Goal: Task Accomplishment & Management: Complete application form

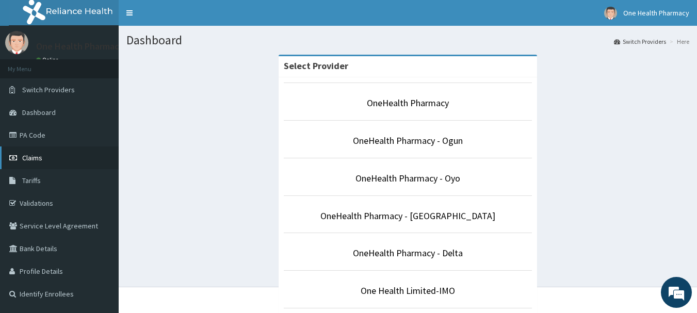
click at [30, 164] on link "Claims" at bounding box center [59, 158] width 119 height 23
click at [25, 152] on link "Claims" at bounding box center [59, 158] width 119 height 23
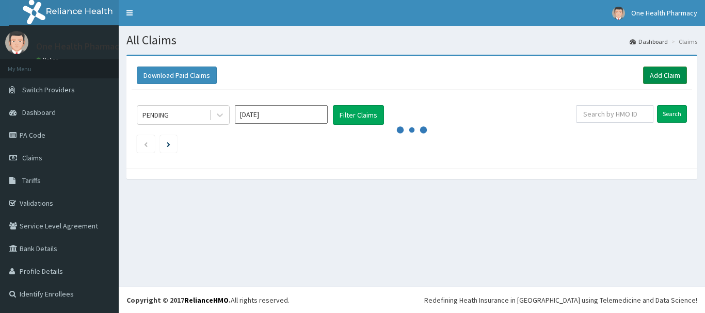
click at [651, 75] on link "Add Claim" at bounding box center [665, 76] width 44 height 18
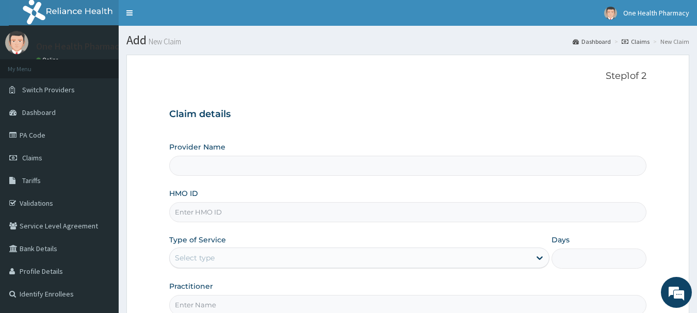
click at [299, 209] on input "HMO ID" at bounding box center [408, 212] width 478 height 20
paste input "QAO/10890/A"
type input "QAO/10890/A"
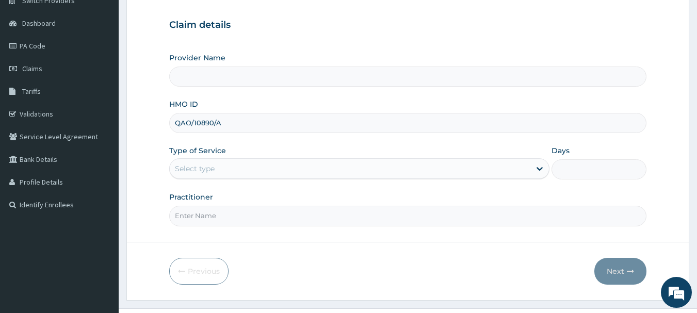
scroll to position [111, 0]
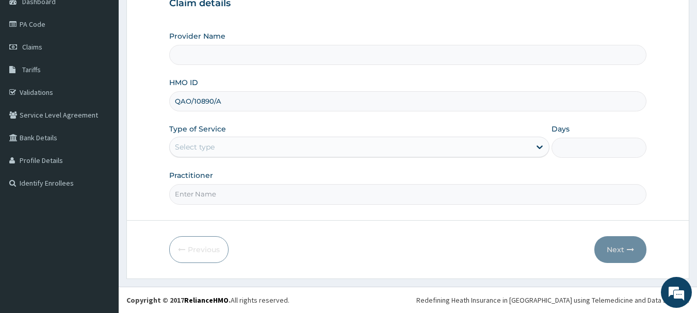
type input "OneHealth Pharmacy"
type input "QAO/10890/A"
click at [236, 143] on div "Select type" at bounding box center [350, 147] width 361 height 17
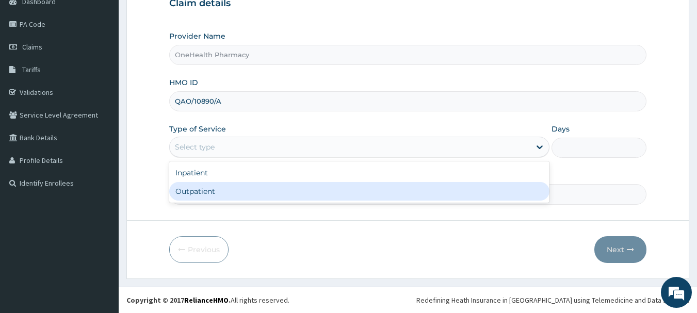
click at [241, 192] on div "Outpatient" at bounding box center [359, 191] width 380 height 19
click at [241, 192] on input "Practitioner" at bounding box center [408, 194] width 478 height 20
type input "1"
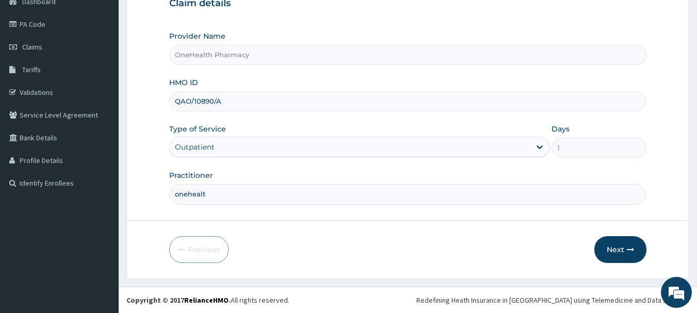
type input "onehealth"
click at [612, 237] on button "Next" at bounding box center [621, 249] width 52 height 27
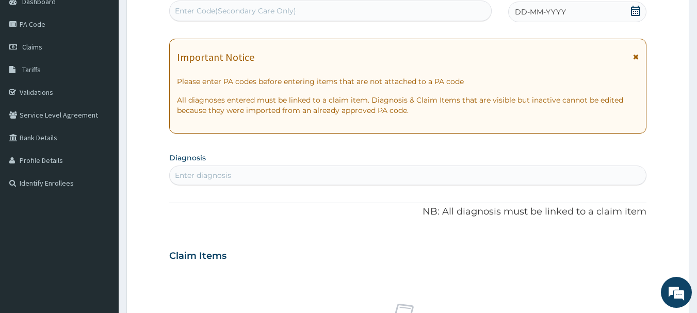
scroll to position [0, 0]
click at [457, 10] on div "Enter Code(Secondary Care Only)" at bounding box center [331, 11] width 322 height 17
paste input "PR/8608D18C"
type input "PR/8608D18C"
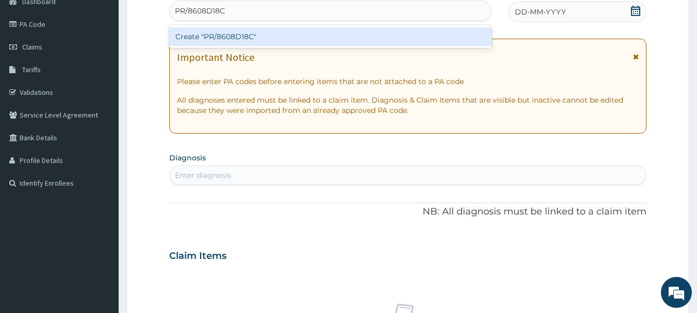
click at [459, 39] on div "Create "PR/8608D18C"" at bounding box center [330, 36] width 323 height 19
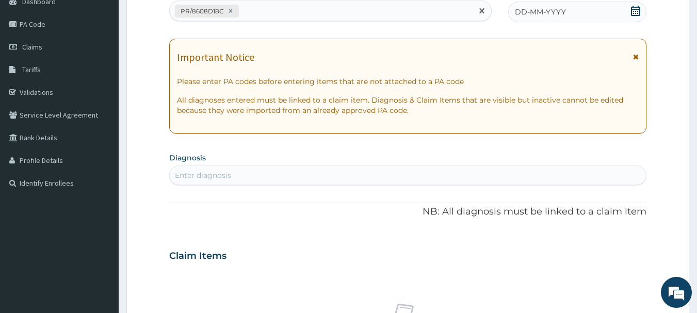
click at [596, 11] on div "DD-MM-YYYY" at bounding box center [577, 12] width 138 height 21
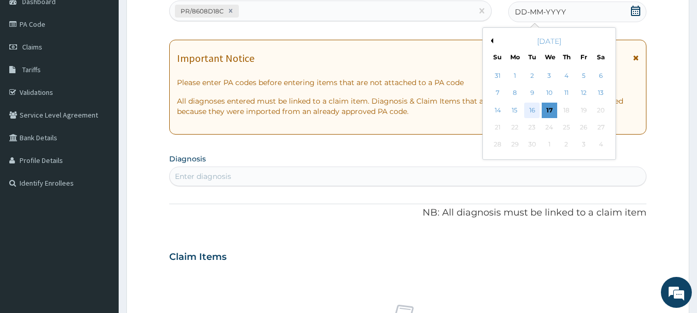
click at [536, 116] on div "16" at bounding box center [532, 110] width 15 height 15
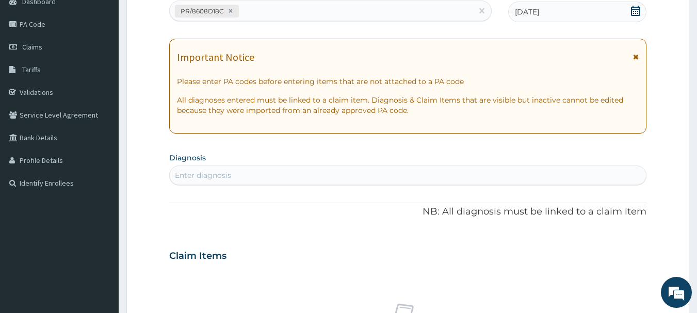
click at [518, 185] on div "Enter diagnosis" at bounding box center [408, 176] width 478 height 20
type input "[MEDICAL_DATA]"
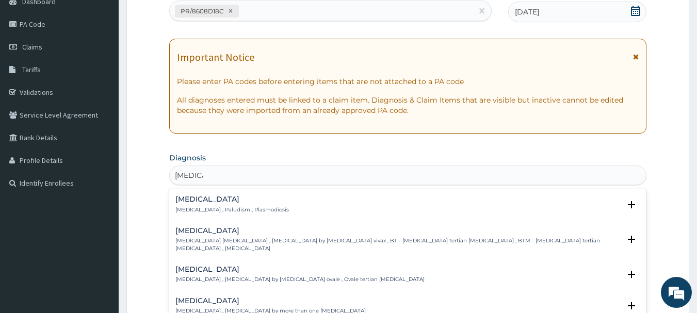
click at [210, 201] on h4 "[MEDICAL_DATA]" at bounding box center [232, 200] width 114 height 8
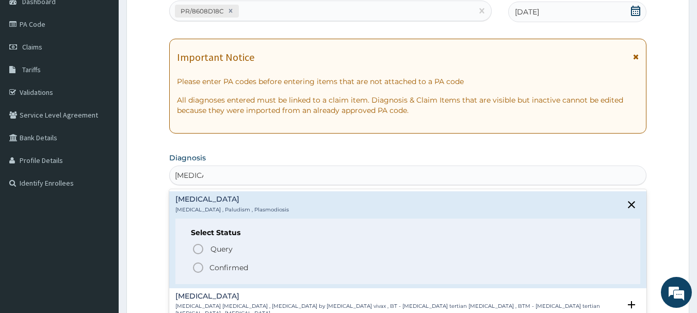
click at [215, 266] on p "Confirmed" at bounding box center [229, 268] width 39 height 10
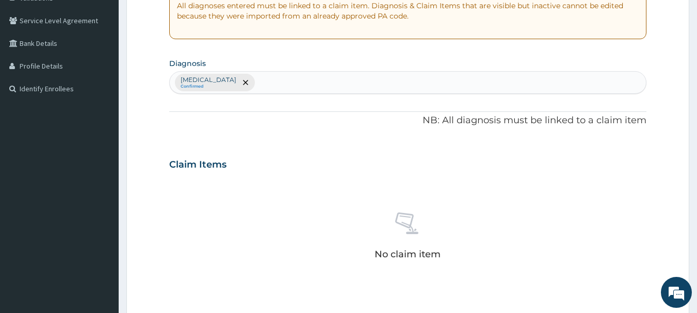
scroll to position [431, 0]
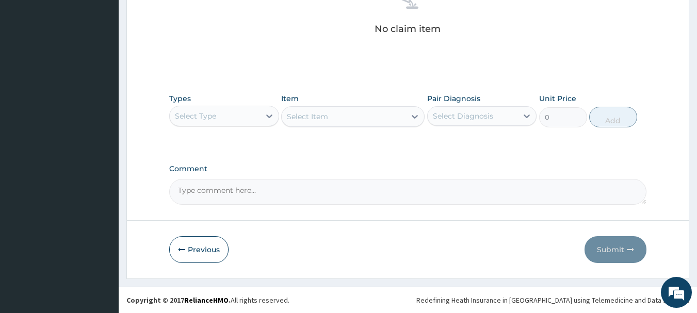
click at [215, 113] on div "Select Type" at bounding box center [195, 116] width 41 height 10
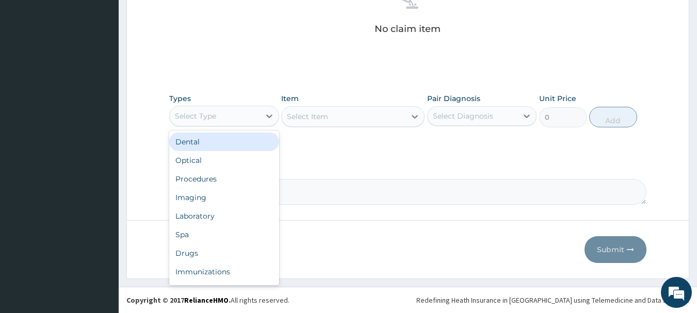
type input "o"
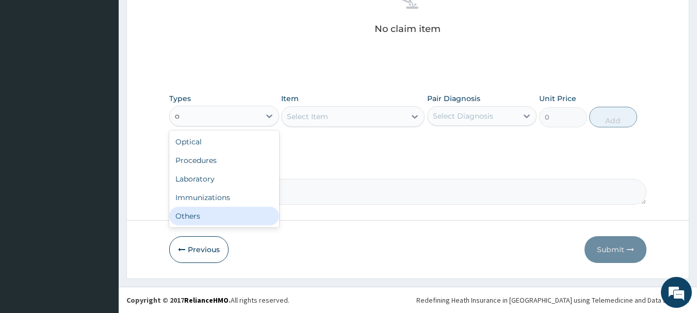
click at [226, 219] on div "Others" at bounding box center [224, 216] width 110 height 19
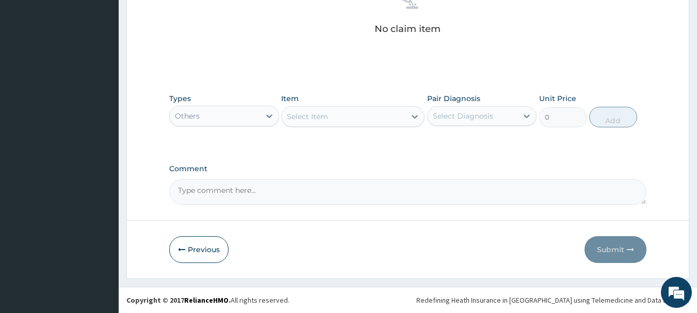
click at [330, 111] on div "Select Item" at bounding box center [344, 116] width 124 height 17
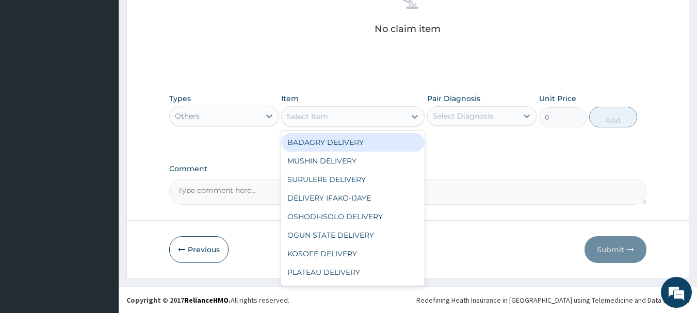
click at [340, 147] on div "BADAGRY DELIVERY" at bounding box center [352, 142] width 143 height 19
type input "3700"
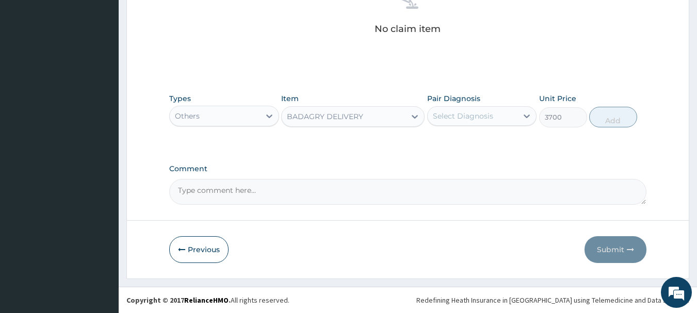
click at [459, 116] on div "Select Diagnosis" at bounding box center [463, 116] width 60 height 10
click at [477, 137] on div "Malaria" at bounding box center [482, 142] width 110 height 21
checkbox input "true"
click at [608, 118] on button "Add" at bounding box center [613, 117] width 48 height 21
type input "0"
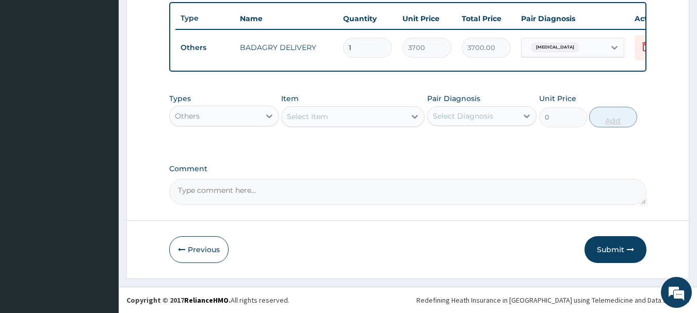
scroll to position [390, 0]
click at [213, 118] on div "Others" at bounding box center [215, 116] width 90 height 17
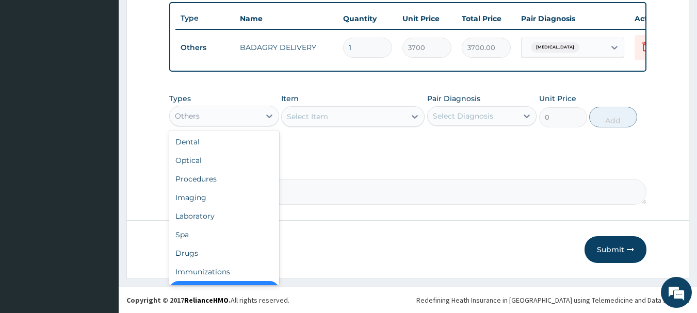
scroll to position [21, 0]
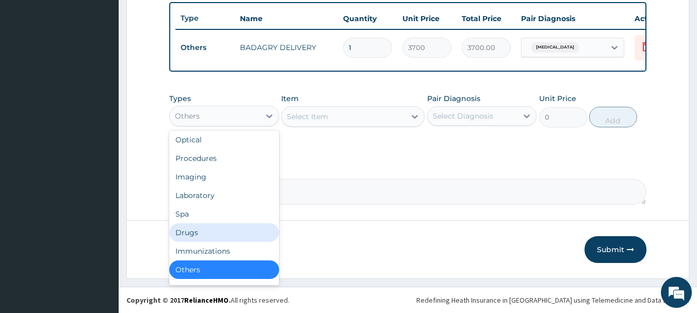
click at [208, 235] on div "Drugs" at bounding box center [224, 232] width 110 height 19
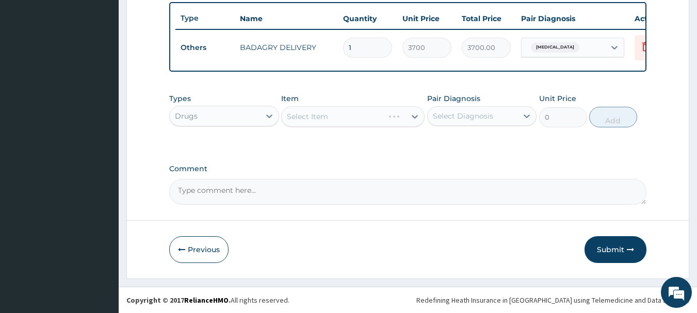
click at [390, 118] on div "Select Item" at bounding box center [352, 116] width 143 height 21
click at [390, 118] on div "Select Item" at bounding box center [344, 116] width 124 height 17
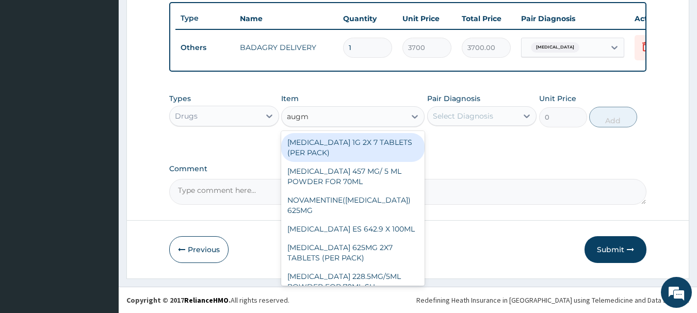
type input "augme"
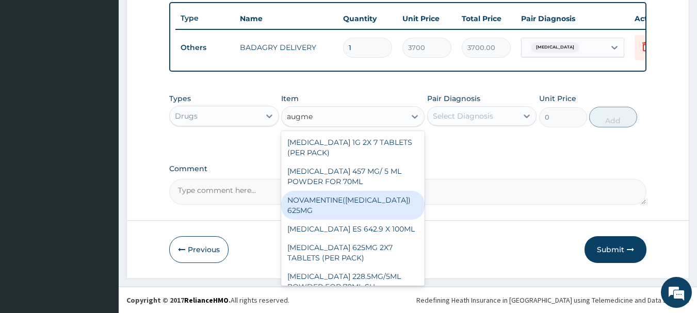
scroll to position [12, 0]
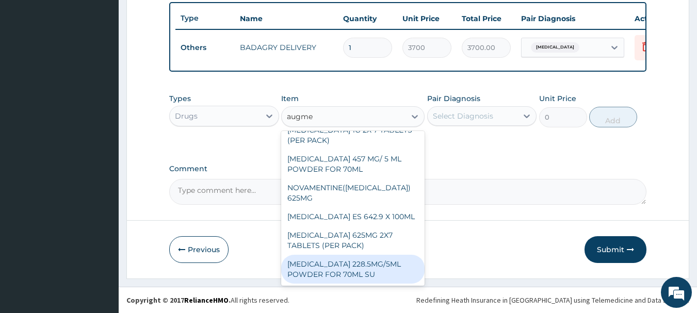
click at [370, 268] on div "[MEDICAL_DATA] 228.5MG/5ML POWDER FOR 70ML SU" at bounding box center [352, 269] width 143 height 29
type input "4340"
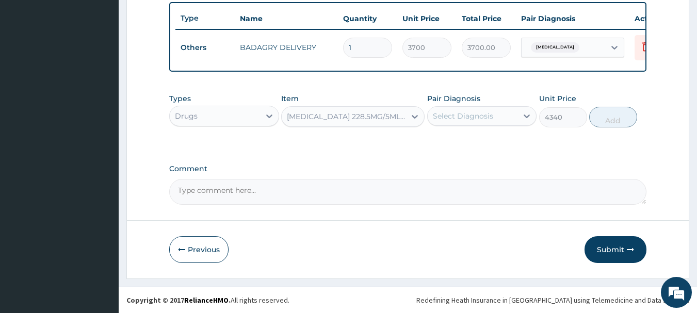
click at [464, 123] on div "Select Diagnosis" at bounding box center [473, 116] width 90 height 17
click at [475, 140] on div "[MEDICAL_DATA]" at bounding box center [482, 142] width 110 height 21
checkbox input "true"
click at [617, 118] on button "Add" at bounding box center [613, 117] width 48 height 21
type input "0"
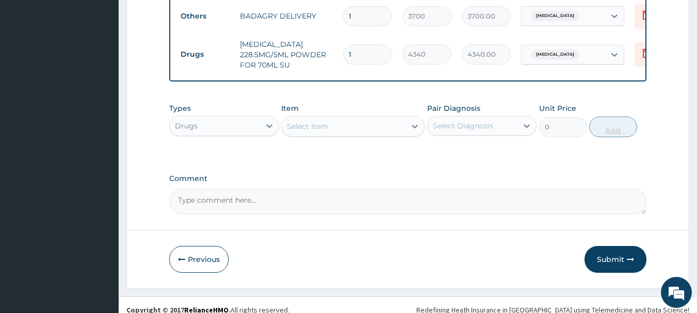
scroll to position [431, 0]
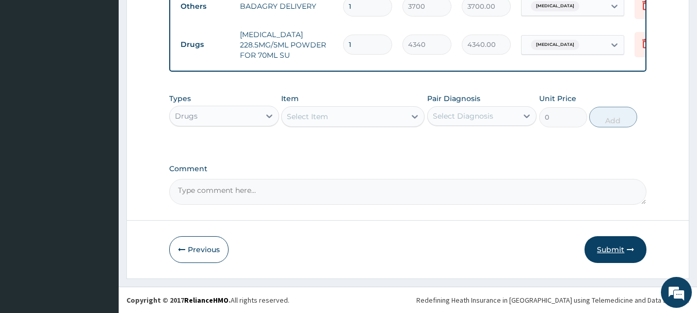
click at [613, 250] on button "Submit" at bounding box center [616, 249] width 62 height 27
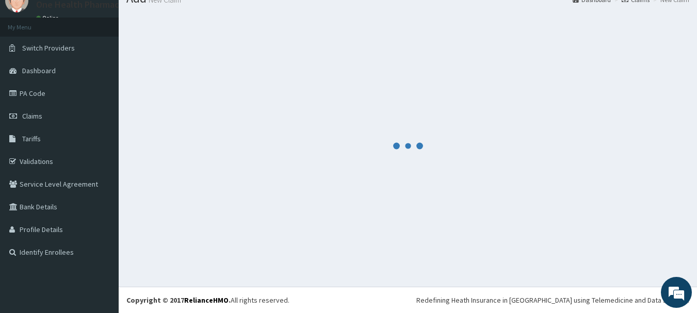
scroll to position [42, 0]
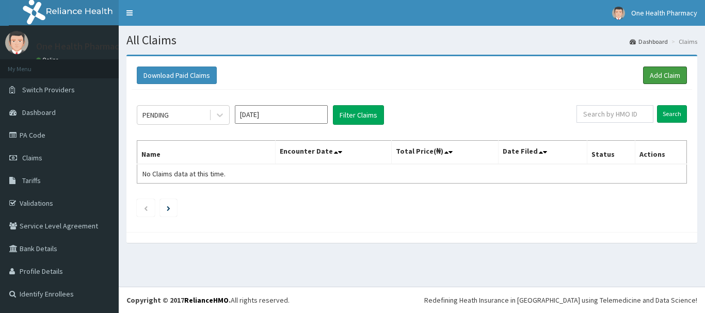
click at [672, 68] on link "Add Claim" at bounding box center [665, 76] width 44 height 18
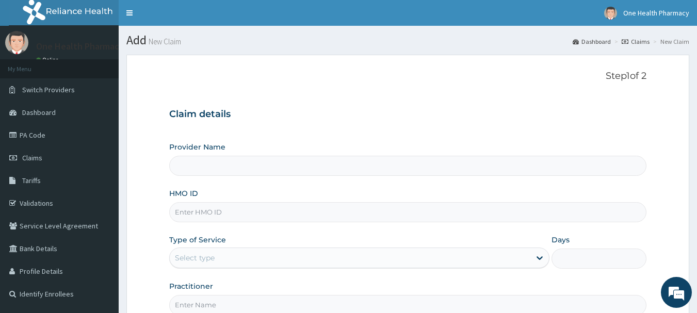
click at [358, 211] on input "HMO ID" at bounding box center [408, 212] width 478 height 20
paste input "NPM/10392/B"
type input "NPM/10392/B"
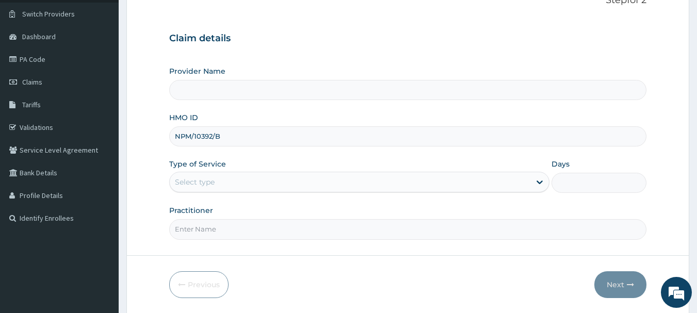
type input "OneHealth Pharmacy"
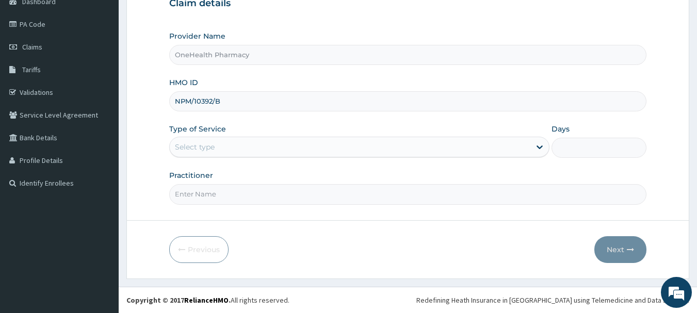
type input "NPM/10392/B"
click at [277, 150] on div "Select type" at bounding box center [350, 147] width 361 height 17
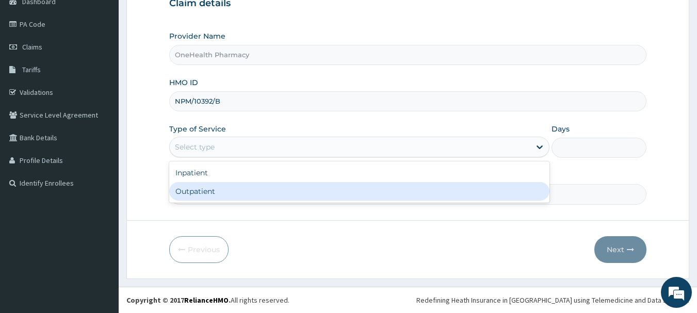
click at [276, 195] on div "Outpatient" at bounding box center [359, 191] width 380 height 19
click at [276, 195] on input "Practitioner" at bounding box center [408, 194] width 478 height 20
type input "1"
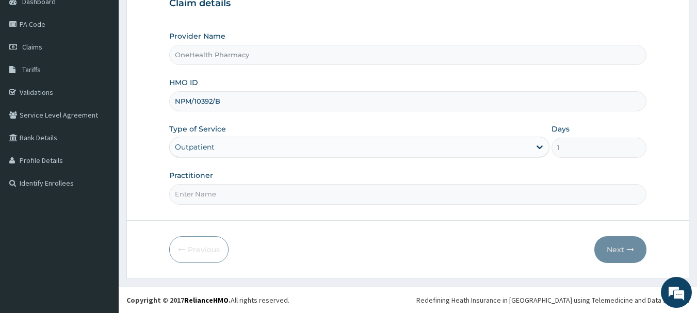
type input "p"
type input "onehealth"
click at [624, 250] on button "Next" at bounding box center [621, 249] width 52 height 27
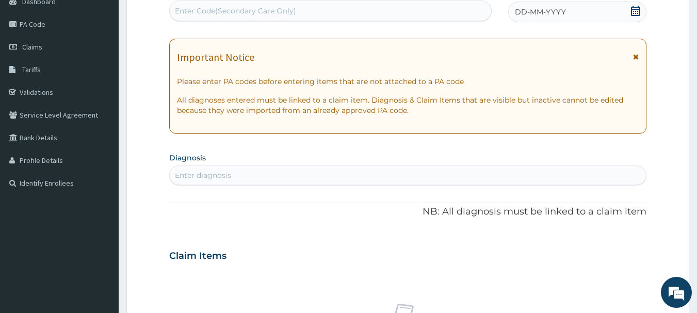
click at [403, 14] on div "Enter Code(Secondary Care Only)" at bounding box center [331, 11] width 322 height 17
paste input "PR/024A56B7"
type input "PR/024A56B7"
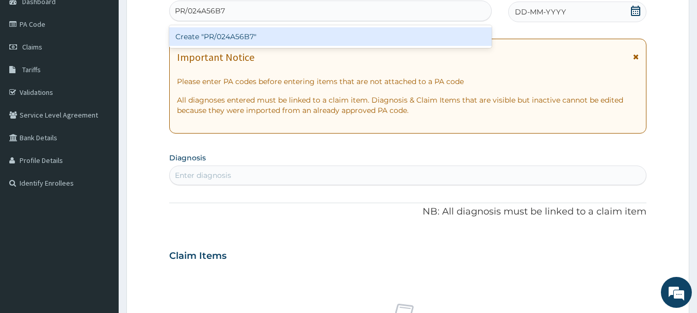
click at [404, 46] on div "Create "PR/024A56B7"" at bounding box center [330, 36] width 323 height 23
click at [404, 40] on div "Create "PR/024A56B7"" at bounding box center [330, 36] width 323 height 19
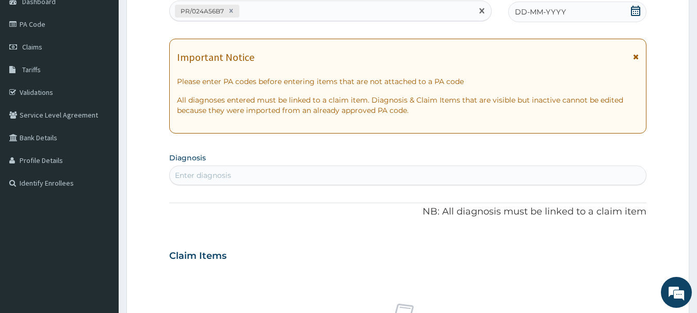
click at [562, 13] on span "DD-MM-YYYY" at bounding box center [540, 12] width 51 height 10
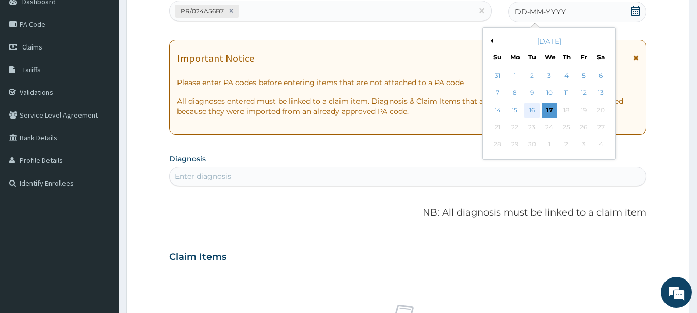
click at [531, 107] on div "16" at bounding box center [532, 110] width 15 height 15
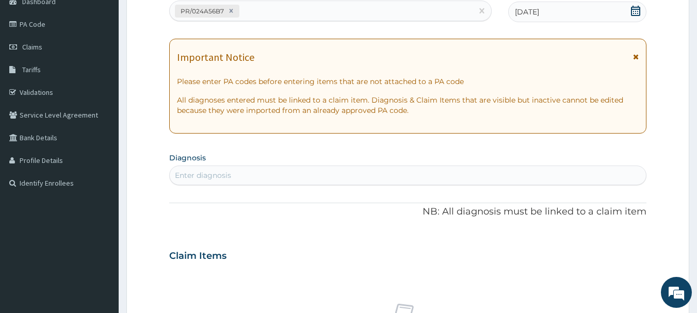
click at [531, 170] on div "Enter diagnosis" at bounding box center [408, 175] width 477 height 17
type input "malaria"
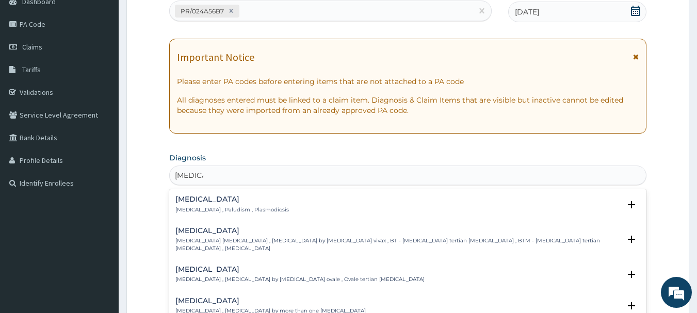
click at [213, 199] on h4 "Malaria" at bounding box center [232, 200] width 114 height 8
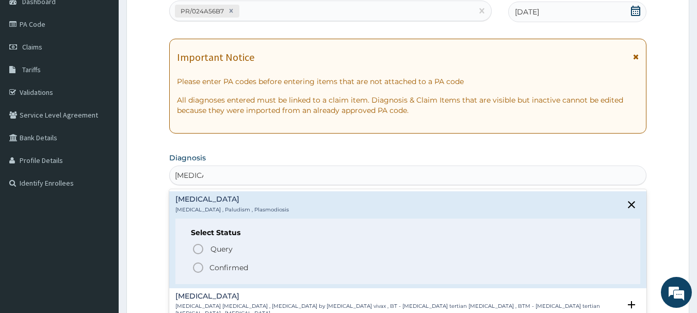
click at [205, 270] on span "Confirmed" at bounding box center [409, 268] width 434 height 12
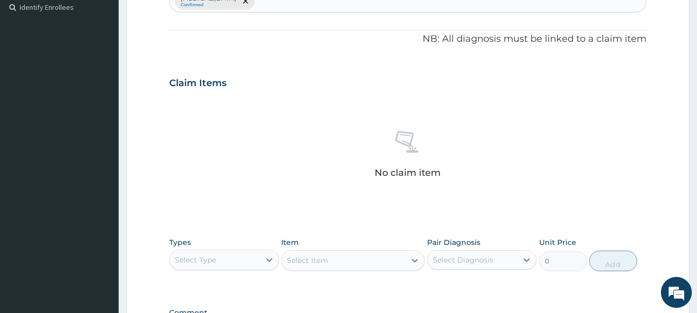
scroll to position [386, 0]
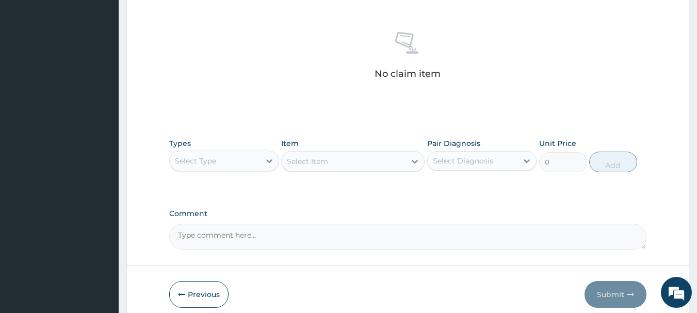
click at [229, 163] on div "Select Type" at bounding box center [215, 161] width 90 height 17
type input "o"
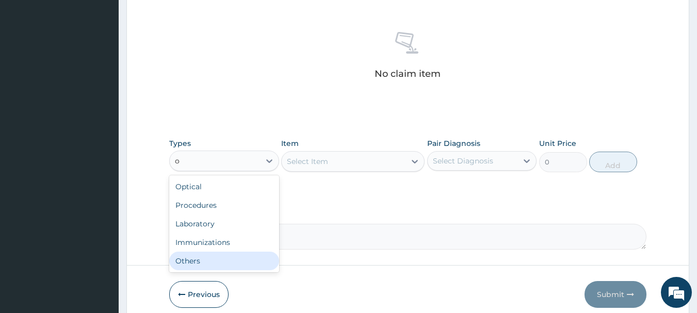
click at [232, 254] on div "Others" at bounding box center [224, 261] width 110 height 19
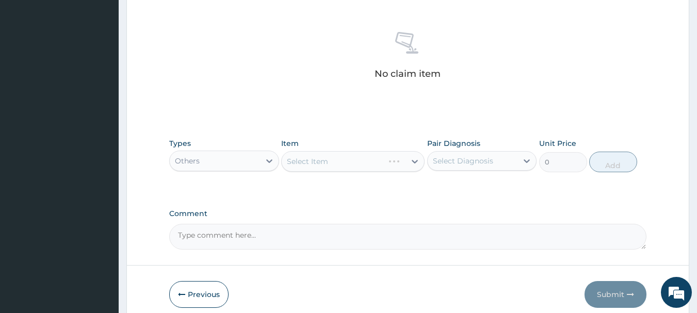
click at [338, 167] on div "Select Item" at bounding box center [352, 161] width 143 height 21
click at [345, 164] on div "Select Item" at bounding box center [344, 161] width 124 height 17
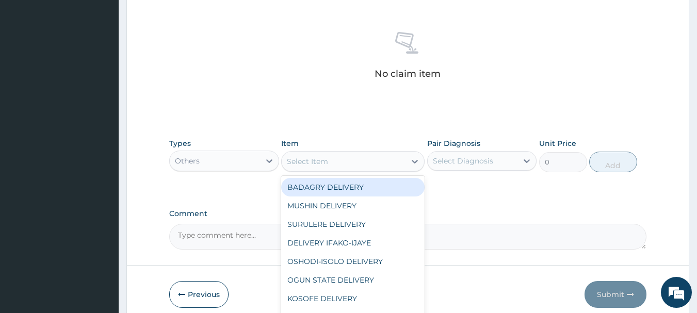
click at [357, 181] on div "BADAGRY DELIVERY" at bounding box center [352, 187] width 143 height 19
type input "3700"
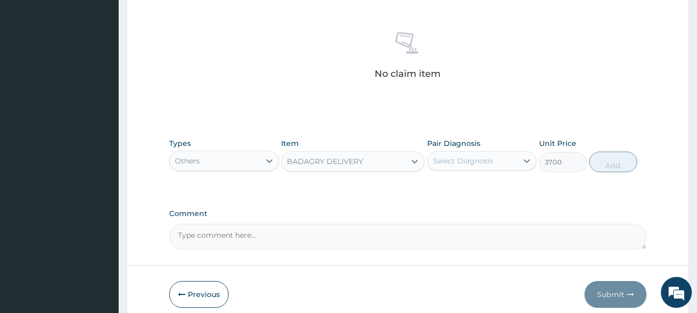
click at [491, 157] on div "Select Diagnosis" at bounding box center [463, 161] width 60 height 10
click at [508, 181] on div "Malaria" at bounding box center [482, 187] width 110 height 21
checkbox input "true"
click at [630, 161] on button "Add" at bounding box center [613, 162] width 48 height 21
type input "0"
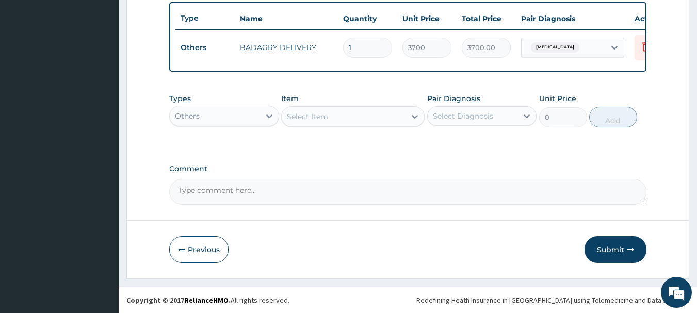
click at [200, 118] on div "Others" at bounding box center [215, 116] width 90 height 17
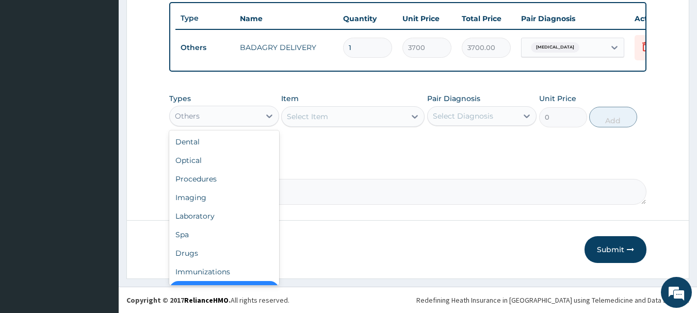
scroll to position [21, 0]
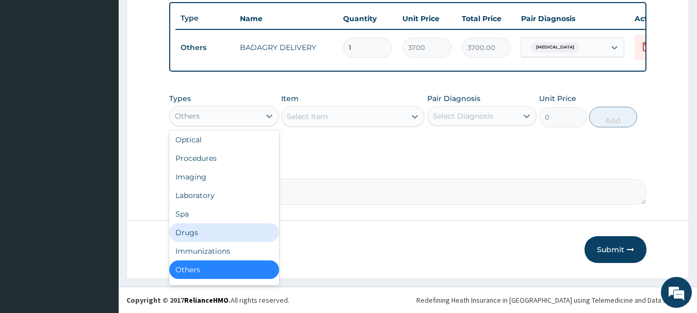
click at [211, 233] on div "Drugs" at bounding box center [224, 232] width 110 height 19
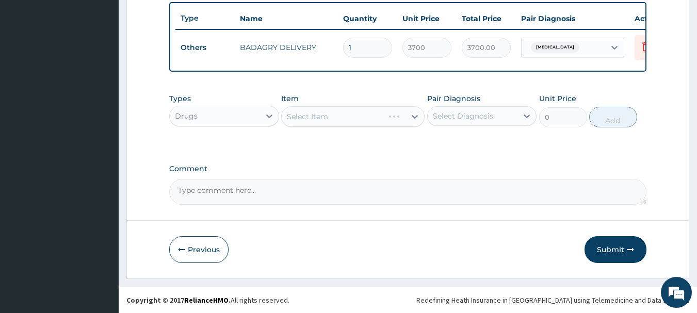
click at [340, 117] on div "Select Item" at bounding box center [352, 116] width 143 height 21
click at [340, 117] on div "Select Item" at bounding box center [344, 116] width 124 height 17
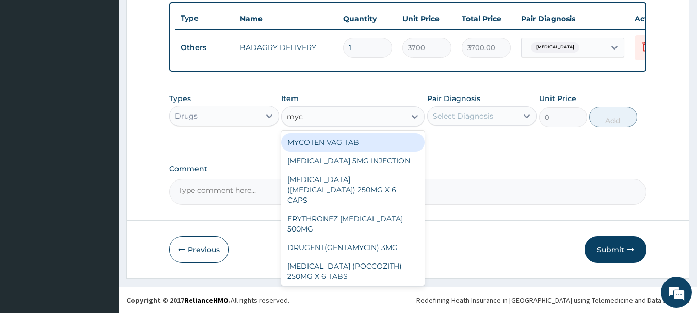
type input "myco"
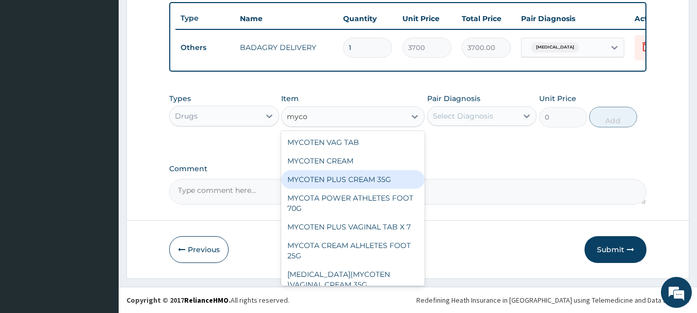
click at [365, 189] on div "MYCOTEN PLUS CREAM 35G" at bounding box center [352, 179] width 143 height 19
type input "3360"
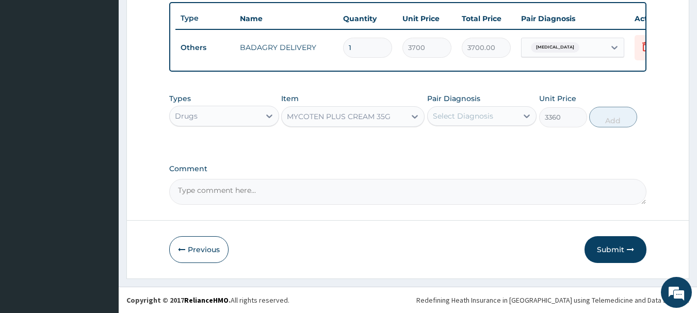
click at [481, 124] on div "Select Diagnosis" at bounding box center [473, 116] width 90 height 17
click at [493, 145] on div "Malaria" at bounding box center [482, 142] width 110 height 21
checkbox input "true"
click at [616, 127] on button "Add" at bounding box center [613, 117] width 48 height 21
type input "0"
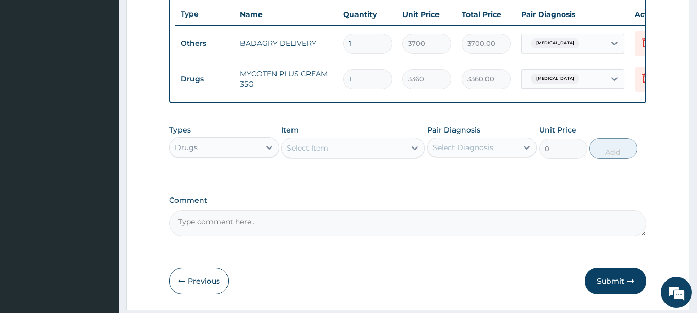
click at [337, 153] on div "Select Item" at bounding box center [344, 148] width 124 height 17
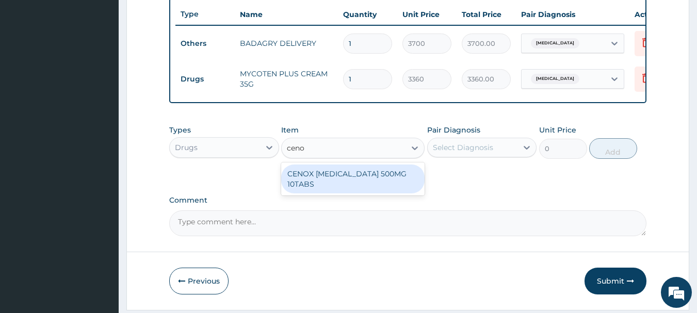
type input "cenox"
click at [353, 182] on div "CENOX CIPROFLOXACIN 500MG 10TABS" at bounding box center [352, 179] width 143 height 29
type input "119"
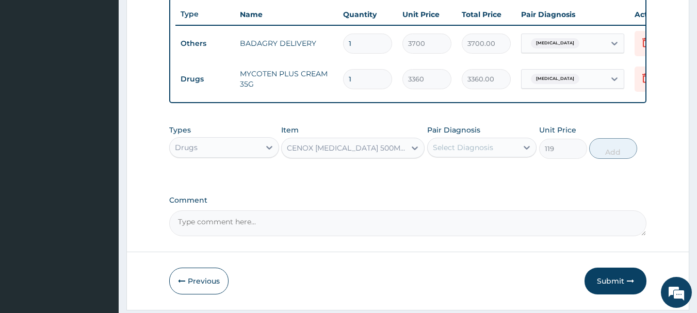
click at [465, 152] on div "Select Diagnosis" at bounding box center [463, 147] width 60 height 10
click at [494, 184] on div "Malaria" at bounding box center [482, 174] width 110 height 21
checkbox input "true"
click at [623, 154] on button "Add" at bounding box center [613, 148] width 48 height 21
type input "0"
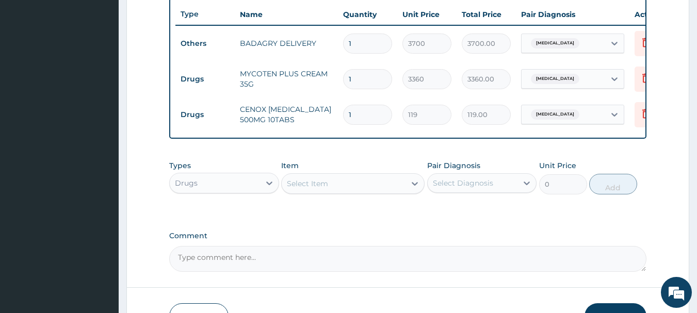
click at [377, 194] on div "Select Item" at bounding box center [352, 183] width 143 height 21
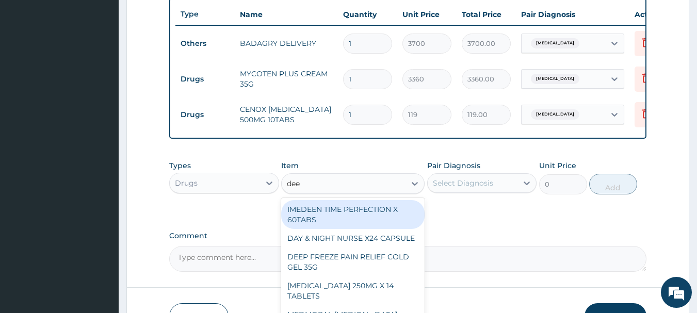
type input "deep"
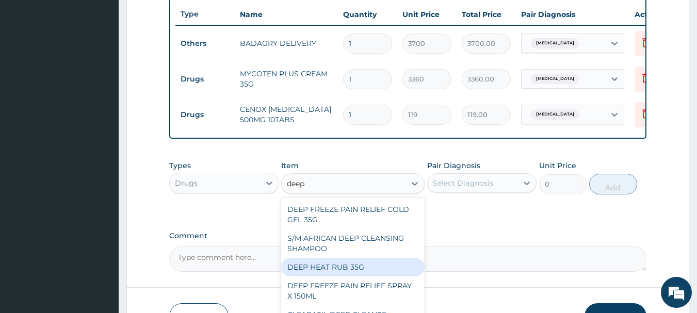
click at [375, 271] on div "DEEP HEAT RUB 35G" at bounding box center [352, 267] width 143 height 19
type input "2870"
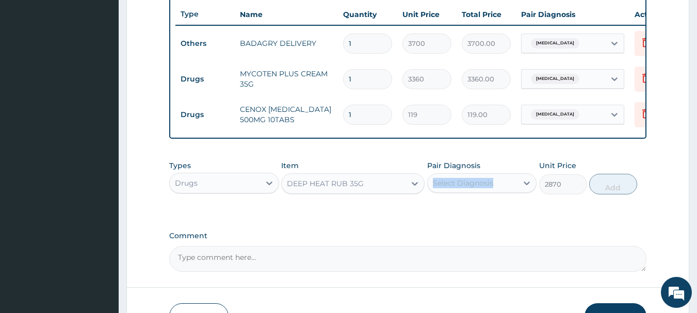
drag, startPoint x: 481, startPoint y: 173, endPoint x: 485, endPoint y: 189, distance: 16.0
click at [485, 189] on div "Pair Diagnosis Select Diagnosis" at bounding box center [482, 178] width 110 height 34
click at [485, 188] on div "Select Diagnosis" at bounding box center [463, 183] width 60 height 10
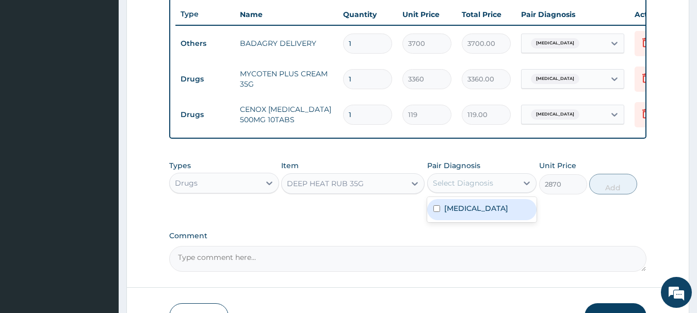
click at [501, 220] on div "Malaria" at bounding box center [482, 209] width 110 height 21
checkbox input "true"
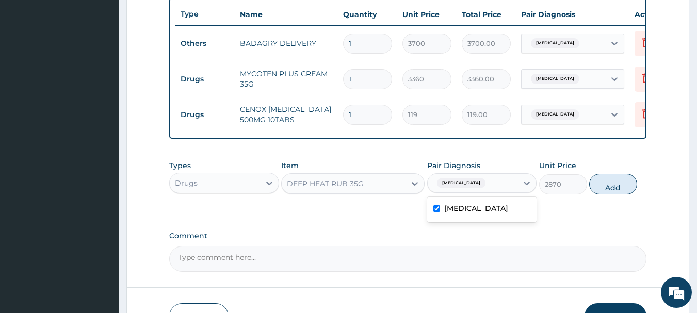
click at [617, 187] on button "Add" at bounding box center [613, 184] width 48 height 21
type input "0"
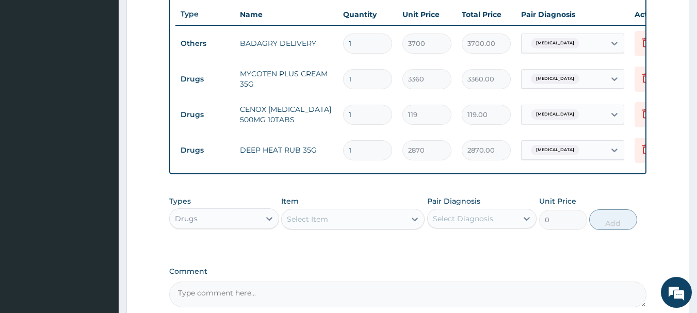
click at [360, 117] on input "1" at bounding box center [367, 115] width 49 height 20
type input "0.00"
type input "2"
type input "238.00"
type input "20"
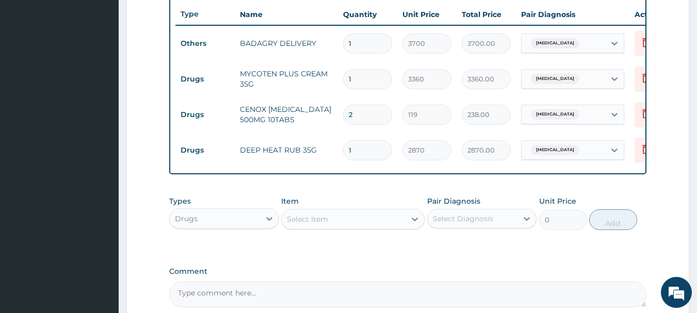
type input "2380.00"
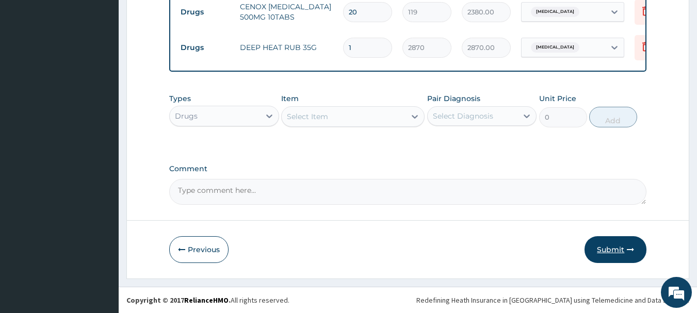
click at [619, 252] on button "Submit" at bounding box center [616, 249] width 62 height 27
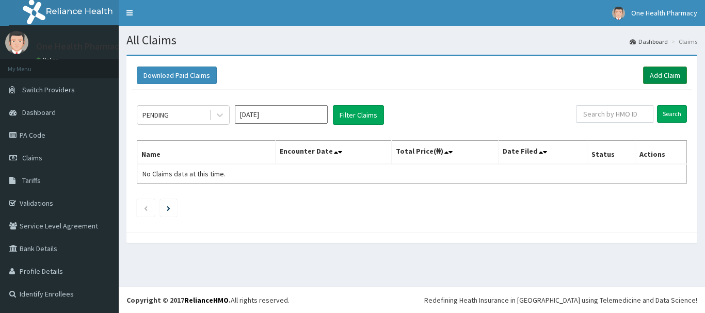
click at [679, 77] on link "Add Claim" at bounding box center [665, 76] width 44 height 18
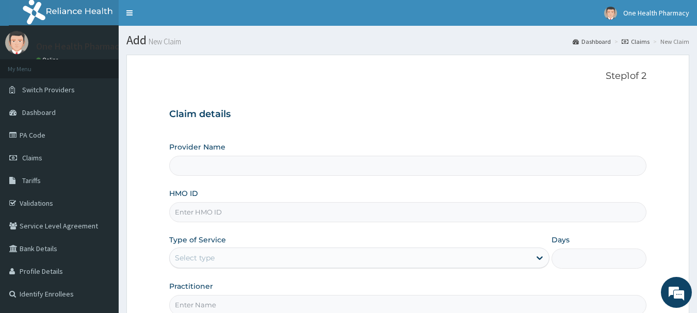
click at [356, 210] on input "HMO ID" at bounding box center [408, 212] width 478 height 20
paste input "TFE/11169/A"
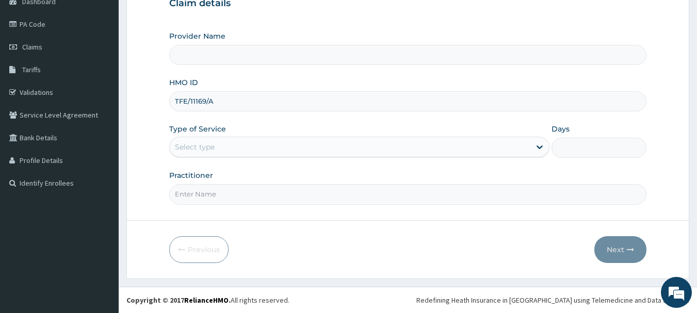
type input "TFE/11169/A"
click at [251, 149] on div "Select type" at bounding box center [350, 147] width 361 height 17
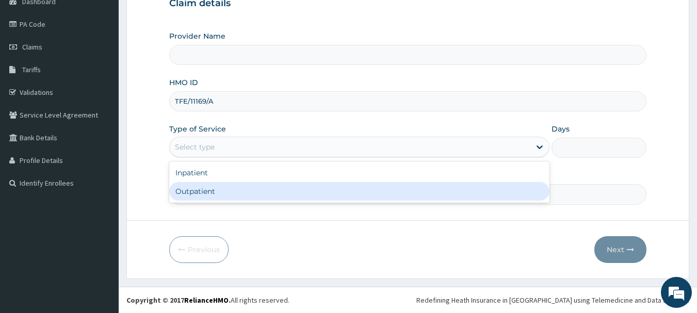
click at [253, 190] on div "Outpatient" at bounding box center [359, 191] width 380 height 19
click at [253, 190] on input "Practitioner" at bounding box center [408, 194] width 478 height 20
type input "1"
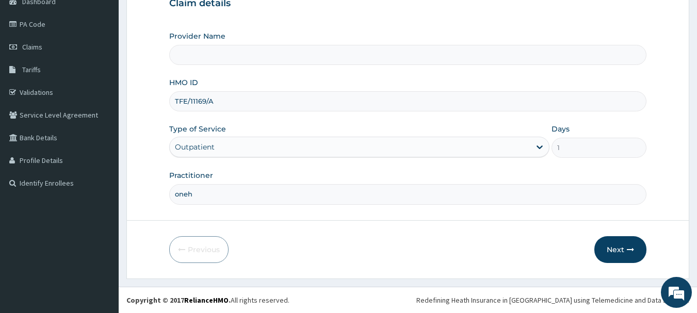
type input "onehe"
type input "OneHealth Pharmacy"
type input "onehealth"
click at [635, 246] on button "Next" at bounding box center [621, 249] width 52 height 27
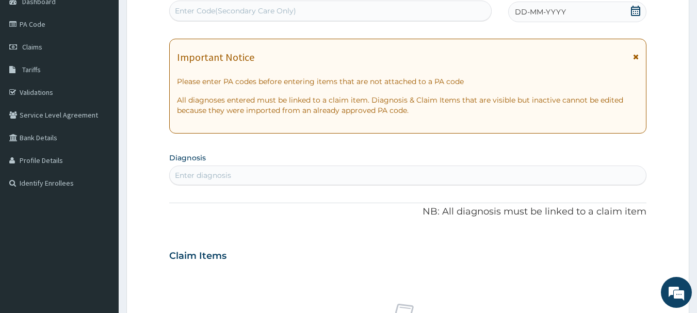
scroll to position [0, 0]
click at [451, 15] on div "Enter Code(Secondary Care Only)" at bounding box center [331, 11] width 322 height 17
paste input "PR/3A6FC757"
type input "PR/3A6FC757"
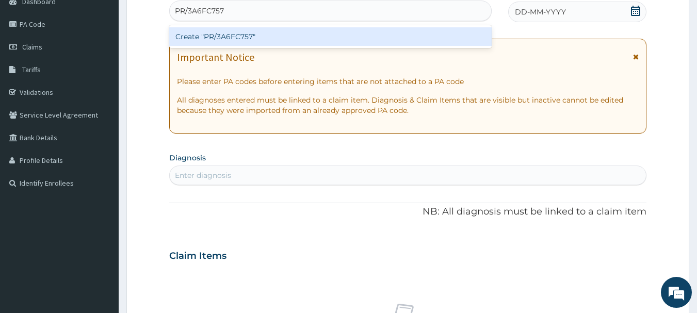
click at [453, 33] on div "Create "PR/3A6FC757"" at bounding box center [330, 36] width 323 height 19
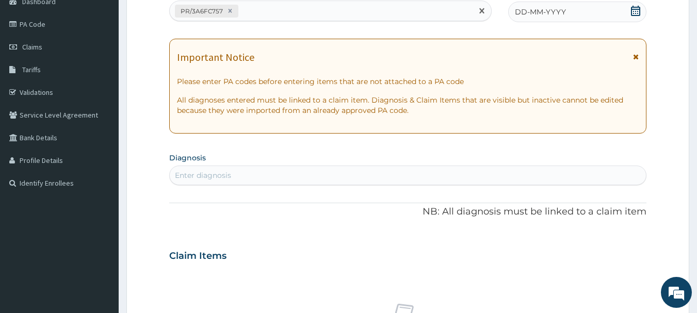
click at [547, 14] on span "DD-MM-YYYY" at bounding box center [540, 12] width 51 height 10
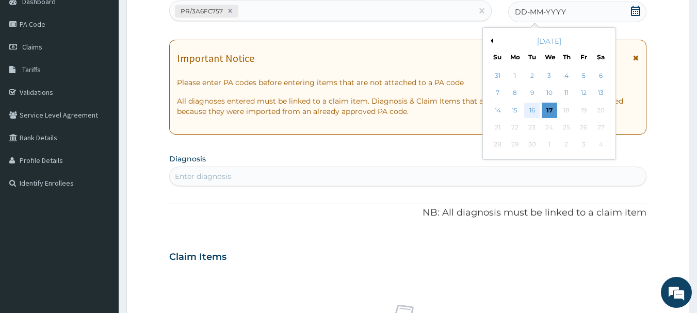
click at [528, 105] on div "16" at bounding box center [532, 110] width 15 height 15
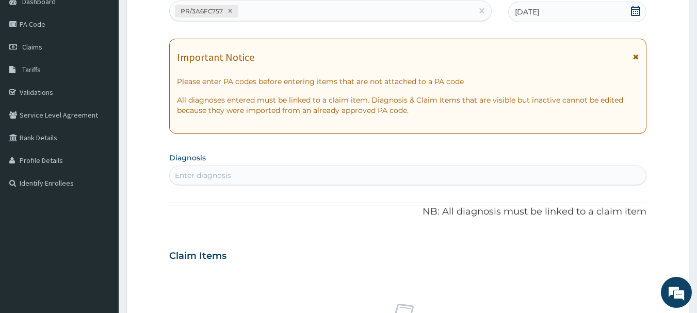
click at [542, 173] on div "Enter diagnosis" at bounding box center [408, 175] width 477 height 17
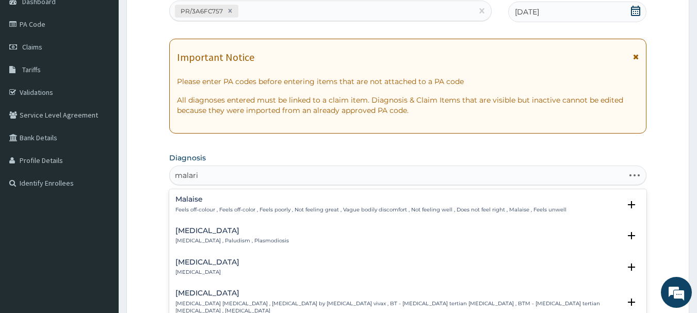
type input "malaria"
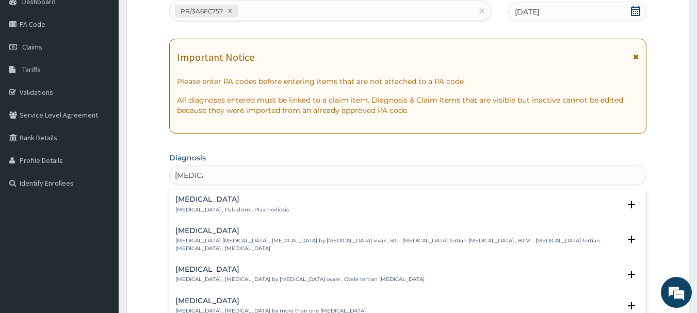
click at [201, 203] on h4 "Malaria" at bounding box center [232, 200] width 114 height 8
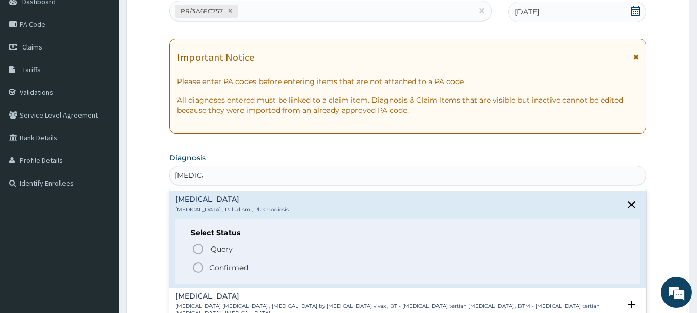
click at [200, 273] on icon "status option filled" at bounding box center [198, 268] width 12 height 12
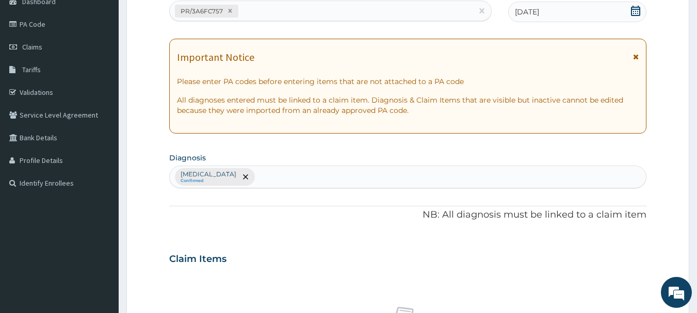
scroll to position [431, 0]
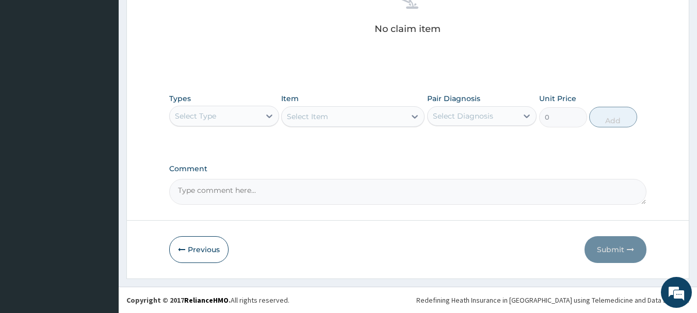
click at [236, 119] on div "Select Type" at bounding box center [215, 116] width 90 height 17
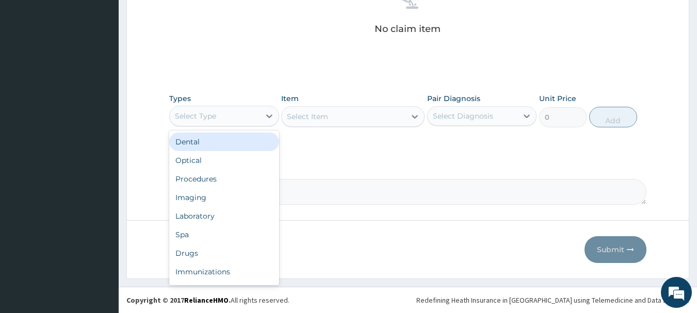
type input "o"
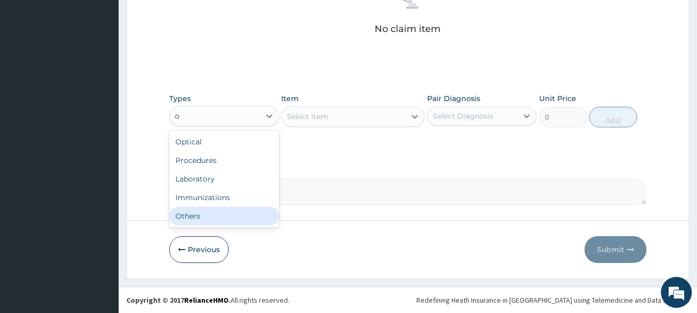
click at [223, 217] on div "Others" at bounding box center [224, 216] width 110 height 19
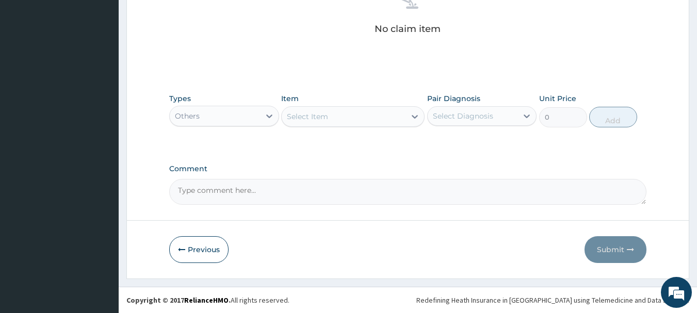
click at [346, 119] on div "Select Item" at bounding box center [344, 116] width 124 height 17
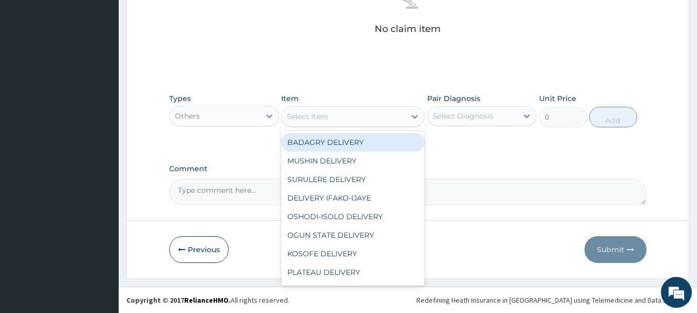
click at [356, 151] on div "BADAGRY DELIVERY" at bounding box center [352, 142] width 143 height 19
type input "3700"
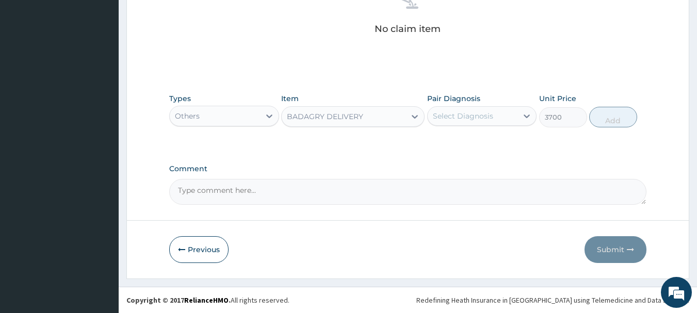
click at [475, 116] on div "Select Diagnosis" at bounding box center [463, 116] width 60 height 10
click at [487, 137] on div "Malaria" at bounding box center [482, 142] width 110 height 21
checkbox input "true"
click at [601, 120] on button "Add" at bounding box center [613, 117] width 48 height 21
type input "0"
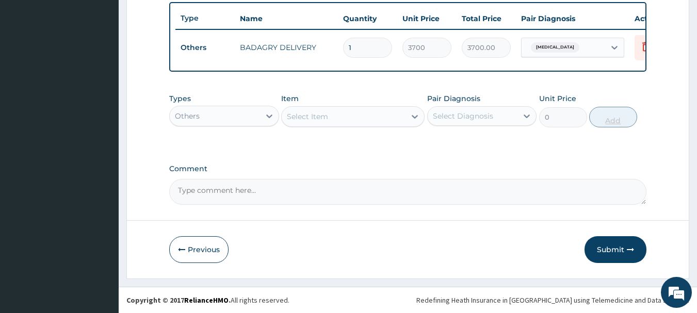
scroll to position [390, 0]
click at [225, 126] on div "Types Others" at bounding box center [224, 110] width 110 height 34
click at [213, 120] on div "Others" at bounding box center [215, 116] width 90 height 17
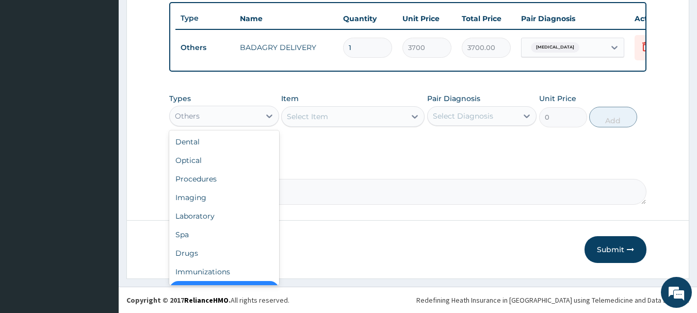
scroll to position [21, 0]
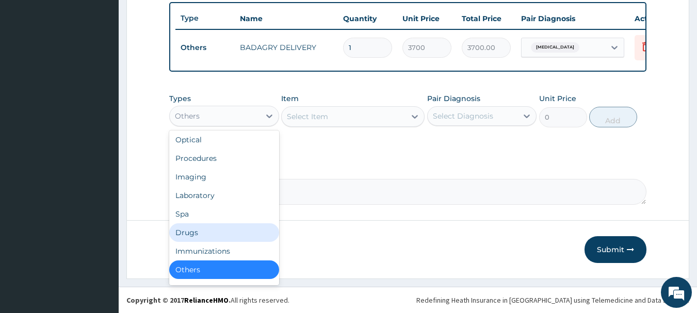
click at [199, 233] on div "Drugs" at bounding box center [224, 232] width 110 height 19
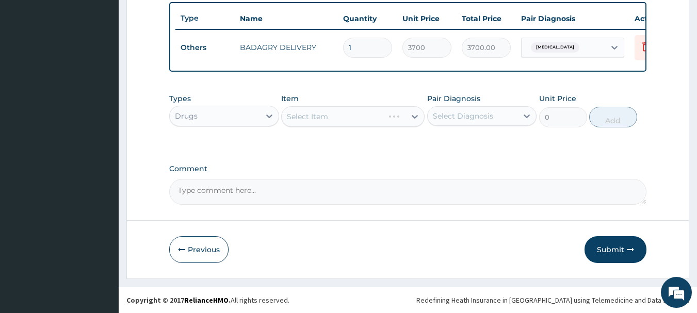
click at [380, 123] on div "Select Item" at bounding box center [352, 116] width 143 height 21
click at [380, 123] on div "Select Item" at bounding box center [344, 116] width 124 height 17
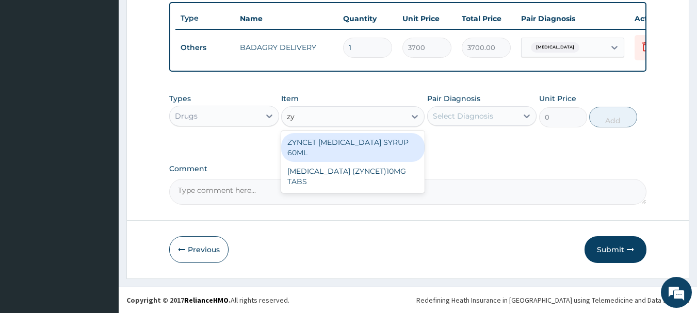
type input "zyn"
click at [396, 150] on div "ZYNCET CETIRIZINE SYRUP 60ML" at bounding box center [352, 147] width 143 height 29
type input "2240"
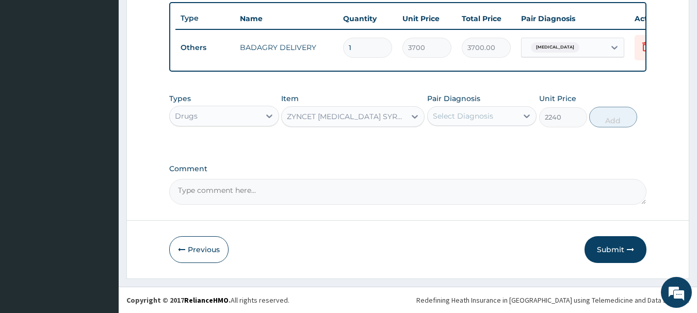
click at [510, 105] on div "Pair Diagnosis Select Diagnosis" at bounding box center [482, 110] width 110 height 34
click at [510, 118] on div "Select Diagnosis" at bounding box center [473, 116] width 90 height 17
drag, startPoint x: 515, startPoint y: 164, endPoint x: 508, endPoint y: 107, distance: 56.6
click at [508, 108] on div "Select Diagnosis" at bounding box center [473, 116] width 90 height 17
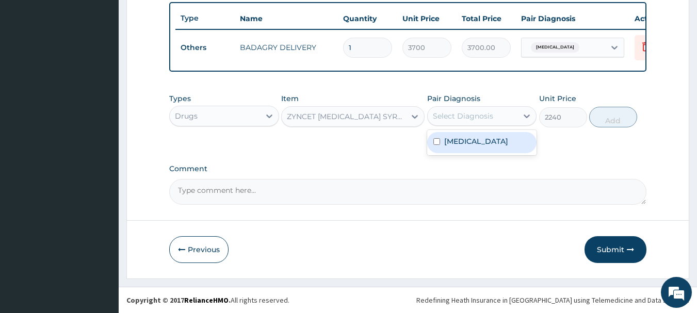
click at [509, 135] on div "Malaria" at bounding box center [482, 142] width 110 height 21
checkbox input "true"
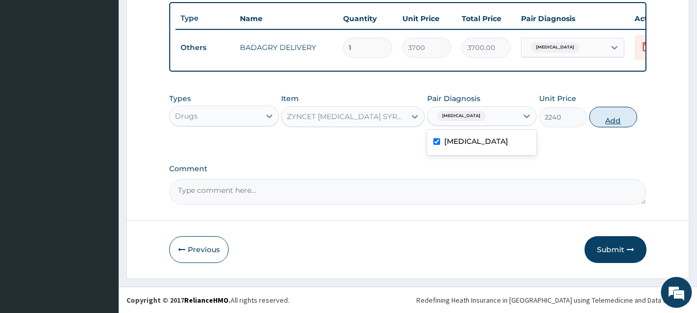
click at [605, 115] on button "Add" at bounding box center [613, 117] width 48 height 21
type input "0"
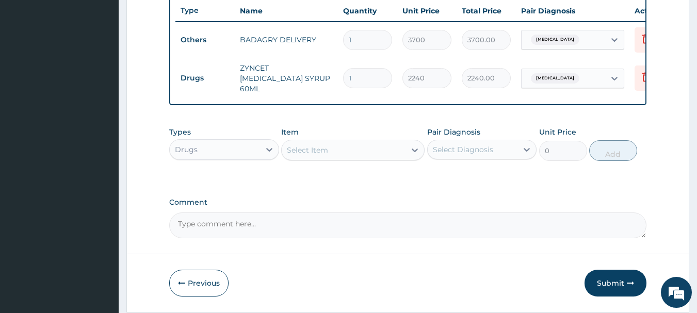
type input "10"
type input "22400.00"
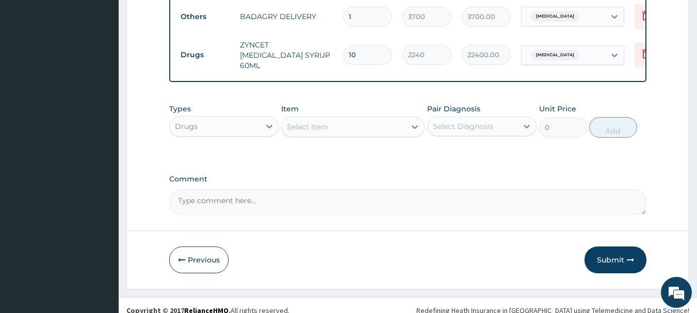
scroll to position [425, 0]
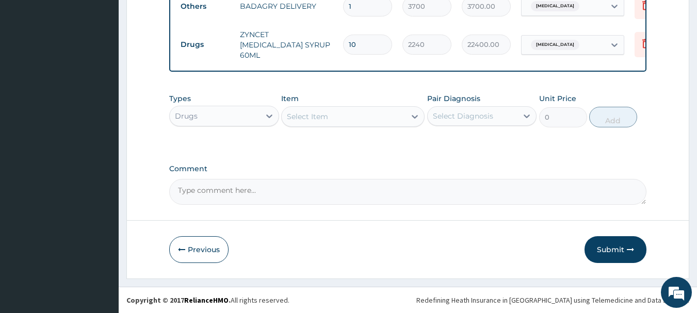
type input "1"
type input "2240.00"
click at [612, 254] on button "Submit" at bounding box center [616, 249] width 62 height 27
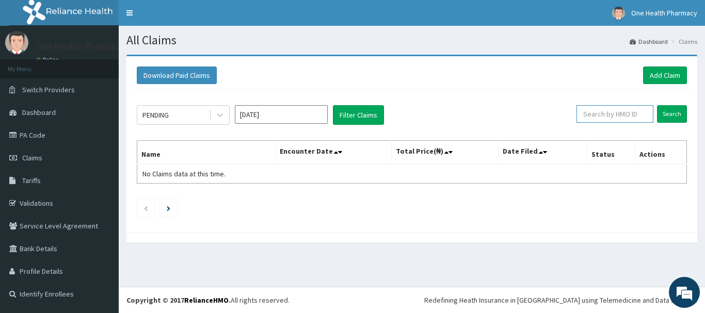
click at [623, 123] on input "text" at bounding box center [615, 114] width 77 height 18
paste input "MAD/10020/A"
type input "MAD/10020/A"
click at [676, 109] on input "Search" at bounding box center [672, 114] width 30 height 18
click at [679, 75] on link "Add Claim" at bounding box center [665, 76] width 44 height 18
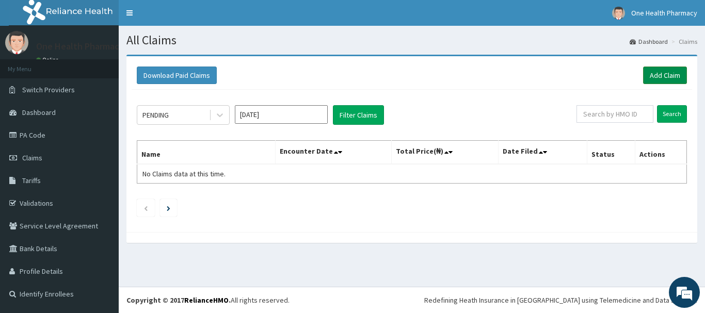
click at [680, 75] on link "Add Claim" at bounding box center [665, 76] width 44 height 18
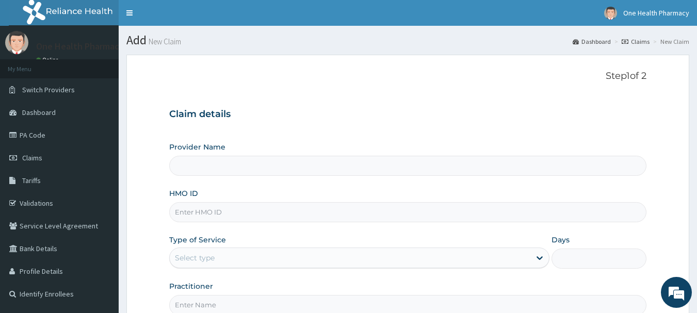
type input "OneHealth Pharmacy"
click at [428, 217] on input "HMO ID" at bounding box center [408, 212] width 478 height 20
paste input "MAD/10020/A"
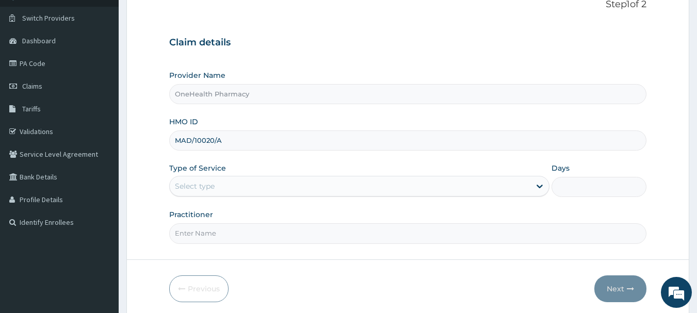
scroll to position [111, 0]
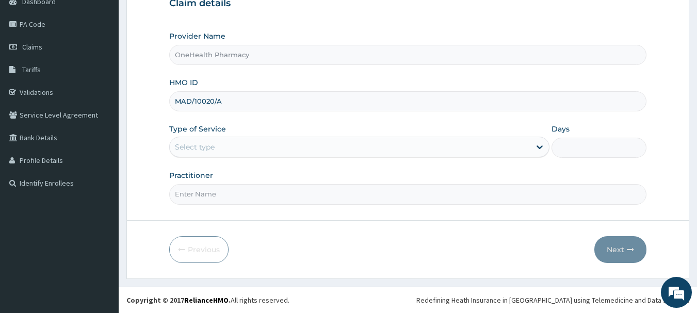
type input "MAD/10020/A"
click at [247, 150] on div "Select type" at bounding box center [350, 147] width 361 height 17
drag, startPoint x: 249, startPoint y: 205, endPoint x: 248, endPoint y: 191, distance: 14.0
click at [248, 191] on form "Step 1 of 2 Claim details Provider Name OneHealth Pharmacy HMO ID MAD/10020/A T…" at bounding box center [407, 111] width 563 height 335
click at [235, 136] on div "Type of Service Select type" at bounding box center [359, 141] width 380 height 34
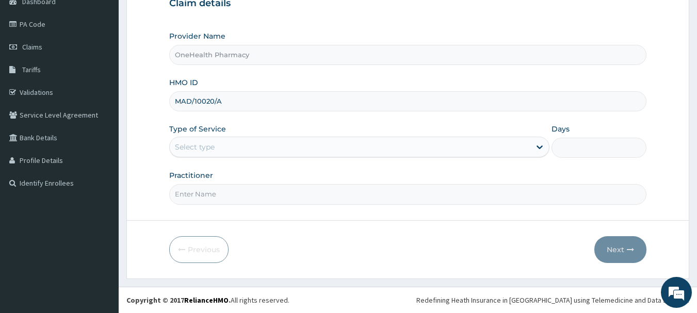
click at [233, 143] on div "Select type" at bounding box center [350, 147] width 361 height 17
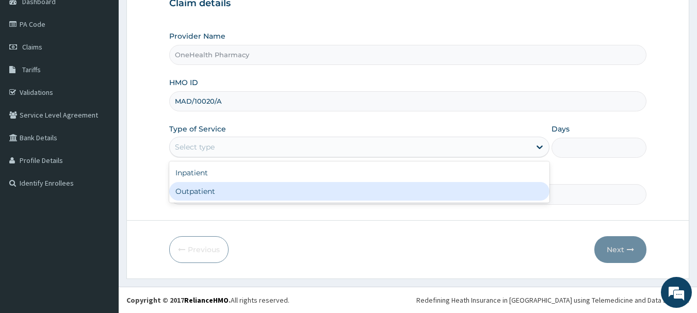
click at [239, 184] on div "Outpatient" at bounding box center [359, 191] width 380 height 19
click at [239, 184] on input "Practitioner" at bounding box center [408, 194] width 478 height 20
type input "1"
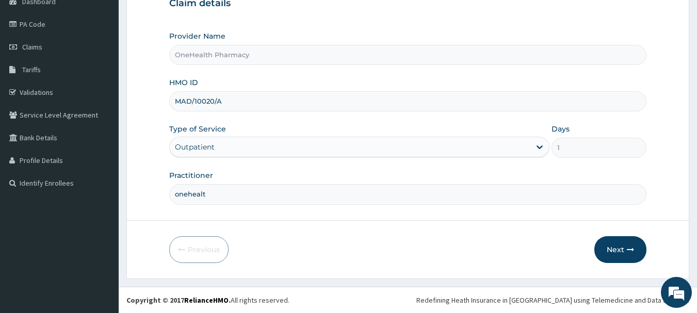
type input "onehealth"
click at [640, 246] on button "Next" at bounding box center [621, 249] width 52 height 27
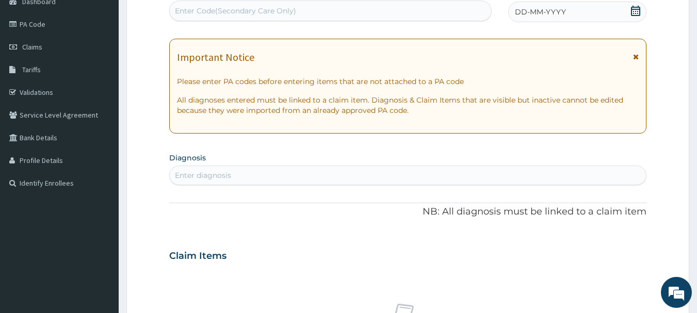
click at [411, 10] on div "Enter Code(Secondary Care Only)" at bounding box center [331, 11] width 322 height 17
paste input "PR/B6865099"
type input "PR/B6865099"
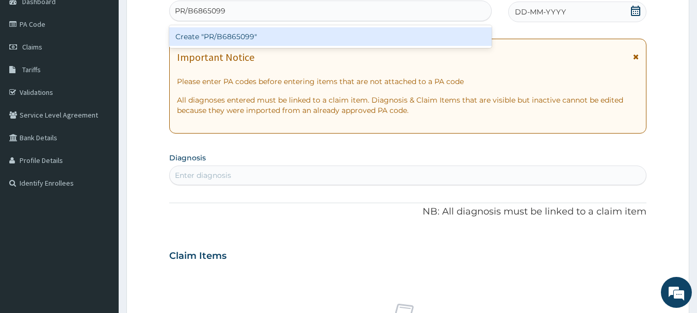
click at [411, 37] on div "Create "PR/B6865099"" at bounding box center [330, 36] width 323 height 19
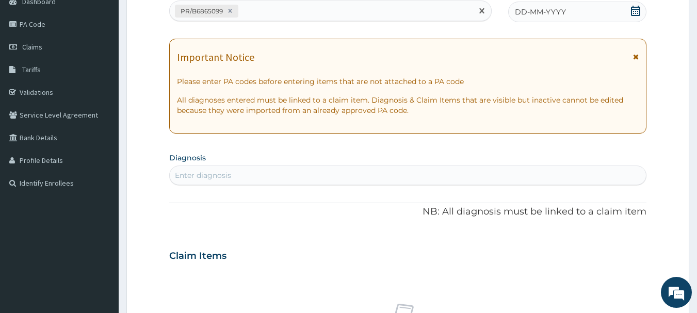
click at [589, 15] on div "DD-MM-YYYY" at bounding box center [577, 12] width 138 height 21
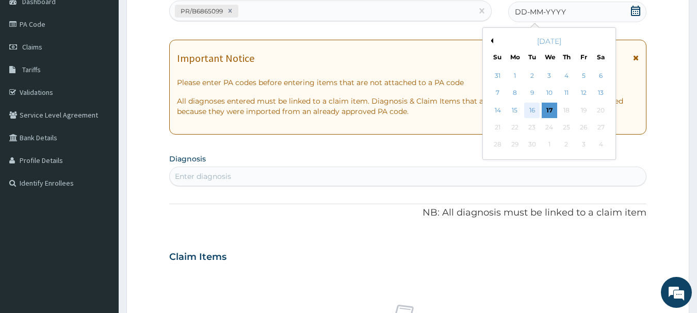
click at [533, 113] on div "16" at bounding box center [532, 110] width 15 height 15
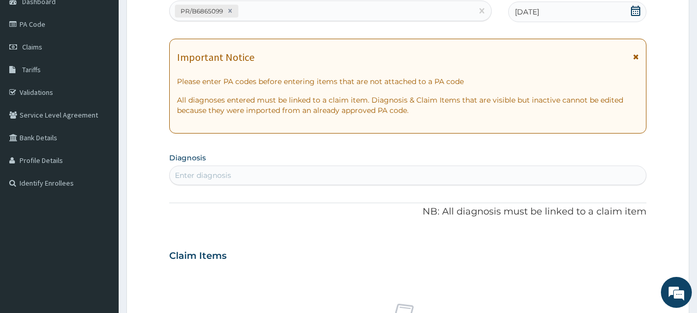
click at [538, 175] on div "Enter diagnosis" at bounding box center [408, 175] width 477 height 17
type input "[MEDICAL_DATA]"
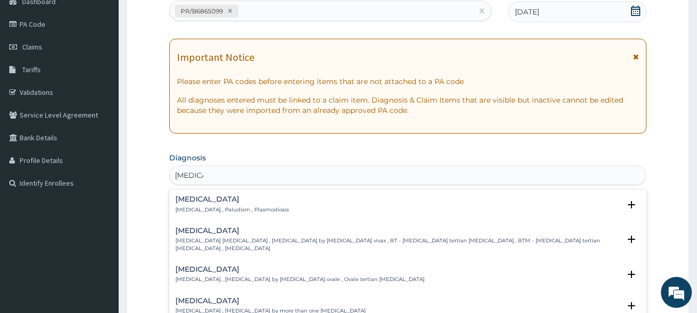
click at [198, 202] on h4 "Malaria" at bounding box center [232, 200] width 114 height 8
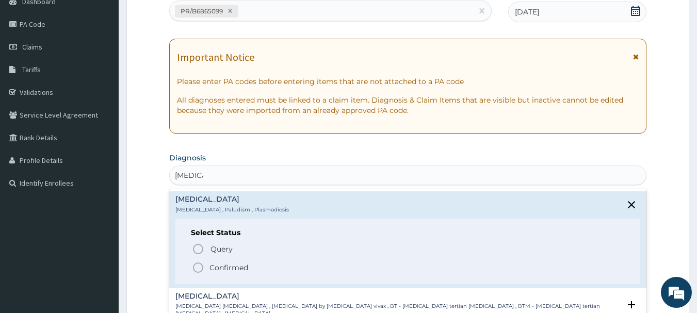
click at [204, 269] on span "Confirmed" at bounding box center [409, 268] width 434 height 12
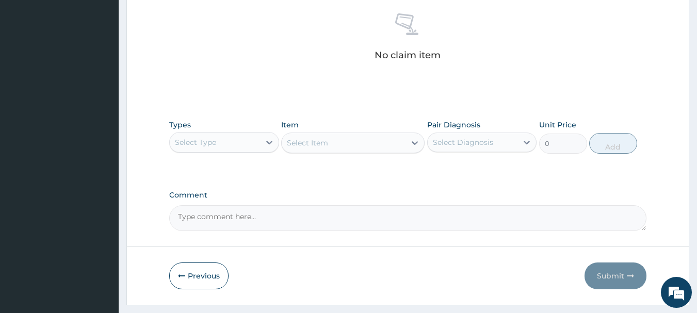
scroll to position [431, 0]
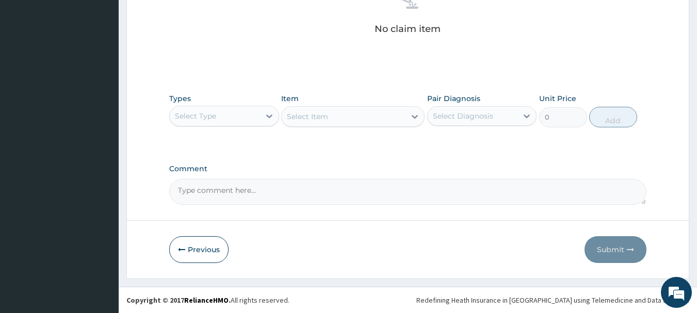
click at [237, 120] on div "Select Type" at bounding box center [215, 116] width 90 height 17
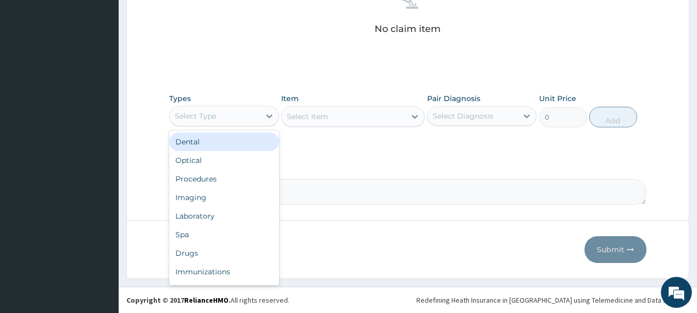
type input "o"
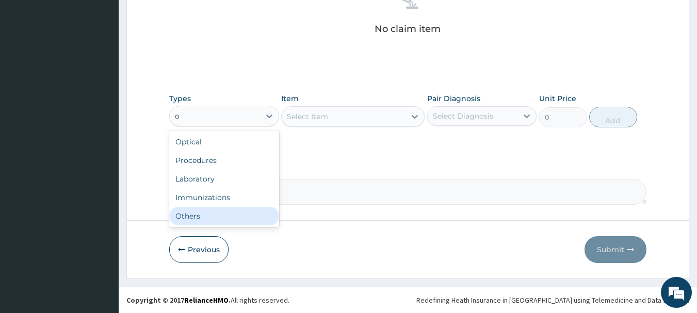
click at [239, 218] on div "Others" at bounding box center [224, 216] width 110 height 19
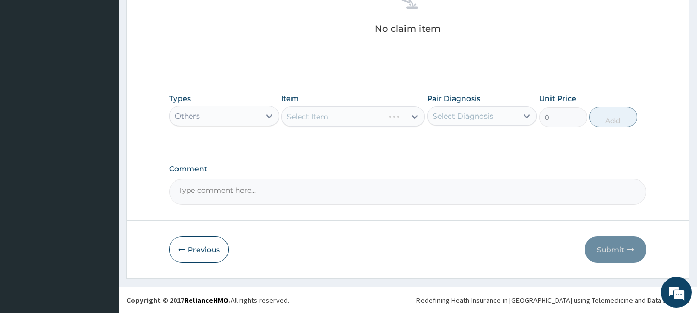
click at [349, 107] on div "Select Item" at bounding box center [352, 116] width 143 height 21
click at [356, 120] on div "Select Item" at bounding box center [352, 116] width 143 height 21
click at [356, 120] on div "Select Item" at bounding box center [344, 116] width 124 height 17
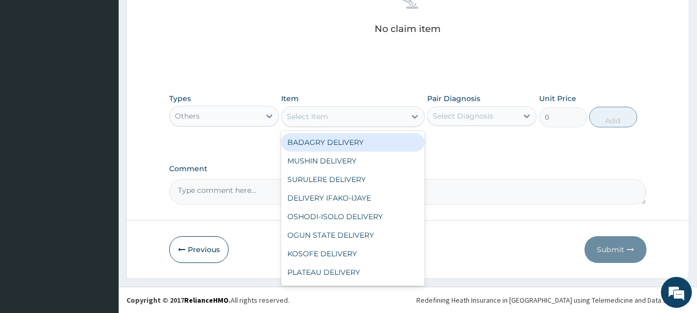
click at [374, 143] on div "BADAGRY DELIVERY" at bounding box center [352, 142] width 143 height 19
type input "3700"
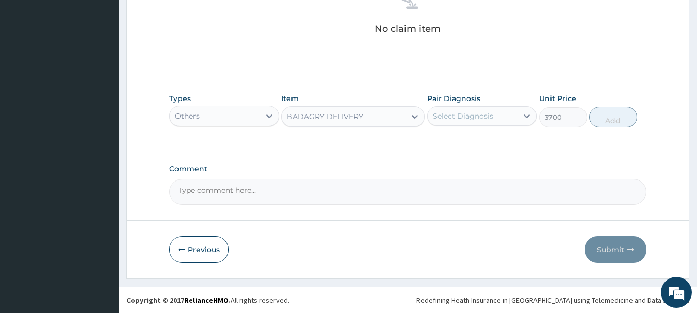
click at [466, 113] on div "Select Diagnosis" at bounding box center [463, 116] width 60 height 10
click at [493, 149] on div "Malaria" at bounding box center [482, 142] width 110 height 21
checkbox input "true"
click at [606, 122] on button "Add" at bounding box center [613, 117] width 48 height 21
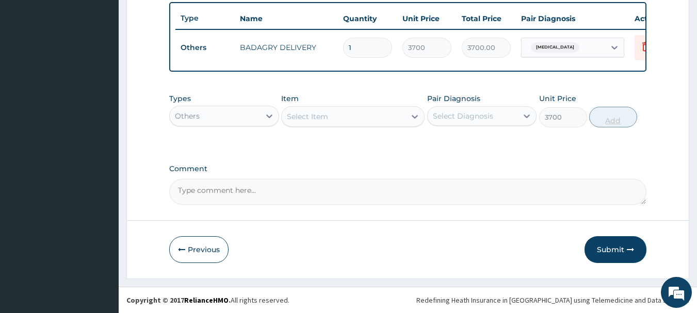
type input "0"
click at [261, 111] on div at bounding box center [269, 116] width 19 height 19
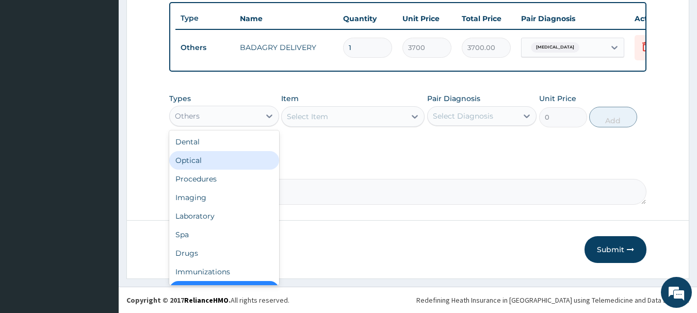
scroll to position [21, 0]
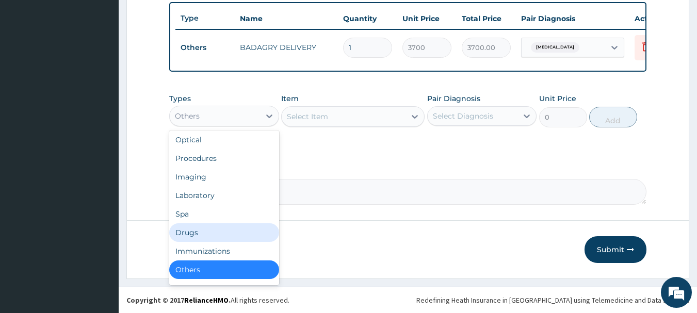
click at [225, 230] on div "Drugs" at bounding box center [224, 232] width 110 height 19
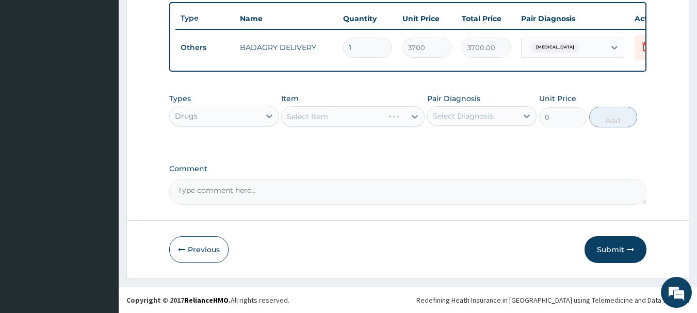
click at [380, 123] on div "Select Item" at bounding box center [352, 116] width 143 height 21
click at [380, 121] on div "Select Item" at bounding box center [352, 116] width 143 height 21
click at [380, 121] on div "Select Item" at bounding box center [344, 116] width 124 height 17
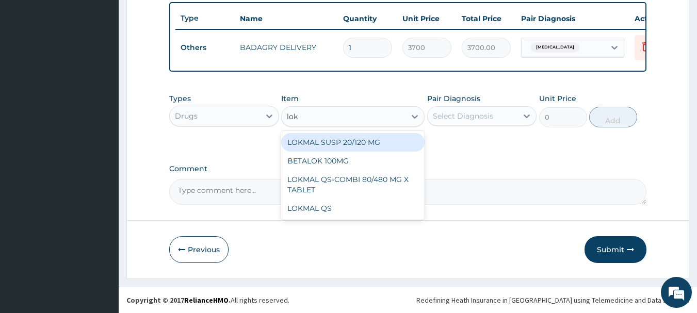
type input "lokm"
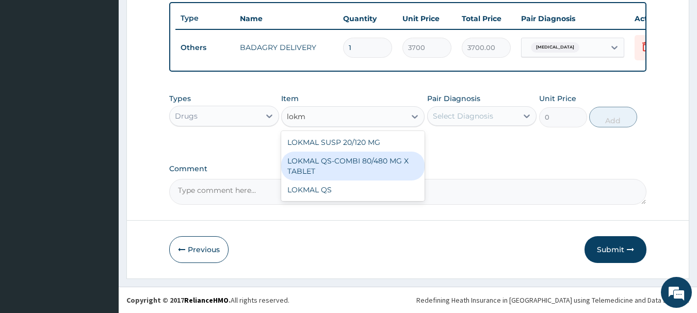
click at [385, 158] on div "LOKMAL QS-COMBI 80/480 MG X TABLET" at bounding box center [352, 166] width 143 height 29
type input "245"
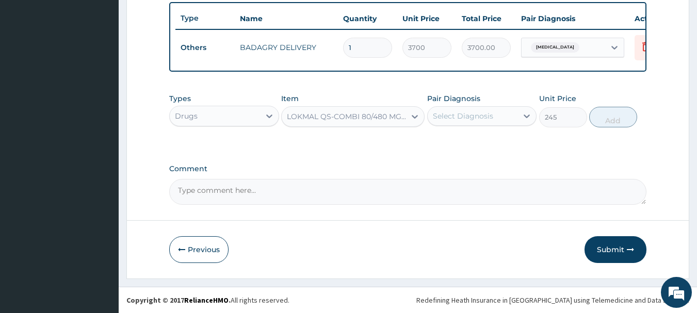
click at [458, 120] on div "Select Diagnosis" at bounding box center [463, 116] width 60 height 10
click at [471, 134] on div "[MEDICAL_DATA]" at bounding box center [482, 142] width 110 height 21
checkbox input "true"
click at [606, 117] on button "Add" at bounding box center [613, 117] width 48 height 21
type input "0"
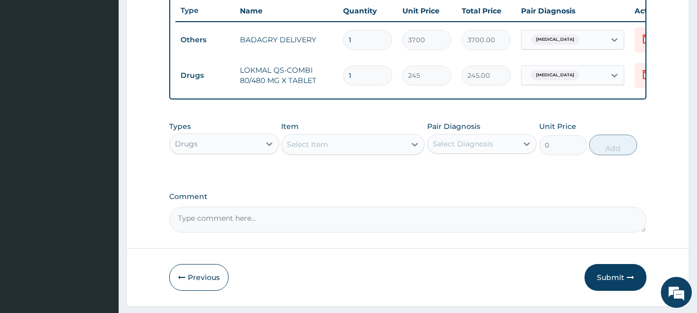
click at [387, 146] on div "Select Item" at bounding box center [344, 144] width 124 height 17
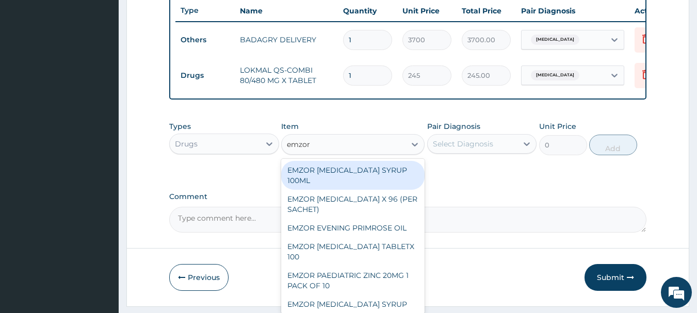
type input "emzor p"
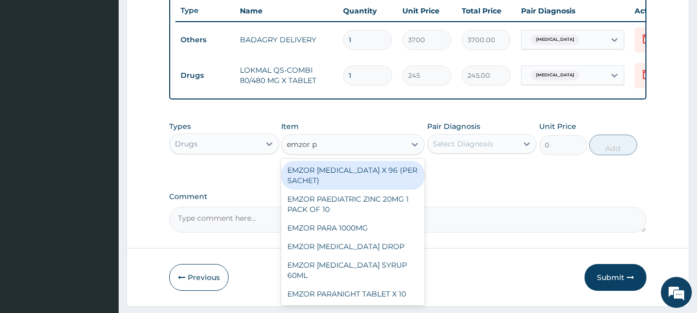
click at [405, 179] on div "EMZOR PARACETAMOL X 96 (PER SACHET)" at bounding box center [352, 175] width 143 height 29
type input "17.5"
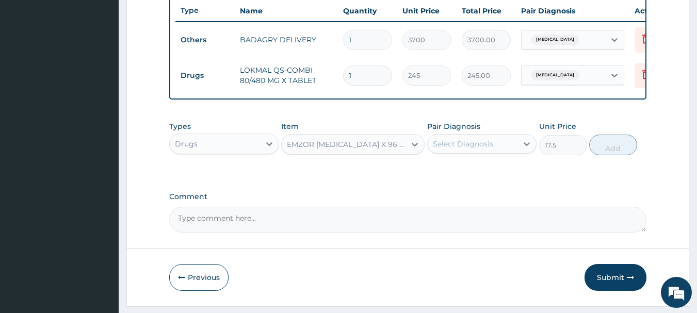
click at [504, 151] on div "Select Diagnosis" at bounding box center [473, 144] width 90 height 17
click at [514, 180] on div "Malaria" at bounding box center [482, 170] width 110 height 21
checkbox input "true"
click at [614, 155] on button "Add" at bounding box center [613, 145] width 48 height 21
type input "0"
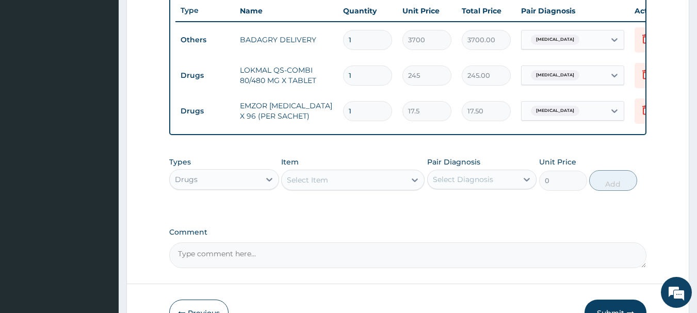
click at [317, 188] on div "Select Item" at bounding box center [344, 180] width 124 height 17
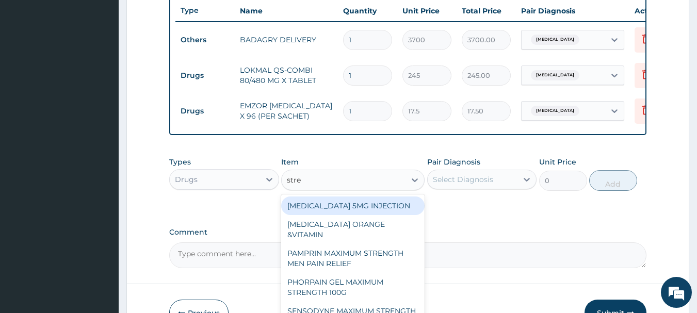
type input "strep"
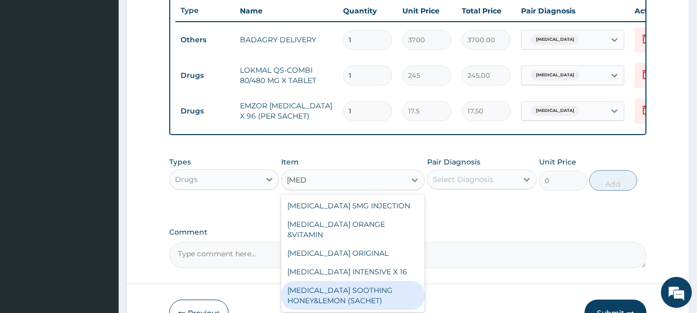
click at [357, 288] on div "[MEDICAL_DATA] SOOTHING HONEY&LEMON (SACHET)" at bounding box center [352, 295] width 143 height 29
type input "105"
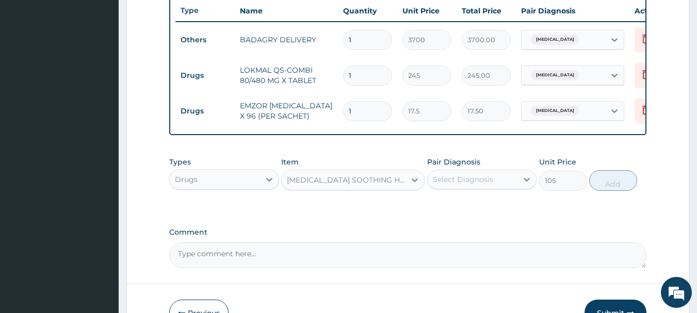
click at [464, 178] on div "Select Diagnosis" at bounding box center [482, 180] width 110 height 20
click at [480, 210] on div "[MEDICAL_DATA]" at bounding box center [482, 206] width 110 height 21
checkbox input "true"
click at [610, 179] on button "Add" at bounding box center [613, 180] width 48 height 21
type input "0"
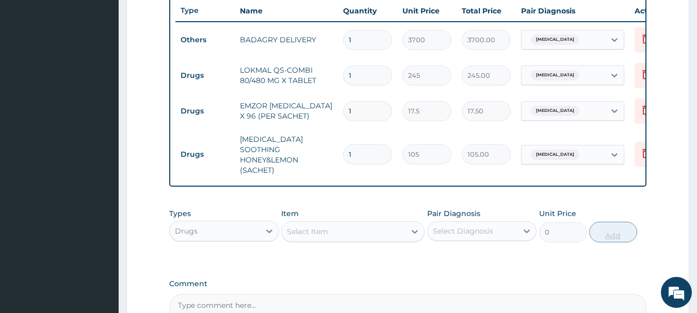
type input "18"
type input "1890.00"
type input "18"
click at [365, 106] on input "1" at bounding box center [367, 111] width 49 height 20
type input "0.00"
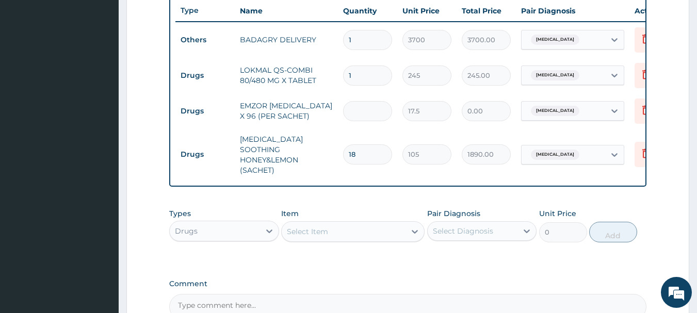
type input "3"
type input "52.50"
type input "36"
type input "630.00"
type input "36"
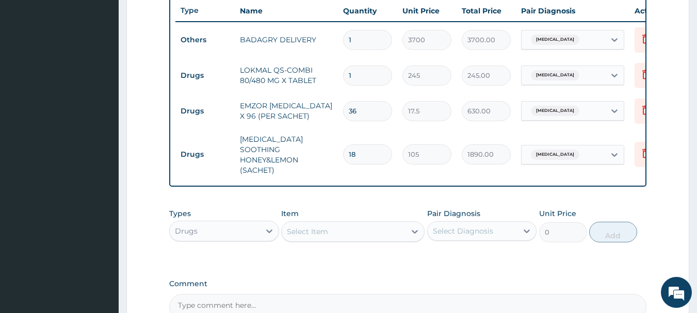
click at [367, 85] on input "1" at bounding box center [367, 76] width 49 height 20
type input "0.00"
type input "6"
type input "1470.00"
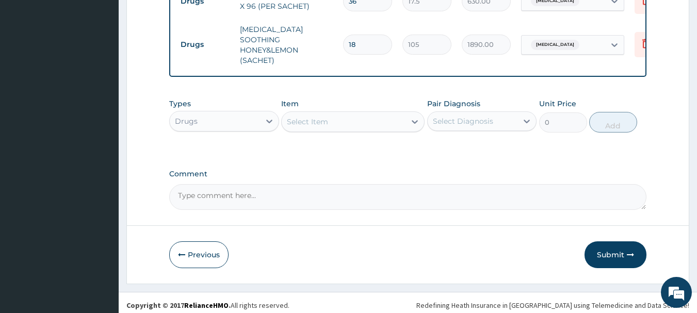
scroll to position [502, 0]
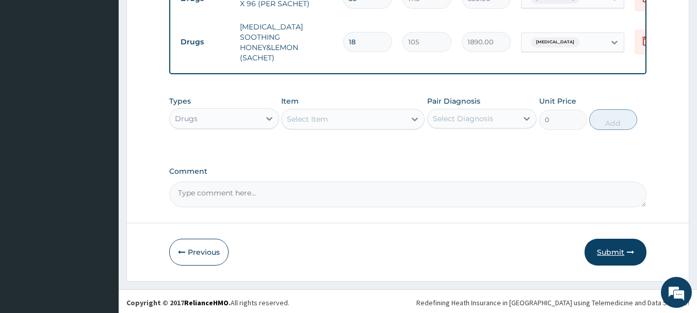
click at [622, 245] on button "Submit" at bounding box center [616, 252] width 62 height 27
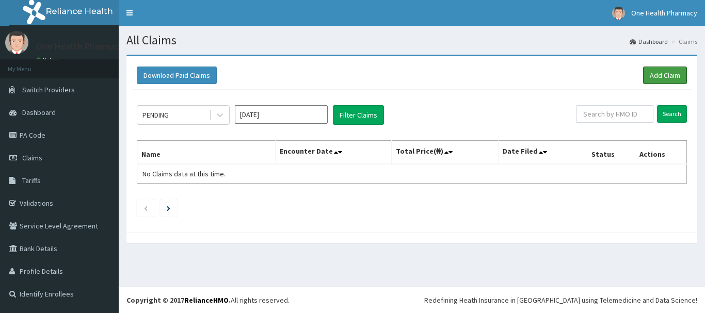
click at [675, 79] on link "Add Claim" at bounding box center [665, 76] width 44 height 18
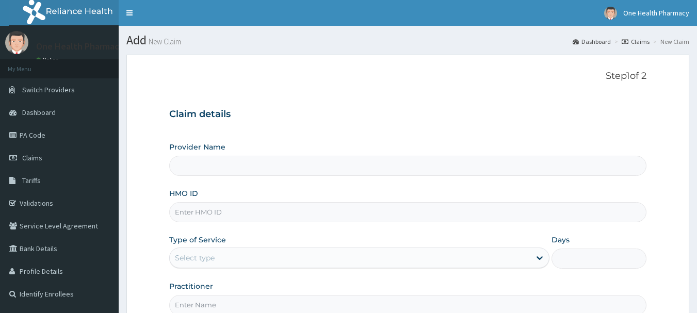
click at [356, 219] on input "HMO ID" at bounding box center [408, 212] width 478 height 20
paste input "CWP/10124/A"
type input "CWP/10124/A"
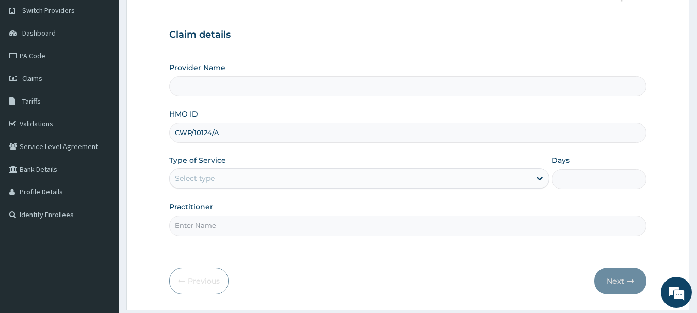
scroll to position [111, 0]
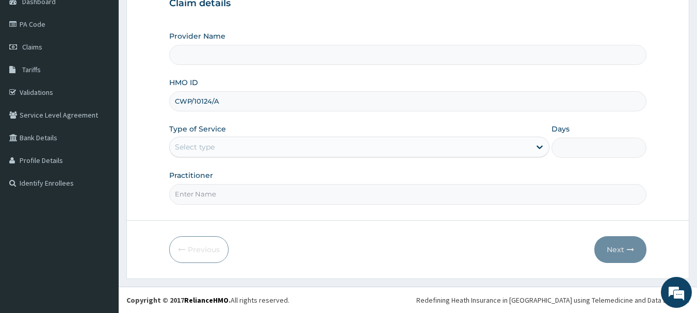
type input "OneHealth Pharmacy"
type input "CWP/10124/A"
click at [245, 146] on div "Select type" at bounding box center [350, 147] width 361 height 17
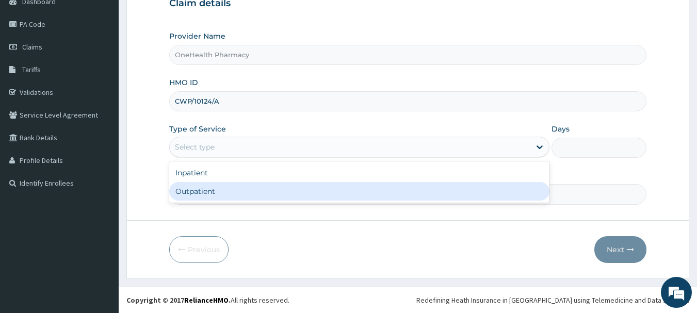
click at [242, 199] on div "Outpatient" at bounding box center [359, 191] width 380 height 19
click at [242, 199] on input "Practitioner" at bounding box center [408, 194] width 478 height 20
type input "1"
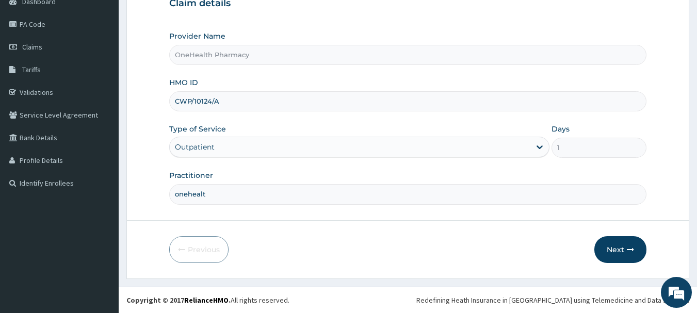
type input "onehealth"
click at [631, 250] on icon "button" at bounding box center [630, 249] width 7 height 7
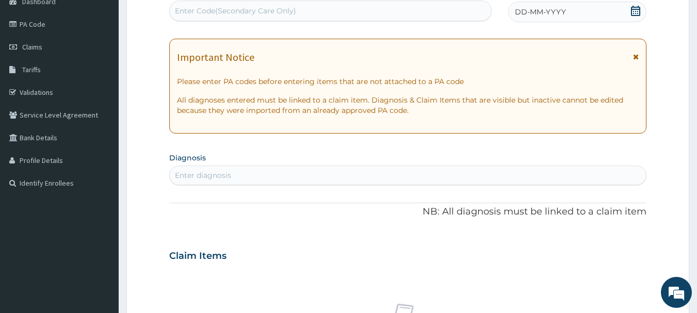
scroll to position [0, 0]
click at [439, 3] on div "Enter Code(Secondary Care Only)" at bounding box center [331, 11] width 322 height 17
paste input "PR/A1B990F9"
type input "PR/A1B990F9"
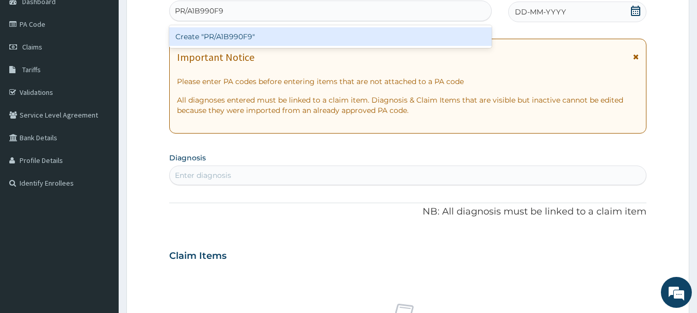
click at [437, 35] on div "Create "PR/A1B990F9"" at bounding box center [330, 36] width 323 height 19
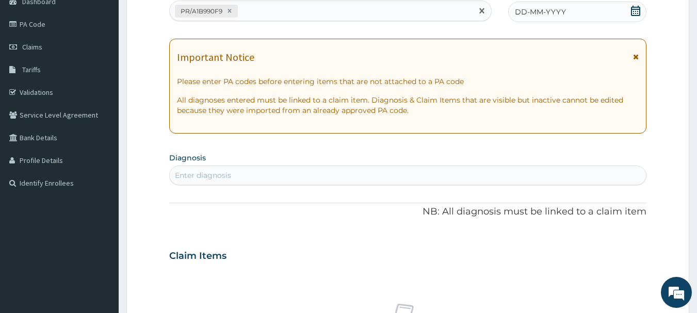
click at [559, 17] on span "DD-MM-YYYY" at bounding box center [540, 12] width 51 height 10
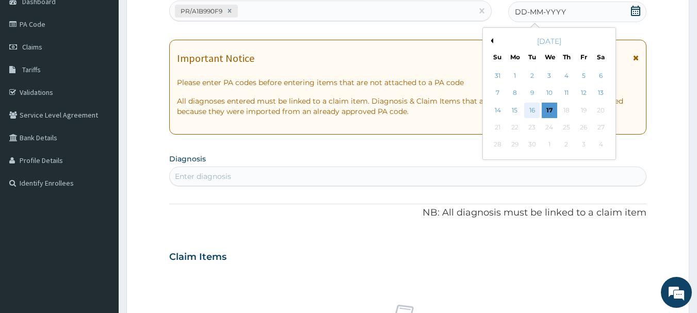
click at [532, 111] on div "16" at bounding box center [532, 110] width 15 height 15
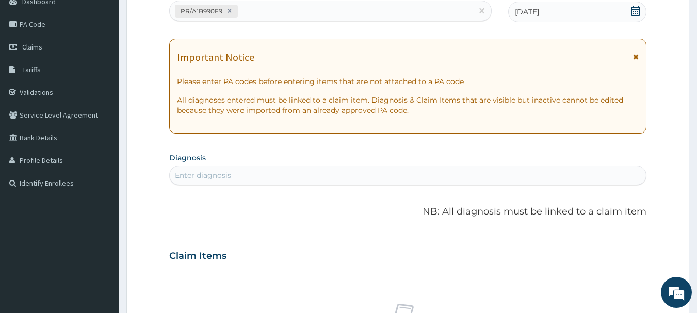
drag, startPoint x: 540, startPoint y: 192, endPoint x: 542, endPoint y: 179, distance: 13.5
click at [542, 179] on div "PA Code / Prescription Code PR/A1B990F9 Encounter Date 16-09-2025 Important Not…" at bounding box center [408, 255] width 478 height 534
click at [542, 179] on div "Enter diagnosis" at bounding box center [408, 175] width 477 height 17
type input "malaria"
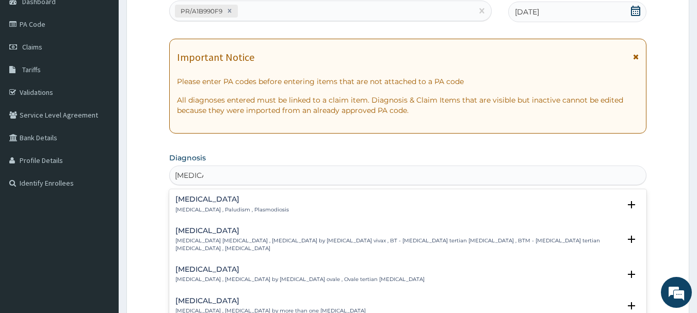
click at [182, 200] on h4 "Malaria" at bounding box center [232, 200] width 114 height 8
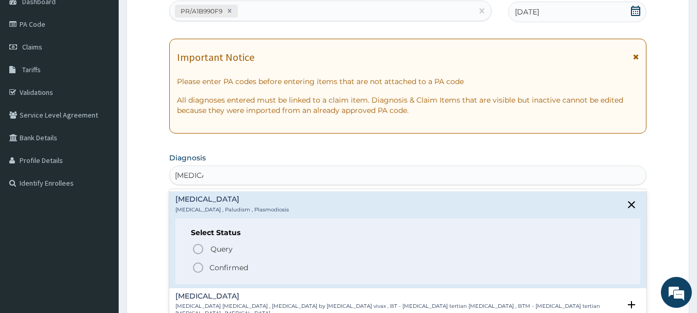
click at [201, 265] on icon "status option filled" at bounding box center [198, 268] width 12 height 12
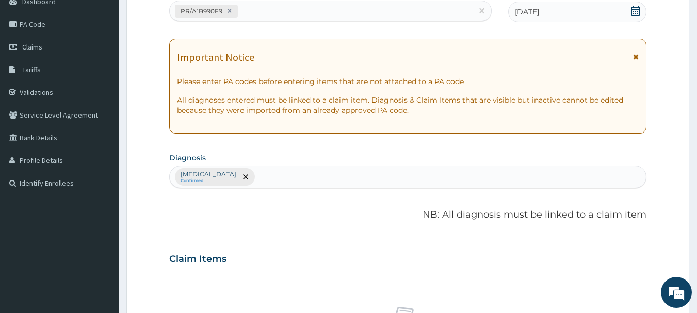
scroll to position [431, 0]
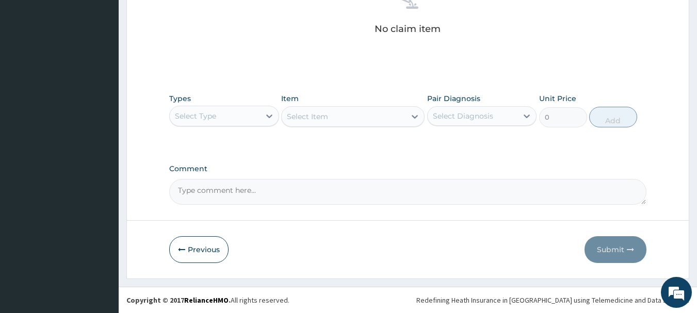
click at [238, 123] on div "Select Type" at bounding box center [215, 116] width 90 height 17
type input "o"
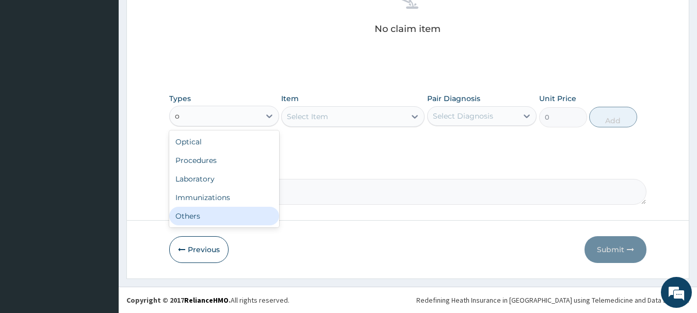
click at [228, 213] on div "Others" at bounding box center [224, 216] width 110 height 19
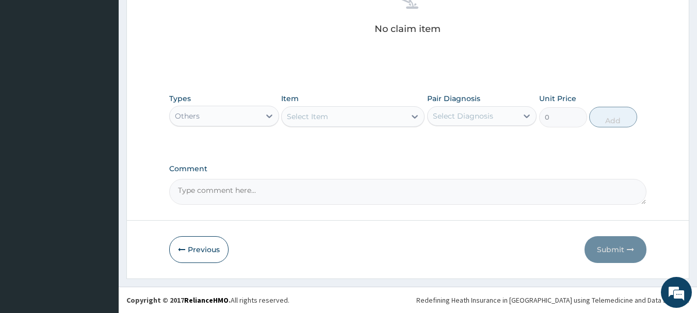
click at [300, 114] on div "Select Item" at bounding box center [307, 116] width 41 height 10
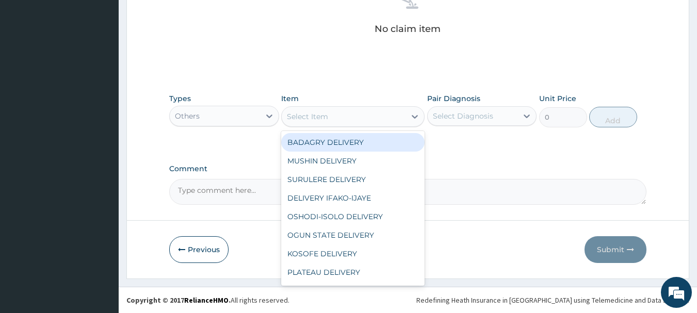
click at [314, 139] on div "BADAGRY DELIVERY" at bounding box center [352, 142] width 143 height 19
type input "3700"
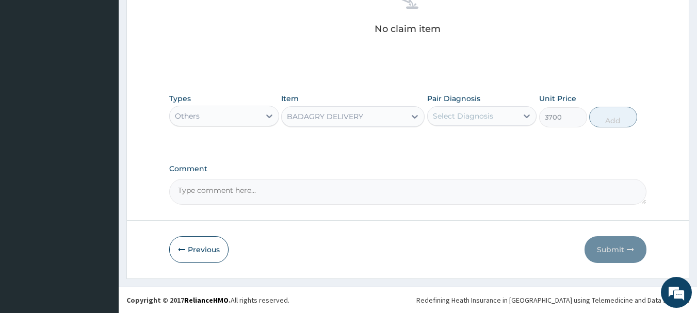
click at [443, 123] on div "Select Diagnosis" at bounding box center [473, 116] width 90 height 17
click at [469, 140] on label "Malaria" at bounding box center [476, 141] width 64 height 10
checkbox input "true"
click at [591, 120] on button "Add" at bounding box center [613, 117] width 48 height 21
type input "0"
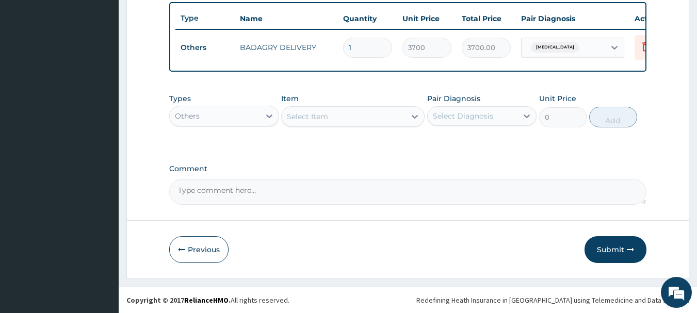
scroll to position [390, 0]
click at [257, 110] on div "Others" at bounding box center [215, 116] width 90 height 17
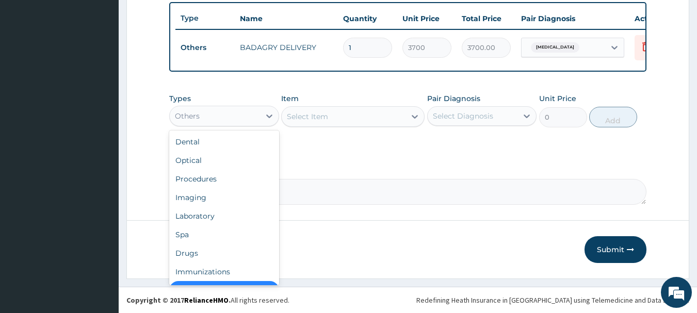
scroll to position [21, 0]
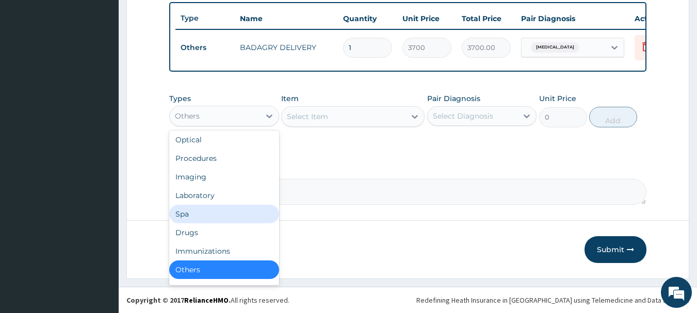
drag, startPoint x: 218, startPoint y: 222, endPoint x: 218, endPoint y: 233, distance: 10.3
click at [218, 233] on div "Dental Optical Procedures Imaging Laboratory Spa Drugs Immunizations Others Gym" at bounding box center [224, 208] width 110 height 155
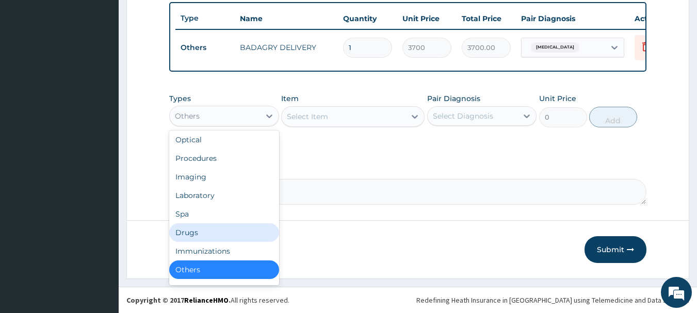
click at [218, 233] on div "Drugs" at bounding box center [224, 232] width 110 height 19
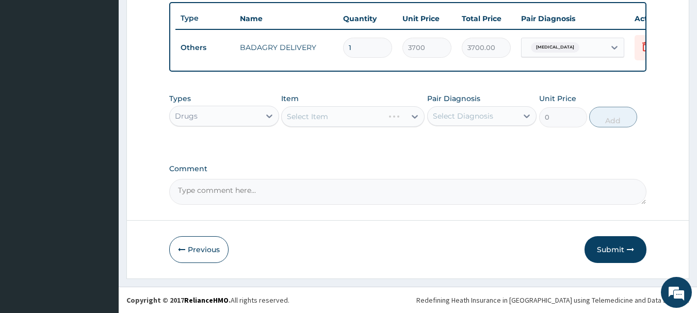
click at [383, 116] on div "Select Item" at bounding box center [352, 116] width 143 height 21
click at [383, 116] on div "Select Item" at bounding box center [344, 116] width 124 height 17
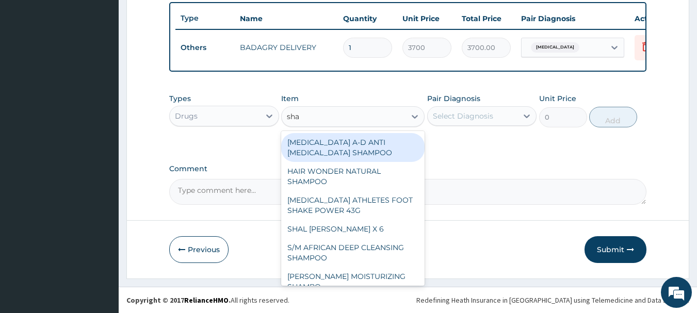
type input "shal"
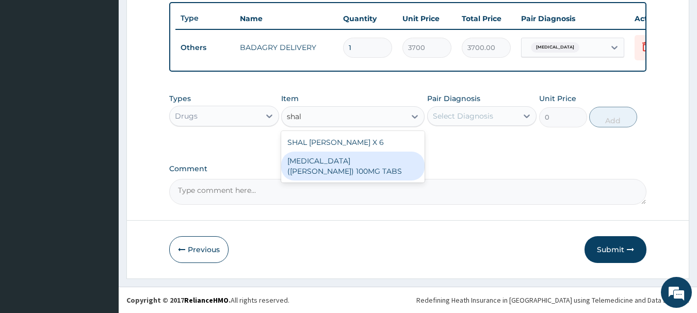
click at [397, 167] on div "NITROFURANTOIN (DE-SHALOM) 100MG TABS" at bounding box center [352, 166] width 143 height 29
type input "63"
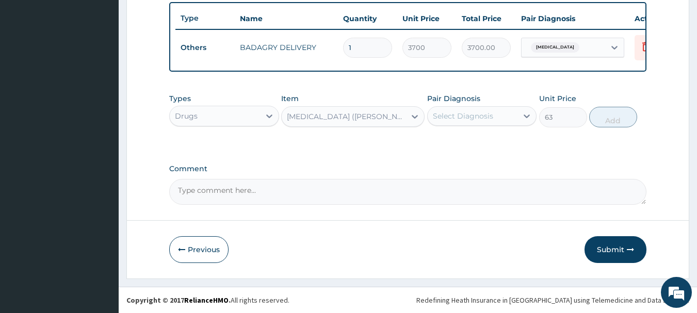
click at [487, 123] on div "Select Diagnosis" at bounding box center [473, 116] width 90 height 17
click at [500, 141] on div "[MEDICAL_DATA]" at bounding box center [482, 142] width 110 height 21
checkbox input "true"
click at [589, 123] on div "Types Drugs Item NITROFURANTOIN (DE-SHALOM) 100MG TABS Pair Diagnosis option Ma…" at bounding box center [408, 110] width 478 height 44
click at [621, 119] on button "Add" at bounding box center [613, 117] width 48 height 21
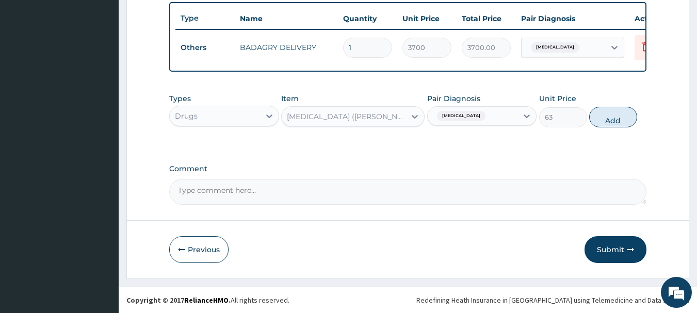
type input "0"
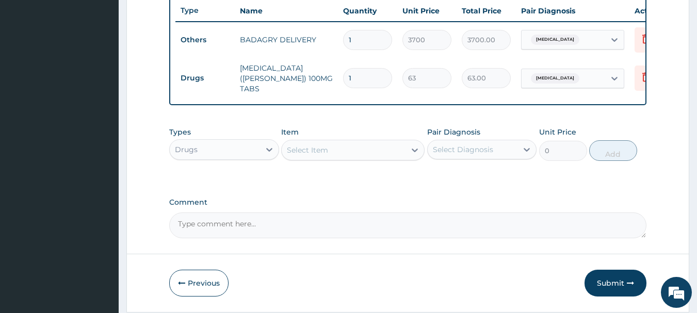
click at [363, 149] on div "Select Item" at bounding box center [344, 150] width 124 height 17
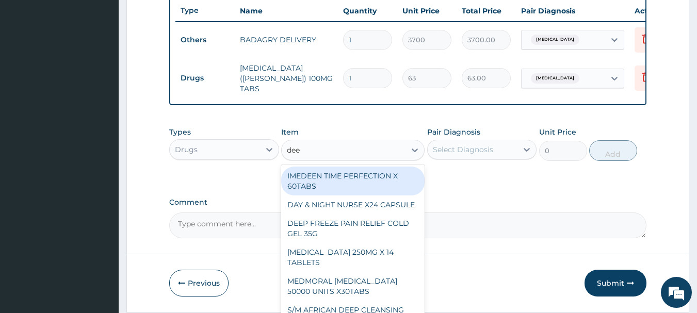
type input "deep"
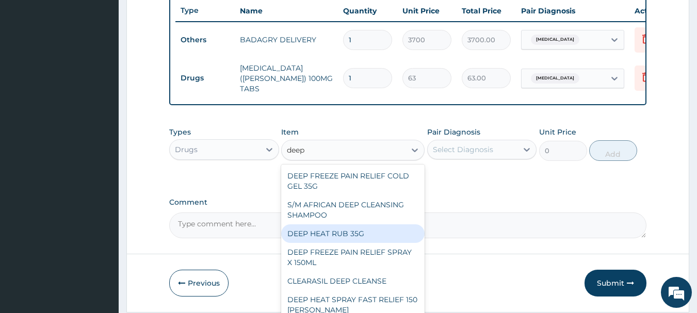
click at [362, 234] on div "DEEP HEAT RUB 35G" at bounding box center [352, 234] width 143 height 19
type input "2870"
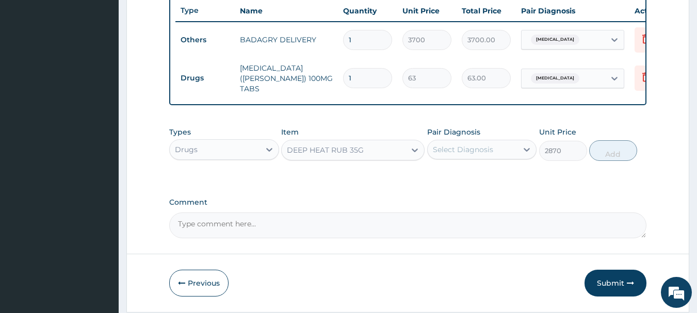
click at [471, 147] on div "Select Diagnosis" at bounding box center [463, 150] width 60 height 10
click at [498, 182] on div "[MEDICAL_DATA]" at bounding box center [482, 176] width 110 height 21
checkbox input "true"
click at [610, 154] on button "Add" at bounding box center [613, 150] width 48 height 21
type input "0"
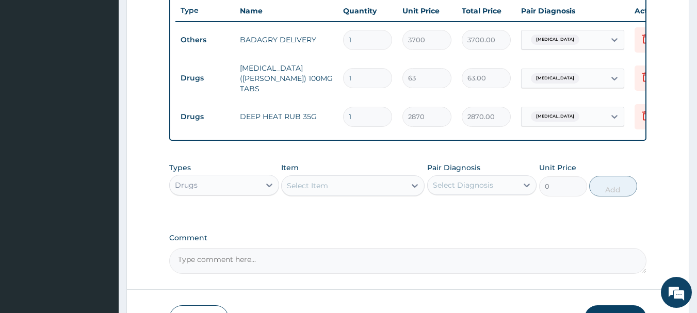
click at [398, 185] on div "Select Item" at bounding box center [344, 186] width 124 height 17
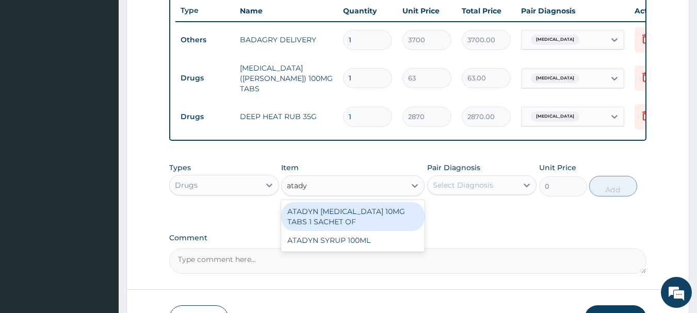
type input "atadyn"
click at [396, 217] on div "ATADYN [MEDICAL_DATA] 10MG TABS 1 SACHET OF" at bounding box center [352, 216] width 143 height 29
type input "350"
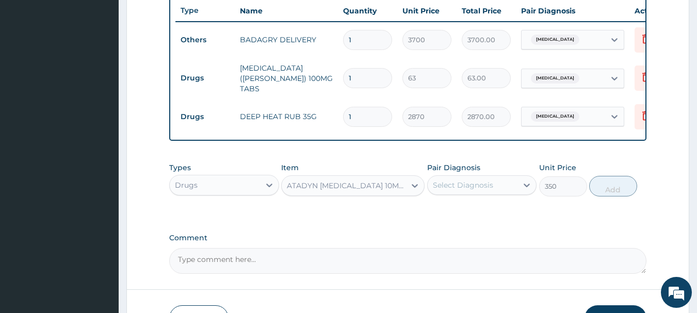
click at [478, 197] on div "Pair Diagnosis Select Diagnosis" at bounding box center [482, 180] width 110 height 34
click at [492, 182] on div "Select Diagnosis" at bounding box center [463, 185] width 60 height 10
click at [511, 206] on div "[MEDICAL_DATA]" at bounding box center [482, 211] width 110 height 21
checkbox input "true"
click at [605, 184] on button "Add" at bounding box center [613, 186] width 48 height 21
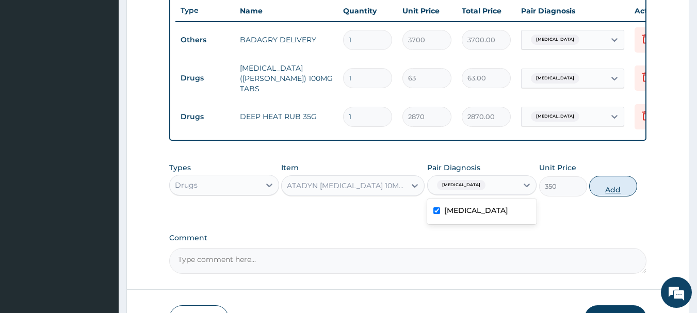
type input "0"
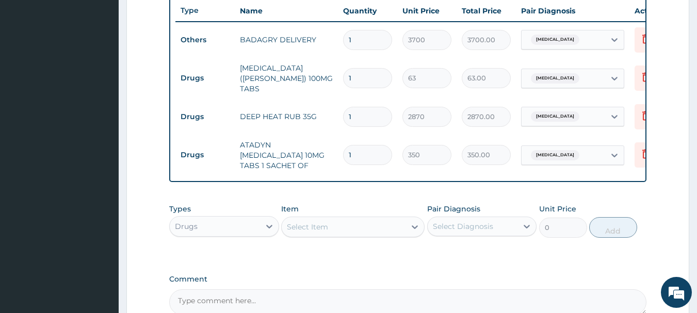
click at [342, 225] on div "Select Item" at bounding box center [344, 227] width 124 height 17
type input "atad"
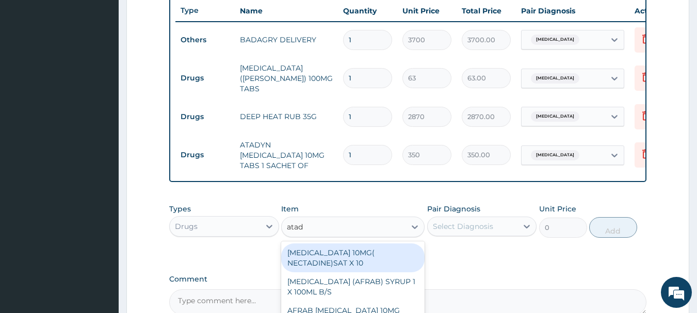
scroll to position [497, 0]
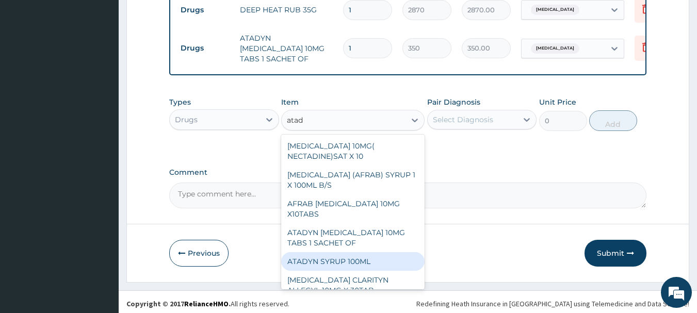
click at [349, 257] on div "ATADYN SYRUP 100ML" at bounding box center [352, 261] width 143 height 19
type input "1890"
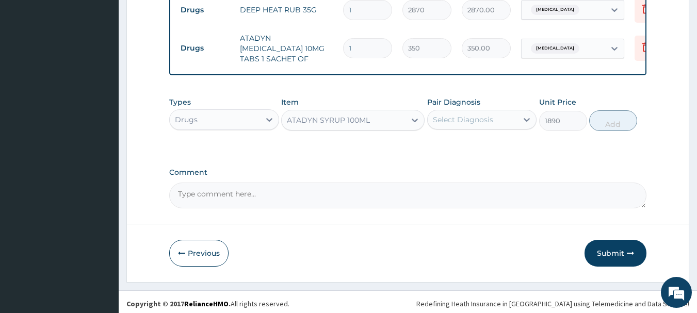
click at [488, 110] on div "Select Diagnosis" at bounding box center [482, 120] width 110 height 20
click at [515, 143] on div "[MEDICAL_DATA]" at bounding box center [482, 146] width 110 height 21
checkbox input "true"
click at [615, 120] on button "Add" at bounding box center [613, 120] width 48 height 21
type input "0"
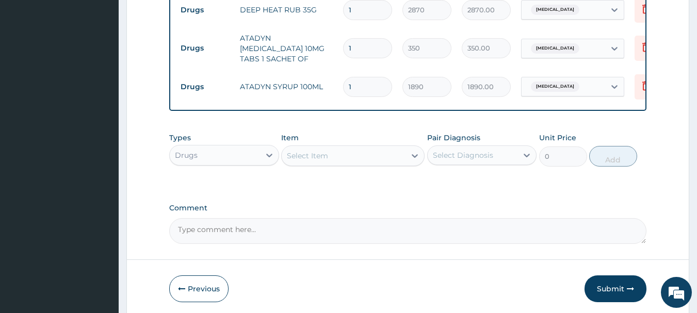
click at [360, 38] on input "1" at bounding box center [367, 48] width 49 height 20
type input "0.00"
type input "4"
type input "1400.00"
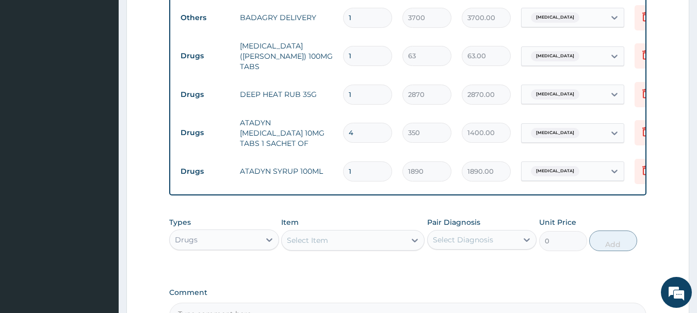
scroll to position [402, 0]
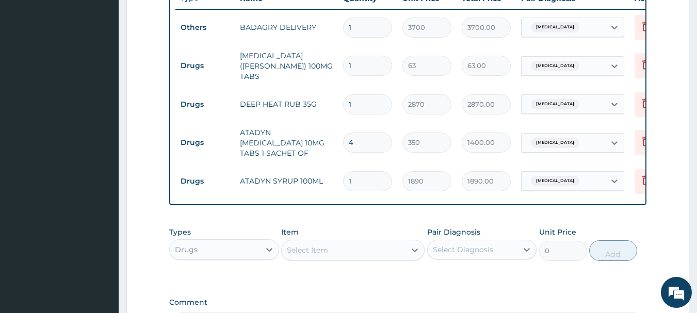
type input "4"
click at [357, 62] on input "1" at bounding box center [367, 66] width 49 height 20
type input "10"
type input "630.00"
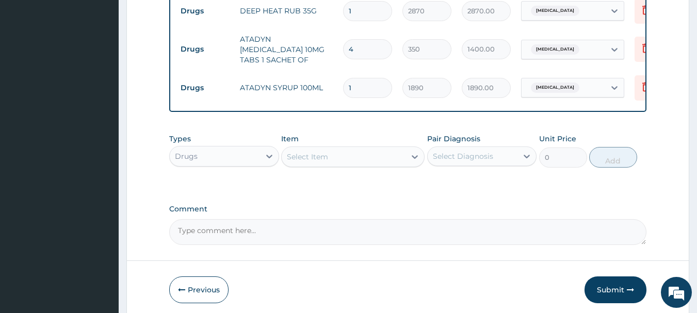
scroll to position [532, 0]
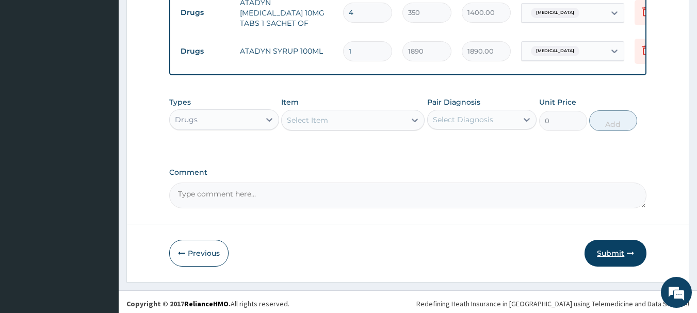
click at [613, 245] on button "Submit" at bounding box center [616, 253] width 62 height 27
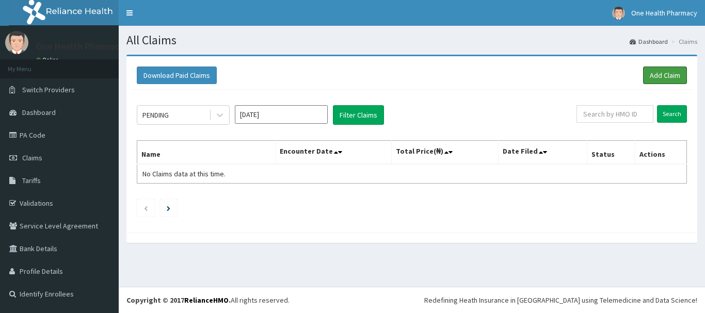
click at [660, 75] on link "Add Claim" at bounding box center [665, 76] width 44 height 18
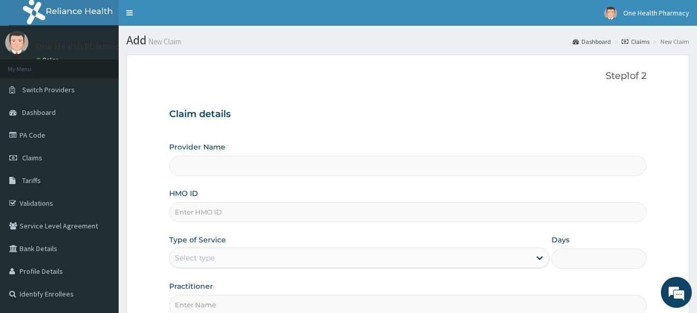
drag, startPoint x: 260, startPoint y: 223, endPoint x: 260, endPoint y: 218, distance: 5.7
click at [260, 218] on div "Provider Name HMO ID Type of Service Select type Days Practitioner" at bounding box center [408, 228] width 478 height 173
click at [260, 218] on input "HMO ID" at bounding box center [408, 212] width 478 height 20
paste input "CHL/11798/A"
type input "CHL/11798/A"
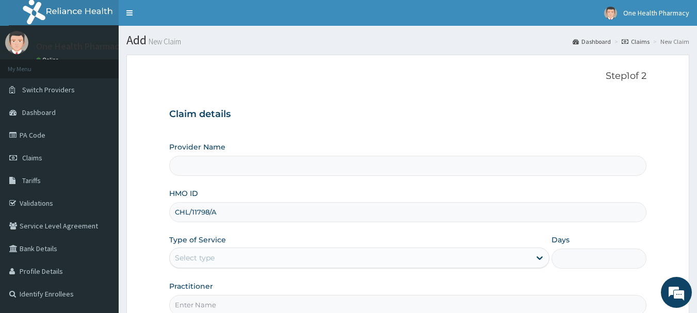
scroll to position [111, 0]
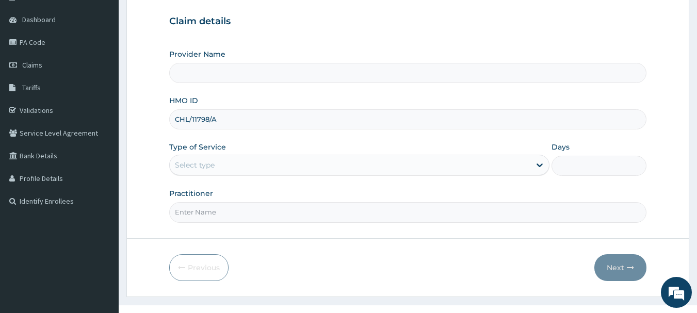
type input "OneHealth Pharmacy"
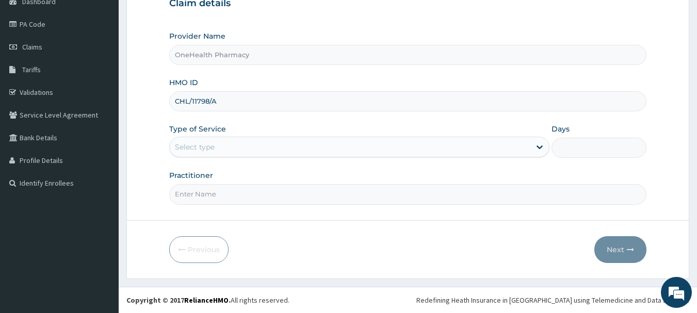
type input "CHL/11798/A"
click at [227, 152] on div "Select type" at bounding box center [350, 147] width 361 height 17
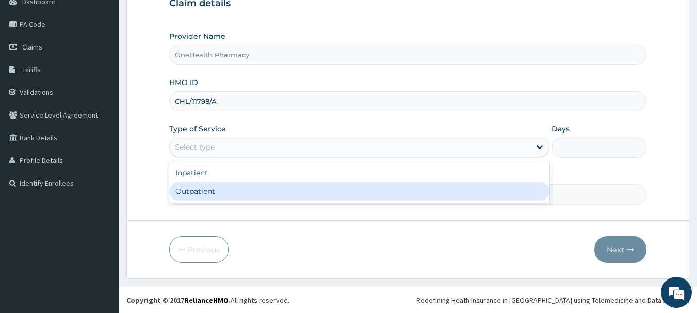
click at [239, 195] on div "Outpatient" at bounding box center [359, 191] width 380 height 19
click at [239, 195] on input "Practitioner" at bounding box center [408, 194] width 478 height 20
type input "1"
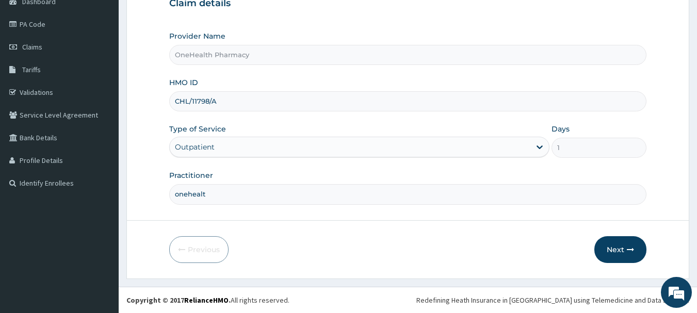
type input "onehealth"
click at [622, 247] on button "Next" at bounding box center [621, 249] width 52 height 27
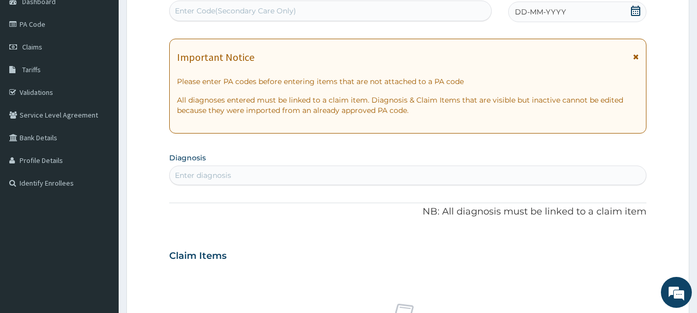
click at [407, 8] on div "Enter Code(Secondary Care Only)" at bounding box center [331, 11] width 322 height 17
paste input "PR/5F84C53B"
type input "PR/5F84C53B"
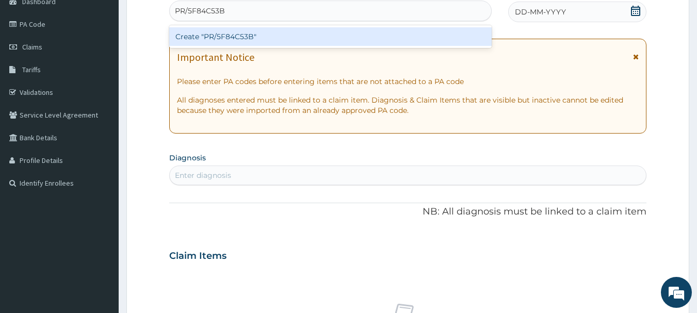
click at [410, 36] on div "Create "PR/5F84C53B"" at bounding box center [330, 36] width 323 height 19
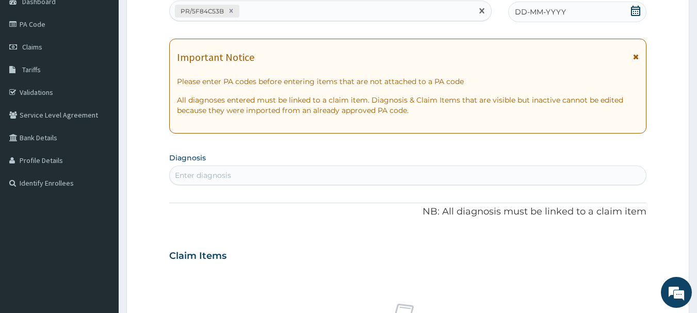
click at [582, 16] on div "DD-MM-YYYY" at bounding box center [577, 12] width 138 height 21
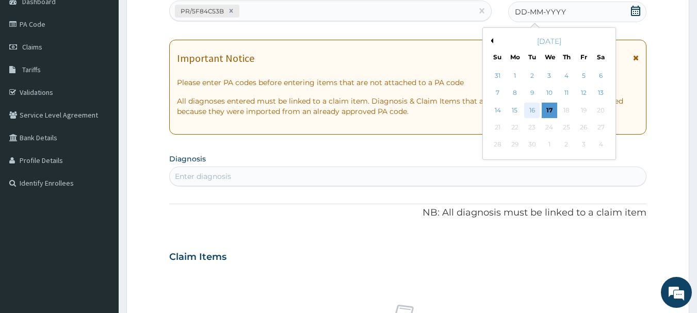
click at [532, 110] on div "16" at bounding box center [532, 110] width 15 height 15
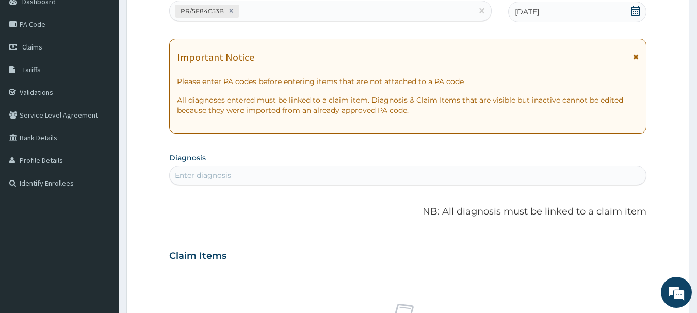
click at [544, 171] on div "Enter diagnosis" at bounding box center [408, 175] width 477 height 17
type input "[MEDICAL_DATA]"
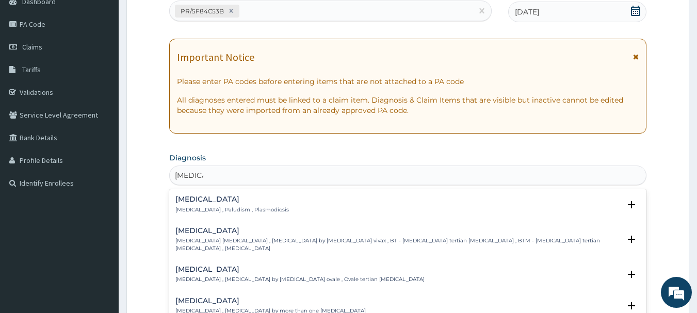
click at [215, 204] on div "Malaria Malaria , Paludism , Plasmodiosis" at bounding box center [232, 205] width 114 height 18
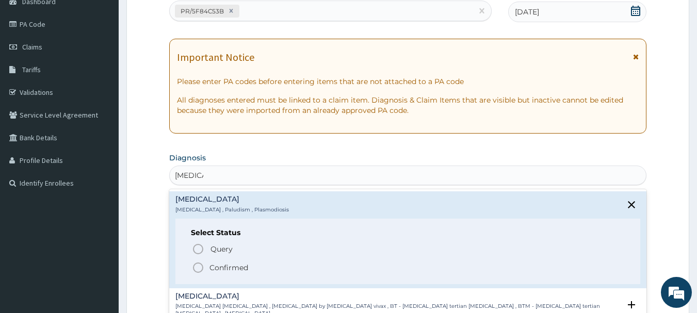
click at [208, 271] on span "Confirmed" at bounding box center [409, 268] width 434 height 12
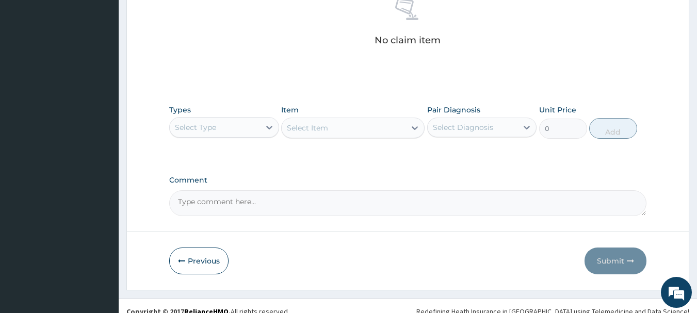
scroll to position [431, 0]
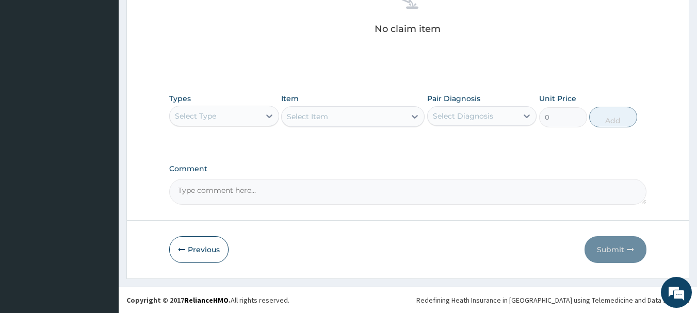
click at [236, 126] on div "Types Select Type" at bounding box center [224, 110] width 110 height 34
drag, startPoint x: 235, startPoint y: 130, endPoint x: 238, endPoint y: 115, distance: 15.8
click at [238, 115] on div "Types Select Type Item Select Item Pair Diagnosis Select Diagnosis Unit Price 0…" at bounding box center [408, 110] width 478 height 44
click at [238, 115] on div "Select Type" at bounding box center [215, 116] width 90 height 17
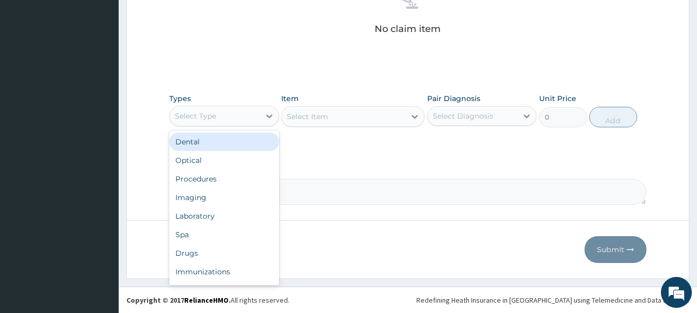
type input "o"
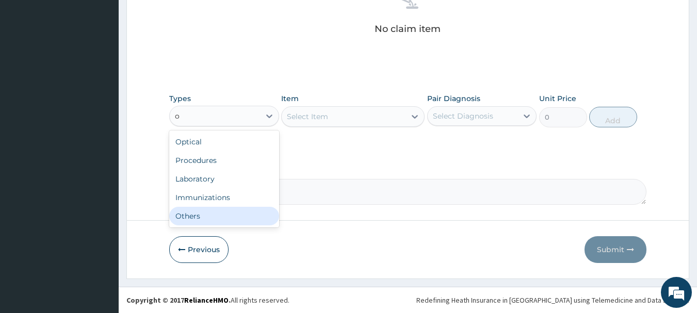
click at [228, 214] on div "Others" at bounding box center [224, 216] width 110 height 19
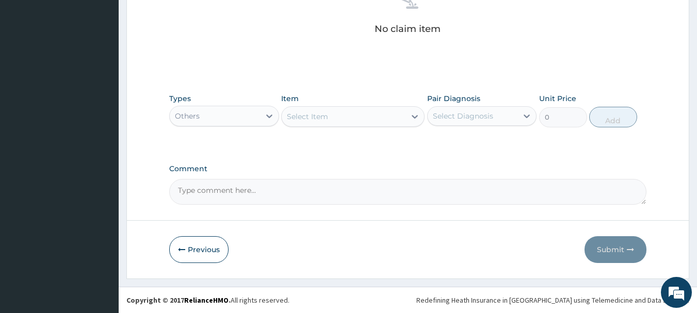
click at [343, 120] on div "Select Item" at bounding box center [344, 116] width 124 height 17
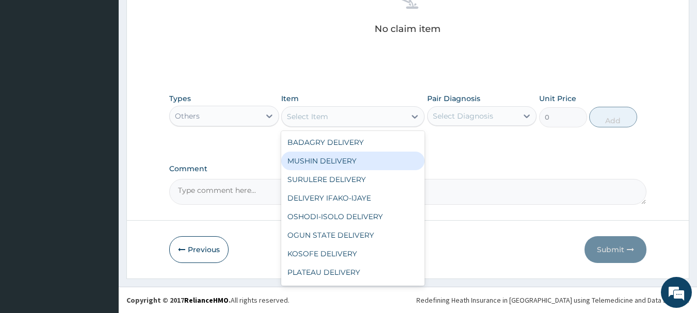
drag, startPoint x: 363, startPoint y: 152, endPoint x: 362, endPoint y: 132, distance: 20.7
click at [362, 132] on div "BADAGRY DELIVERY MUSHIN DELIVERY SURULERE DELIVERY DELIVERY IFAKO-IJAYE OSHODI-…" at bounding box center [352, 208] width 143 height 155
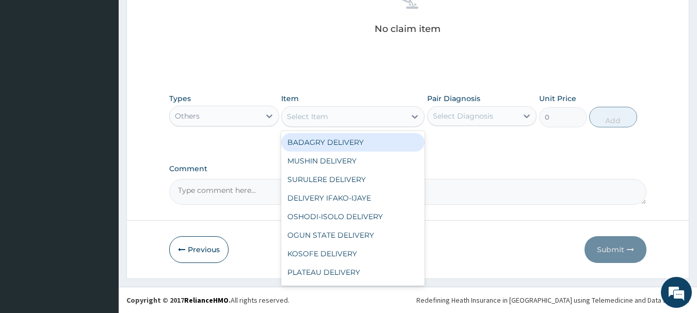
click at [362, 132] on div "BADAGRY DELIVERY MUSHIN DELIVERY SURULERE DELIVERY DELIVERY IFAKO-IJAYE OSHODI-…" at bounding box center [352, 208] width 143 height 155
click at [392, 135] on div "BADAGRY DELIVERY" at bounding box center [352, 142] width 143 height 19
type input "3700"
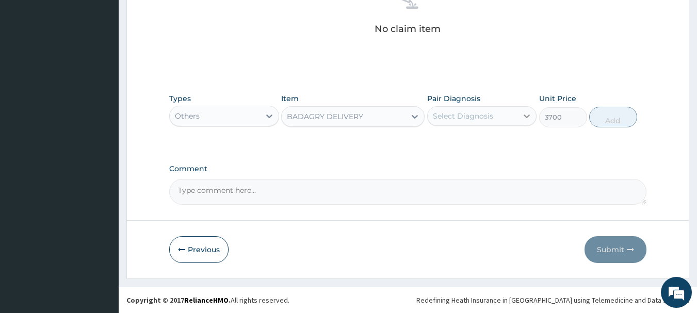
click at [519, 118] on div at bounding box center [527, 116] width 19 height 19
click at [521, 141] on div "[MEDICAL_DATA]" at bounding box center [482, 142] width 110 height 21
checkbox input "true"
click at [615, 122] on button "Add" at bounding box center [613, 117] width 48 height 21
type input "0"
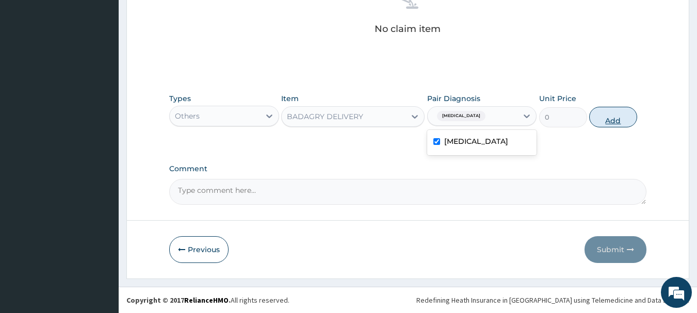
scroll to position [390, 0]
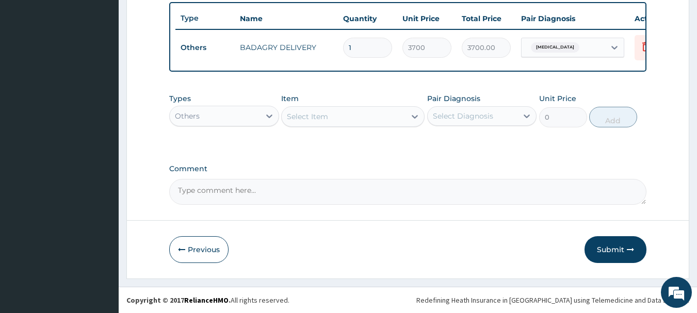
click at [239, 114] on div "Others" at bounding box center [215, 116] width 90 height 17
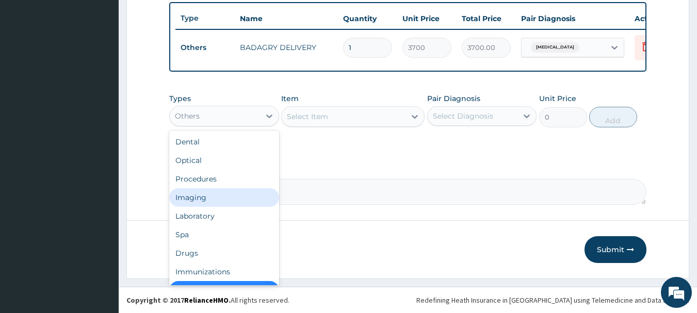
scroll to position [21, 0]
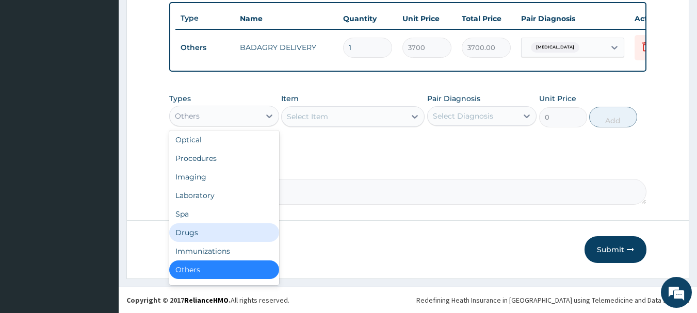
click at [222, 232] on div "Drugs" at bounding box center [224, 232] width 110 height 19
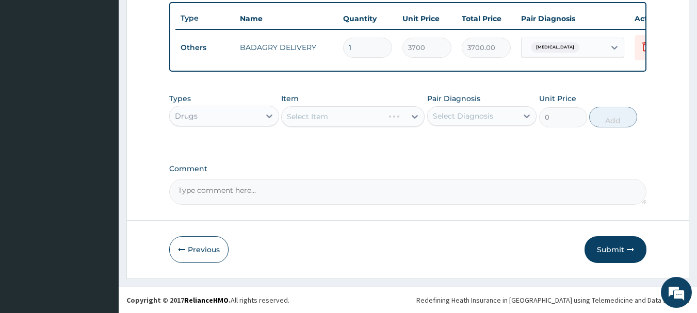
click at [367, 122] on div "Select Item" at bounding box center [333, 116] width 102 height 17
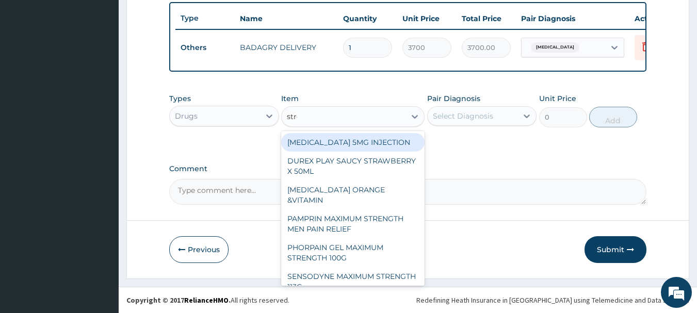
type input "strep"
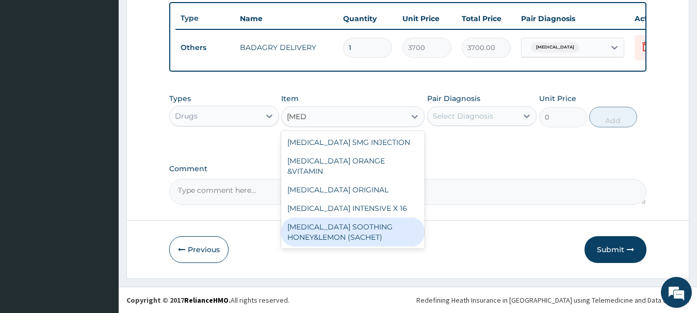
click at [374, 224] on div "[MEDICAL_DATA] SOOTHING HONEY&LEMON (SACHET)" at bounding box center [352, 232] width 143 height 29
type input "105"
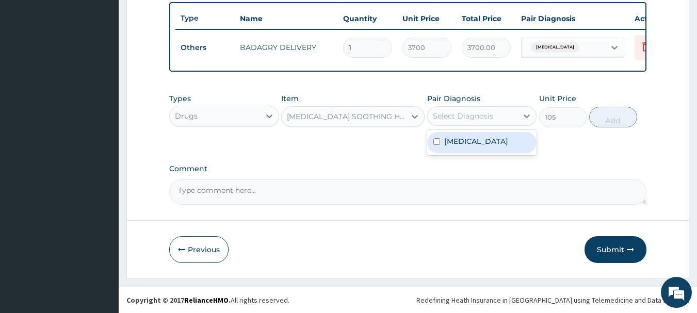
drag, startPoint x: 470, startPoint y: 124, endPoint x: 479, endPoint y: 135, distance: 13.5
click at [479, 126] on div "option Malaria, selected. option Malaria focused, 1 of 1. 1 result available. U…" at bounding box center [482, 116] width 110 height 20
click at [479, 135] on div "[MEDICAL_DATA]" at bounding box center [482, 142] width 110 height 21
checkbox input "true"
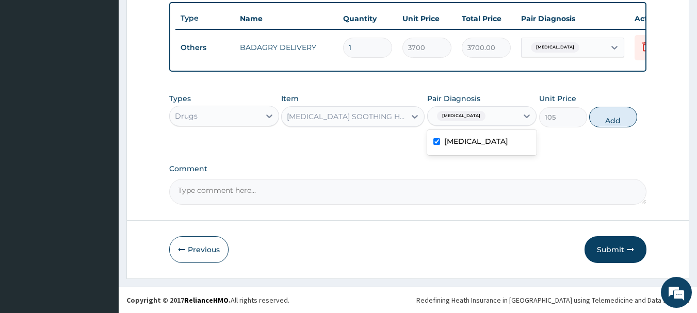
click at [611, 115] on button "Add" at bounding box center [613, 117] width 48 height 21
type input "0"
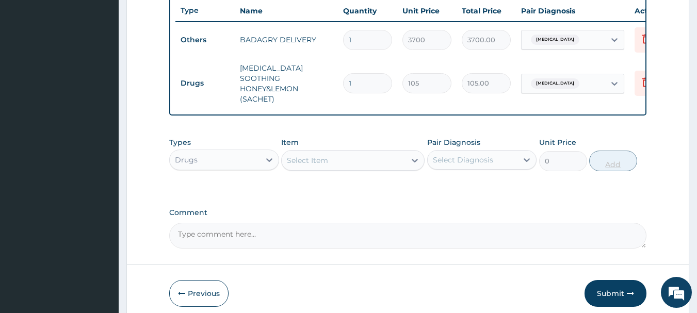
type input "18"
type input "1890.00"
click at [610, 284] on button "Submit" at bounding box center [616, 293] width 62 height 27
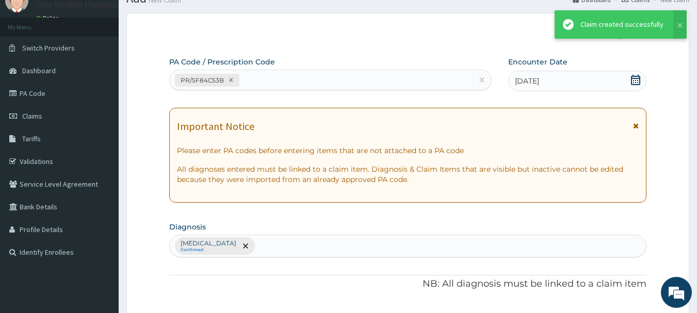
scroll to position [390, 0]
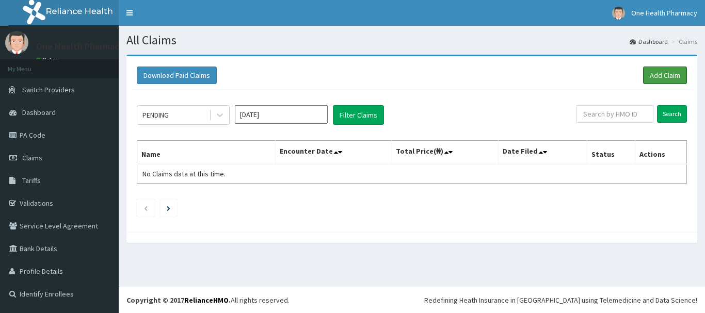
click at [660, 75] on link "Add Claim" at bounding box center [665, 76] width 44 height 18
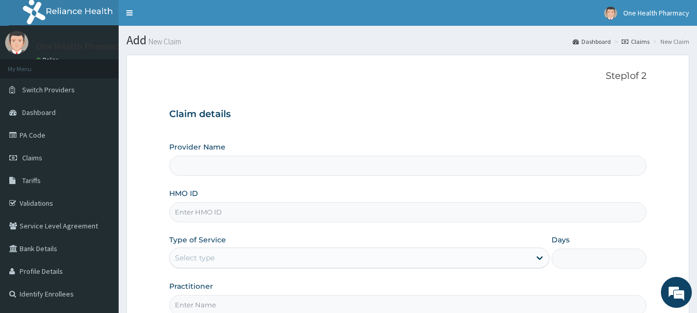
drag, startPoint x: 290, startPoint y: 199, endPoint x: 291, endPoint y: 215, distance: 16.1
click at [291, 215] on div "HMO ID" at bounding box center [408, 205] width 478 height 34
click at [291, 215] on input "HMO ID" at bounding box center [408, 212] width 478 height 20
paste input "TSH/10068/A"
type input "TSH/10068/A"
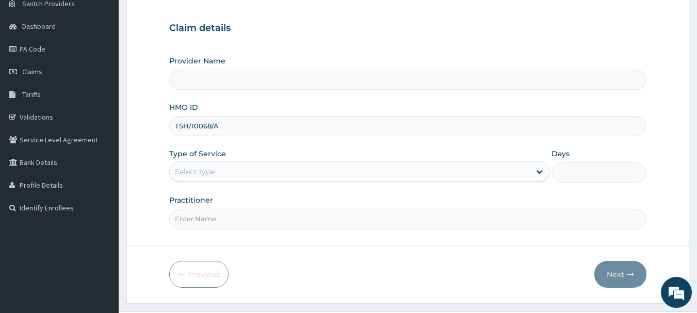
scroll to position [111, 0]
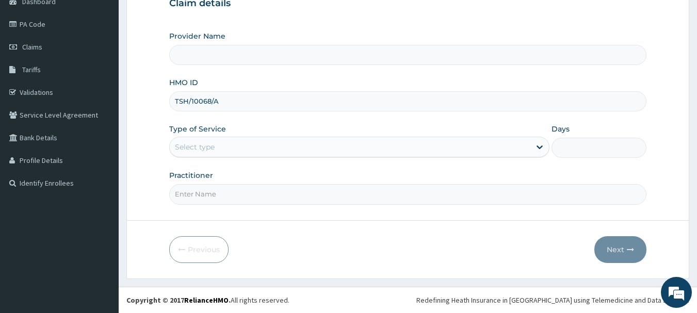
type input "OneHealth Pharmacy"
type input "TSH/10068/A"
click at [234, 155] on div "Select type" at bounding box center [350, 147] width 361 height 17
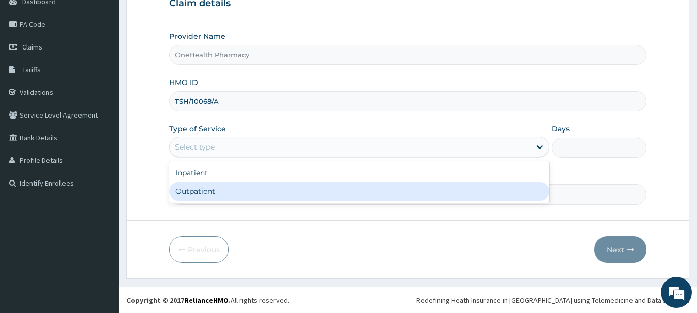
click at [235, 182] on div "Outpatient" at bounding box center [359, 191] width 380 height 19
click at [235, 182] on div "Practitioner" at bounding box center [408, 187] width 478 height 34
type input "1"
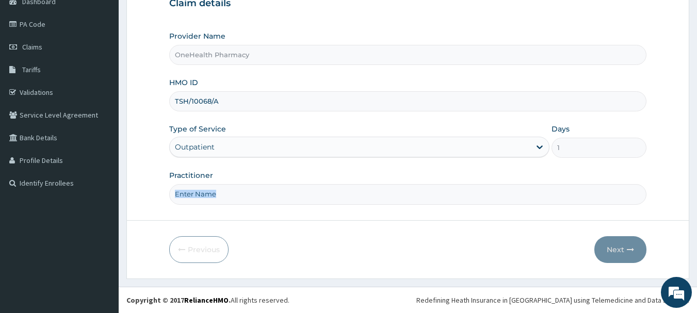
click at [237, 187] on input "Practitioner" at bounding box center [408, 194] width 478 height 20
type input "onehealth"
click at [644, 243] on button "Next" at bounding box center [621, 249] width 52 height 27
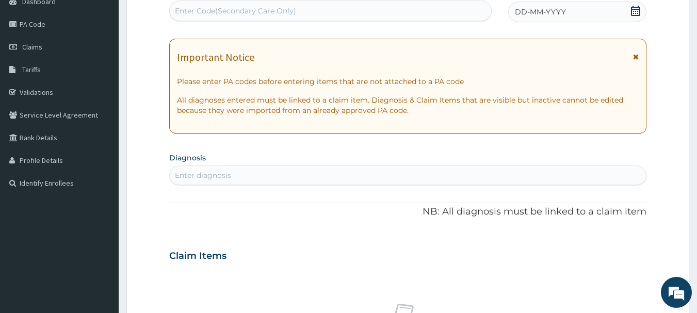
scroll to position [0, 0]
click at [347, 12] on div "Enter Code(Secondary Care Only)" at bounding box center [331, 11] width 322 height 17
paste input "PR/D7F8822C"
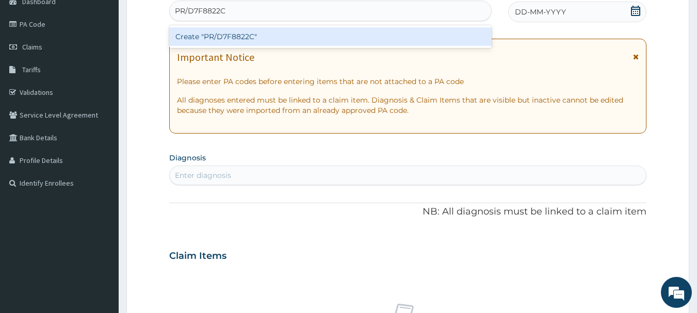
type input "PR/D7F8822C"
click at [358, 49] on div "PA Code / Prescription Code option Create "PR/D7F8822C" focused, 1 of 1. 1 resu…" at bounding box center [408, 255] width 478 height 534
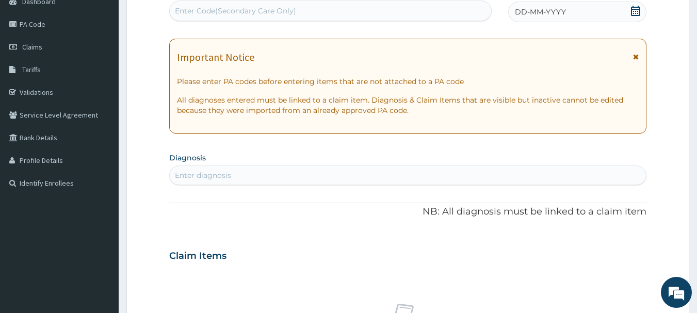
click at [409, 16] on div "Enter Code(Secondary Care Only)" at bounding box center [331, 11] width 322 height 17
paste input "PR/D7F8822C"
type input "PR/D7F8822C"
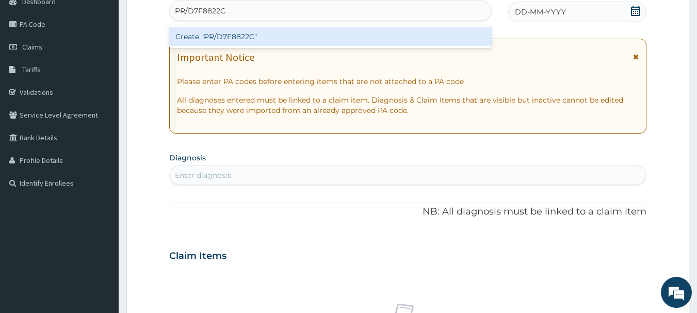
click at [409, 41] on div "Create "PR/D7F8822C"" at bounding box center [330, 36] width 323 height 19
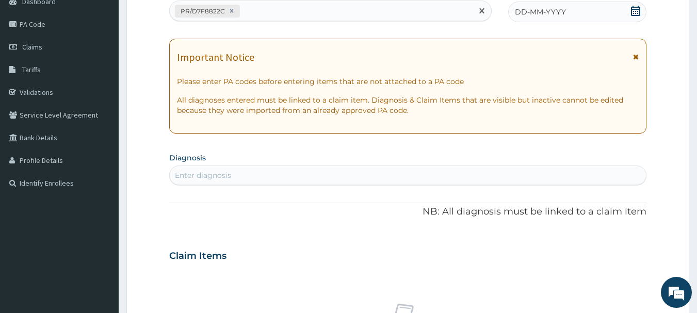
click at [536, 6] on div "DD-MM-YYYY" at bounding box center [577, 12] width 138 height 21
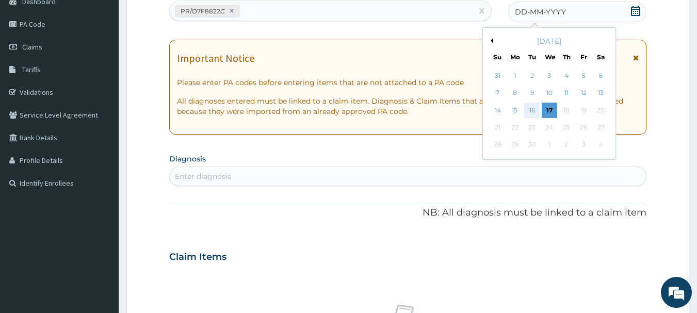
click at [530, 107] on div "16" at bounding box center [532, 110] width 15 height 15
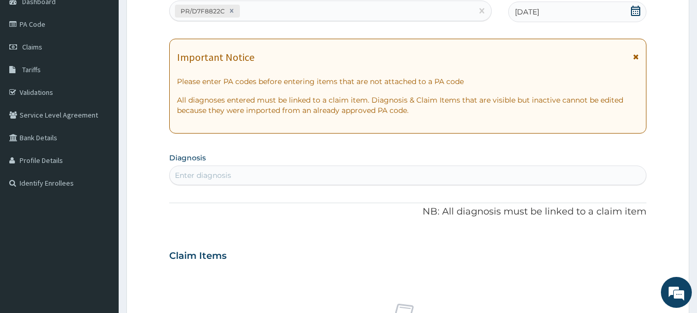
click at [432, 169] on div "Enter diagnosis" at bounding box center [408, 175] width 477 height 17
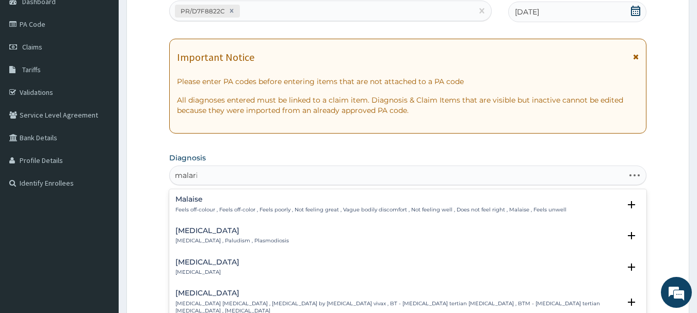
type input "[MEDICAL_DATA]"
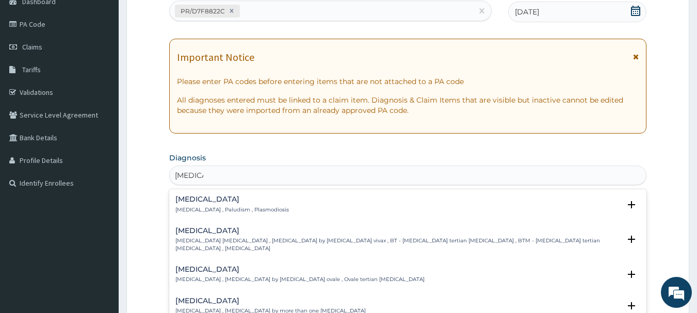
click at [205, 197] on h4 "[MEDICAL_DATA]" at bounding box center [232, 200] width 114 height 8
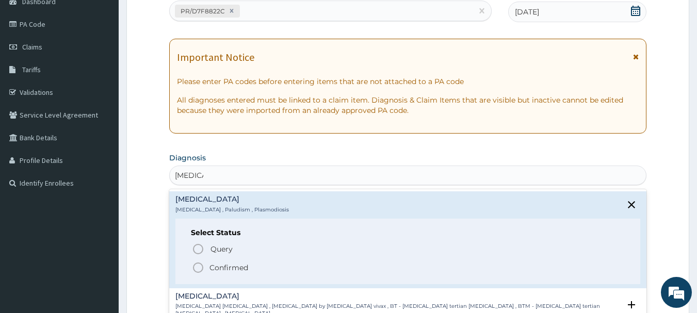
click at [209, 263] on span "Confirmed" at bounding box center [409, 268] width 434 height 12
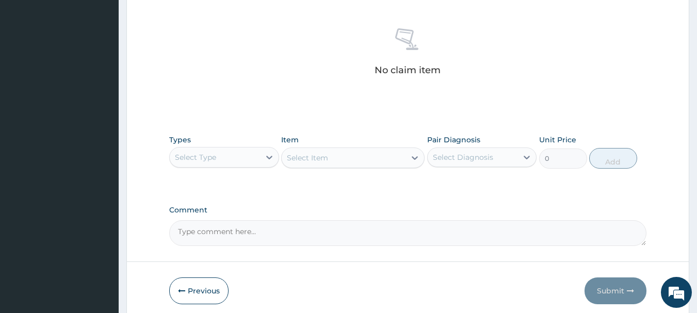
scroll to position [431, 0]
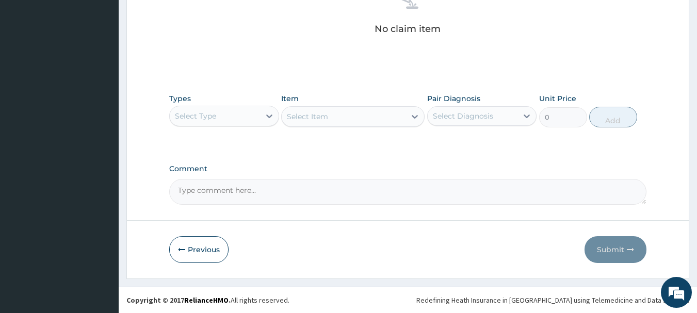
click at [227, 119] on div "Select Type" at bounding box center [215, 116] width 90 height 17
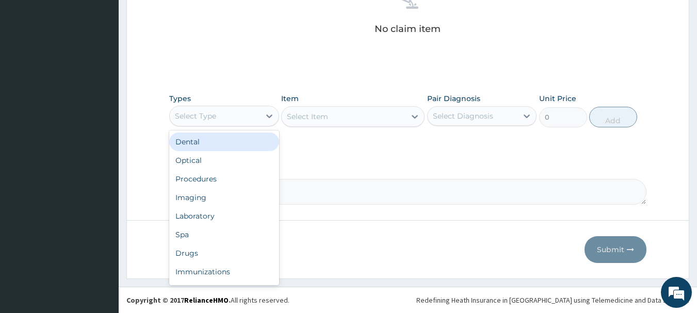
type input "o"
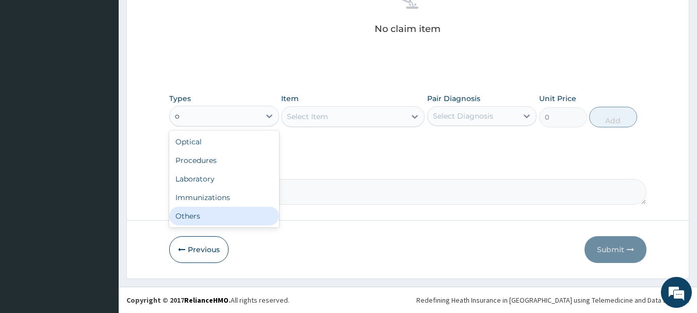
click at [240, 207] on div "Others" at bounding box center [224, 216] width 110 height 19
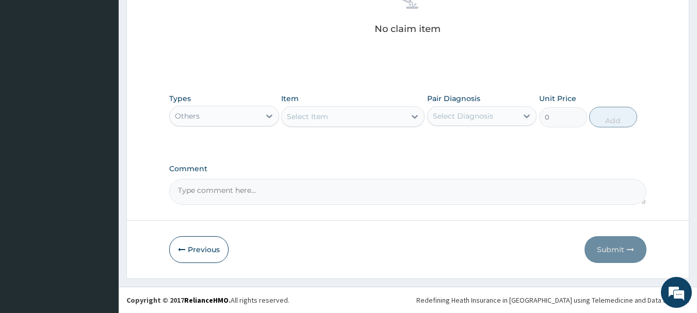
click at [354, 104] on div "Item Select Item" at bounding box center [352, 110] width 143 height 34
click at [356, 109] on div "Select Item" at bounding box center [344, 116] width 124 height 17
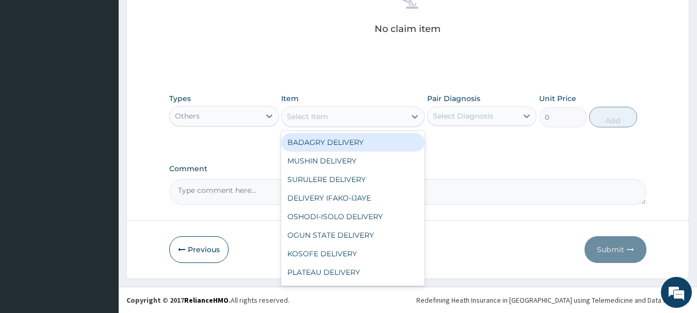
click at [358, 141] on div "BADAGRY DELIVERY" at bounding box center [352, 142] width 143 height 19
type input "3700"
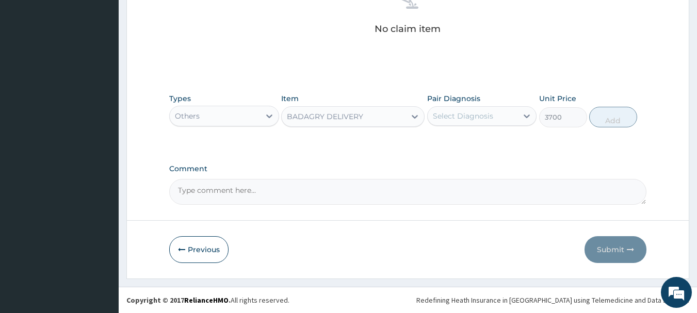
click at [485, 113] on div "Select Diagnosis" at bounding box center [463, 116] width 60 height 10
click at [495, 138] on div "[MEDICAL_DATA]" at bounding box center [482, 142] width 110 height 21
checkbox input "true"
click at [608, 116] on button "Add" at bounding box center [613, 117] width 48 height 21
type input "0"
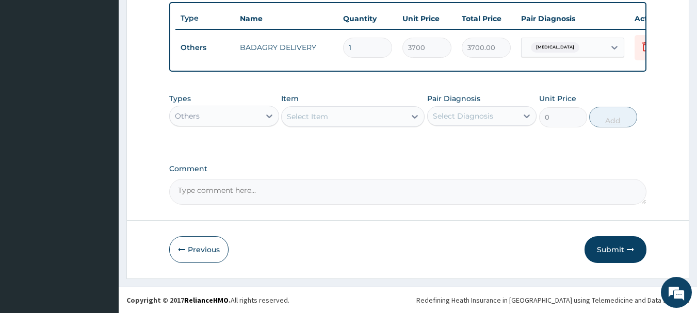
scroll to position [390, 0]
click at [253, 118] on div "Others" at bounding box center [215, 116] width 90 height 17
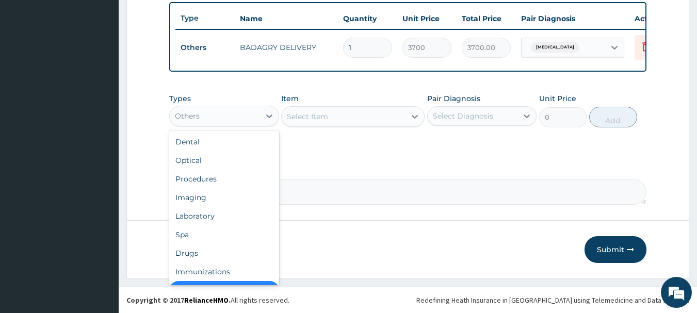
scroll to position [21, 0]
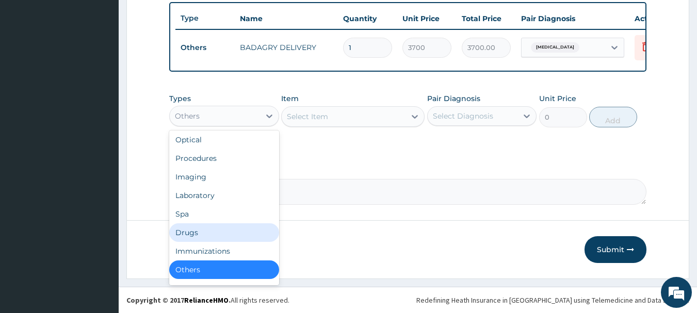
click at [221, 236] on div "Drugs" at bounding box center [224, 232] width 110 height 19
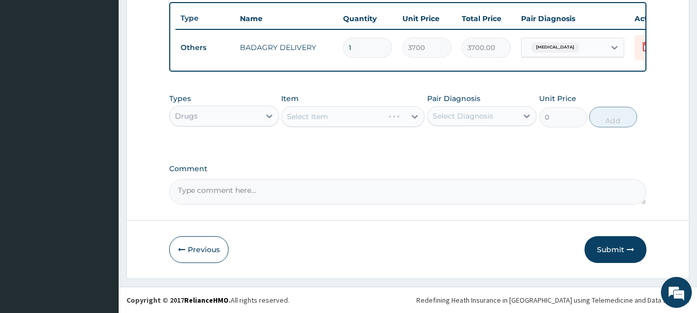
click at [384, 115] on div "Select Item" at bounding box center [333, 116] width 102 height 17
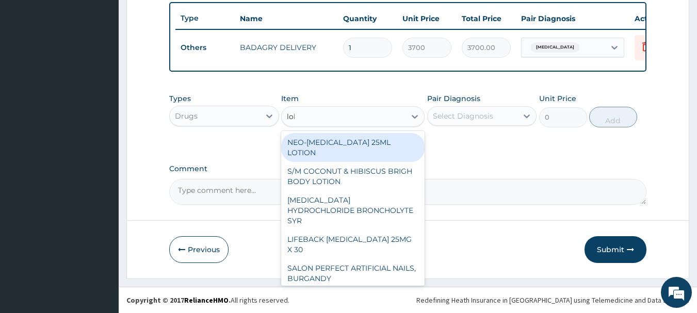
type input "lokm"
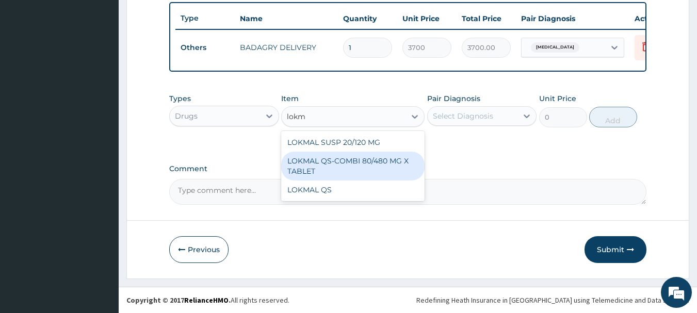
click at [390, 158] on div "LOKMAL QS-COMBI 80/480 MG X TABLET" at bounding box center [352, 166] width 143 height 29
type input "245"
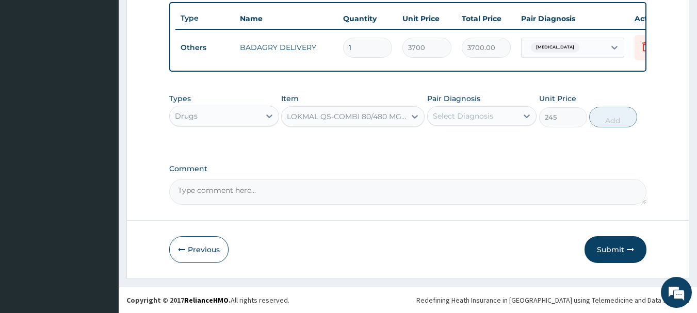
click at [488, 105] on div "Pair Diagnosis Select Diagnosis" at bounding box center [482, 110] width 110 height 34
drag, startPoint x: 506, startPoint y: 137, endPoint x: 504, endPoint y: 121, distance: 16.7
click at [504, 121] on div "Types Drugs Item LOKMAL QS-COMBI 80/480 MG X TABLET Pair Diagnosis Select Diagn…" at bounding box center [408, 118] width 478 height 60
click at [504, 121] on div "Select Diagnosis" at bounding box center [473, 116] width 90 height 17
click at [514, 137] on div "Malaria" at bounding box center [482, 142] width 110 height 21
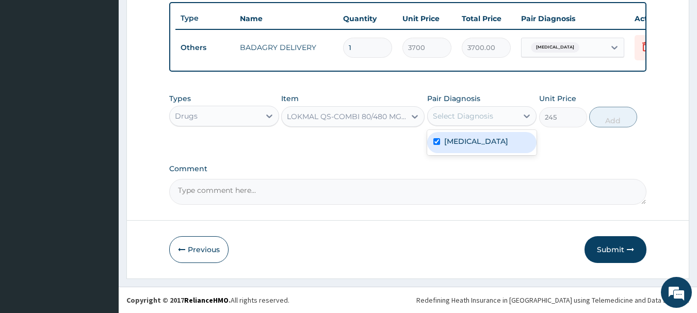
checkbox input "true"
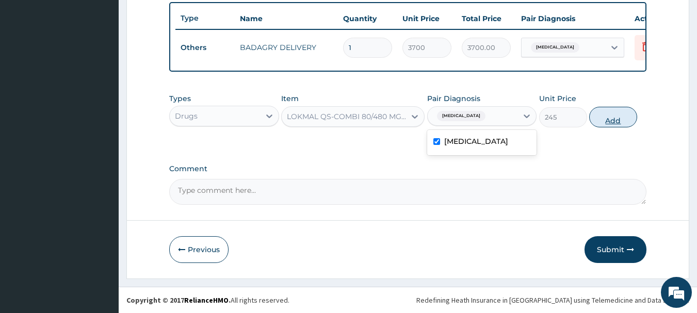
click at [605, 116] on button "Add" at bounding box center [613, 117] width 48 height 21
type input "0"
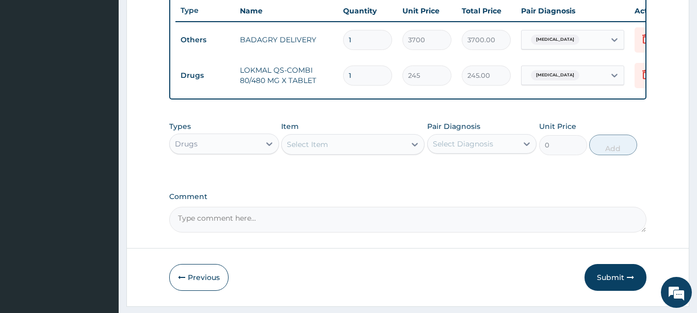
click at [392, 150] on div "Select Item" at bounding box center [344, 144] width 124 height 17
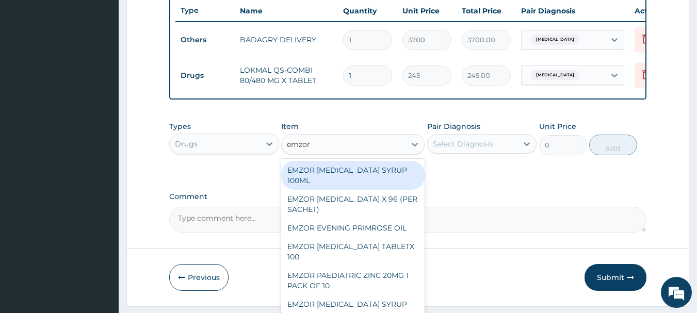
type input "emzor p"
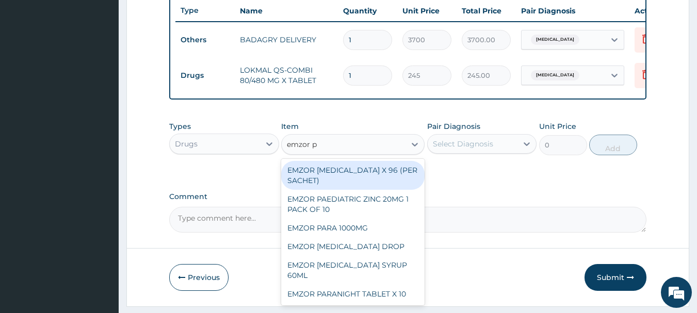
click at [403, 181] on div "EMZOR PARACETAMOL X 96 (PER SACHET)" at bounding box center [352, 175] width 143 height 29
type input "17.5"
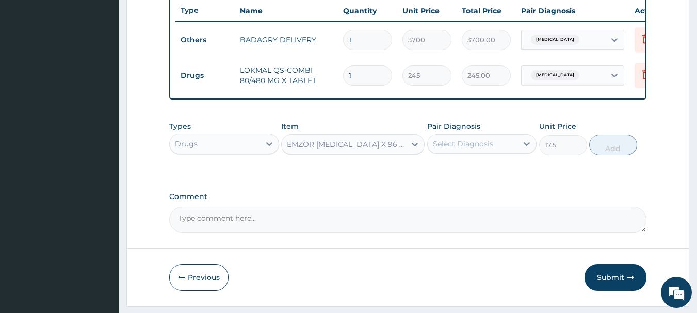
click at [477, 149] on div "Select Diagnosis" at bounding box center [463, 144] width 60 height 10
click at [493, 170] on div "[MEDICAL_DATA]" at bounding box center [482, 170] width 110 height 21
checkbox input "true"
click at [600, 150] on button "Add" at bounding box center [613, 145] width 48 height 21
type input "0"
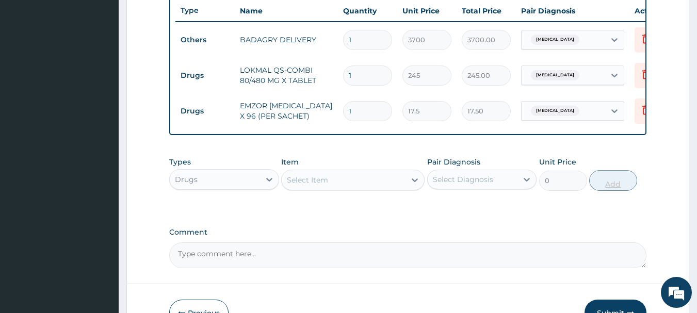
type input "0.00"
type input "3"
type input "52.50"
type input "36"
type input "630.00"
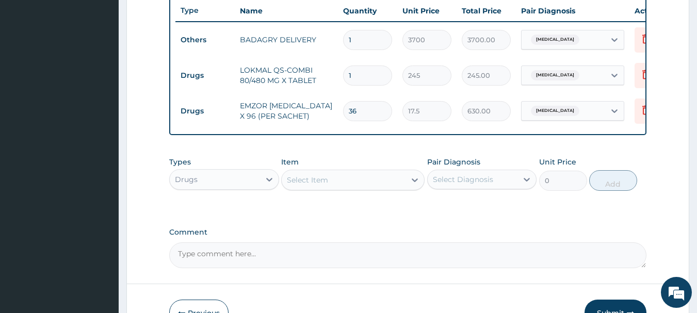
type input "36"
click at [390, 72] on input "1" at bounding box center [367, 76] width 49 height 20
type input "0.00"
type input "6"
type input "1470.00"
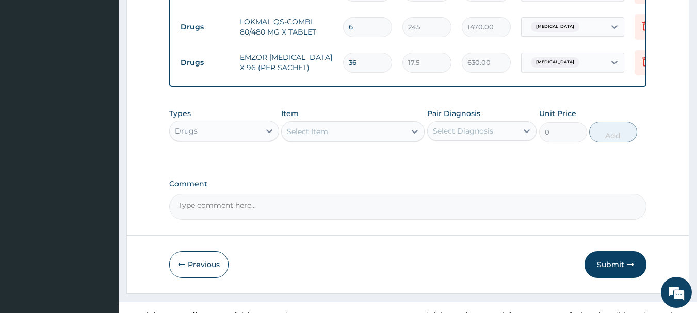
scroll to position [461, 0]
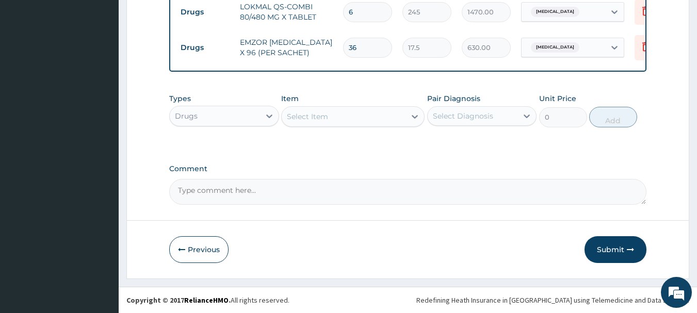
type input "6"
drag, startPoint x: 661, startPoint y: 267, endPoint x: 616, endPoint y: 239, distance: 52.9
click at [616, 239] on button "Submit" at bounding box center [616, 249] width 62 height 27
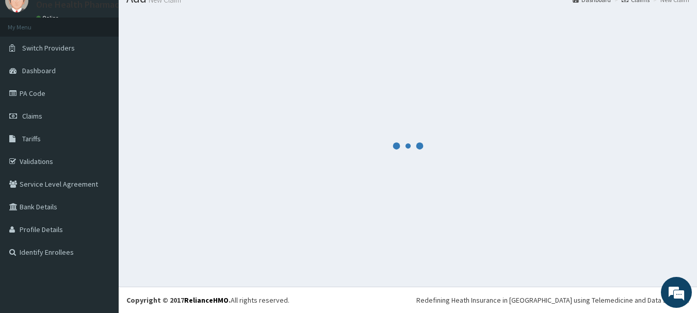
scroll to position [42, 0]
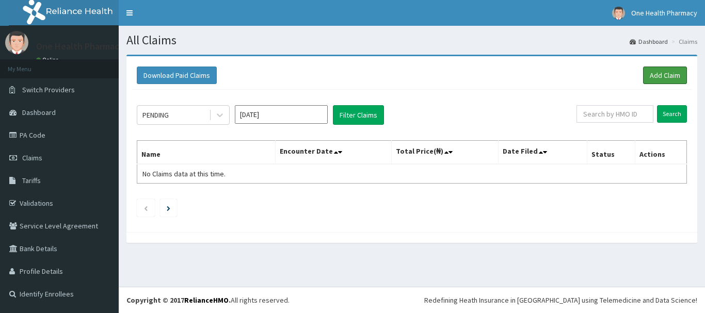
click at [680, 79] on link "Add Claim" at bounding box center [665, 76] width 44 height 18
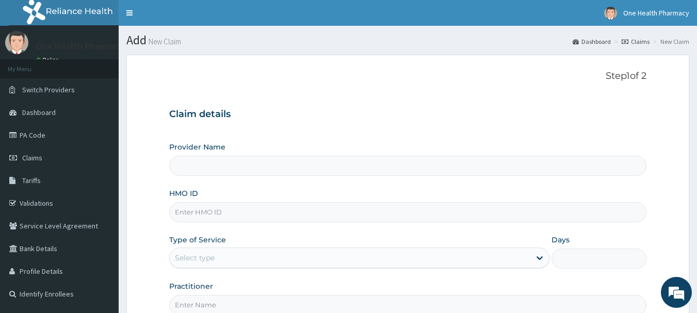
click at [253, 218] on input "HMO ID" at bounding box center [408, 212] width 478 height 20
paste input "TNN/10022/A"
type input "TNN/10022/A"
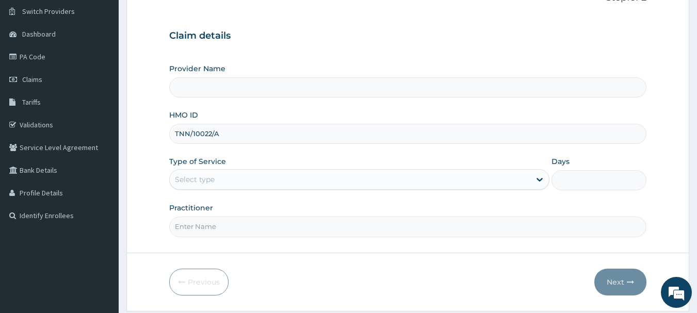
scroll to position [111, 0]
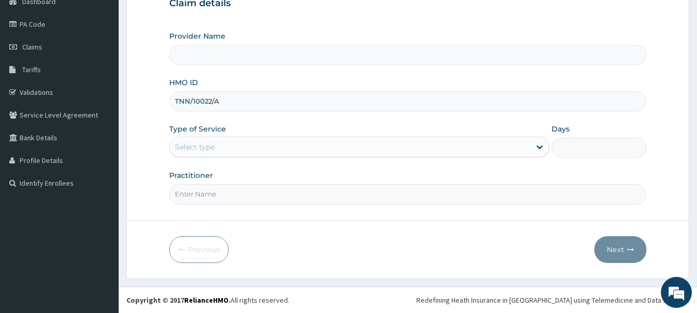
type input "OneHealth Pharmacy"
type input "TNN/10022/A"
click at [222, 143] on div "Select type" at bounding box center [350, 147] width 361 height 17
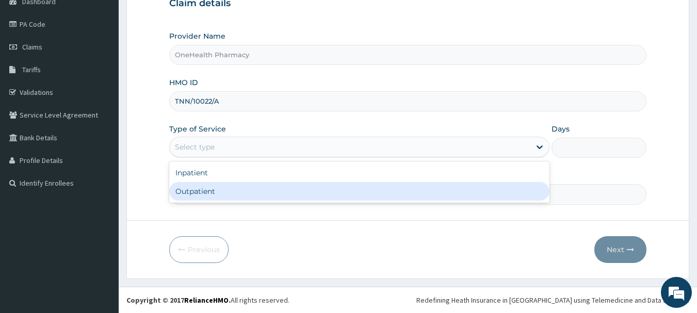
click at [235, 194] on div "Outpatient" at bounding box center [359, 191] width 380 height 19
click at [235, 194] on input "Practitioner" at bounding box center [408, 194] width 478 height 20
type input "1"
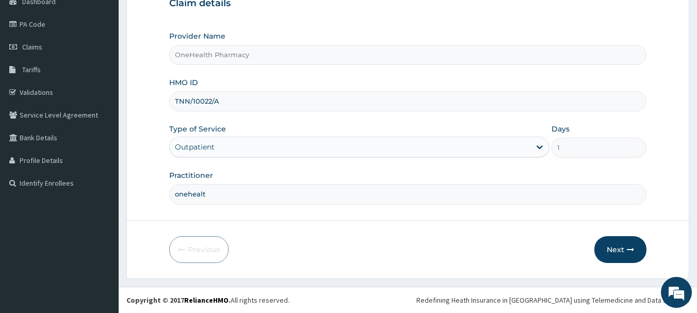
type input "onehealth"
click at [621, 238] on button "Next" at bounding box center [621, 249] width 52 height 27
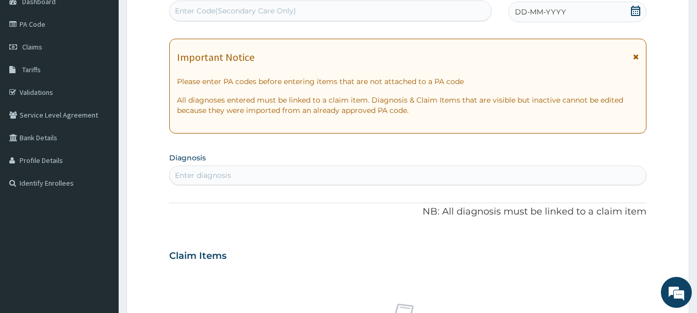
scroll to position [0, 0]
click at [439, 14] on div "Enter Code(Secondary Care Only)" at bounding box center [331, 11] width 322 height 17
paste input "PR/F6440E3F"
type input "PR/F6440E3F"
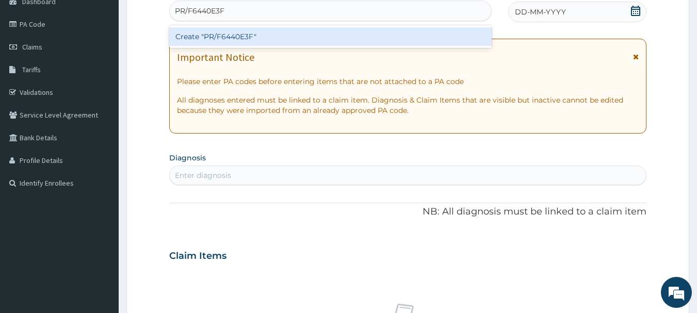
click at [442, 36] on div "Create "PR/F6440E3F"" at bounding box center [330, 36] width 323 height 19
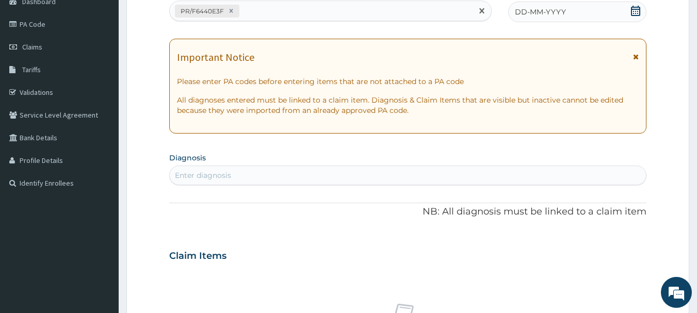
click at [563, 7] on span "DD-MM-YYYY" at bounding box center [540, 12] width 51 height 10
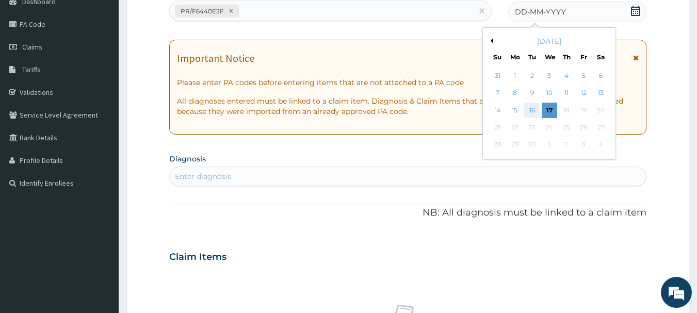
click at [532, 113] on div "16" at bounding box center [532, 110] width 15 height 15
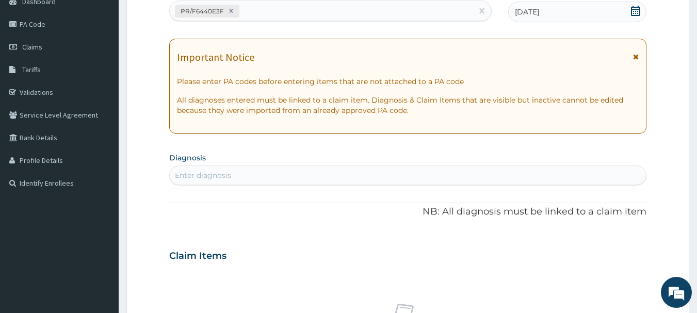
click at [541, 185] on div "Enter diagnosis" at bounding box center [408, 176] width 478 height 20
type input "[MEDICAL_DATA]"
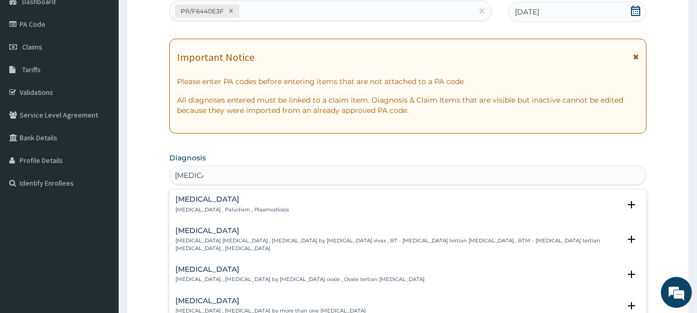
drag, startPoint x: 173, startPoint y: 207, endPoint x: 188, endPoint y: 209, distance: 14.5
click at [188, 209] on div "[MEDICAL_DATA] [MEDICAL_DATA] , Paludism , Plasmodiosis Select Status Query Que…" at bounding box center [408, 206] width 478 height 31
click at [188, 209] on p "[MEDICAL_DATA] , Paludism , Plasmodiosis" at bounding box center [232, 209] width 114 height 7
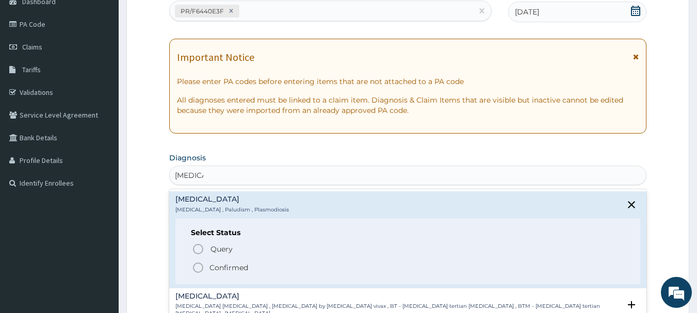
click at [205, 268] on span "Confirmed" at bounding box center [409, 268] width 434 height 12
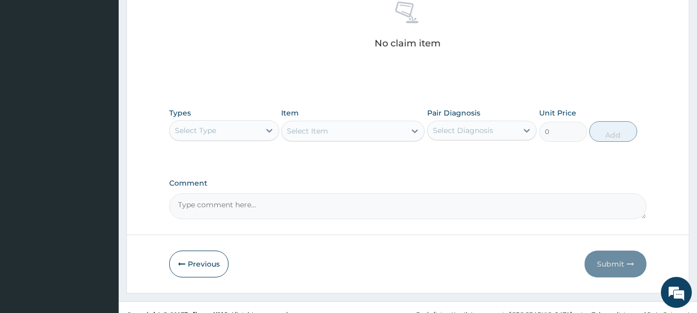
scroll to position [431, 0]
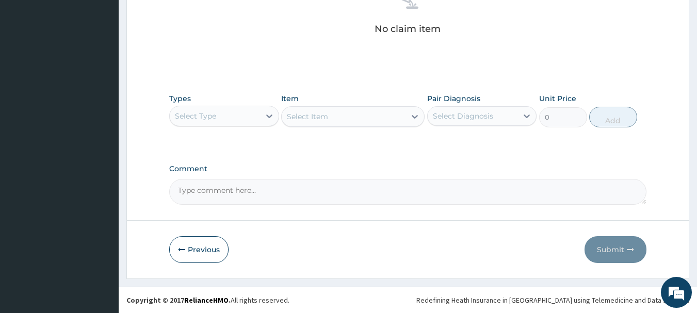
click at [234, 122] on div "Select Type" at bounding box center [215, 116] width 90 height 17
type input "o"
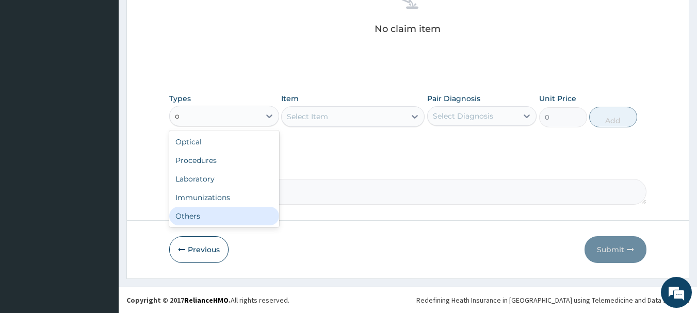
click at [235, 212] on div "Others" at bounding box center [224, 216] width 110 height 19
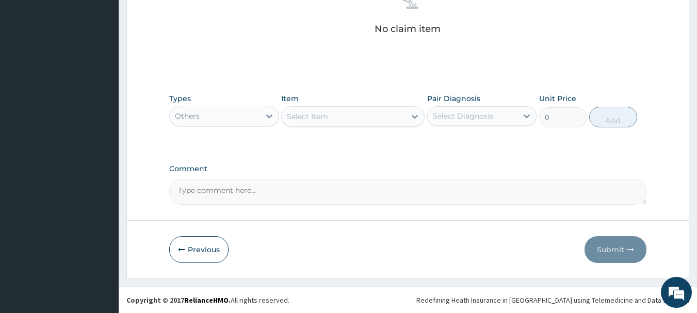
click at [346, 104] on div "Item Select Item" at bounding box center [352, 110] width 143 height 34
click at [348, 113] on div "Select Item" at bounding box center [344, 116] width 124 height 17
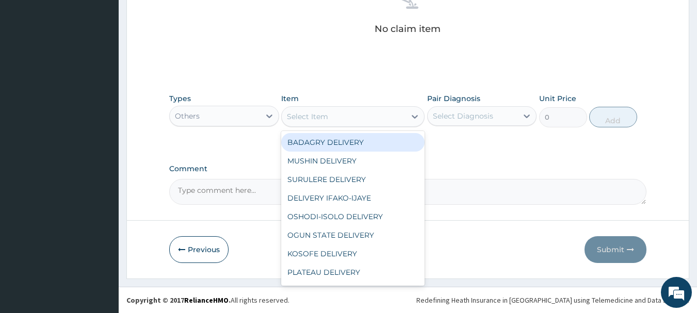
click at [358, 148] on div "BADAGRY DELIVERY" at bounding box center [352, 142] width 143 height 19
type input "3700"
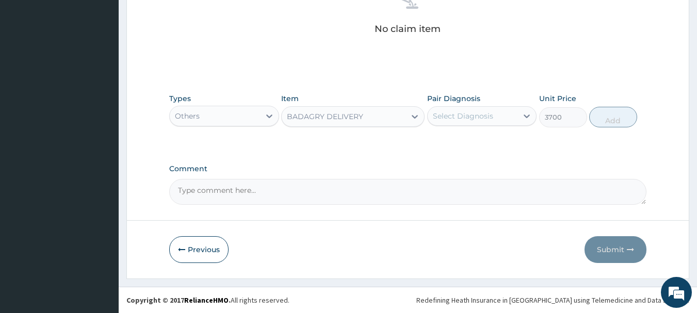
click at [476, 117] on div "Select Diagnosis" at bounding box center [463, 116] width 60 height 10
click at [493, 139] on div "[MEDICAL_DATA]" at bounding box center [482, 142] width 110 height 21
checkbox input "true"
click at [600, 122] on button "Add" at bounding box center [613, 117] width 48 height 21
type input "0"
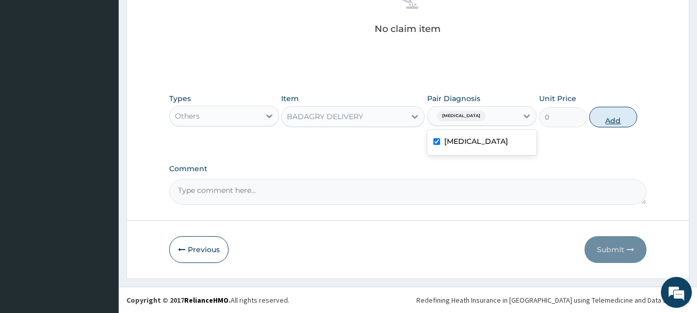
scroll to position [390, 0]
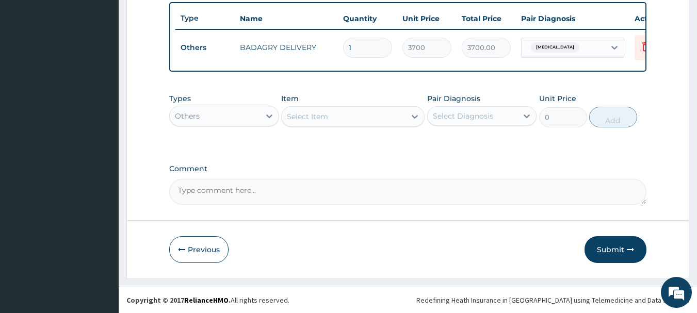
click at [236, 111] on div "Others" at bounding box center [215, 116] width 90 height 17
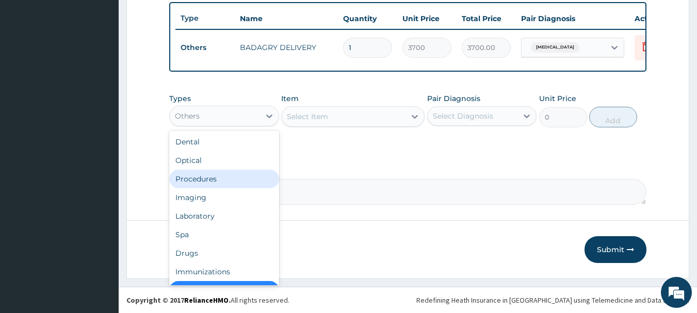
scroll to position [21, 0]
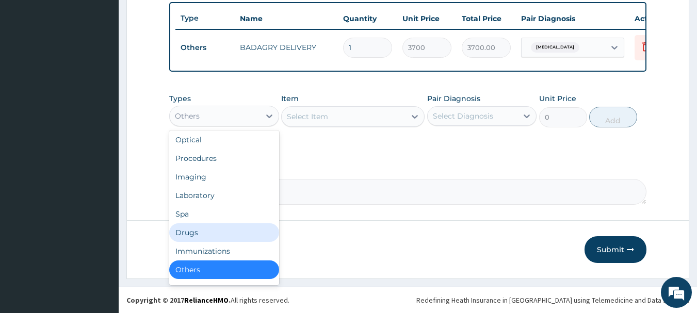
click at [202, 232] on div "Drugs" at bounding box center [224, 232] width 110 height 19
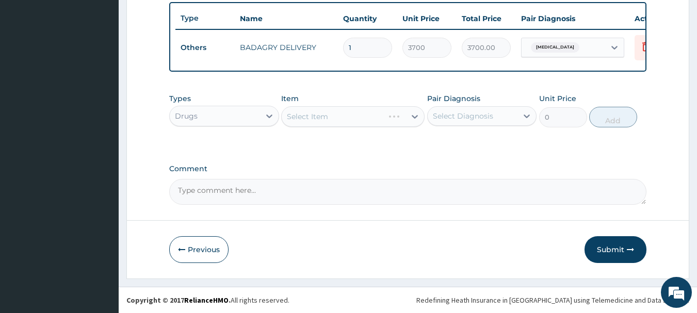
click at [355, 109] on div "Select Item" at bounding box center [352, 116] width 143 height 21
click at [370, 115] on div "Select Item" at bounding box center [344, 116] width 124 height 17
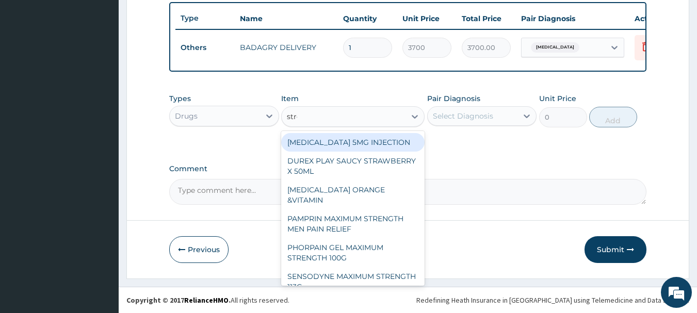
type input "[MEDICAL_DATA]"
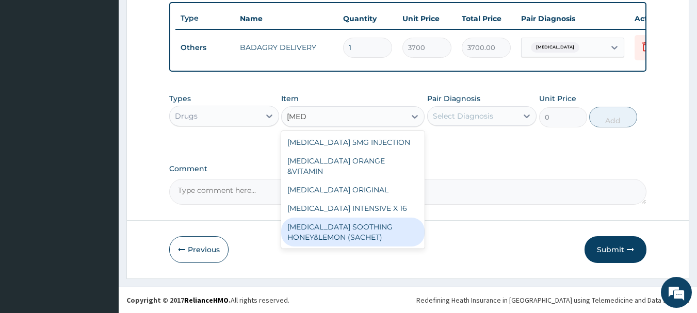
click at [377, 218] on div "[MEDICAL_DATA] SOOTHING HONEY&LEMON (SACHET)" at bounding box center [352, 232] width 143 height 29
type input "105"
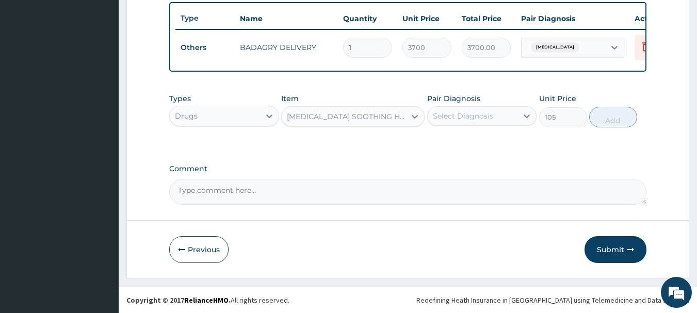
click at [478, 111] on div "Select Diagnosis" at bounding box center [463, 116] width 60 height 10
click at [493, 136] on div "[MEDICAL_DATA]" at bounding box center [482, 142] width 110 height 21
checkbox input "true"
click at [610, 120] on button "Add" at bounding box center [613, 117] width 48 height 21
type input "0"
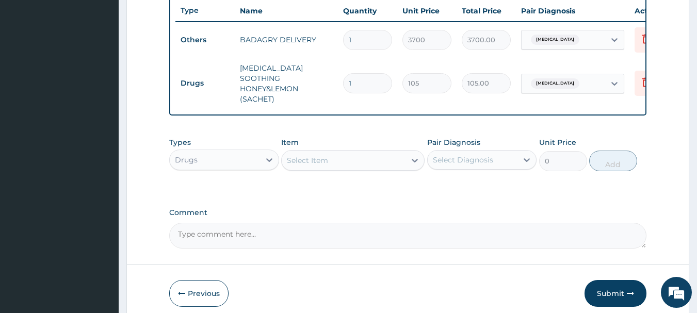
click at [381, 158] on div "Select Item" at bounding box center [344, 160] width 124 height 17
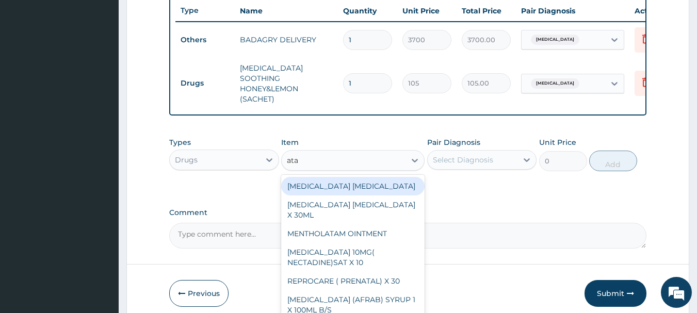
type input "atad"
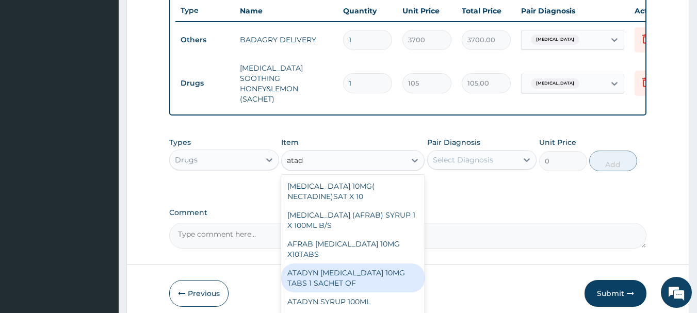
click at [382, 271] on div "ATADYN [MEDICAL_DATA] 10MG TABS 1 SACHET OF" at bounding box center [352, 278] width 143 height 29
type input "350"
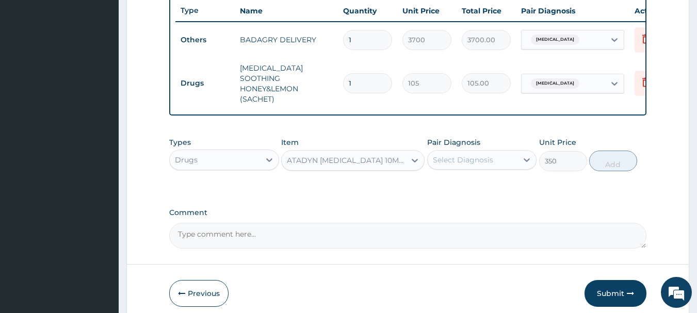
click at [489, 150] on div "Select Diagnosis" at bounding box center [482, 160] width 110 height 20
click at [499, 163] on div "Select Diagnosis" at bounding box center [473, 160] width 90 height 17
click at [505, 185] on div "[MEDICAL_DATA]" at bounding box center [482, 186] width 110 height 21
checkbox input "true"
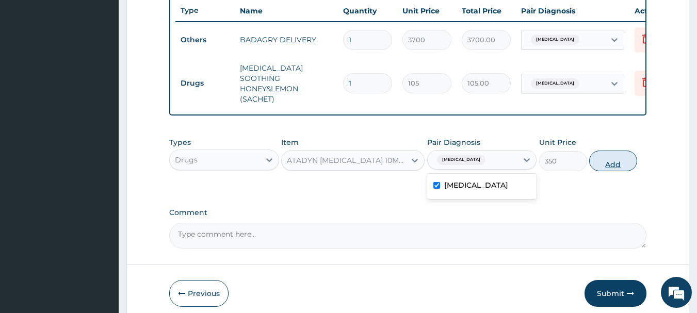
click at [617, 152] on button "Add" at bounding box center [613, 161] width 48 height 21
type input "0"
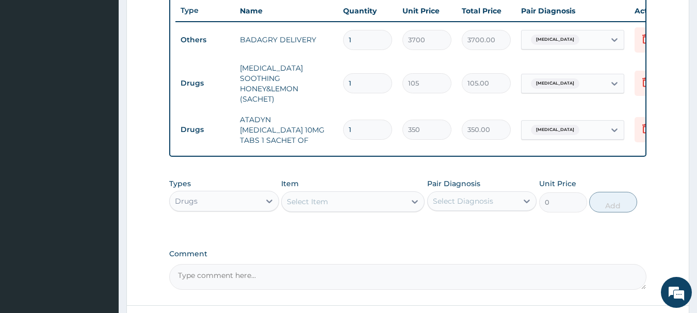
click at [329, 198] on div "Select Item" at bounding box center [344, 202] width 124 height 17
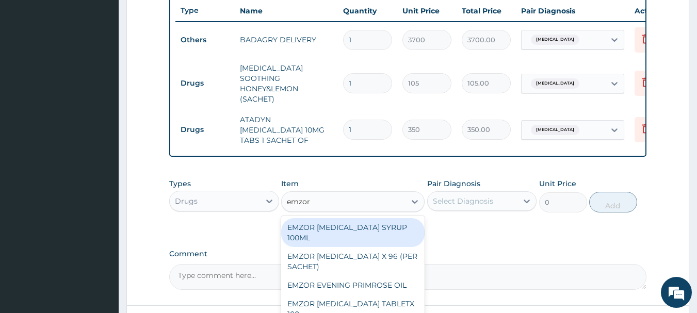
type input "emzor p"
click at [352, 222] on div "EMZOR [MEDICAL_DATA] X 96 (PER SACHET)" at bounding box center [352, 232] width 143 height 29
type input "17.5"
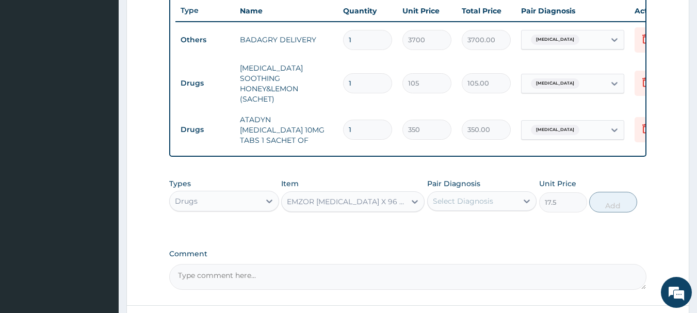
click at [496, 193] on div "Select Diagnosis" at bounding box center [473, 201] width 90 height 17
click at [504, 221] on div "[MEDICAL_DATA]" at bounding box center [482, 227] width 110 height 21
checkbox input "true"
click at [634, 192] on button "Add" at bounding box center [613, 202] width 48 height 21
type input "0"
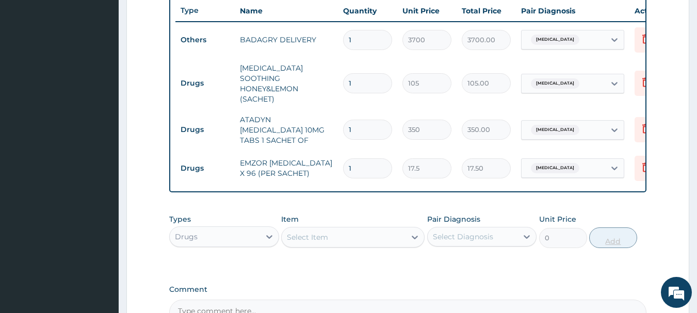
type input "0.00"
type input "3"
type input "52.50"
type input "36"
type input "630.00"
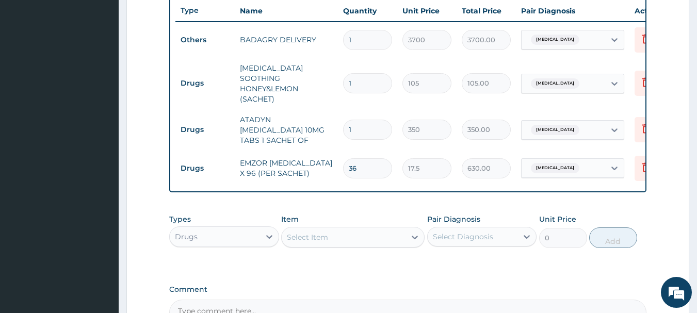
type input "36"
click at [380, 120] on input "1" at bounding box center [367, 130] width 49 height 20
type input "0.00"
type input "4"
type input "1400.00"
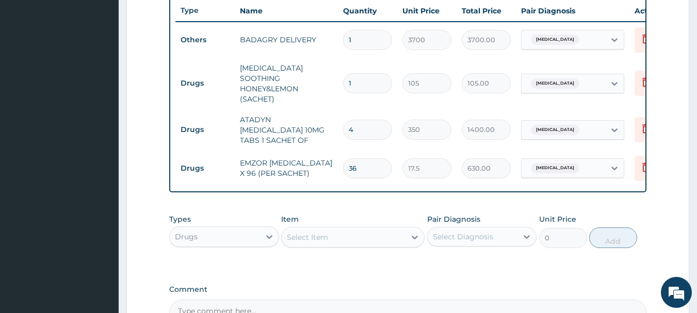
type input "4"
click at [371, 78] on input "1" at bounding box center [367, 83] width 49 height 20
type input "18"
type input "1890.00"
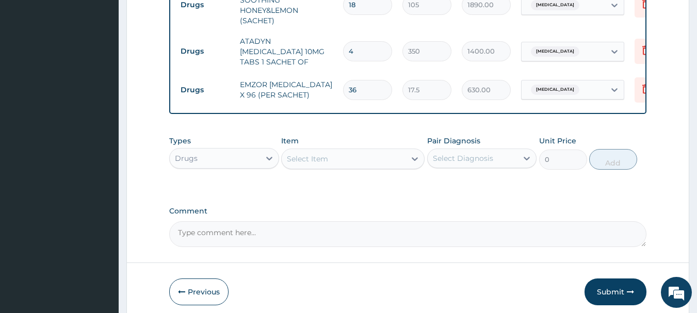
scroll to position [502, 0]
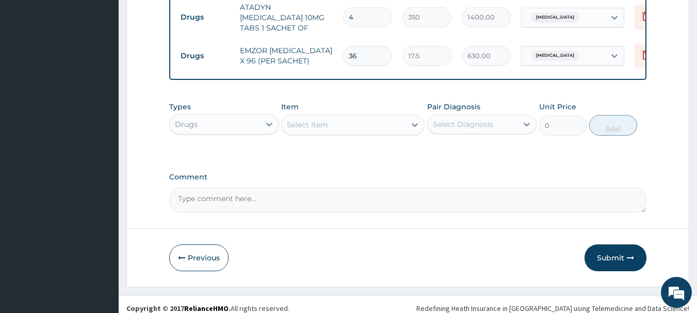
type input "18"
drag, startPoint x: 632, startPoint y: 231, endPoint x: 632, endPoint y: 250, distance: 18.6
click at [632, 254] on icon "button" at bounding box center [630, 257] width 7 height 7
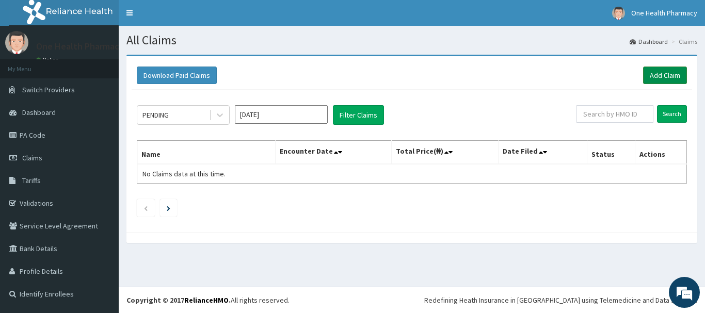
click at [684, 75] on link "Add Claim" at bounding box center [665, 76] width 44 height 18
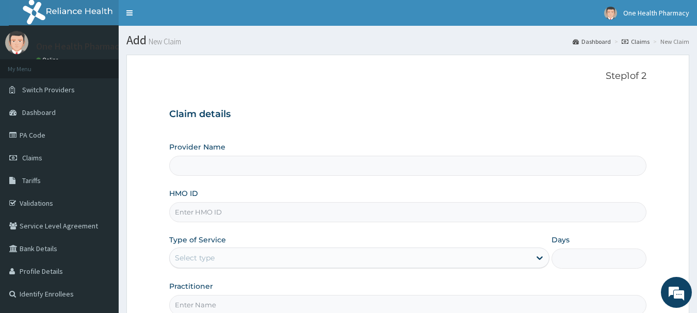
type input "OneHealth Pharmacy"
click at [420, 216] on input "HMO ID" at bounding box center [408, 212] width 478 height 20
paste input "PLI/10076/A"
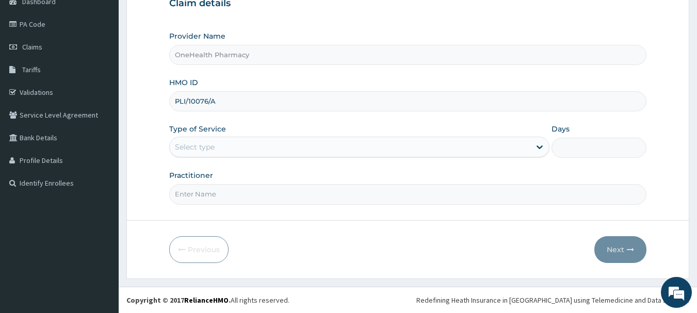
type input "PLI/10076/A"
click at [229, 145] on div "Select type" at bounding box center [350, 147] width 361 height 17
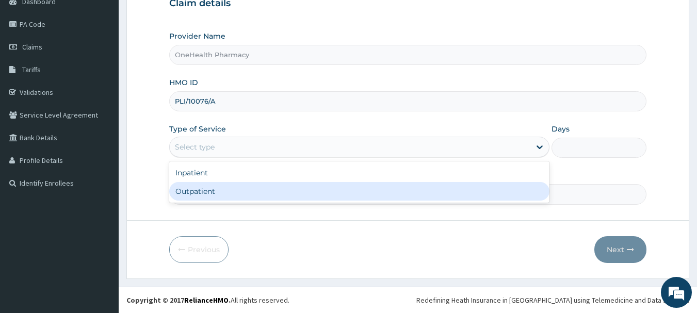
click at [230, 191] on div "Outpatient" at bounding box center [359, 191] width 380 height 19
click at [230, 191] on input "Practitioner" at bounding box center [408, 194] width 478 height 20
type input "1"
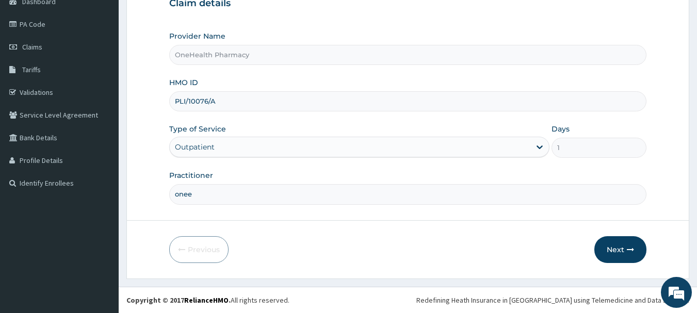
scroll to position [0, 0]
type input "onehealth"
drag, startPoint x: 631, startPoint y: 235, endPoint x: 631, endPoint y: 248, distance: 13.4
click at [631, 248] on form "Step 1 of 2 Claim details Provider Name OneHealth Pharmacy HMO ID PLI/10076/A T…" at bounding box center [407, 111] width 563 height 335
click at [631, 248] on icon "button" at bounding box center [630, 249] width 7 height 7
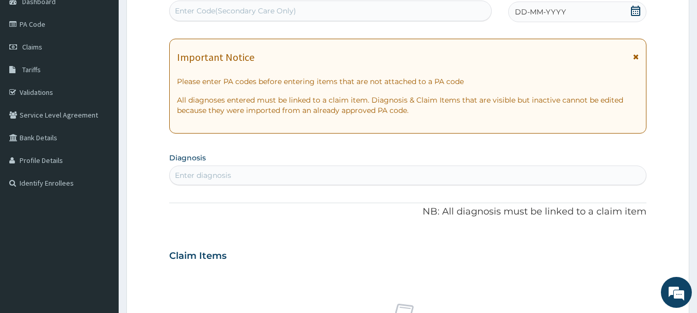
click at [408, 17] on div "Enter Code(Secondary Care Only)" at bounding box center [331, 11] width 322 height 17
paste input "PR/4B19C740"
type input "PR/4B19C740"
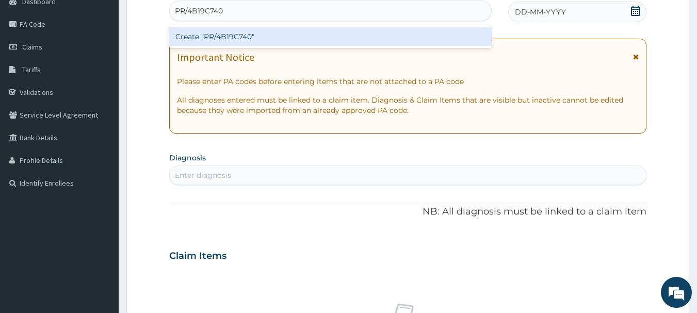
click at [408, 38] on div "Create "PR/4B19C740"" at bounding box center [330, 36] width 323 height 19
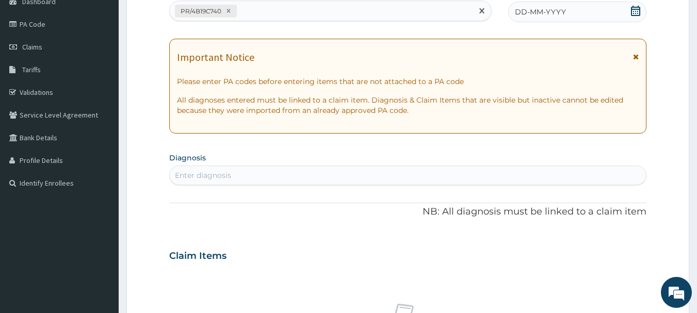
click at [588, 19] on div "DD-MM-YYYY" at bounding box center [577, 12] width 138 height 21
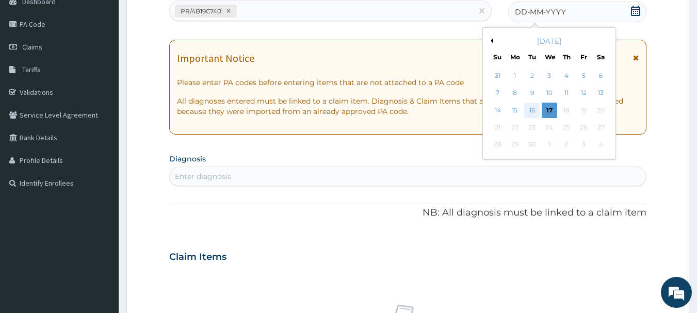
click at [534, 109] on div "16" at bounding box center [532, 110] width 15 height 15
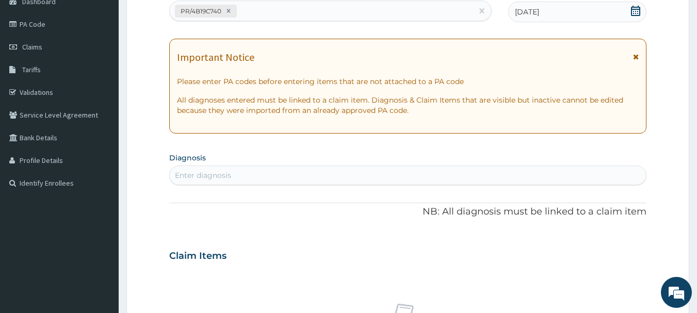
click at [534, 172] on div "Enter diagnosis" at bounding box center [408, 175] width 477 height 17
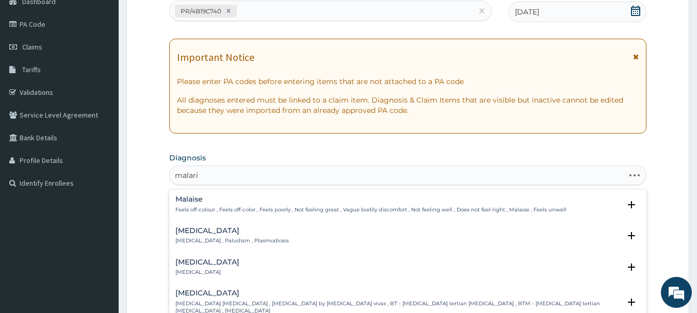
type input "malaria"
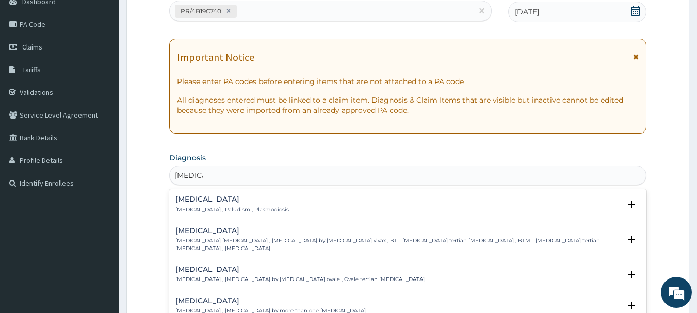
click at [191, 205] on div "[MEDICAL_DATA] [MEDICAL_DATA] , Paludism , Plasmodiosis" at bounding box center [232, 205] width 114 height 18
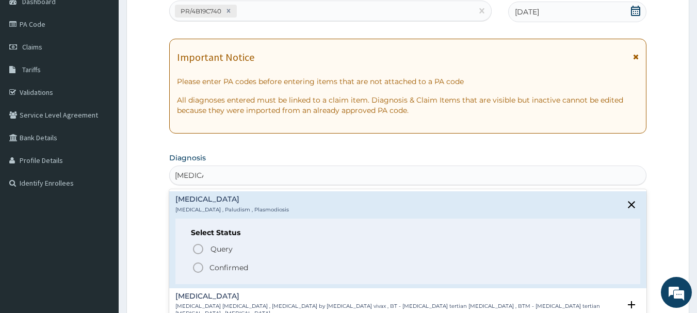
click at [194, 269] on circle "status option filled" at bounding box center [198, 267] width 9 height 9
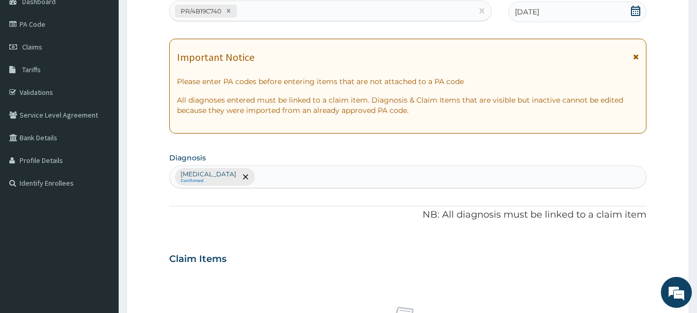
scroll to position [431, 0]
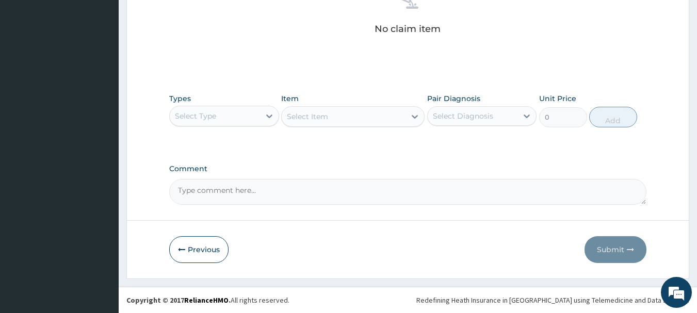
click at [229, 112] on div "Select Type" at bounding box center [215, 116] width 90 height 17
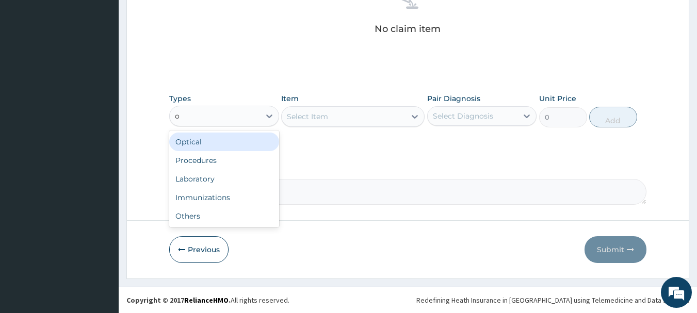
type input "o"
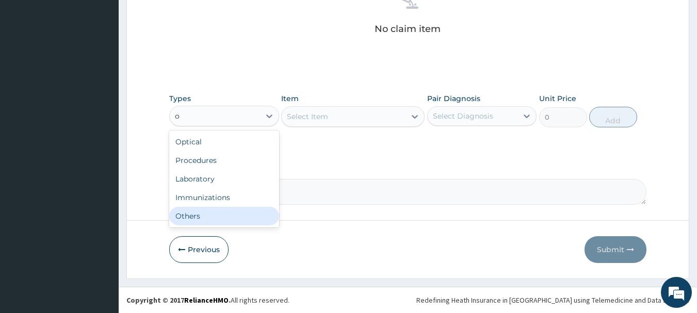
click at [228, 215] on div "Others" at bounding box center [224, 216] width 110 height 19
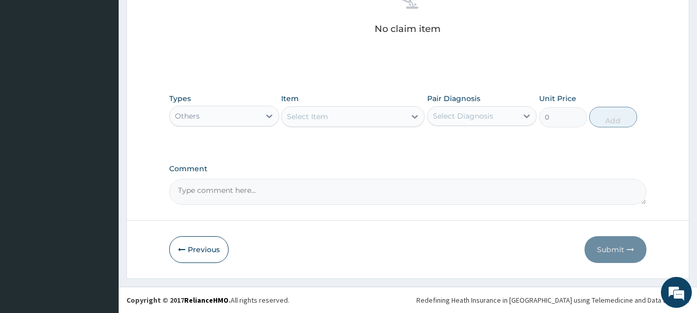
click at [337, 122] on div "Select Item" at bounding box center [344, 116] width 124 height 17
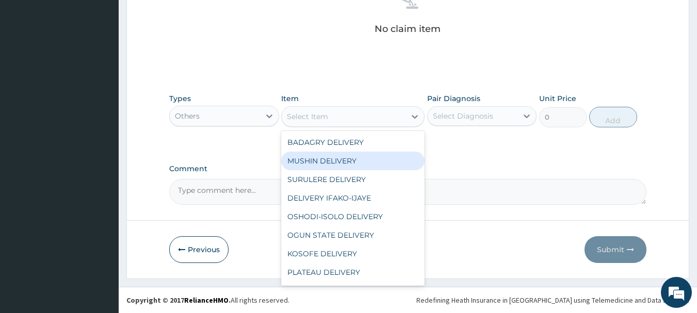
drag, startPoint x: 352, startPoint y: 152, endPoint x: 352, endPoint y: 144, distance: 8.3
click at [352, 144] on div "BADAGRY DELIVERY MUSHIN DELIVERY SURULERE DELIVERY DELIVERY IFAKO-IJAYE OSHODI-…" at bounding box center [352, 208] width 143 height 155
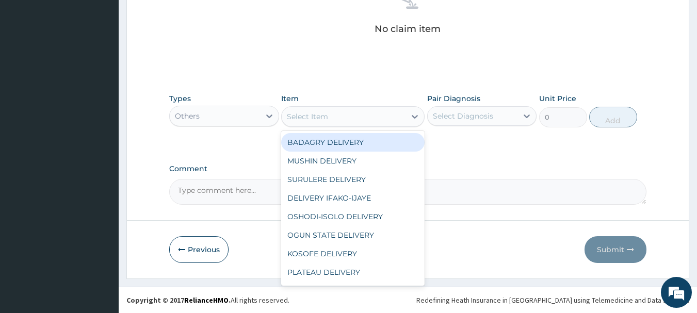
click at [352, 144] on div "BADAGRY DELIVERY" at bounding box center [352, 142] width 143 height 19
type input "3700"
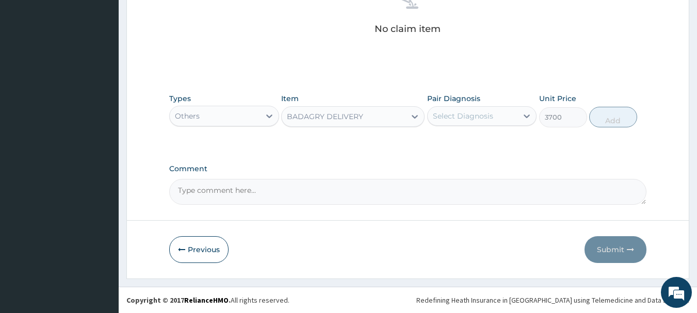
click at [468, 108] on div "Select Diagnosis" at bounding box center [473, 116] width 90 height 17
click at [482, 134] on div "[MEDICAL_DATA]" at bounding box center [482, 142] width 110 height 21
checkbox input "true"
click at [607, 118] on button "Add" at bounding box center [613, 117] width 48 height 21
type input "0"
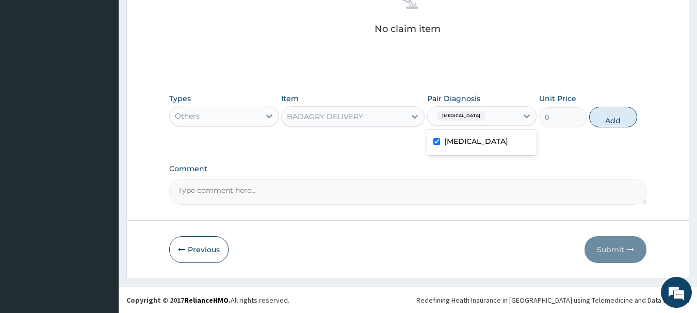
scroll to position [390, 0]
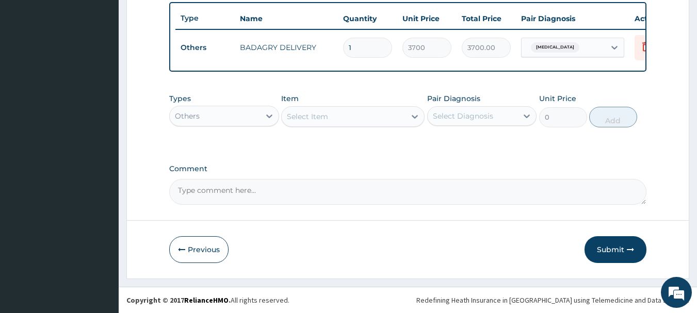
click at [221, 125] on div "Others" at bounding box center [224, 116] width 110 height 21
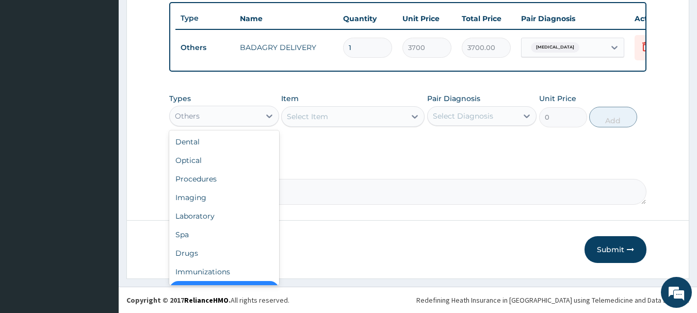
scroll to position [21, 0]
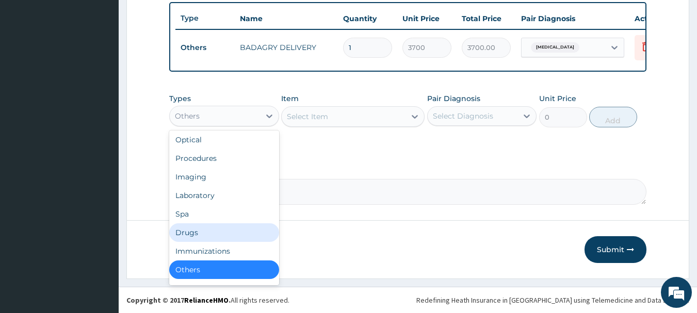
click at [218, 231] on div "Drugs" at bounding box center [224, 232] width 110 height 19
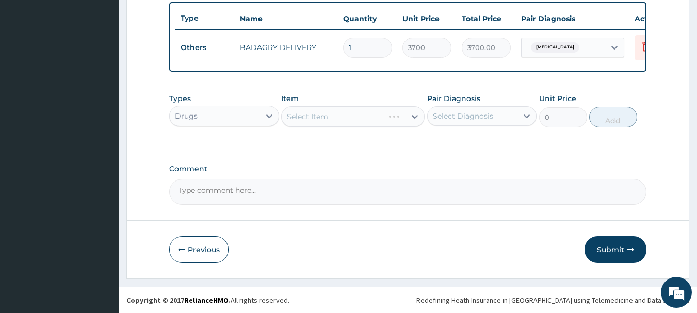
click at [379, 120] on div "Select Item" at bounding box center [352, 116] width 143 height 21
click at [379, 120] on div "Select Item" at bounding box center [344, 116] width 124 height 17
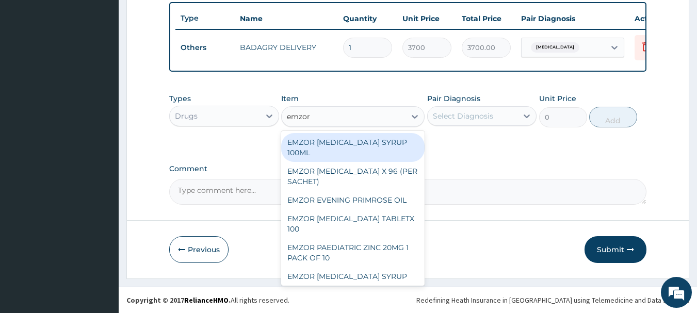
type input "emzor p"
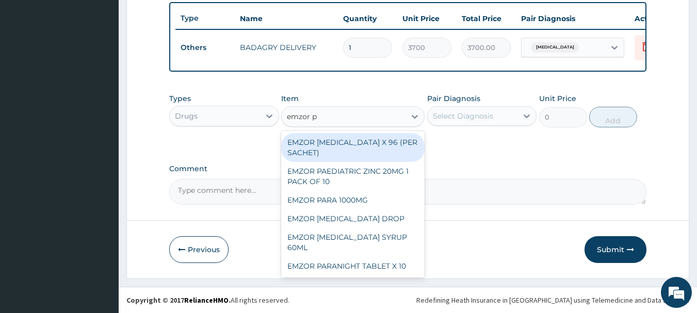
click at [391, 143] on div "EMZOR [MEDICAL_DATA] X 96 (PER SACHET)" at bounding box center [352, 147] width 143 height 29
type input "17.5"
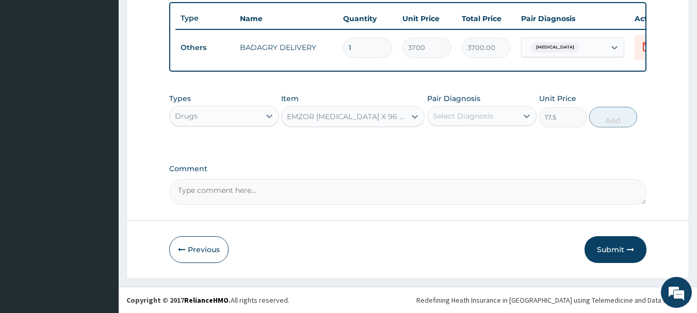
click at [456, 120] on div "Select Diagnosis" at bounding box center [463, 116] width 60 height 10
click at [479, 139] on div "[MEDICAL_DATA]" at bounding box center [482, 142] width 110 height 21
checkbox input "true"
drag, startPoint x: 610, startPoint y: 100, endPoint x: 614, endPoint y: 122, distance: 22.5
click at [614, 122] on div "Types Drugs Item EMZOR PARACETAMOL X 96 (PER SACHET) Pair Diagnosis Malaria Uni…" at bounding box center [408, 110] width 478 height 44
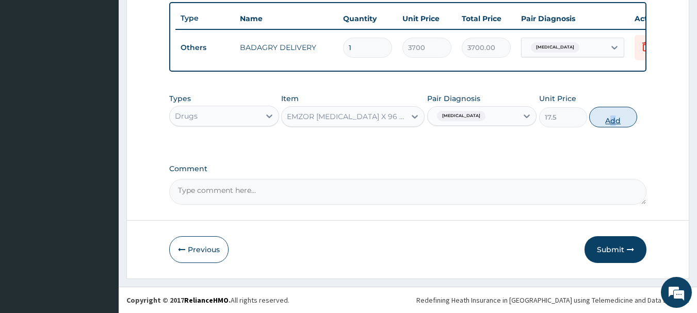
click at [614, 122] on button "Add" at bounding box center [613, 117] width 48 height 21
type input "0"
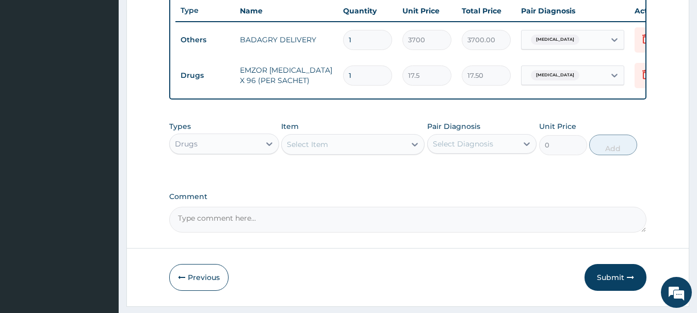
click at [369, 153] on div "Select Item" at bounding box center [344, 144] width 124 height 17
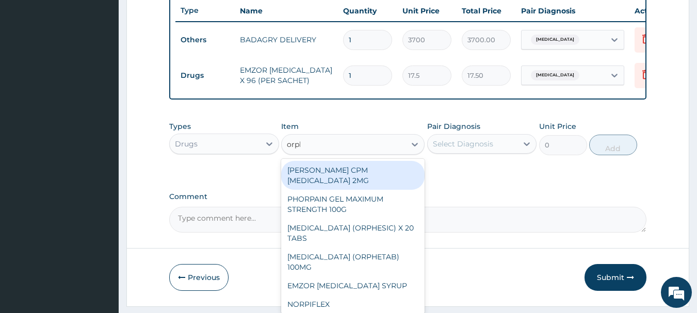
type input "orphe"
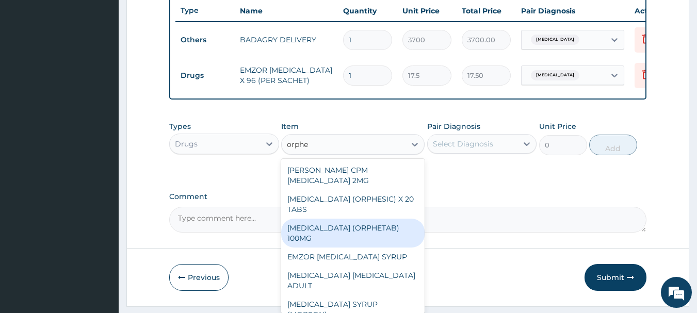
click at [370, 245] on div "ORPHENADRINE (ORPHETAB) 100MG" at bounding box center [352, 233] width 143 height 29
type input "112"
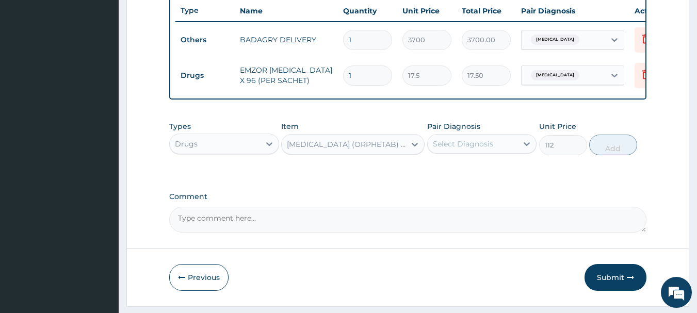
click at [476, 143] on div "Select Diagnosis" at bounding box center [473, 144] width 90 height 17
click at [492, 173] on div "[MEDICAL_DATA]" at bounding box center [482, 170] width 110 height 21
checkbox input "true"
drag, startPoint x: 627, startPoint y: 138, endPoint x: 625, endPoint y: 146, distance: 7.5
click at [625, 146] on div "Types Drugs Item ORPHENADRINE (ORPHETAB) 100MG Pair Diagnosis Malaria Unit Pric…" at bounding box center [408, 138] width 478 height 44
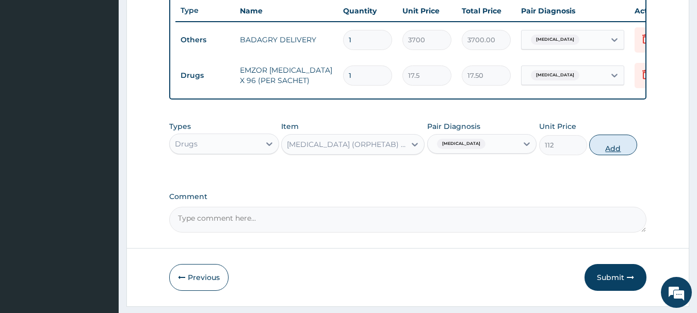
click at [625, 146] on button "Add" at bounding box center [613, 145] width 48 height 21
type input "0"
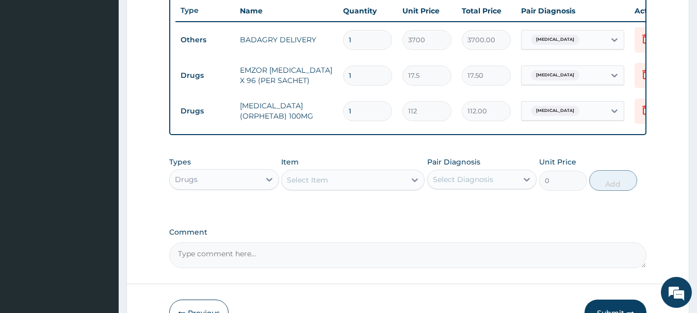
click at [387, 183] on div "Select Item" at bounding box center [344, 180] width 124 height 17
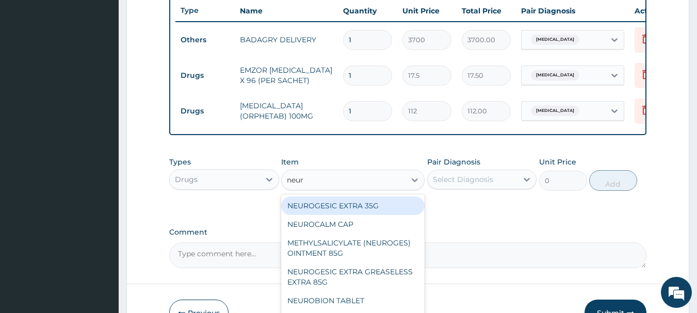
type input "neuro"
click at [376, 210] on div "NEUROGESIC EXTRA 35G" at bounding box center [352, 206] width 143 height 19
type input "1400"
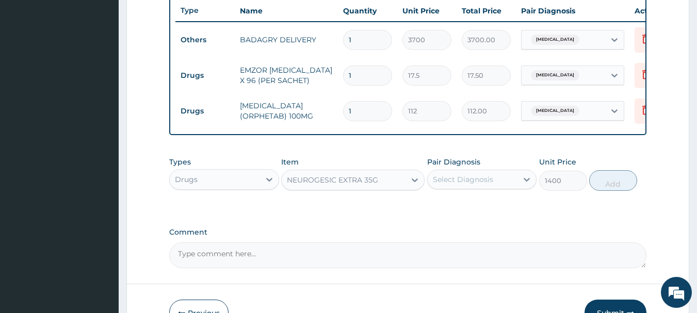
click at [466, 184] on div "Select Diagnosis" at bounding box center [463, 179] width 60 height 10
click at [491, 217] on div "[MEDICAL_DATA]" at bounding box center [482, 206] width 110 height 21
checkbox input "true"
click at [616, 196] on div "Types Drugs Item NEUROGESIC EXTRA 35G Pair Diagnosis option Malaria, selected. …" at bounding box center [408, 174] width 478 height 44
click at [616, 191] on button "Add" at bounding box center [613, 180] width 48 height 21
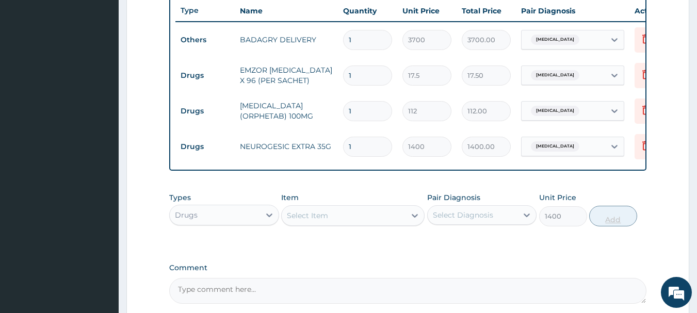
type input "0"
click at [369, 111] on input "1" at bounding box center [367, 111] width 49 height 20
type input "16"
type input "1792.00"
type input "16"
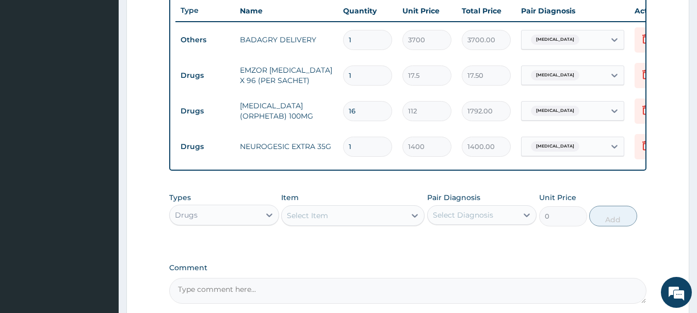
click at [373, 73] on input "1" at bounding box center [367, 76] width 49 height 20
type input "0.00"
type input "3"
type input "52.50"
type input "36"
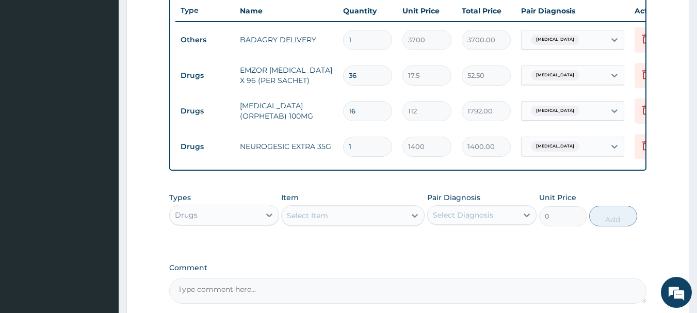
type input "630.00"
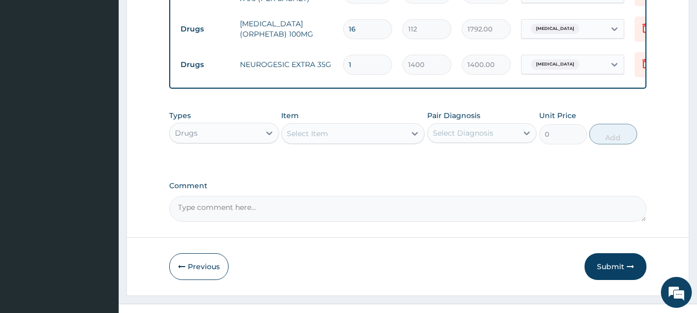
scroll to position [497, 0]
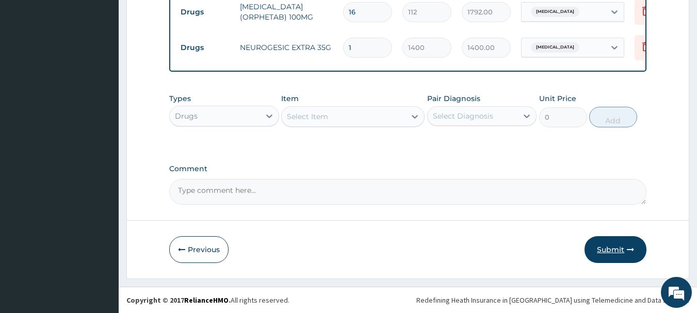
click at [618, 247] on button "Submit" at bounding box center [616, 249] width 62 height 27
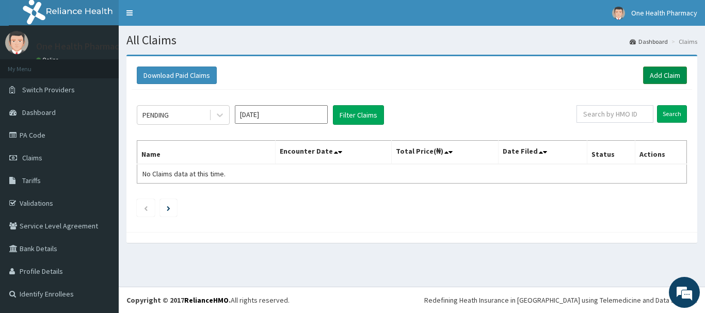
click at [650, 69] on link "Add Claim" at bounding box center [665, 76] width 44 height 18
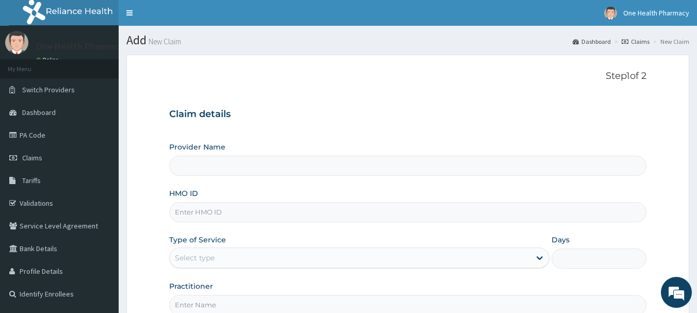
type input "OneHealth Pharmacy"
click at [306, 220] on input "HMO ID" at bounding box center [408, 212] width 478 height 20
paste input "BGC/10048/A"
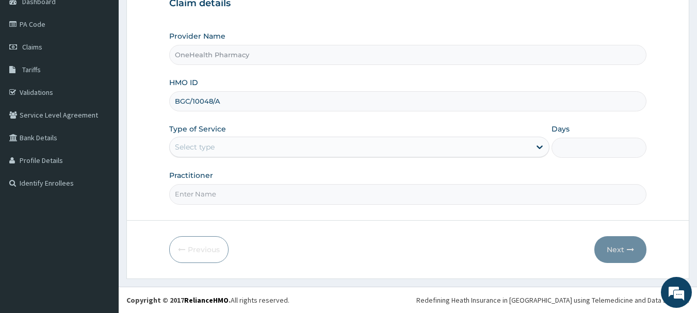
type input "BGC/10048/A"
click at [251, 152] on div "Select type" at bounding box center [350, 147] width 361 height 17
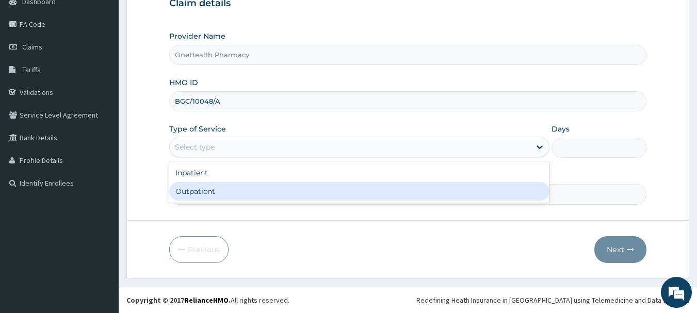
click at [254, 195] on div "Outpatient" at bounding box center [359, 191] width 380 height 19
click at [254, 195] on input "Practitioner" at bounding box center [408, 194] width 478 height 20
type input "1"
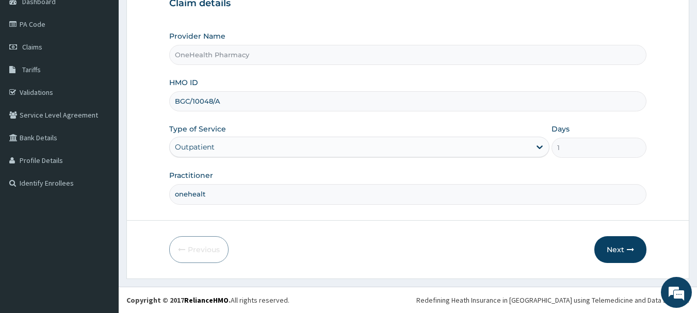
type input "onehealth"
click at [634, 239] on button "Next" at bounding box center [621, 249] width 52 height 27
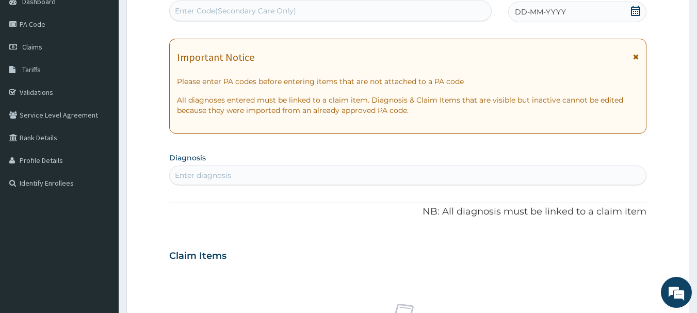
click at [411, 16] on div "Enter Code(Secondary Care Only)" at bounding box center [331, 11] width 322 height 17
paste input "PR/F40740C2"
type input "PR/F40740C2"
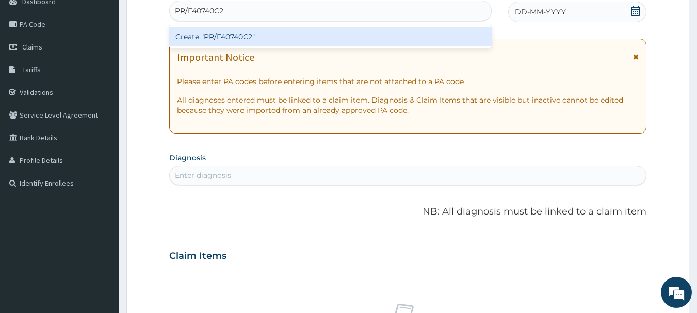
click at [415, 40] on div "Create "PR/F40740C2"" at bounding box center [330, 36] width 323 height 19
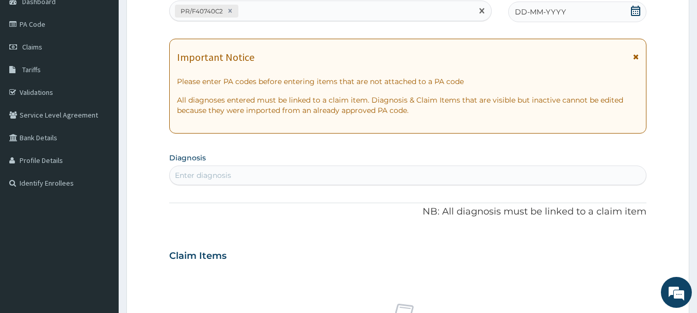
click at [566, 11] on div "DD-MM-YYYY" at bounding box center [577, 12] width 138 height 21
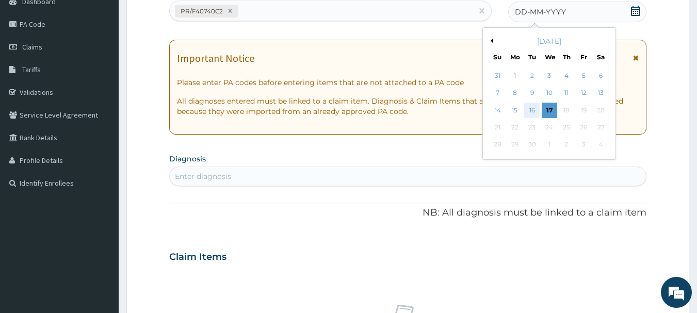
click at [533, 115] on div "16" at bounding box center [532, 110] width 15 height 15
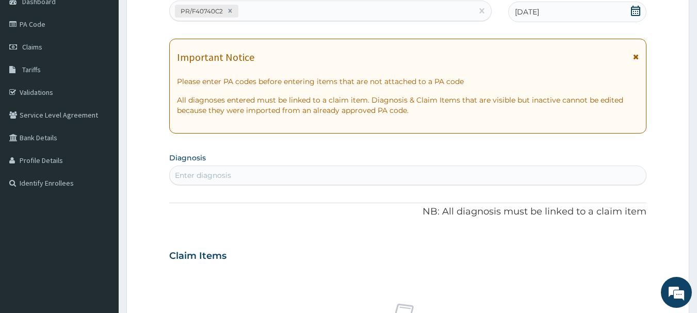
click at [536, 172] on div "Enter diagnosis" at bounding box center [408, 175] width 477 height 17
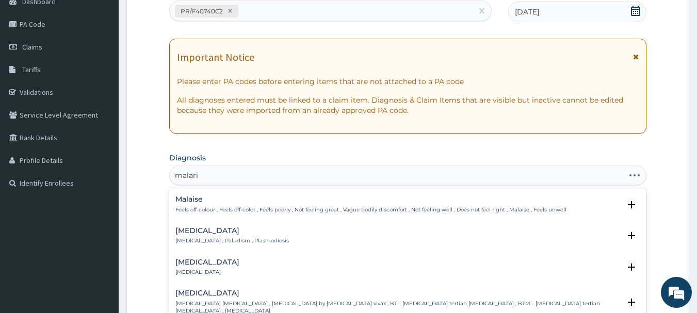
type input "malaria"
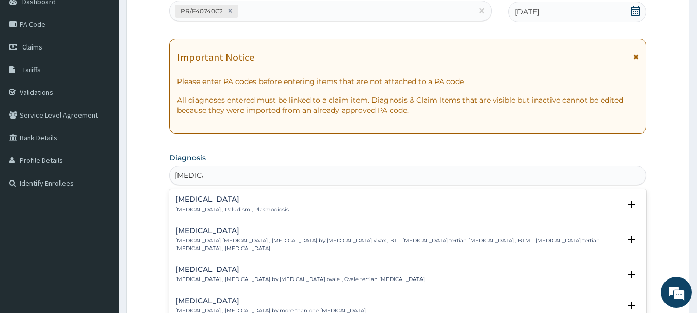
click at [203, 203] on h4 "Malaria" at bounding box center [232, 200] width 114 height 8
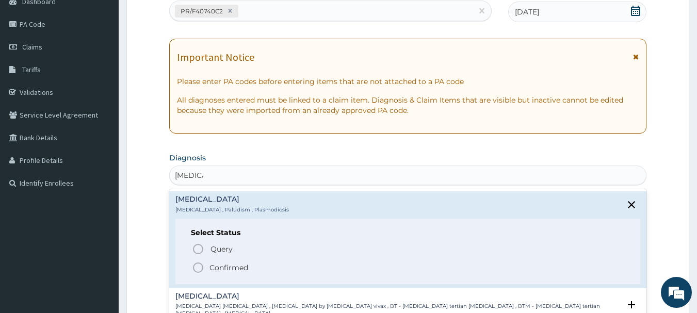
drag, startPoint x: 204, startPoint y: 277, endPoint x: 203, endPoint y: 268, distance: 8.3
click at [203, 268] on div "Select Status Query Query covers suspected (?), Keep in view (kiv), Ruled out (…" at bounding box center [408, 252] width 466 height 66
click at [203, 268] on circle "status option filled" at bounding box center [198, 267] width 9 height 9
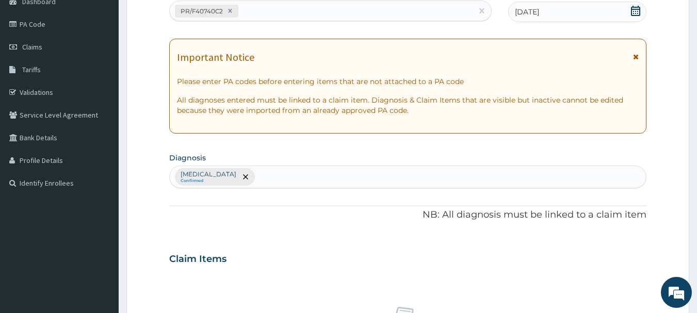
scroll to position [431, 0]
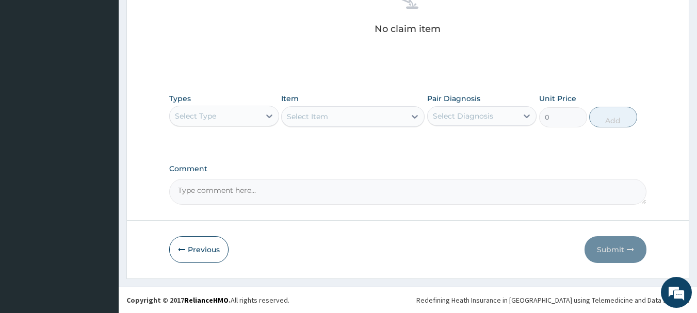
click at [234, 116] on div "Select Type" at bounding box center [215, 116] width 90 height 17
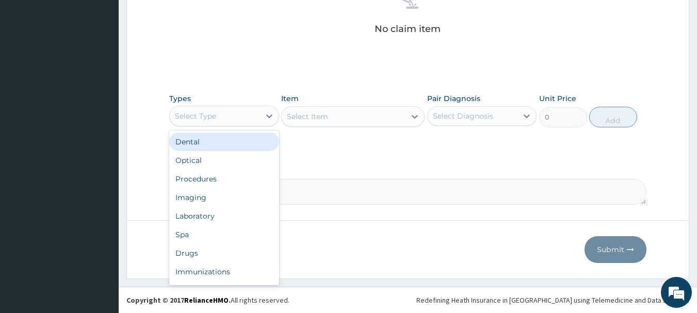
type input "o"
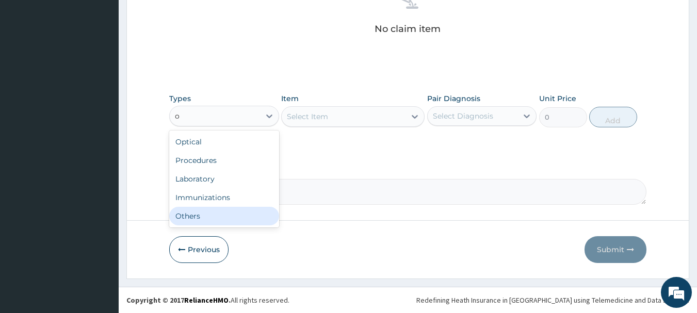
click at [233, 210] on div "Others" at bounding box center [224, 216] width 110 height 19
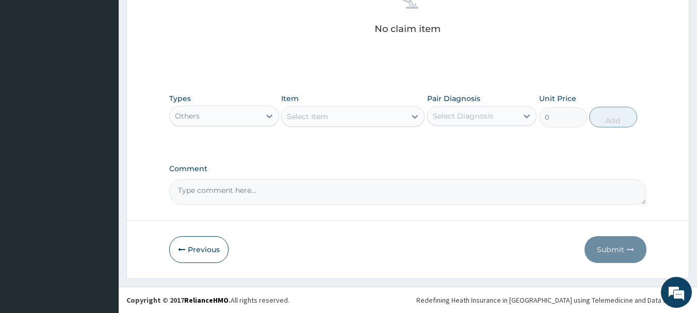
drag, startPoint x: 358, startPoint y: 95, endPoint x: 364, endPoint y: 114, distance: 20.1
click at [364, 114] on div "Item Select Item" at bounding box center [352, 110] width 143 height 34
click at [364, 114] on div "Select Item" at bounding box center [344, 116] width 124 height 17
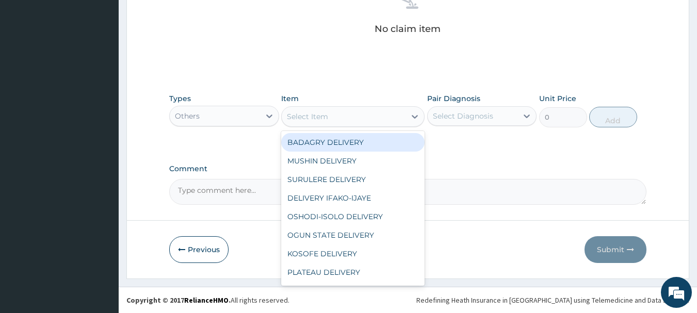
click at [372, 143] on div "BADAGRY DELIVERY" at bounding box center [352, 142] width 143 height 19
type input "3700"
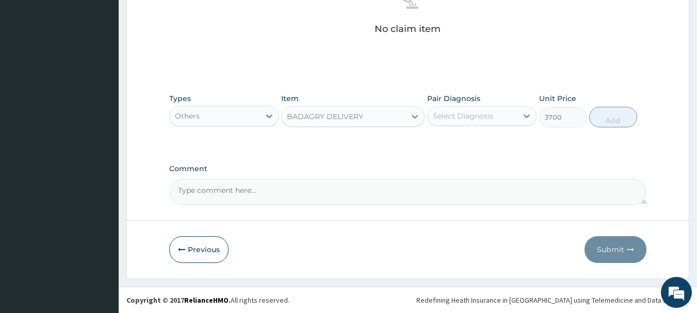
click at [485, 105] on div "Pair Diagnosis Select Diagnosis" at bounding box center [482, 110] width 110 height 34
click at [497, 111] on div "Select Diagnosis" at bounding box center [473, 116] width 90 height 17
click at [515, 145] on div "[MEDICAL_DATA]" at bounding box center [482, 142] width 110 height 21
checkbox input "true"
click at [624, 110] on button "Add" at bounding box center [613, 117] width 48 height 21
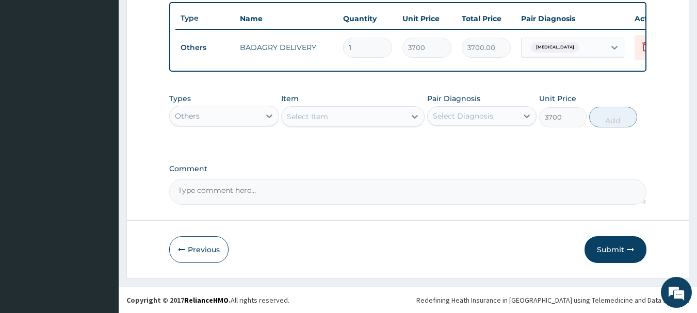
type input "0"
click at [243, 115] on div "Others" at bounding box center [215, 116] width 90 height 17
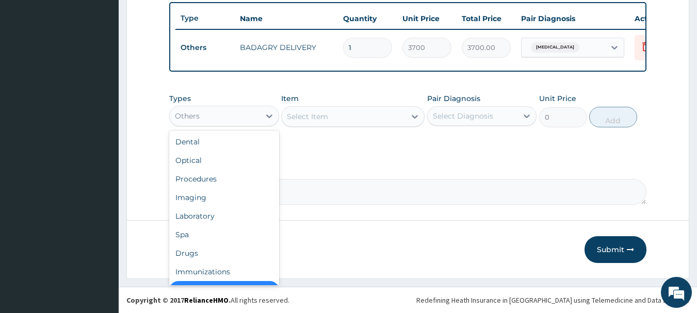
scroll to position [21, 0]
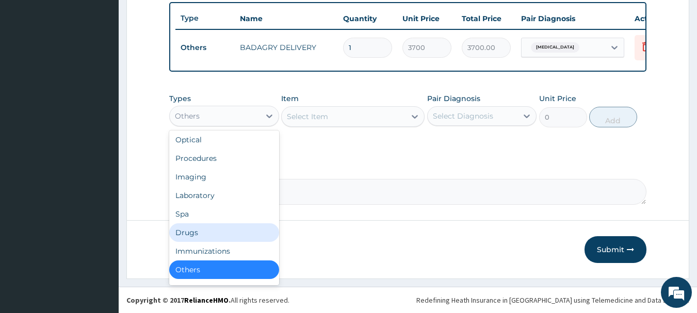
click at [215, 236] on div "Drugs" at bounding box center [224, 232] width 110 height 19
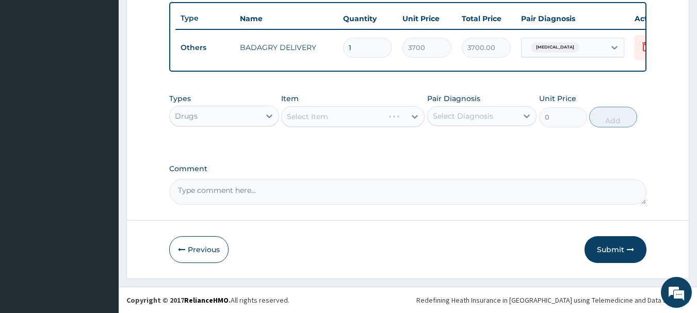
click at [331, 119] on div "Select Item" at bounding box center [352, 116] width 143 height 21
click at [331, 119] on div "Select Item" at bounding box center [344, 116] width 124 height 17
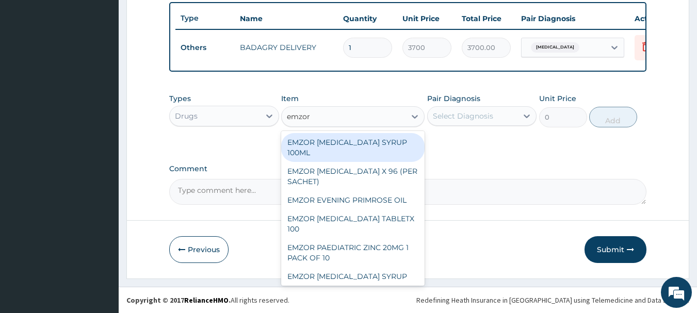
type input "emzor p"
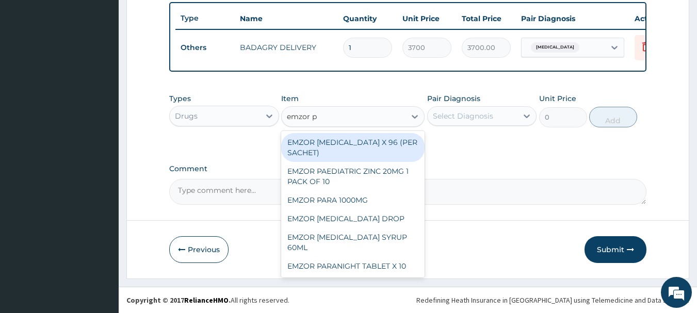
click at [353, 151] on div "EMZOR [MEDICAL_DATA] X 96 (PER SACHET)" at bounding box center [352, 147] width 143 height 29
type input "17.5"
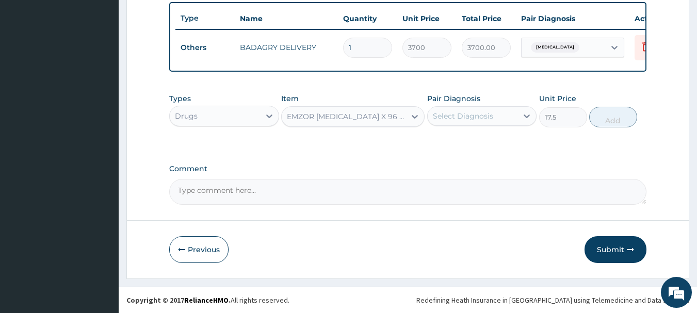
click at [460, 117] on div "Select Diagnosis" at bounding box center [463, 116] width 60 height 10
click at [483, 142] on div "Malaria" at bounding box center [482, 142] width 110 height 21
checkbox input "true"
click at [622, 110] on button "Add" at bounding box center [613, 117] width 48 height 21
type input "0"
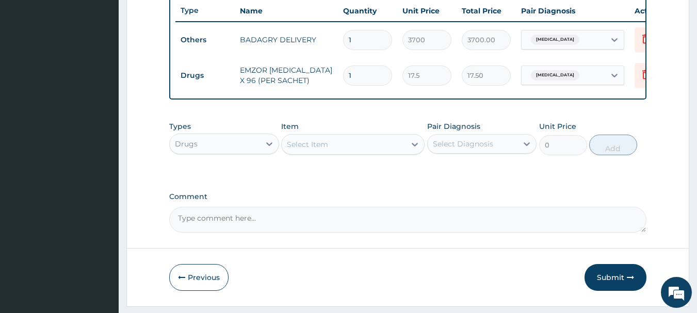
click at [324, 155] on div "Select Item" at bounding box center [352, 144] width 143 height 21
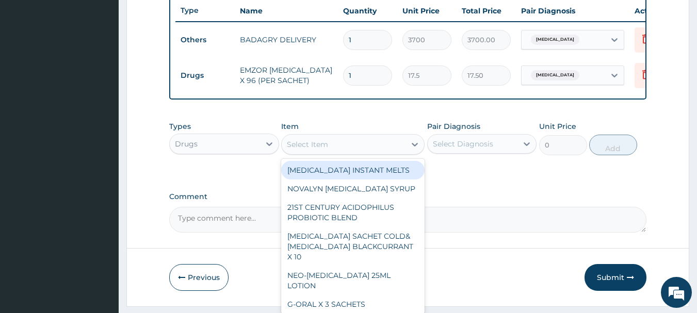
click at [326, 150] on div "Select Item" at bounding box center [307, 144] width 41 height 10
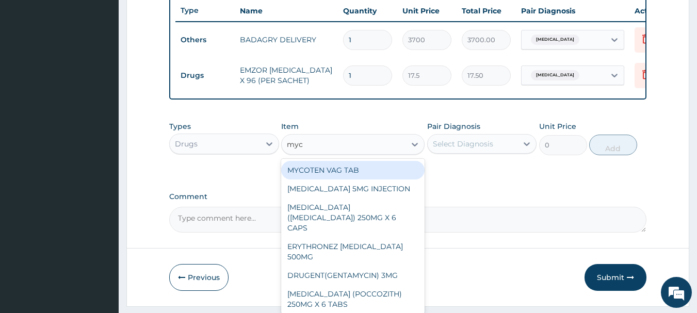
type input "myco"
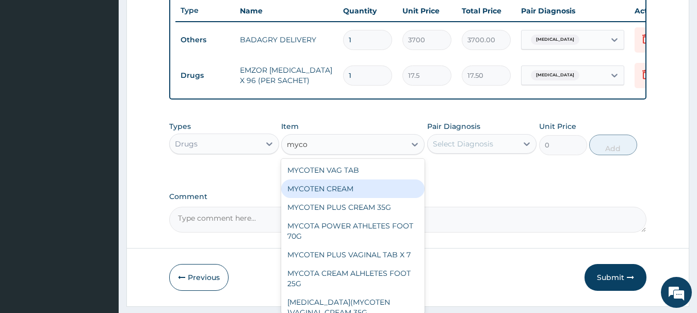
click at [334, 198] on div "MYCOTEN CREAM" at bounding box center [352, 189] width 143 height 19
type input "980"
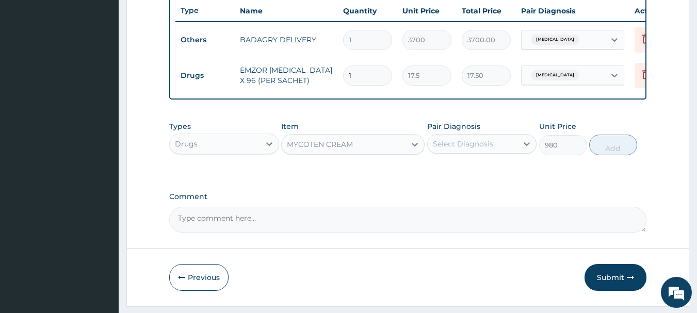
click at [385, 152] on div "MYCOTEN CREAM" at bounding box center [344, 144] width 124 height 17
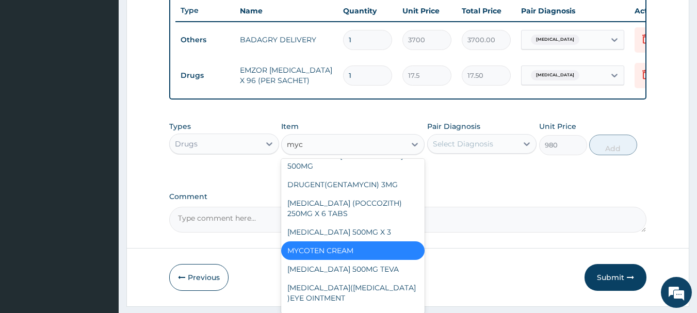
scroll to position [52, 0]
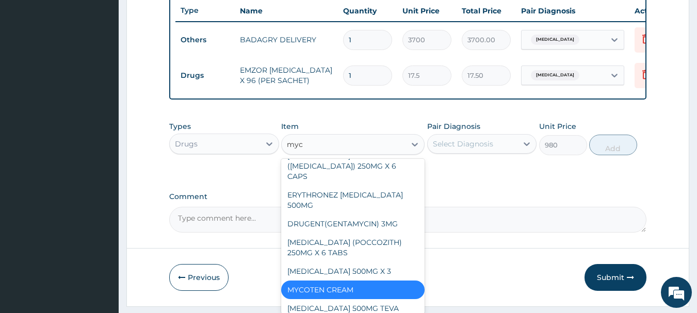
type input "myco"
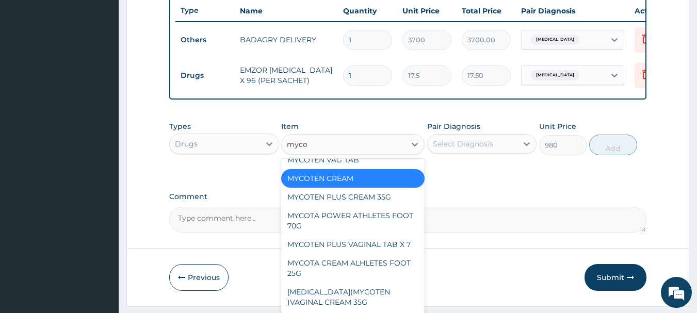
scroll to position [0, 0]
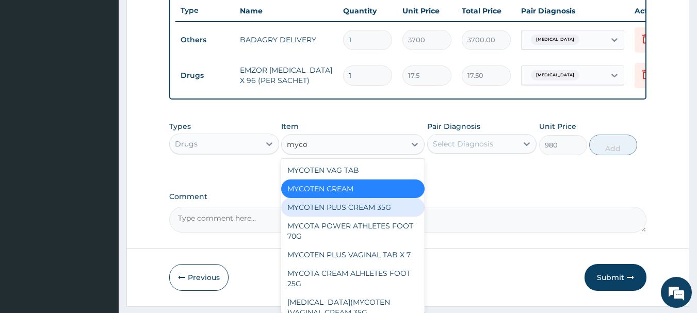
click at [388, 217] on div "MYCOTEN PLUS CREAM 35G" at bounding box center [352, 207] width 143 height 19
type input "3360"
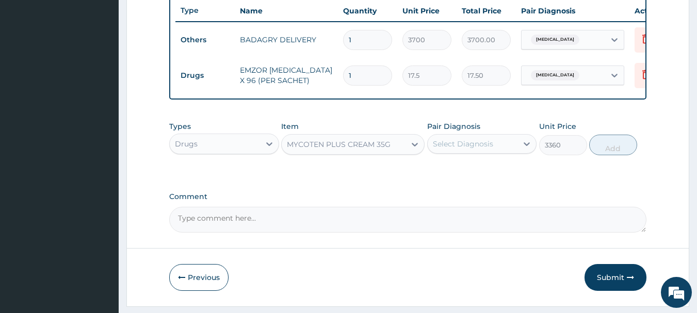
click at [501, 147] on div "Select Diagnosis" at bounding box center [473, 144] width 90 height 17
click at [518, 152] on div "Select Diagnosis" at bounding box center [473, 144] width 90 height 17
click at [520, 181] on div "[MEDICAL_DATA]" at bounding box center [482, 170] width 110 height 21
checkbox input "true"
click at [607, 148] on button "Add" at bounding box center [613, 145] width 48 height 21
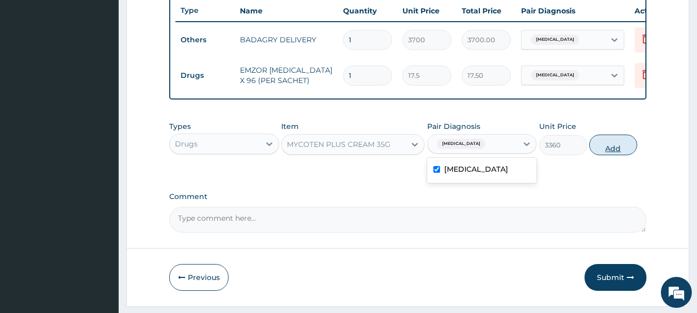
type input "0"
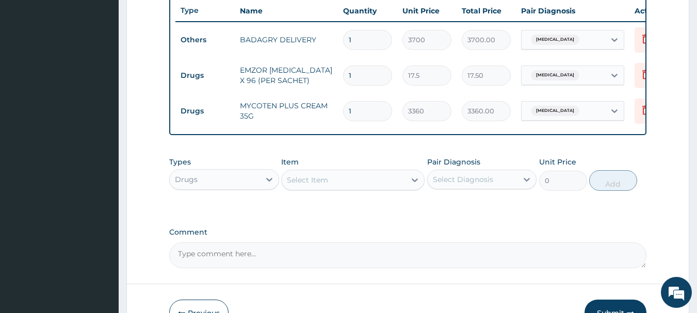
click at [375, 184] on div "Select Item" at bounding box center [344, 180] width 124 height 17
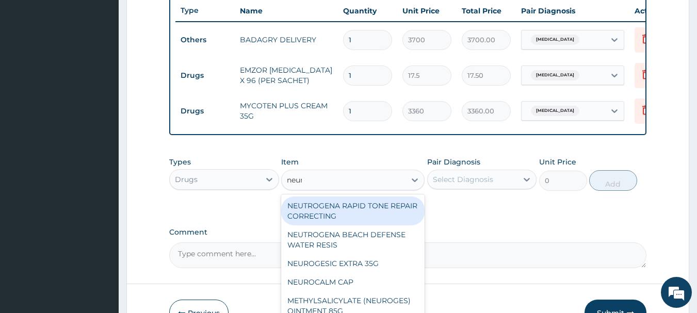
type input "neuro"
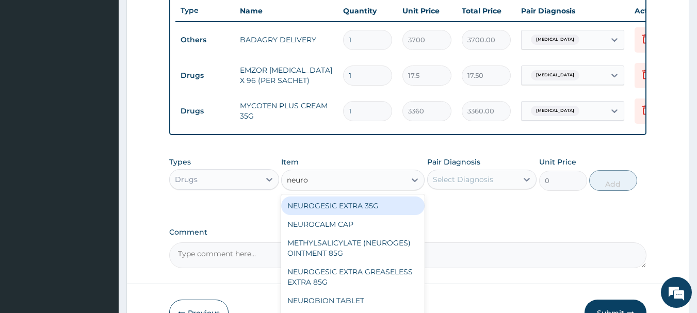
click at [378, 215] on div "NEUROGESIC EXTRA 35G" at bounding box center [352, 206] width 143 height 19
type input "1400"
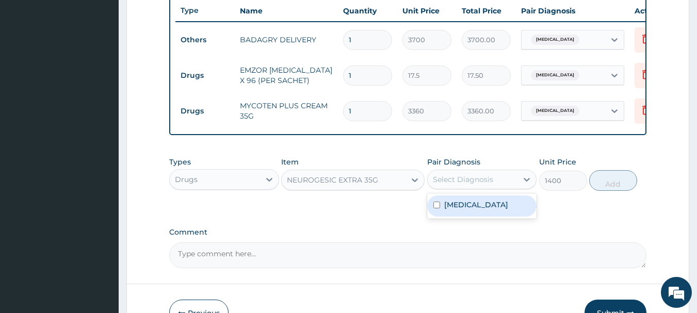
drag, startPoint x: 469, startPoint y: 196, endPoint x: 485, endPoint y: 213, distance: 23.0
click at [485, 189] on div "option [MEDICAL_DATA], selected. option [MEDICAL_DATA] focused, 1 of 1. 1 resul…" at bounding box center [482, 180] width 110 height 20
click at [485, 213] on div "[MEDICAL_DATA]" at bounding box center [482, 206] width 110 height 21
checkbox input "true"
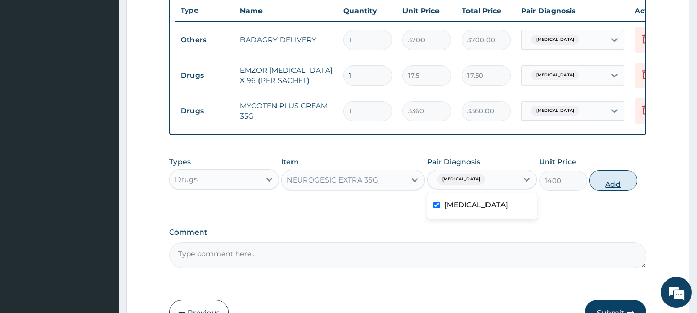
click at [616, 190] on button "Add" at bounding box center [613, 180] width 48 height 21
type input "0"
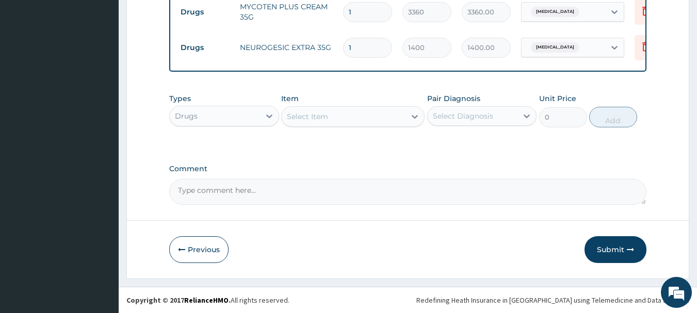
scroll to position [493, 0]
click at [356, 111] on div "Select Item" at bounding box center [352, 116] width 143 height 21
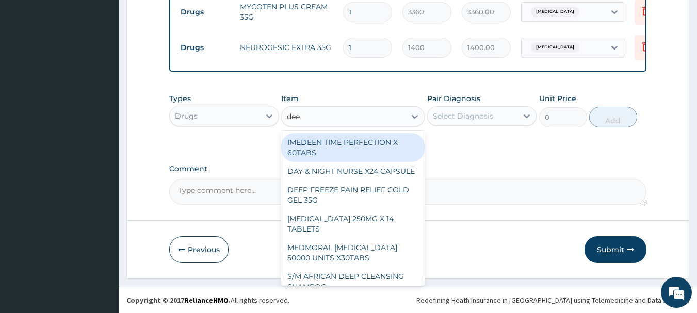
type input "deep"
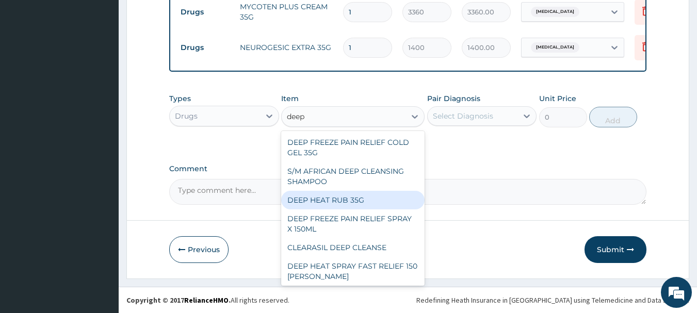
click at [357, 207] on div "DEEP HEAT RUB 35G" at bounding box center [352, 200] width 143 height 19
type input "2870"
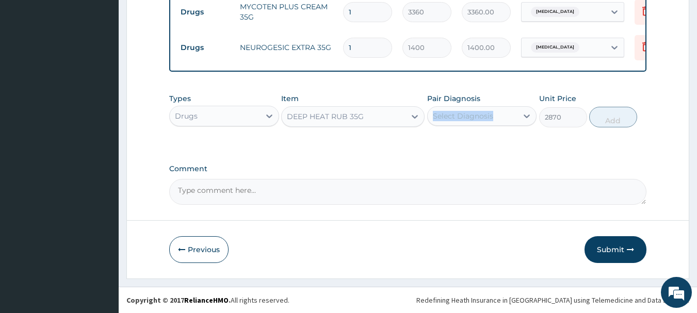
drag, startPoint x: 487, startPoint y: 108, endPoint x: 503, endPoint y: 139, distance: 34.9
click at [503, 139] on div "Types Drugs Item option DEEP HEAT RUB 35G, selected. Select is focused ,type to…" at bounding box center [408, 118] width 478 height 60
drag, startPoint x: 503, startPoint y: 139, endPoint x: 501, endPoint y: 120, distance: 18.6
click at [501, 120] on div "Types Drugs Item DEEP HEAT RUB 35G Pair Diagnosis Select Diagnosis Unit Price 2…" at bounding box center [408, 118] width 478 height 60
click at [501, 120] on div "Select Diagnosis" at bounding box center [473, 116] width 90 height 17
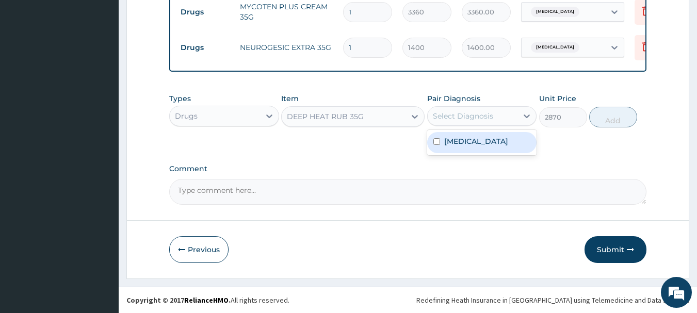
click at [511, 150] on div "Malaria" at bounding box center [482, 142] width 110 height 21
checkbox input "true"
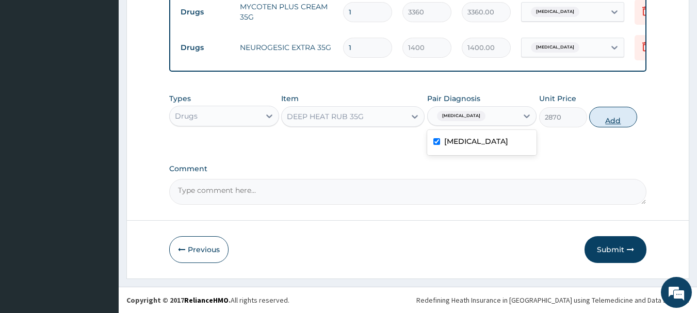
click at [614, 119] on button "Add" at bounding box center [613, 117] width 48 height 21
type input "0"
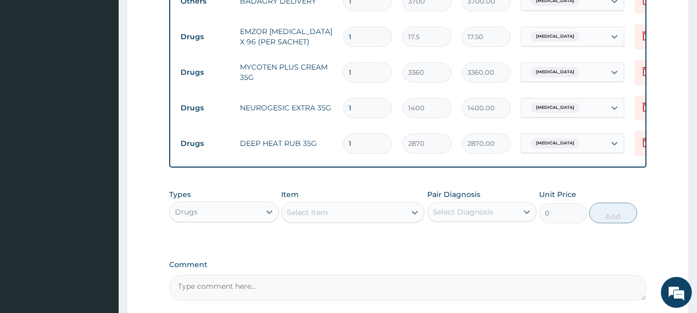
scroll to position [424, 0]
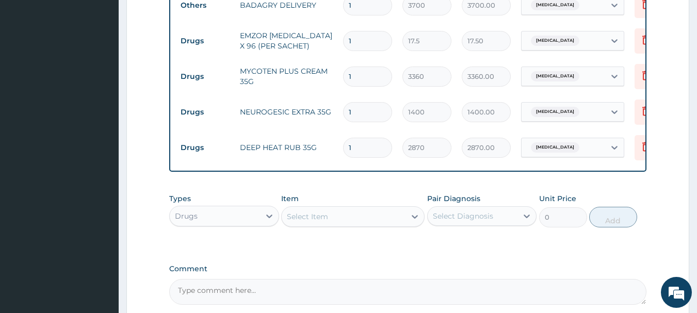
click at [364, 40] on input "1" at bounding box center [367, 41] width 49 height 20
type input "0.00"
type input "3"
type input "52.50"
type input "36"
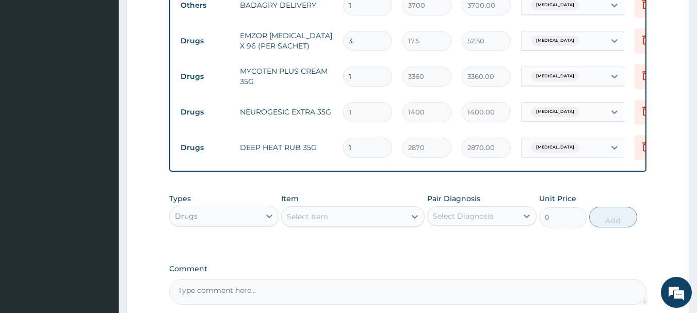
type input "630.00"
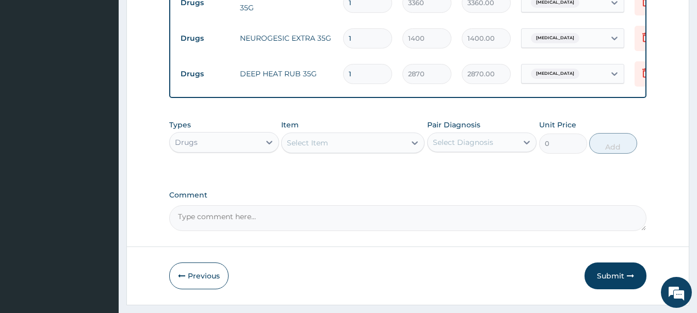
scroll to position [510, 0]
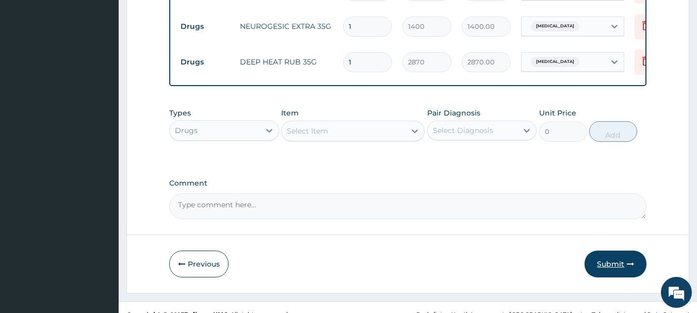
click at [606, 266] on button "Submit" at bounding box center [616, 264] width 62 height 27
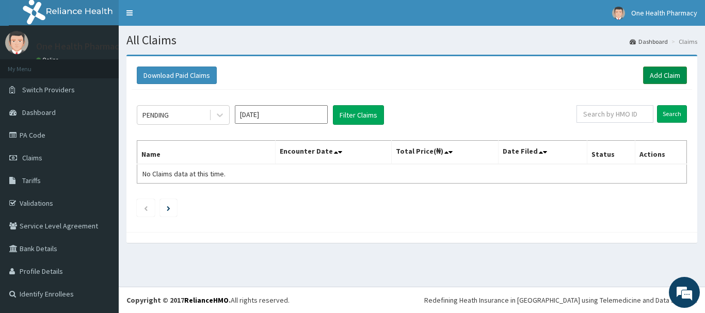
click at [665, 75] on link "Add Claim" at bounding box center [665, 76] width 44 height 18
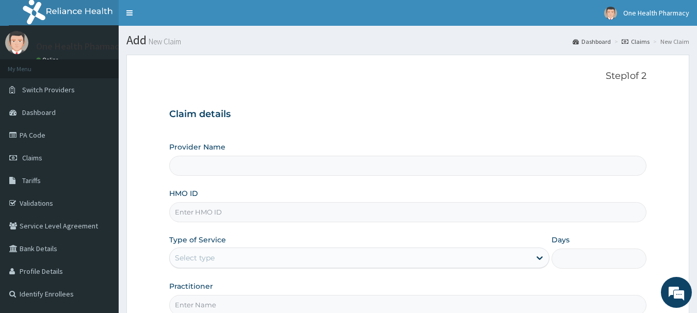
type input "OneHealth Pharmacy"
click at [310, 204] on input "HMO ID" at bounding box center [408, 212] width 478 height 20
paste input "AIE/10043/A"
type input "AIE/10043/A"
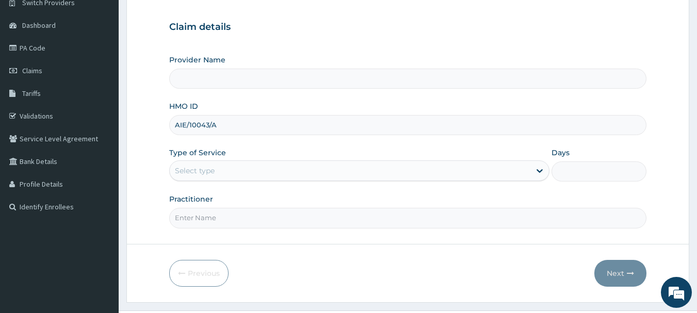
scroll to position [111, 0]
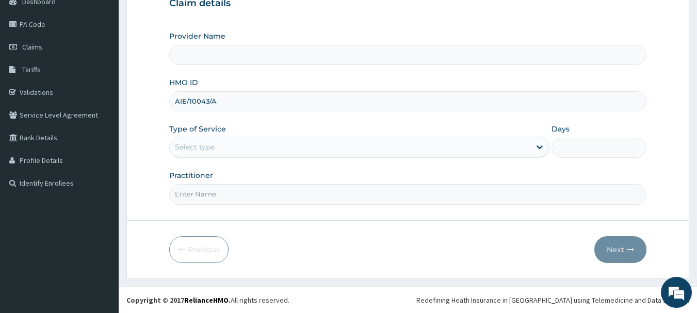
type input "OneHealth Pharmacy"
type input "AIE/10043/A"
click at [233, 137] on div "Select type" at bounding box center [359, 147] width 380 height 21
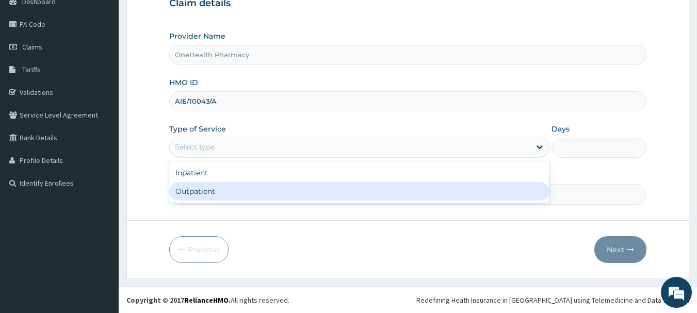
click at [239, 183] on div "Outpatient" at bounding box center [359, 191] width 380 height 19
click at [239, 183] on div "Practitioner" at bounding box center [408, 187] width 478 height 34
type input "1"
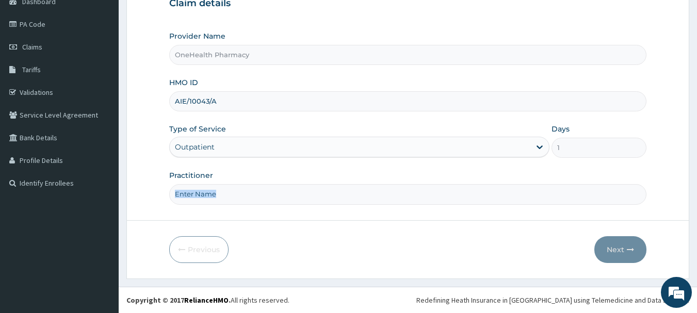
click at [246, 201] on input "Practitioner" at bounding box center [408, 194] width 478 height 20
type input "onehealth"
click at [644, 249] on button "Next" at bounding box center [621, 249] width 52 height 27
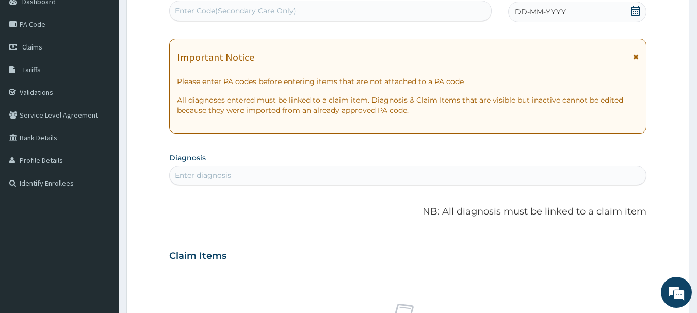
scroll to position [0, 0]
click at [411, 10] on div "Enter Code(Secondary Care Only)" at bounding box center [331, 11] width 322 height 17
paste input "PR/DFE4FD4A"
type input "PR/DFE4FD4A"
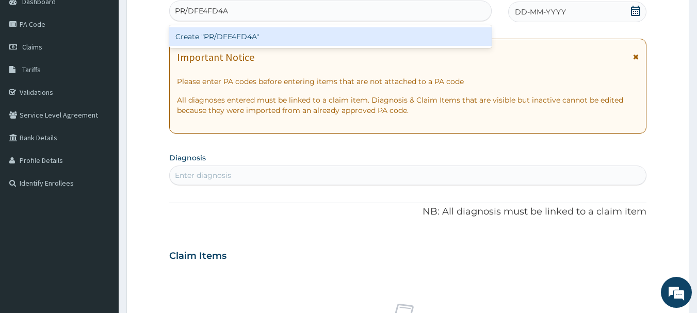
click at [416, 36] on div "Create "PR/DFE4FD4A"" at bounding box center [330, 36] width 323 height 19
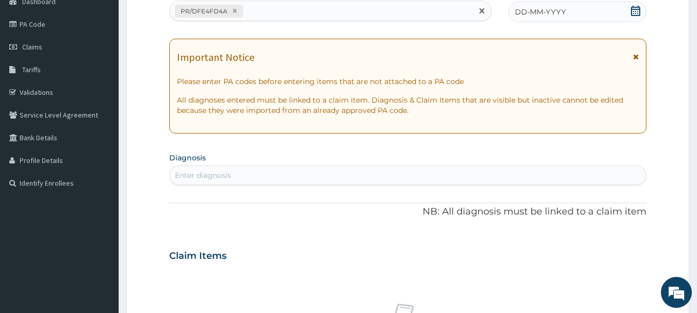
click at [589, 15] on div "DD-MM-YYYY" at bounding box center [577, 12] width 138 height 21
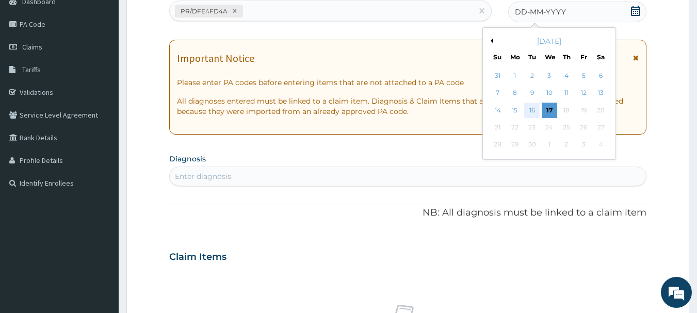
click at [533, 117] on div "16" at bounding box center [532, 110] width 15 height 15
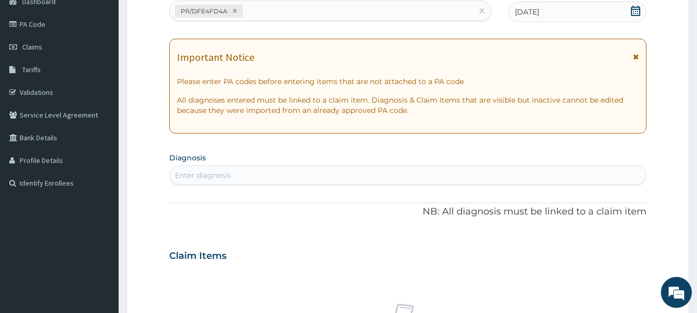
click at [553, 181] on div "Enter diagnosis" at bounding box center [408, 175] width 477 height 17
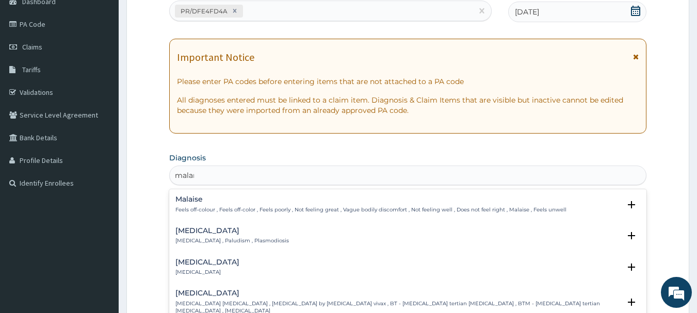
type input "malari"
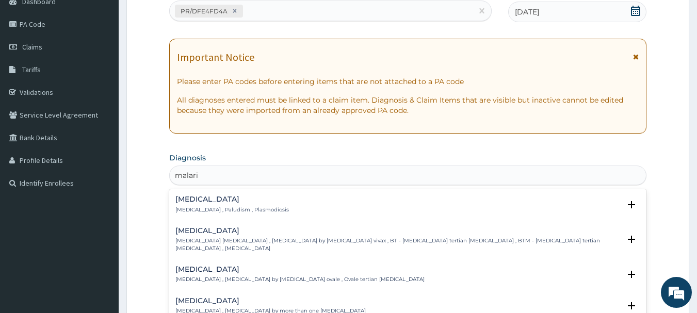
click at [191, 205] on div "[MEDICAL_DATA] [MEDICAL_DATA] , Paludism , Plasmodiosis" at bounding box center [232, 205] width 114 height 18
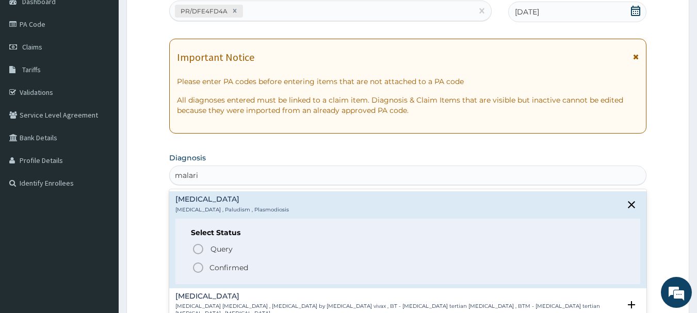
click at [197, 270] on icon "status option filled" at bounding box center [198, 268] width 12 height 12
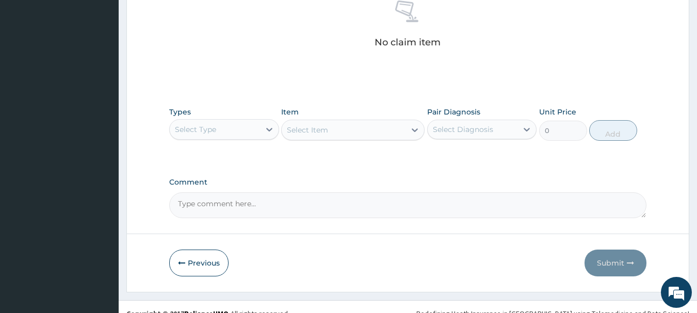
scroll to position [431, 0]
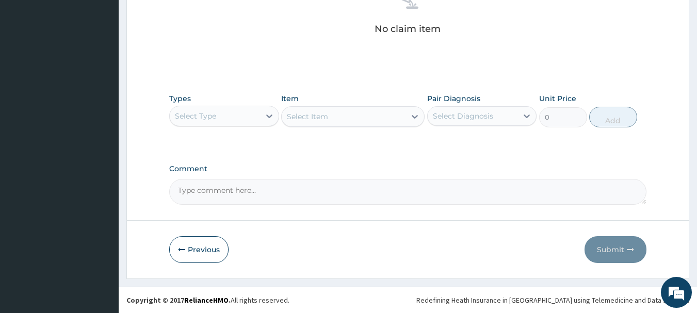
click at [234, 121] on div "Select Type" at bounding box center [215, 116] width 90 height 17
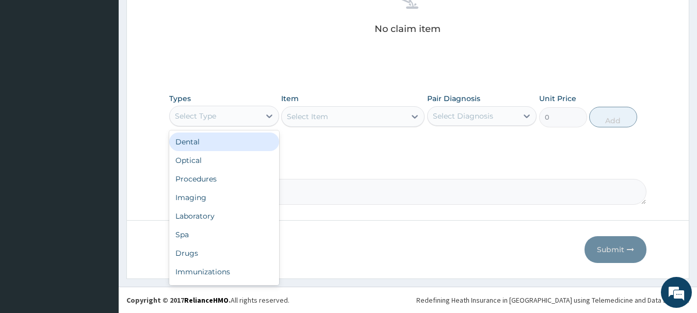
type input "o"
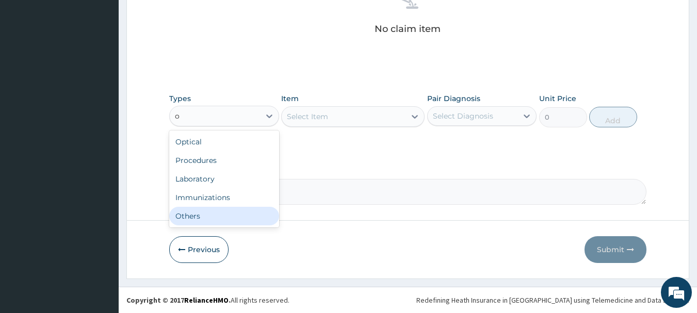
click at [229, 222] on div "Others" at bounding box center [224, 216] width 110 height 19
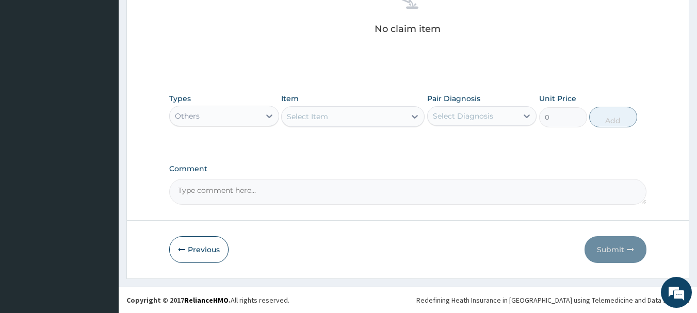
click at [371, 101] on div "Item Select Item" at bounding box center [352, 110] width 143 height 34
click at [372, 112] on div "Select Item" at bounding box center [344, 116] width 124 height 17
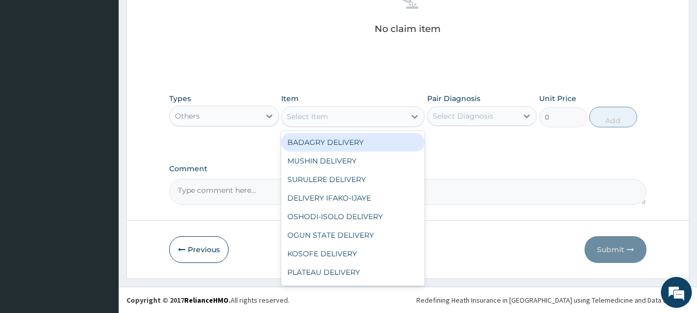
type input "b"
click at [373, 134] on div "BADAGRY DELIVERY" at bounding box center [352, 142] width 143 height 19
type input "3700"
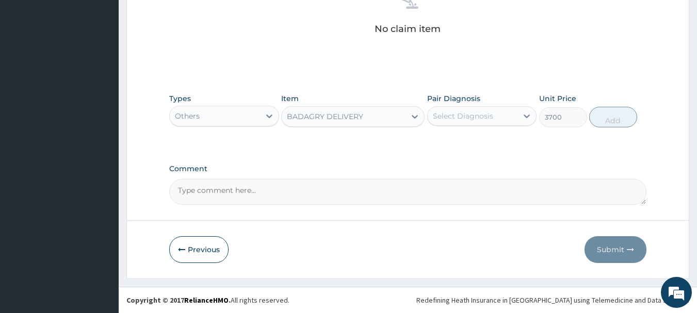
click at [478, 121] on div "Select Diagnosis" at bounding box center [473, 116] width 90 height 17
click at [489, 138] on div "[MEDICAL_DATA]" at bounding box center [482, 142] width 110 height 21
checkbox input "true"
click at [610, 113] on button "Add" at bounding box center [613, 117] width 48 height 21
type input "0"
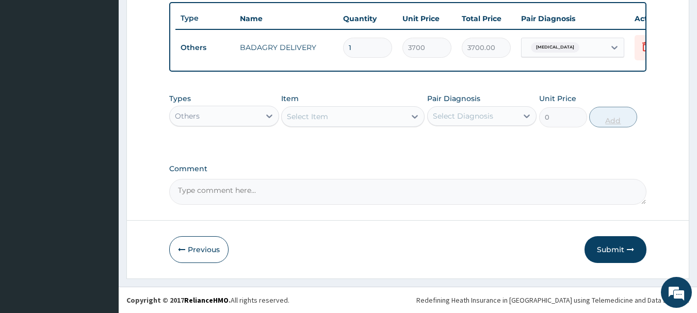
scroll to position [390, 0]
click at [194, 122] on div "Others" at bounding box center [215, 116] width 90 height 17
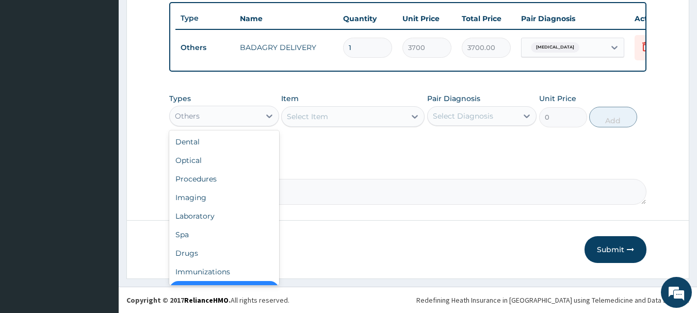
scroll to position [21, 0]
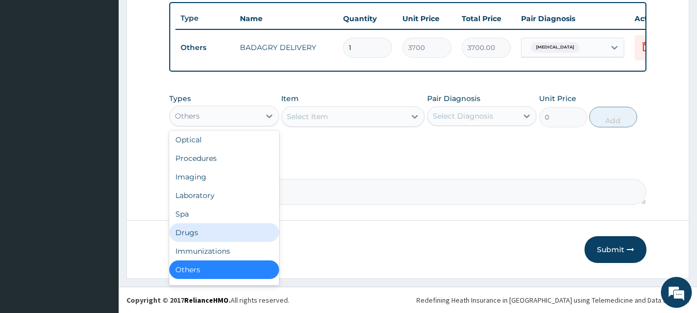
click at [212, 235] on div "Drugs" at bounding box center [224, 232] width 110 height 19
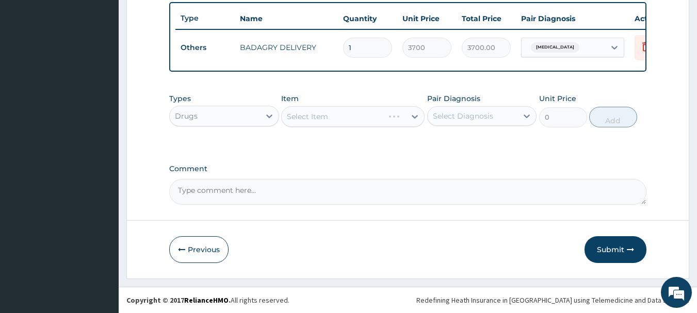
click at [337, 119] on div "Select Item" at bounding box center [352, 116] width 143 height 21
click at [337, 119] on div "Select Item" at bounding box center [344, 116] width 124 height 17
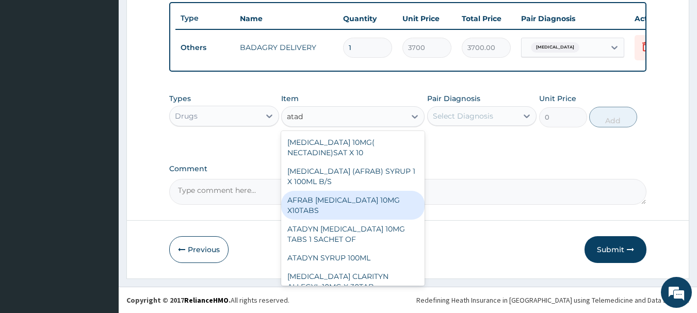
type input "atad"
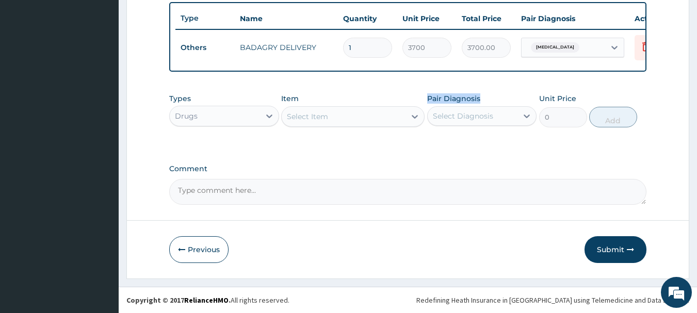
drag, startPoint x: 482, startPoint y: 99, endPoint x: 380, endPoint y: 123, distance: 104.7
click at [380, 123] on div "Types Drugs Item Select Item Pair Diagnosis Select Diagnosis Unit Price 0 Add" at bounding box center [408, 110] width 478 height 44
click at [380, 120] on div "Select Item" at bounding box center [344, 116] width 124 height 17
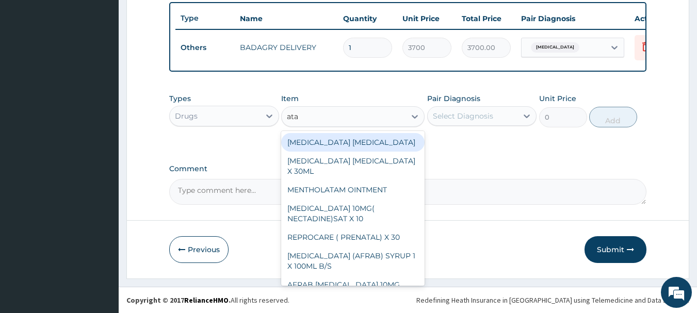
type input "atad"
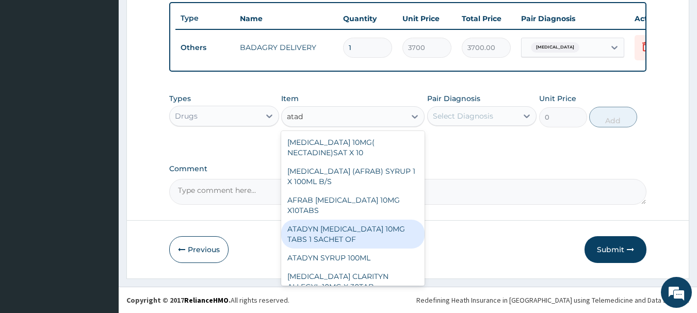
click at [381, 231] on div "ATADYN [MEDICAL_DATA] 10MG TABS 1 SACHET OF" at bounding box center [352, 234] width 143 height 29
type input "350"
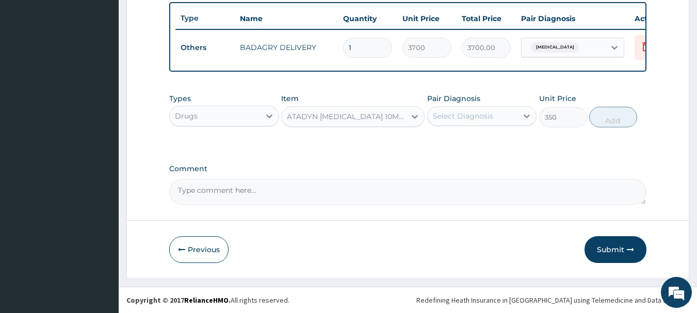
click at [478, 123] on div "Select Diagnosis" at bounding box center [473, 116] width 90 height 17
click at [466, 122] on div "Select Diagnosis" at bounding box center [473, 116] width 90 height 17
click at [475, 145] on div "[MEDICAL_DATA]" at bounding box center [482, 142] width 110 height 21
checkbox input "true"
click at [616, 108] on button "Add" at bounding box center [613, 117] width 48 height 21
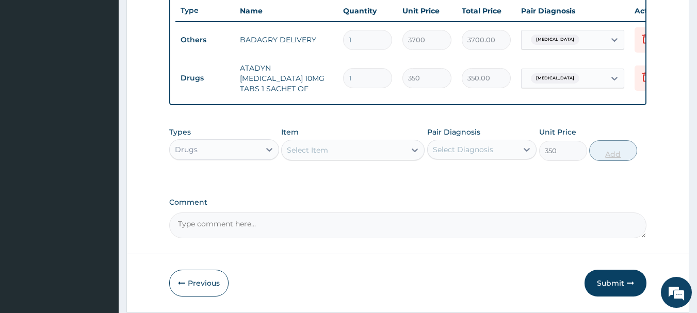
type input "0"
click at [363, 149] on div "Select Item" at bounding box center [344, 150] width 124 height 17
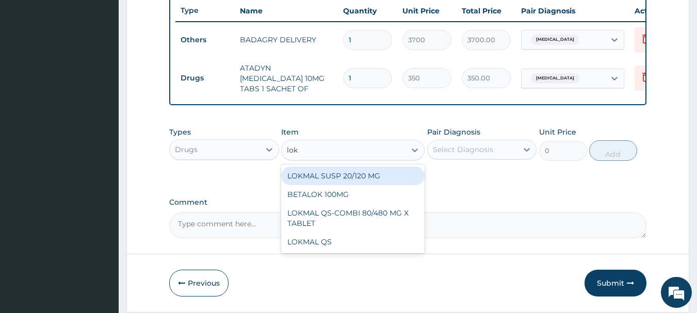
type input "lokm"
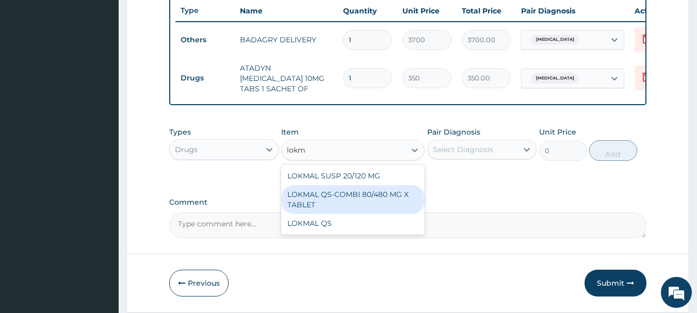
click at [370, 196] on div "LOKMAL QS-COMBI 80/480 MG X TABLET" at bounding box center [352, 199] width 143 height 29
type input "245"
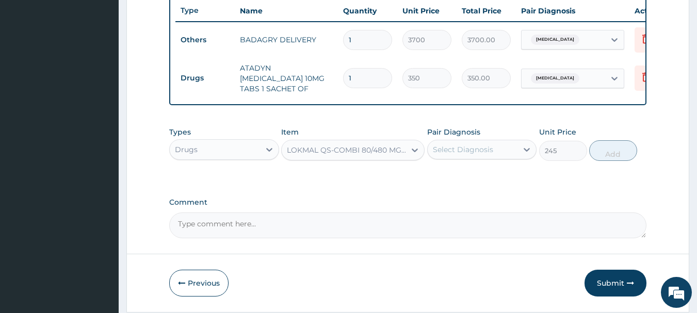
click at [477, 151] on div "Select Diagnosis" at bounding box center [463, 150] width 60 height 10
click at [493, 174] on div "[MEDICAL_DATA]" at bounding box center [482, 176] width 110 height 21
checkbox input "true"
click at [590, 157] on button "Add" at bounding box center [613, 150] width 48 height 21
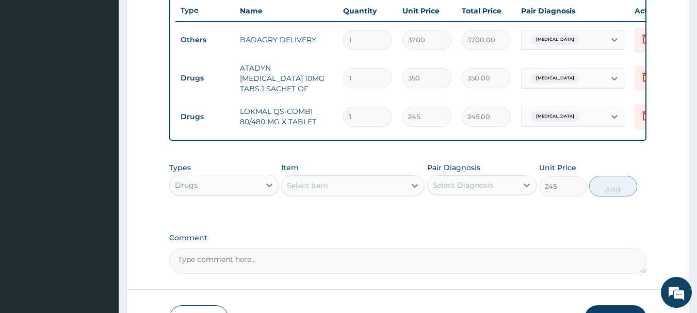
type input "0"
click at [360, 190] on div "Select Item" at bounding box center [344, 186] width 124 height 17
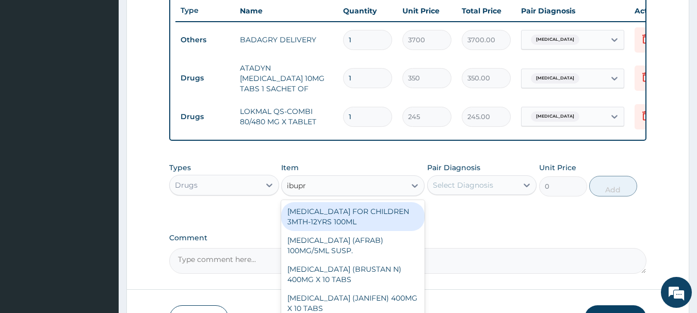
type input "ibupro"
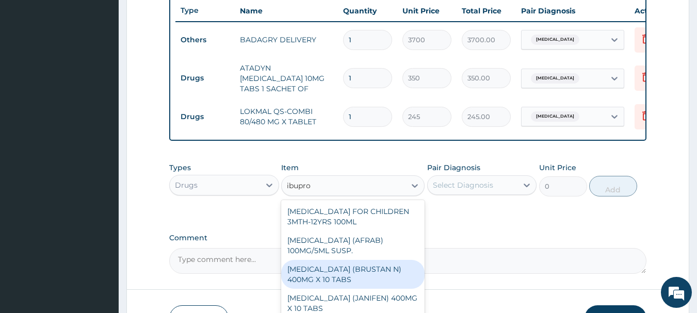
click at [389, 279] on div "[MEDICAL_DATA] (BRUSTAN N) 400MG X 10 TABS" at bounding box center [352, 274] width 143 height 29
type input "63"
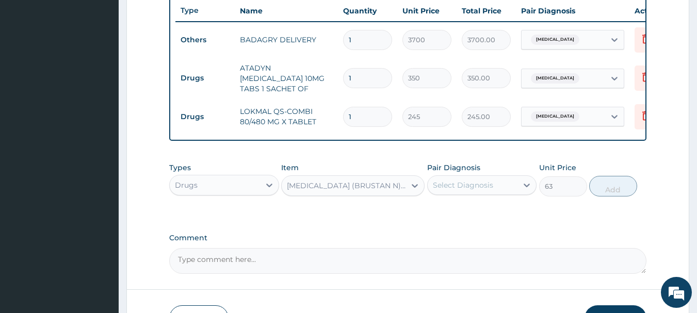
click at [477, 195] on div "Select Diagnosis" at bounding box center [482, 185] width 110 height 20
click at [495, 218] on div "[MEDICAL_DATA]" at bounding box center [482, 211] width 110 height 21
checkbox input "true"
click at [605, 182] on button "Add" at bounding box center [613, 186] width 48 height 21
type input "0"
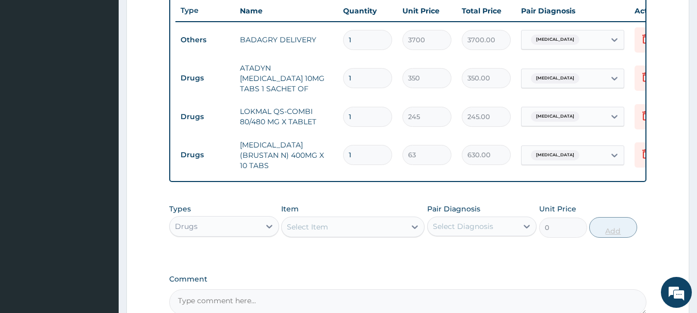
type input "10"
type input "630.00"
type input "10"
click at [380, 76] on input "1" at bounding box center [367, 78] width 49 height 20
type input "0.00"
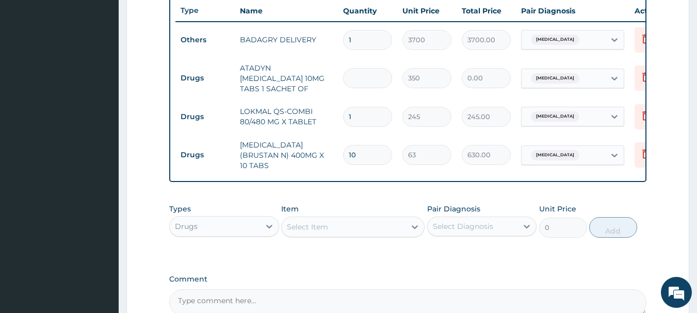
type input "4"
type input "1400.00"
type input "4"
click at [358, 116] on input "1" at bounding box center [367, 117] width 49 height 20
type input "0.00"
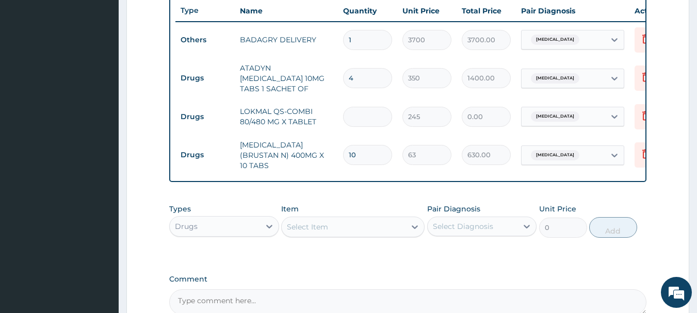
type input "6"
type input "1470.00"
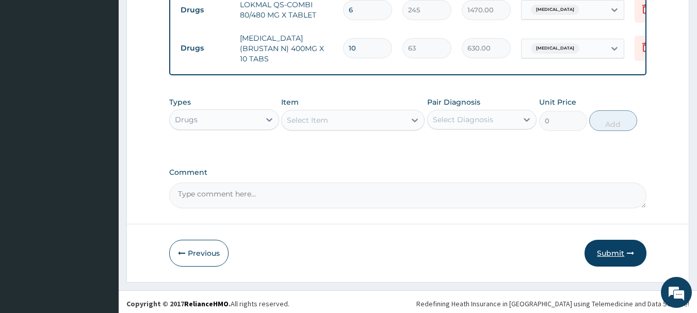
click at [597, 242] on button "Submit" at bounding box center [616, 253] width 62 height 27
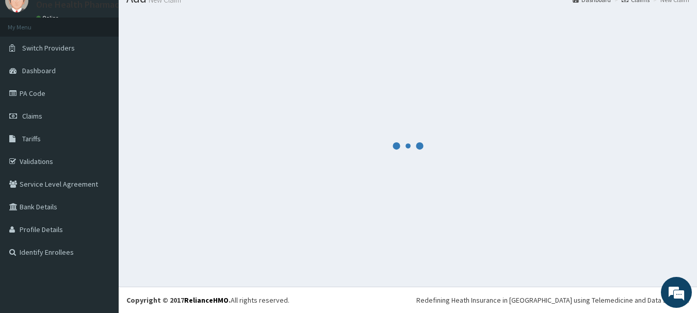
scroll to position [42, 0]
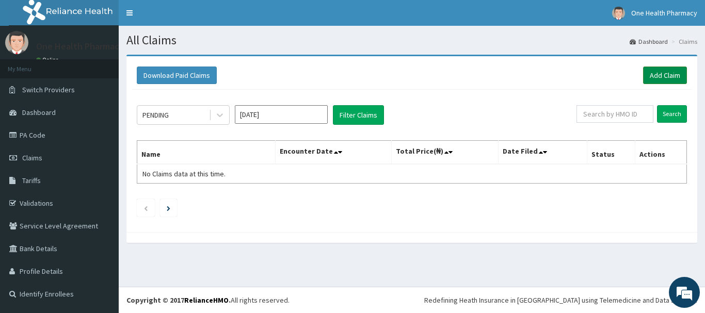
click at [679, 74] on link "Add Claim" at bounding box center [665, 76] width 44 height 18
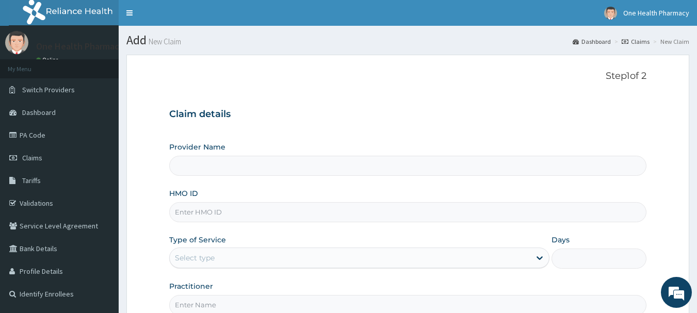
click at [264, 207] on input "HMO ID" at bounding box center [408, 212] width 478 height 20
paste input "FTC/10059/A"
type input "FTC/10059/A"
type input "OneHealth Pharmacy"
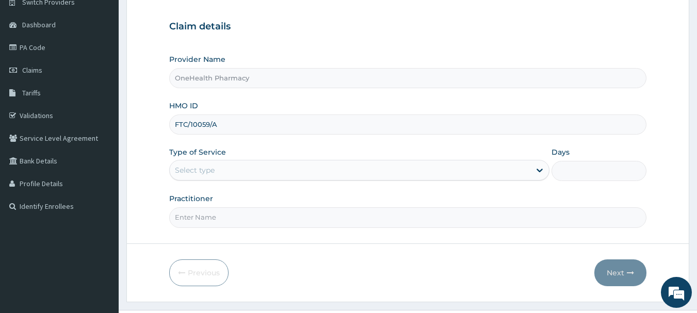
scroll to position [111, 0]
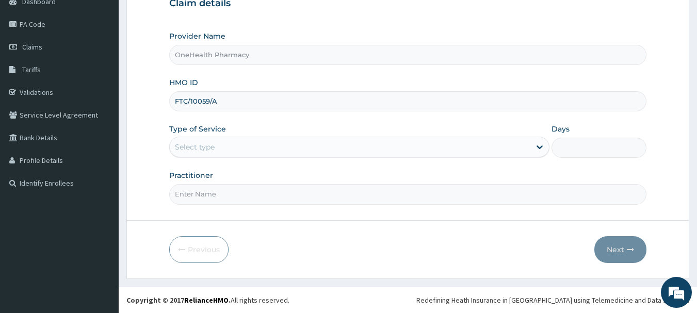
type input "FTC/10059/A"
click at [218, 141] on div "Select type" at bounding box center [350, 147] width 361 height 17
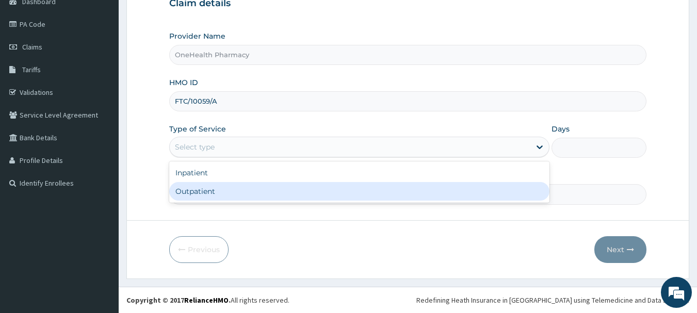
click at [222, 198] on div "Outpatient" at bounding box center [359, 191] width 380 height 19
click at [222, 198] on input "Practitioner" at bounding box center [408, 194] width 478 height 20
type input "1"
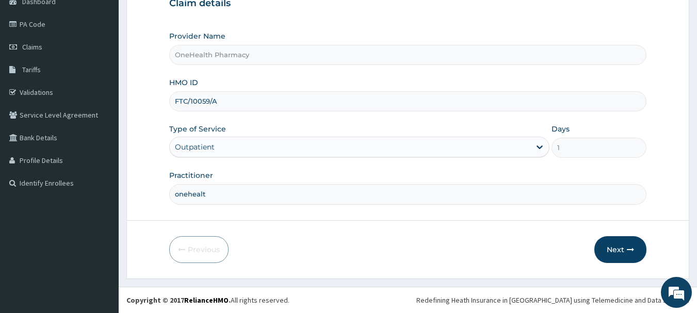
type input "onehealth"
click at [629, 259] on button "Next" at bounding box center [621, 249] width 52 height 27
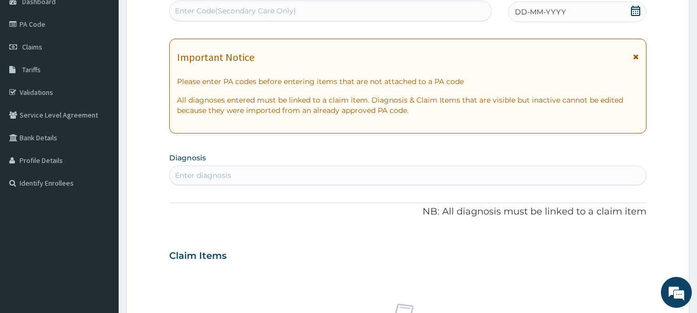
scroll to position [0, 0]
click at [369, 12] on div "Enter Code(Secondary Care Only)" at bounding box center [331, 11] width 322 height 17
paste input "PR/7303F7B9"
type input "PR/7303F7B9"
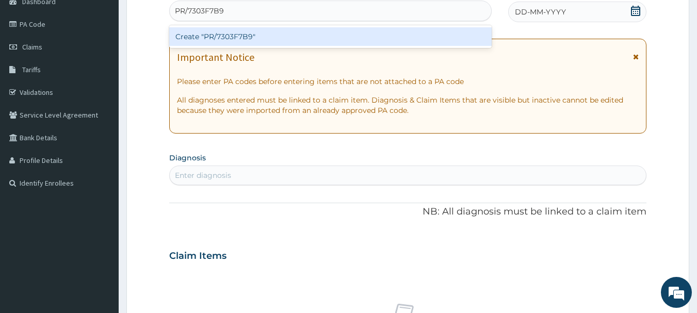
click at [369, 38] on div "Create "PR/7303F7B9"" at bounding box center [330, 36] width 323 height 19
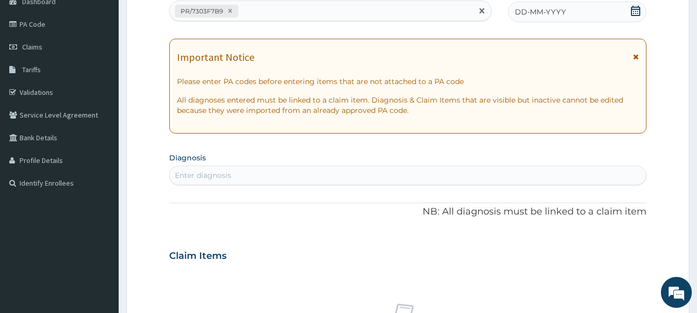
click at [565, 7] on span "DD-MM-YYYY" at bounding box center [540, 12] width 51 height 10
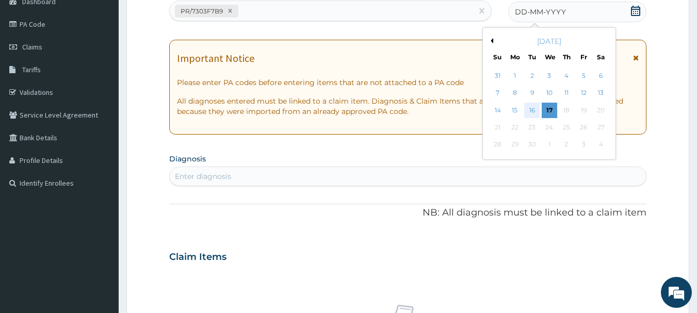
click at [532, 115] on div "16" at bounding box center [532, 110] width 15 height 15
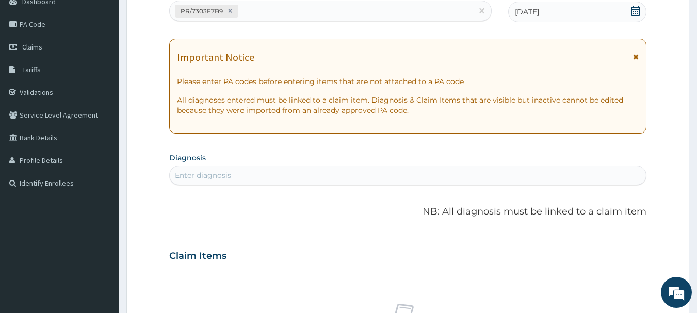
click at [544, 179] on div "Enter diagnosis" at bounding box center [408, 175] width 477 height 17
type input "[MEDICAL_DATA]"
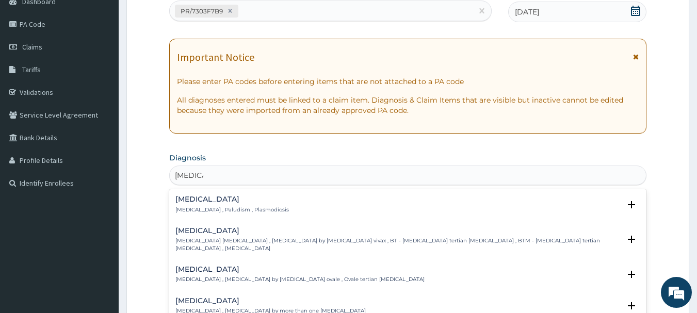
click at [220, 206] on p "Malaria , Paludism , Plasmodiosis" at bounding box center [232, 209] width 114 height 7
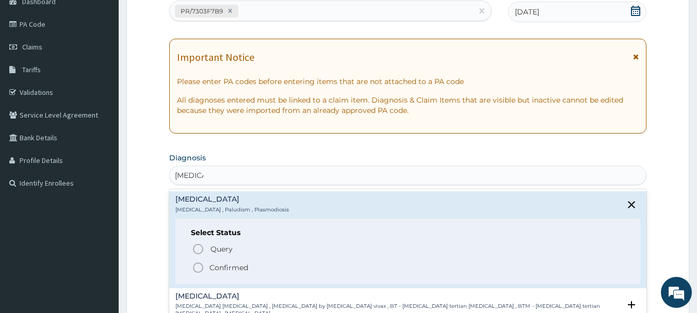
click at [212, 265] on p "Confirmed" at bounding box center [229, 268] width 39 height 10
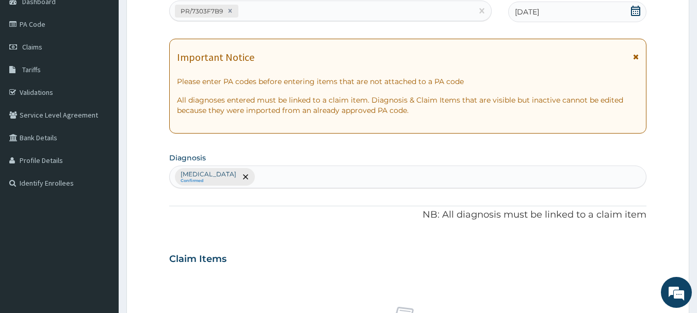
scroll to position [431, 0]
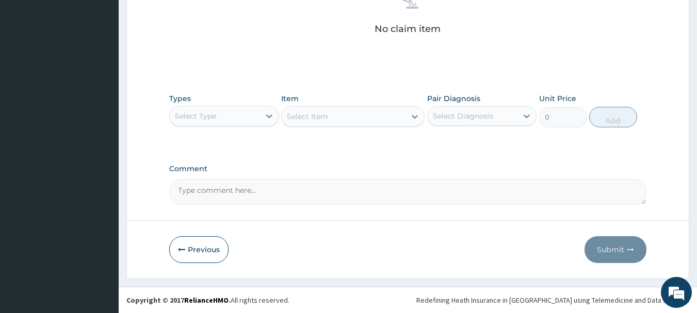
click at [231, 125] on div "Select Type" at bounding box center [224, 116] width 110 height 21
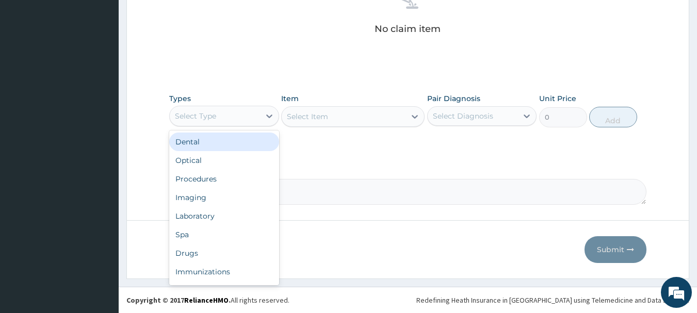
type input "o"
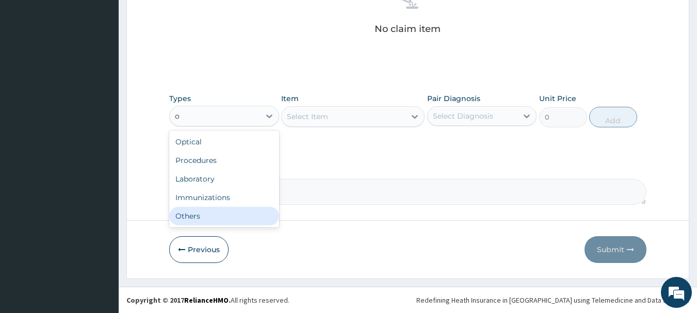
click at [224, 225] on div "Others" at bounding box center [224, 216] width 110 height 19
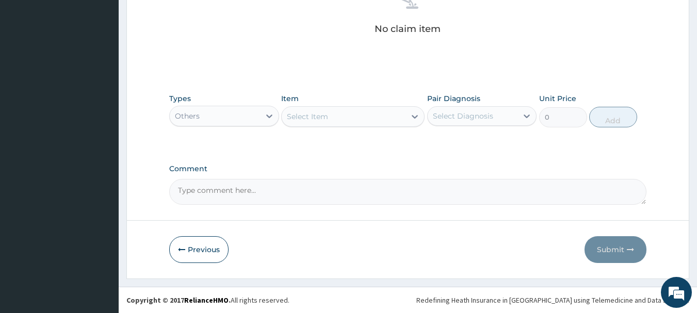
click at [332, 122] on div "Select Item" at bounding box center [344, 116] width 124 height 17
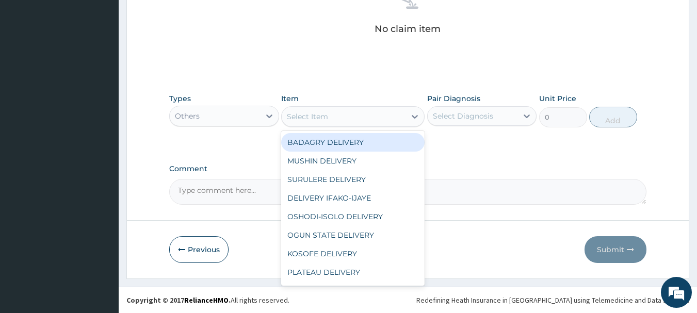
click at [349, 140] on div "BADAGRY DELIVERY" at bounding box center [352, 142] width 143 height 19
type input "3700"
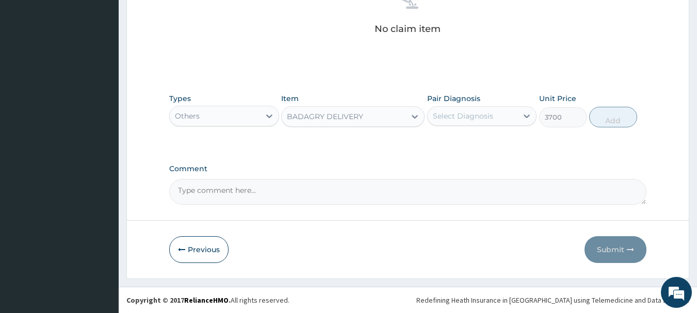
click at [481, 108] on div "Select Diagnosis" at bounding box center [473, 116] width 90 height 17
click at [495, 139] on div "Malaria" at bounding box center [482, 142] width 110 height 21
checkbox input "true"
click at [610, 108] on button "Add" at bounding box center [613, 117] width 48 height 21
type input "0"
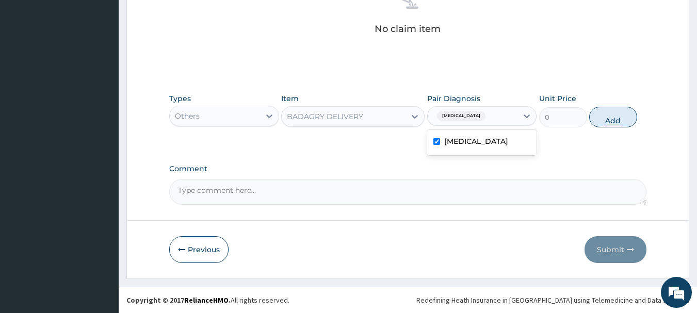
scroll to position [390, 0]
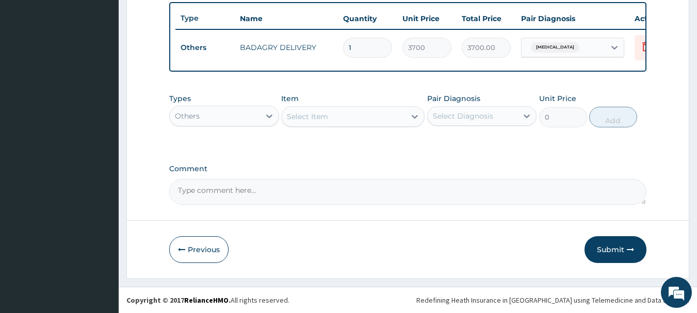
click at [177, 104] on div "Types Others" at bounding box center [224, 110] width 110 height 34
click at [192, 116] on div "Others" at bounding box center [187, 116] width 25 height 10
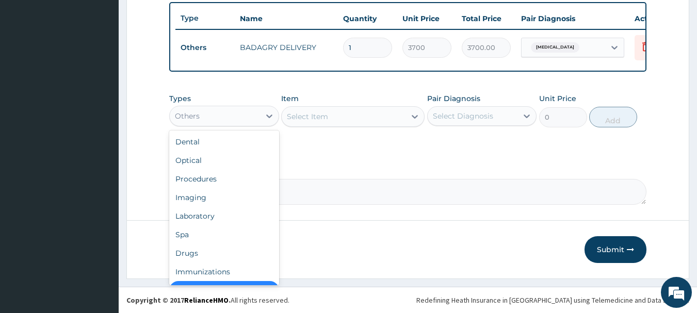
scroll to position [21, 0]
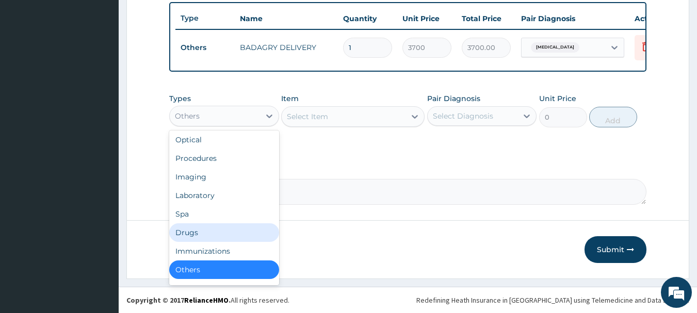
click at [206, 229] on div "Drugs" at bounding box center [224, 232] width 110 height 19
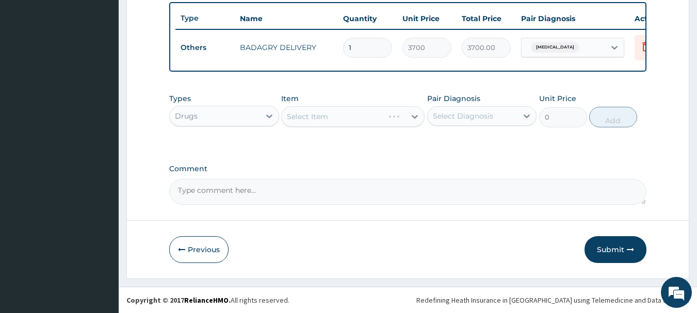
click at [362, 125] on div "Select Item" at bounding box center [352, 116] width 143 height 21
click at [364, 120] on div "Select Item" at bounding box center [344, 116] width 124 height 17
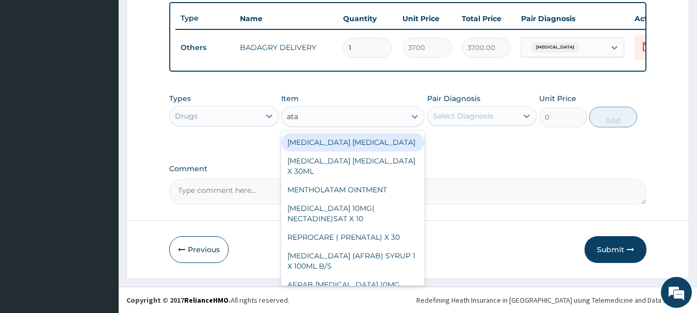
type input "atad"
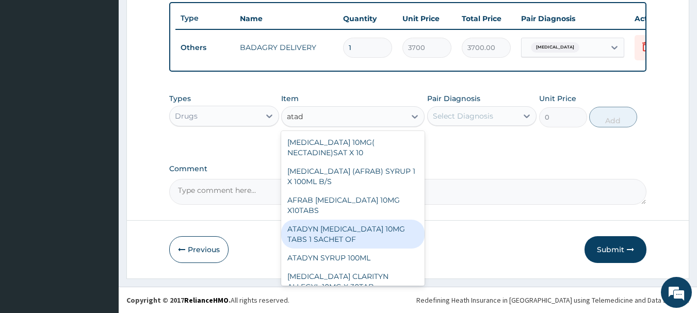
click at [401, 235] on div "ATADYN LORATADINE 10MG TABS 1 SACHET OF" at bounding box center [352, 234] width 143 height 29
type input "350"
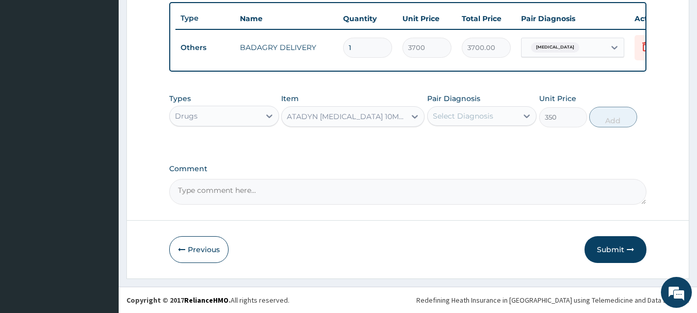
click at [473, 111] on div "Select Diagnosis" at bounding box center [463, 116] width 60 height 10
click at [492, 136] on div "[MEDICAL_DATA]" at bounding box center [482, 142] width 110 height 21
checkbox input "true"
drag, startPoint x: 601, startPoint y: 102, endPoint x: 605, endPoint y: 113, distance: 11.6
click at [605, 113] on div "Types Drugs Item ATADYN LORATADINE 10MG TABS 1 SACHET OF Pair Diagnosis option …" at bounding box center [408, 110] width 478 height 44
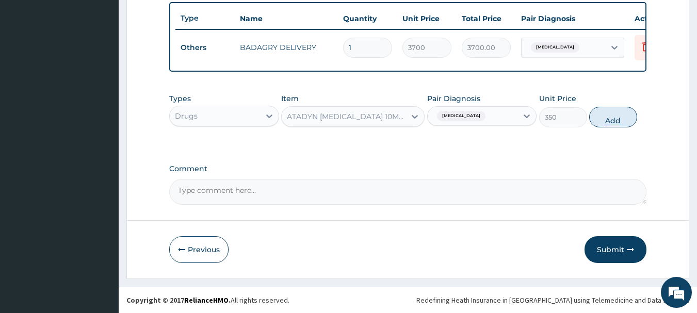
click at [605, 113] on button "Add" at bounding box center [613, 117] width 48 height 21
type input "0"
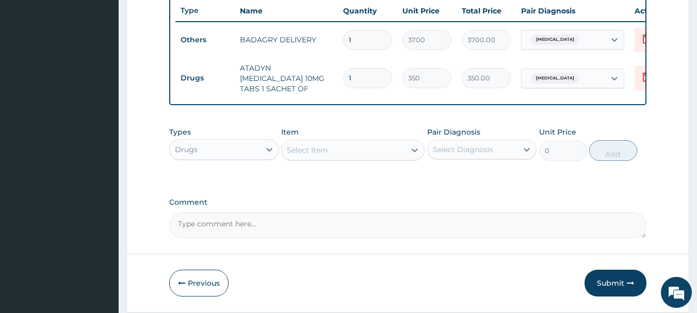
click at [391, 151] on div "Select Item" at bounding box center [344, 150] width 124 height 17
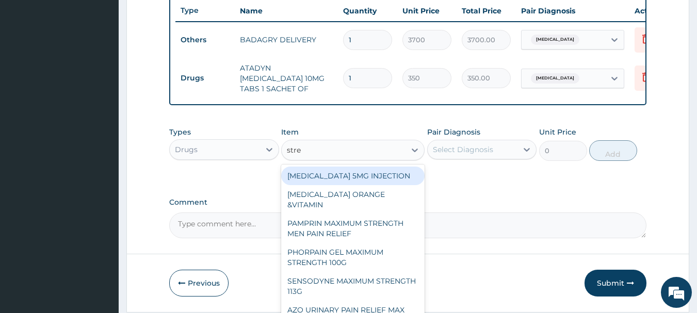
type input "strep"
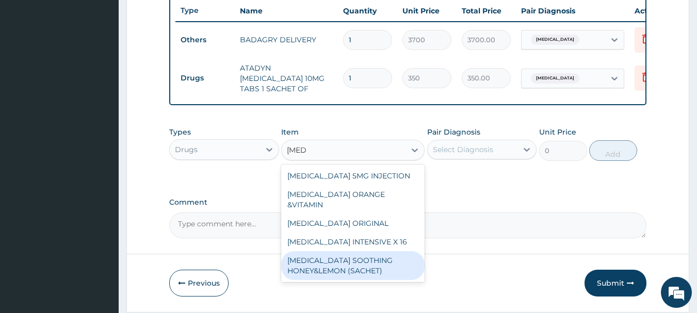
click at [387, 251] on div "[MEDICAL_DATA] SOOTHING HONEY&LEMON (SACHET)" at bounding box center [352, 265] width 143 height 29
type input "105"
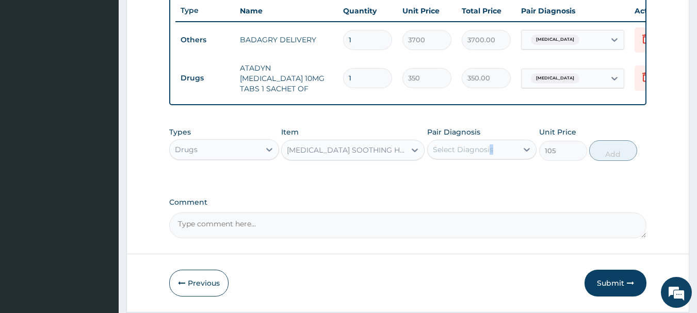
drag, startPoint x: 483, startPoint y: 165, endPoint x: 490, endPoint y: 152, distance: 15.2
click at [490, 152] on div "Types Drugs Item STREPSILS SOOTHING HONEY&LEMON (SACHET) Pair Diagnosis Select …" at bounding box center [408, 144] width 478 height 44
click at [490, 152] on div "Select Diagnosis" at bounding box center [463, 150] width 60 height 10
click at [499, 174] on div "[MEDICAL_DATA]" at bounding box center [482, 176] width 110 height 21
checkbox input "true"
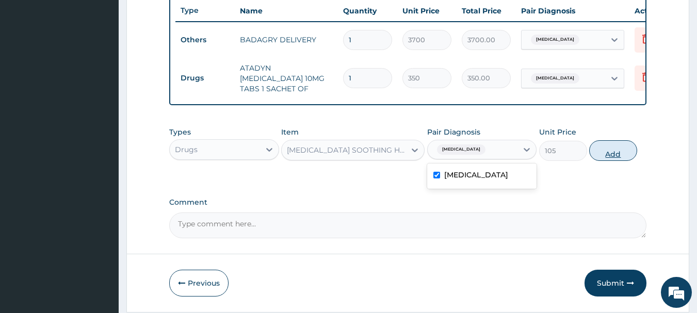
click at [601, 146] on button "Add" at bounding box center [613, 150] width 48 height 21
type input "0"
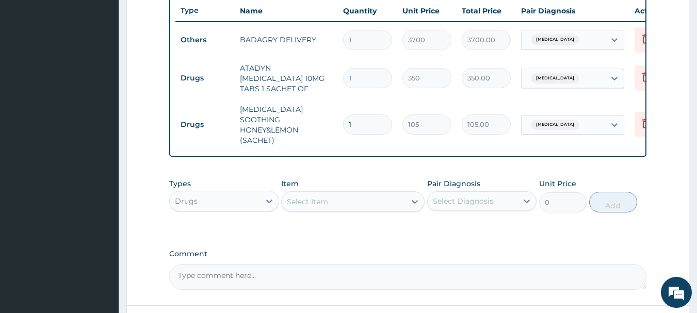
click at [369, 196] on div "Select Item" at bounding box center [344, 202] width 124 height 17
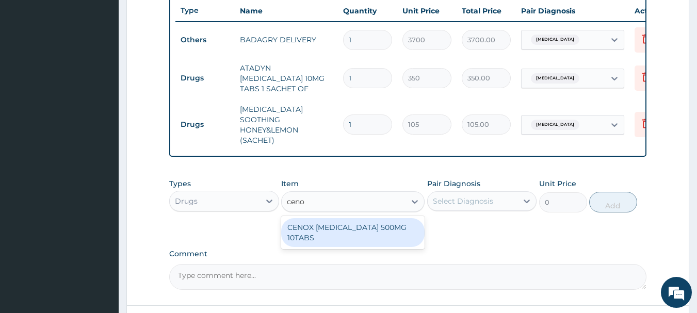
type input "cenox"
click at [380, 225] on div "CENOX [MEDICAL_DATA] 500MG 10TABS" at bounding box center [352, 232] width 143 height 29
type input "119"
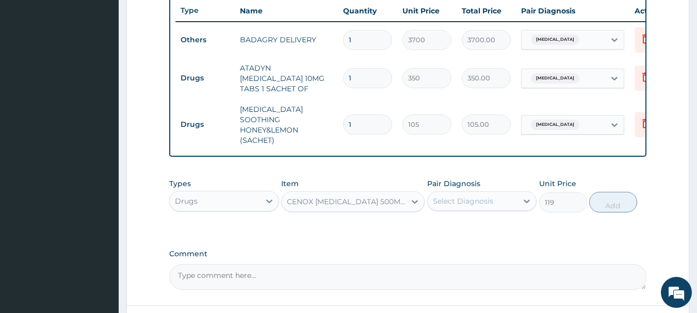
click at [484, 196] on div "Select Diagnosis" at bounding box center [463, 201] width 60 height 10
click at [499, 228] on div "Malaria" at bounding box center [482, 227] width 110 height 21
checkbox input "true"
click at [613, 203] on button "Add" at bounding box center [613, 202] width 48 height 21
type input "0"
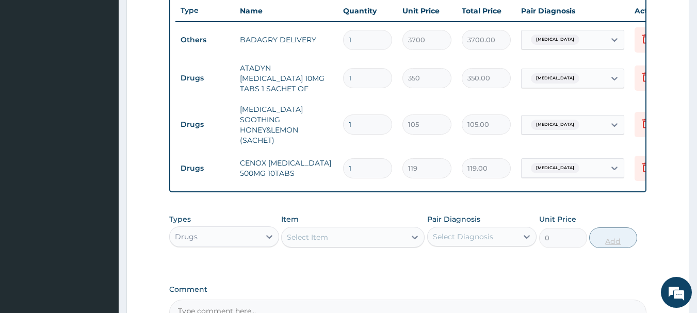
type input "0.00"
type input "2"
type input "238.00"
type input "20"
type input "2380.00"
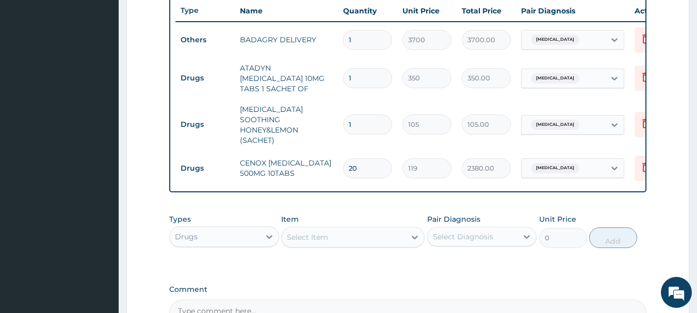
type input "20"
click at [360, 115] on input "1" at bounding box center [367, 125] width 49 height 20
type input "18"
type input "1890.00"
type input "18"
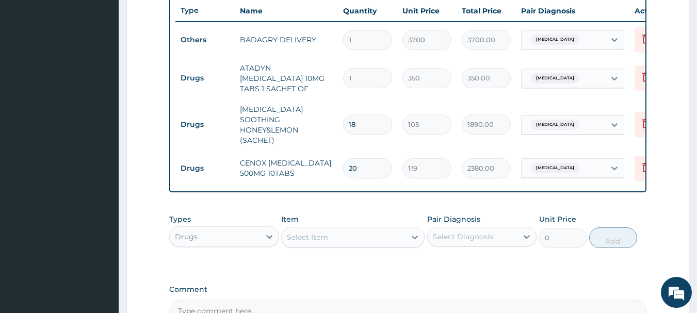
click at [367, 63] on td "1" at bounding box center [367, 78] width 59 height 30
click at [369, 74] on input "1" at bounding box center [367, 78] width 49 height 20
type input "0.00"
type input "4"
type input "1400.00"
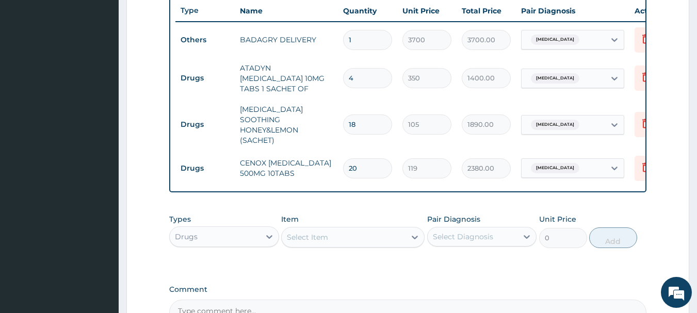
scroll to position [502, 0]
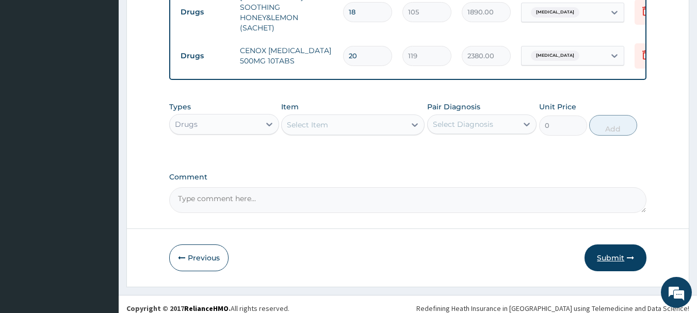
click at [590, 245] on button "Submit" at bounding box center [616, 258] width 62 height 27
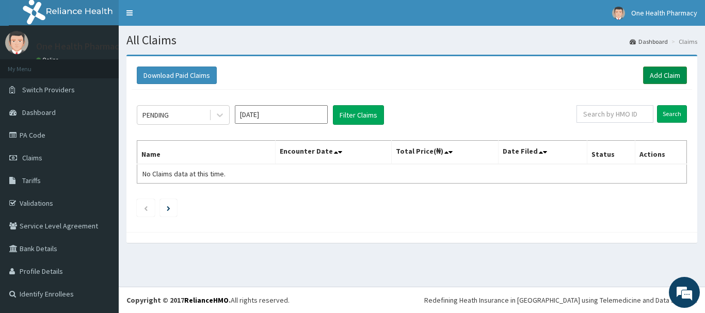
click at [678, 76] on link "Add Claim" at bounding box center [665, 76] width 44 height 18
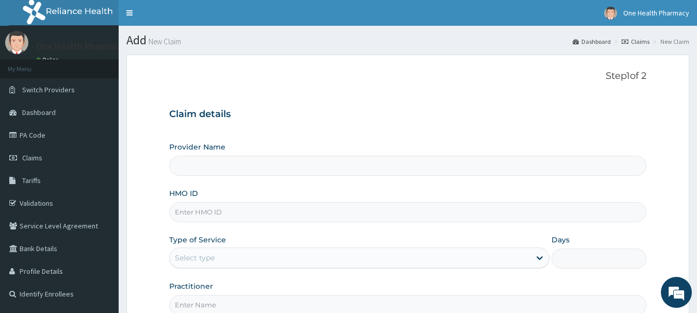
type input "OneHealth Pharmacy"
click at [312, 207] on input "HMO ID" at bounding box center [408, 212] width 478 height 20
paste input "VTH/10012/A"
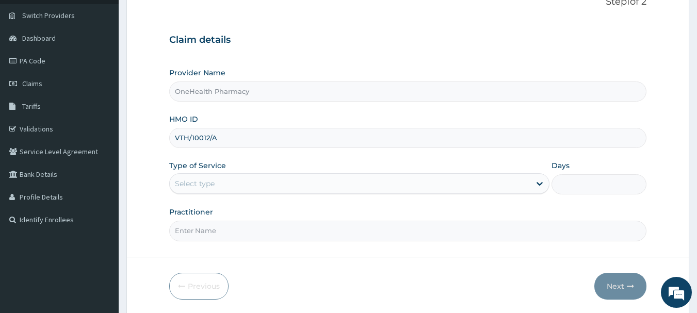
scroll to position [111, 0]
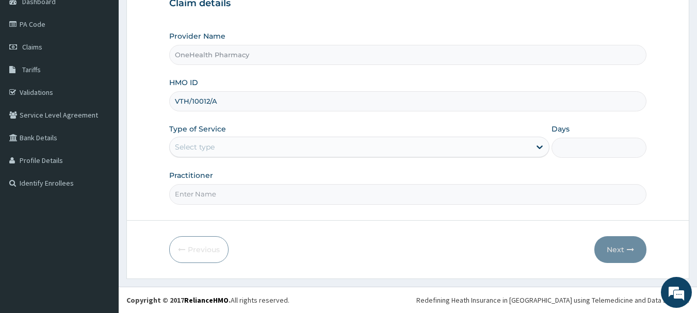
type input "VTH/10012/A"
click at [250, 147] on div "Select type" at bounding box center [350, 147] width 361 height 17
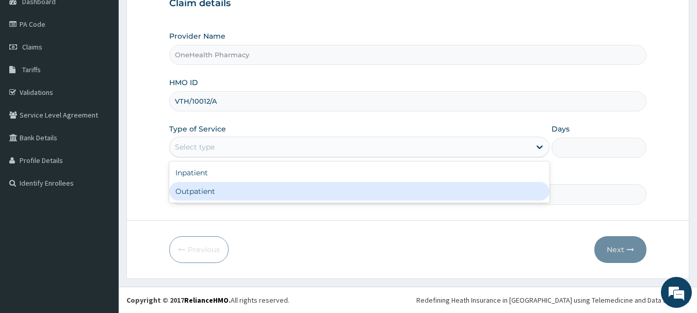
click at [253, 198] on div "Outpatient" at bounding box center [359, 191] width 380 height 19
click at [253, 198] on input "Practitioner" at bounding box center [408, 194] width 478 height 20
type input "1"
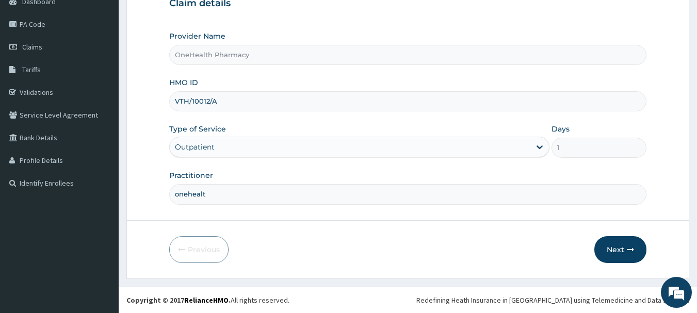
type input "onehealth"
click at [635, 255] on button "Next" at bounding box center [621, 249] width 52 height 27
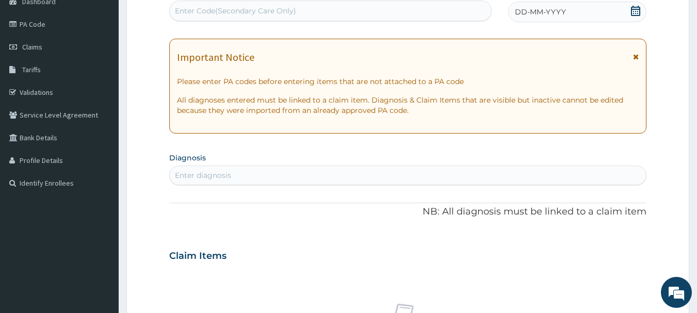
scroll to position [0, 0]
click at [445, 10] on div "Enter Code(Secondary Care Only)" at bounding box center [331, 11] width 322 height 17
paste input "PR/667E5394"
type input "PR/667E5394"
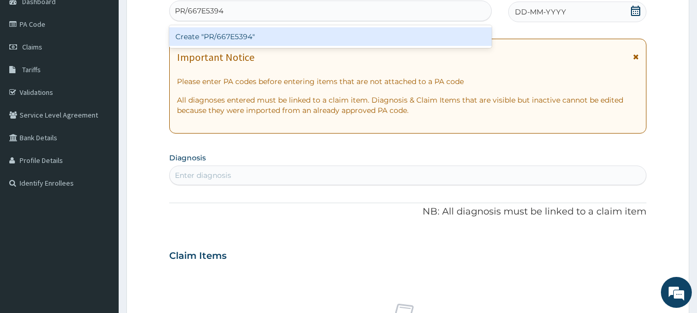
click at [445, 39] on div "Create "PR/667E5394"" at bounding box center [330, 36] width 323 height 19
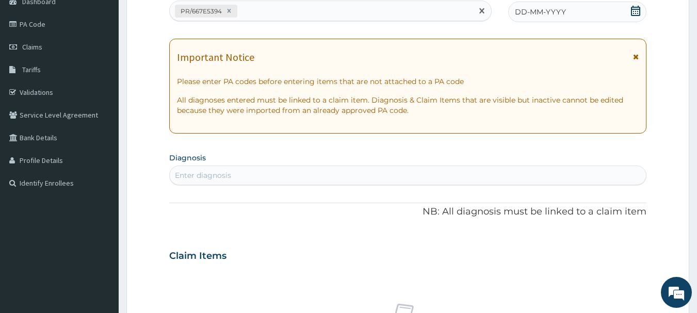
click at [599, 4] on div "DD-MM-YYYY" at bounding box center [577, 12] width 138 height 21
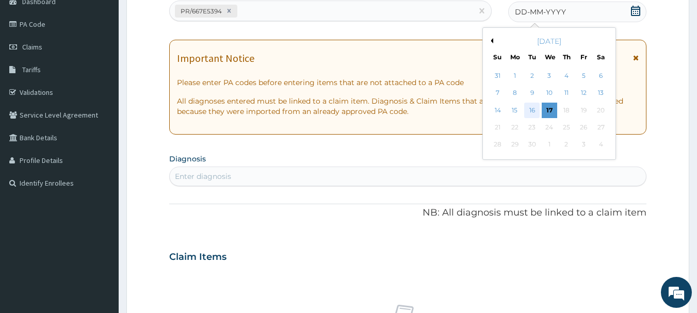
click at [531, 109] on div "16" at bounding box center [532, 110] width 15 height 15
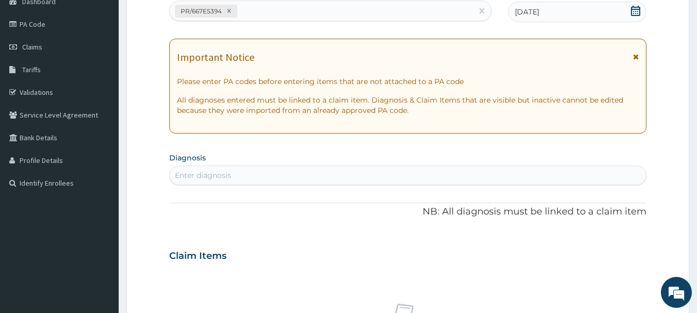
click at [534, 187] on div "PA Code / Prescription Code PR/667E5394 Encounter Date 16-09-2025 Important Not…" at bounding box center [408, 255] width 478 height 534
click at [541, 169] on div "Enter diagnosis" at bounding box center [408, 175] width 477 height 17
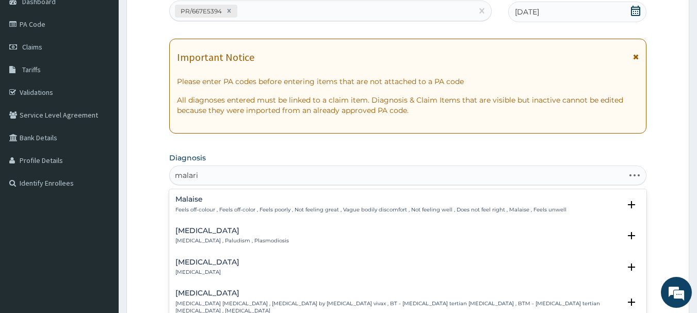
type input "malaria"
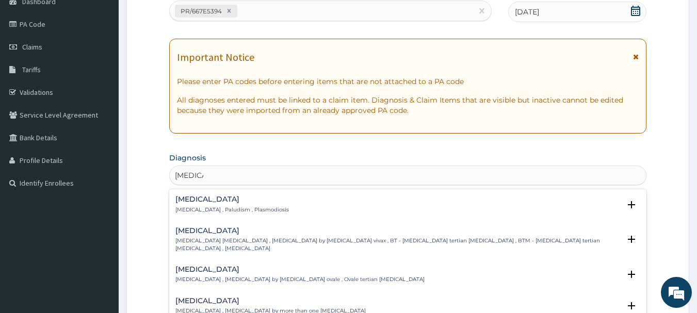
click at [203, 196] on h4 "Malaria" at bounding box center [232, 200] width 114 height 8
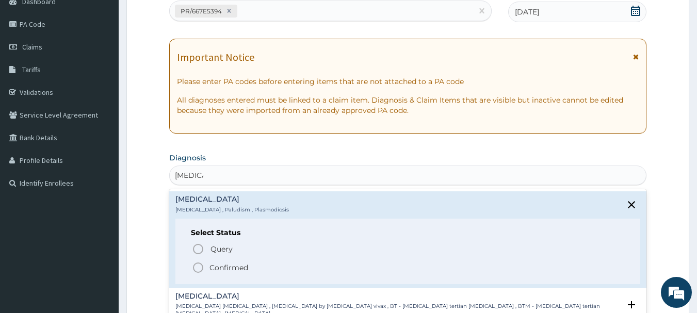
click at [200, 265] on icon "status option filled" at bounding box center [198, 268] width 12 height 12
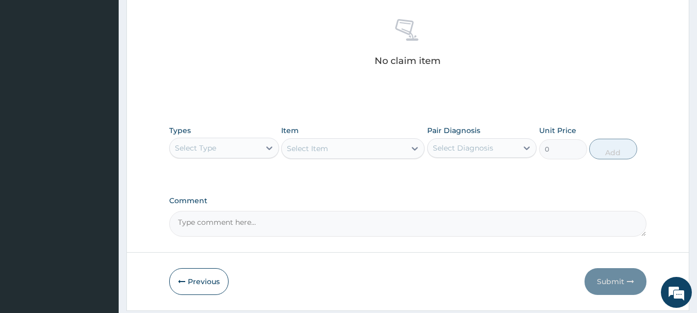
scroll to position [431, 0]
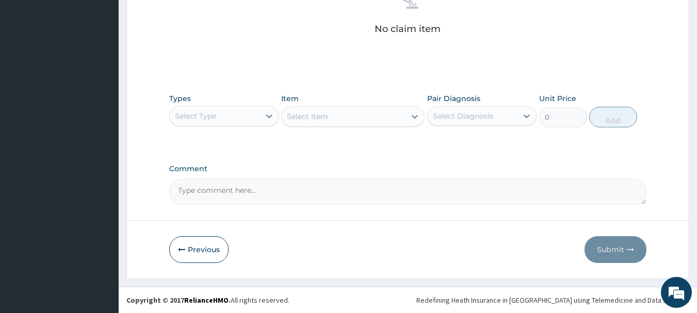
drag, startPoint x: 220, startPoint y: 134, endPoint x: 226, endPoint y: 111, distance: 22.8
click at [226, 111] on div "Types Select Type Item Select Item Pair Diagnosis Select Diagnosis Unit Price 0…" at bounding box center [408, 118] width 478 height 60
click at [226, 111] on div "Select Type" at bounding box center [215, 116] width 90 height 17
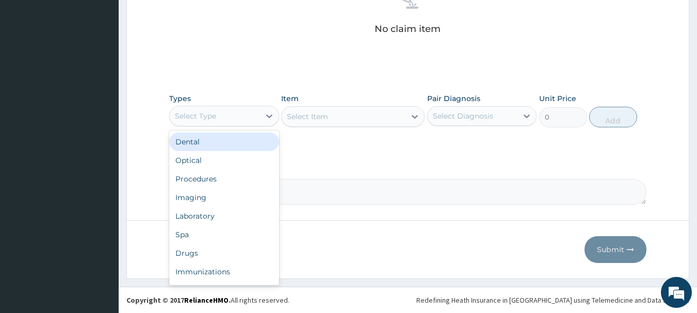
type input "o"
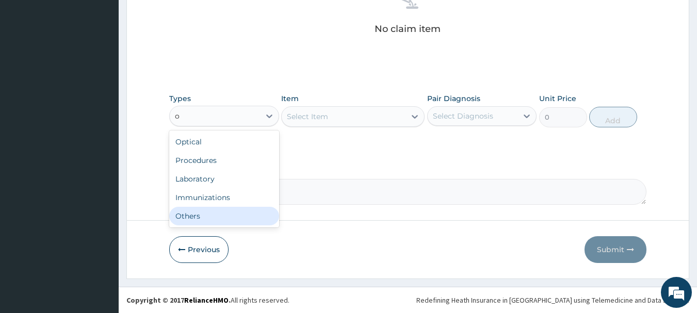
click at [211, 223] on div "Others" at bounding box center [224, 216] width 110 height 19
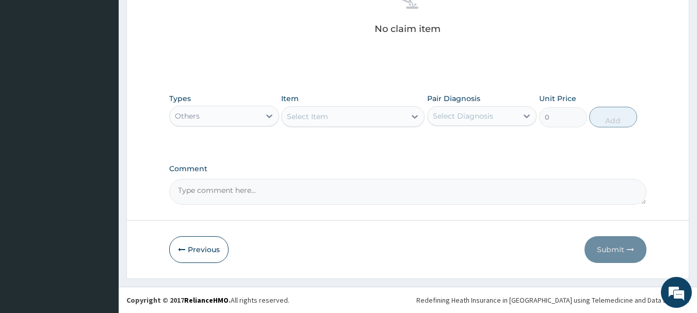
click at [338, 108] on div "Select Item" at bounding box center [344, 116] width 124 height 17
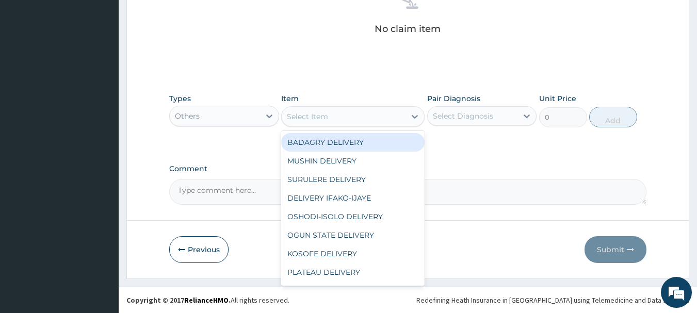
click at [351, 131] on div "BADAGRY DELIVERY MUSHIN DELIVERY SURULERE DELIVERY DELIVERY IFAKO-IJAYE OSHODI-…" at bounding box center [352, 208] width 143 height 155
click at [355, 140] on div "BADAGRY DELIVERY" at bounding box center [352, 142] width 143 height 19
type input "3700"
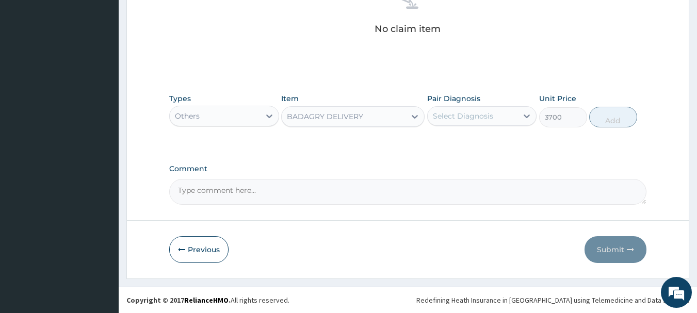
click at [486, 120] on div "Select Diagnosis" at bounding box center [463, 116] width 60 height 10
click at [498, 137] on div "Malaria" at bounding box center [482, 142] width 110 height 21
checkbox input "true"
click at [616, 109] on button "Add" at bounding box center [613, 117] width 48 height 21
type input "0"
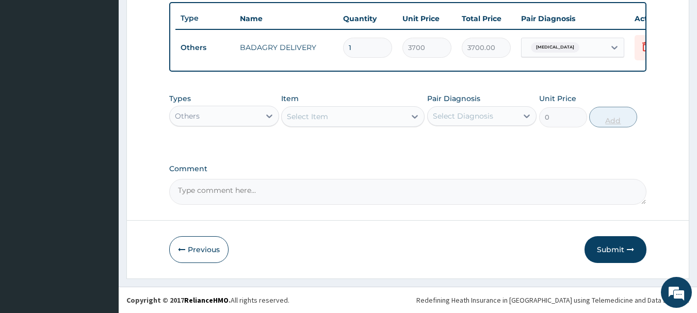
scroll to position [390, 0]
click at [229, 106] on div "Others" at bounding box center [224, 116] width 110 height 21
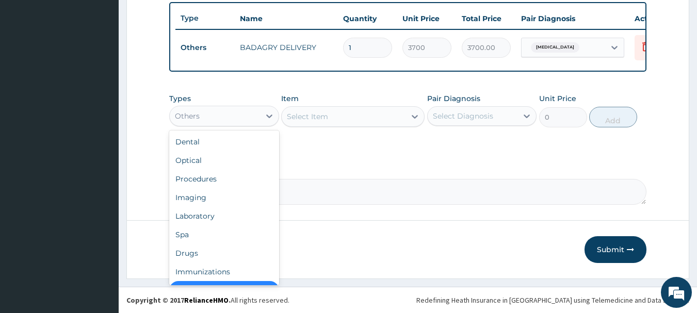
scroll to position [21, 0]
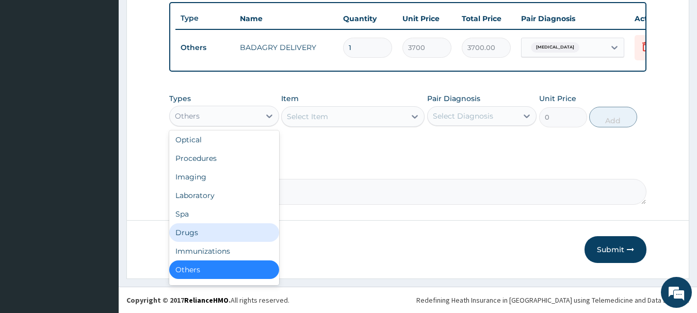
click at [203, 223] on div "Drugs" at bounding box center [224, 232] width 110 height 19
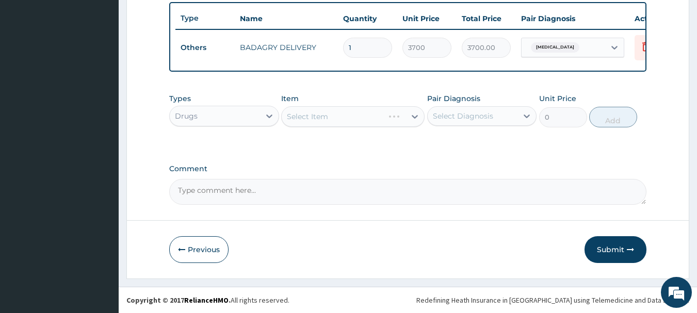
click at [391, 113] on div "Select Item" at bounding box center [352, 116] width 143 height 21
click at [391, 113] on div "Select Item" at bounding box center [344, 116] width 124 height 17
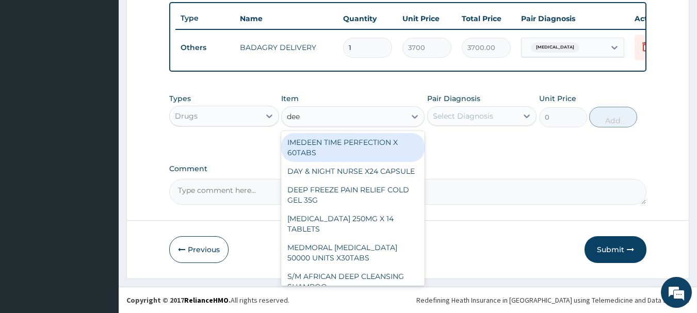
type input "deep"
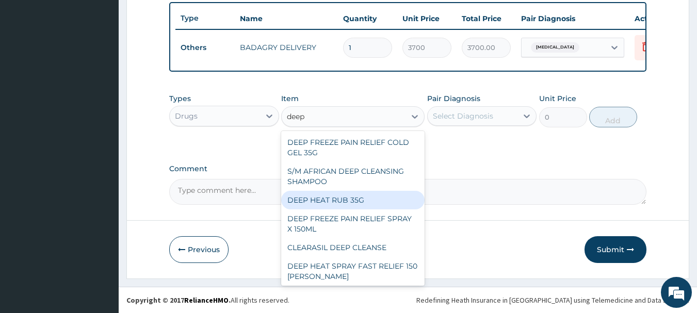
click at [387, 201] on div "DEEP HEAT RUB 35G" at bounding box center [352, 200] width 143 height 19
type input "2870"
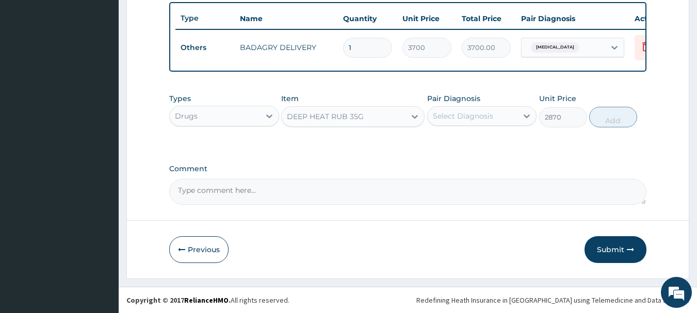
click at [478, 108] on div "Select Diagnosis" at bounding box center [473, 116] width 90 height 17
click at [619, 109] on div "Types Drugs Item DEEP HEAT RUB 35G Pair Diagnosis option Malaria, selected. opt…" at bounding box center [408, 110] width 478 height 44
click at [514, 146] on div "Malaria" at bounding box center [482, 142] width 110 height 21
checkbox input "true"
click at [606, 121] on button "Add" at bounding box center [613, 117] width 48 height 21
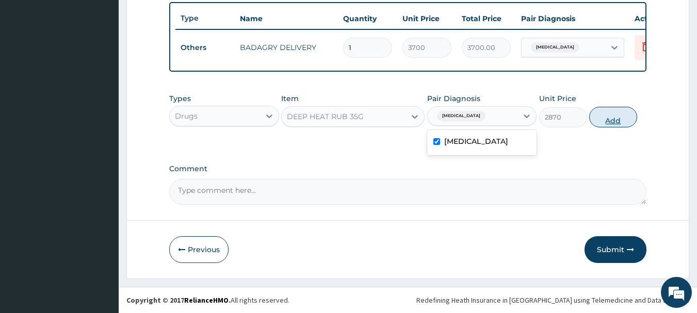
type input "0"
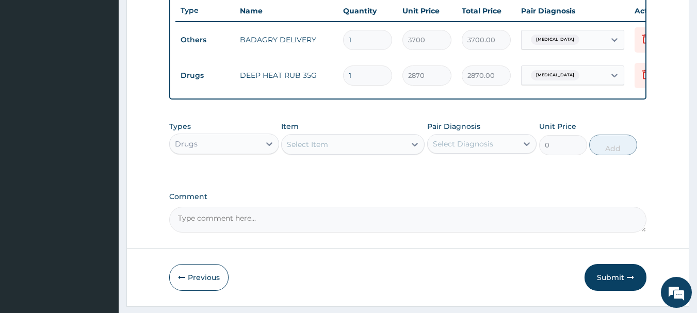
click at [299, 150] on div "Select Item" at bounding box center [307, 144] width 41 height 10
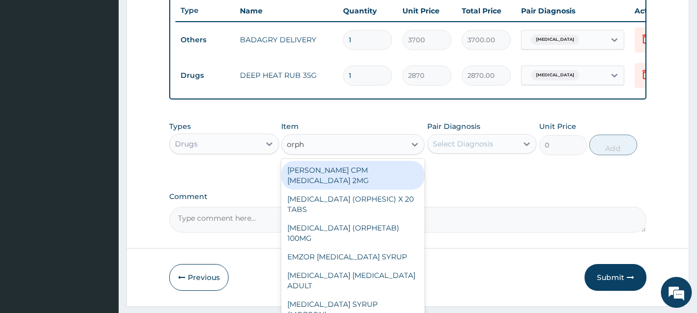
type input "orphe"
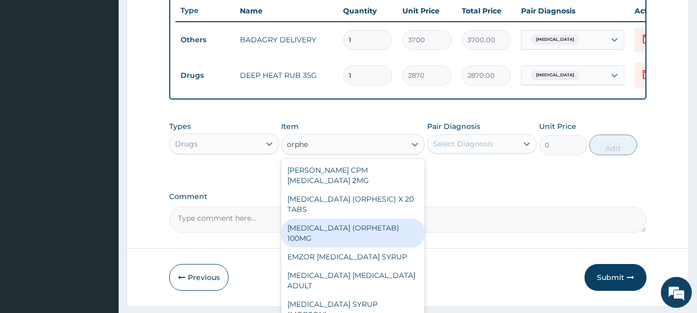
click at [322, 239] on div "ORPHENADRINE (ORPHETAB) 100MG" at bounding box center [352, 233] width 143 height 29
type input "112"
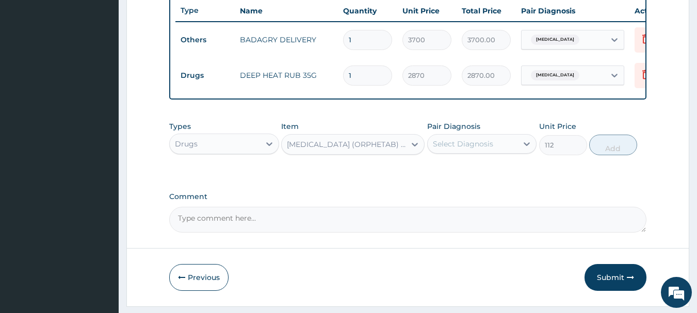
click at [484, 154] on div "Select Diagnosis" at bounding box center [482, 144] width 110 height 20
click at [484, 173] on div "Malaria" at bounding box center [482, 170] width 110 height 21
checkbox input "true"
click at [619, 155] on button "Add" at bounding box center [613, 145] width 48 height 21
type input "0"
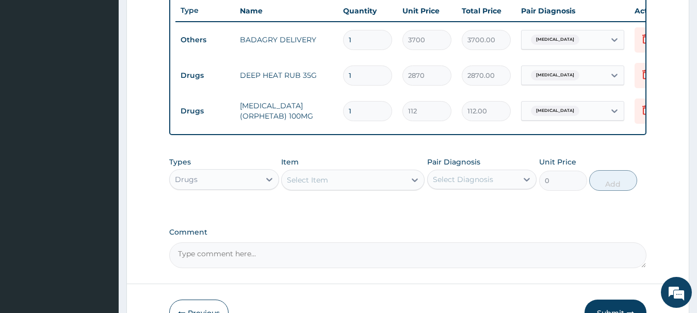
click at [349, 188] on div "Select Item" at bounding box center [344, 180] width 124 height 17
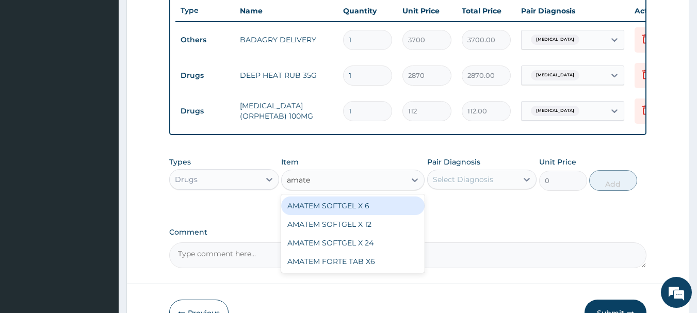
type input "amatem"
click at [363, 202] on div "AMATEM SOFTGEL X 6 AMATEM SOFTGEL X 12 AMATEM SOFTGEL X 24 AMATEM FORTE TAB X6" at bounding box center [352, 234] width 143 height 78
click at [365, 207] on div "AMATEM SOFTGEL X 6" at bounding box center [352, 206] width 143 height 19
type input "583.3333129882812"
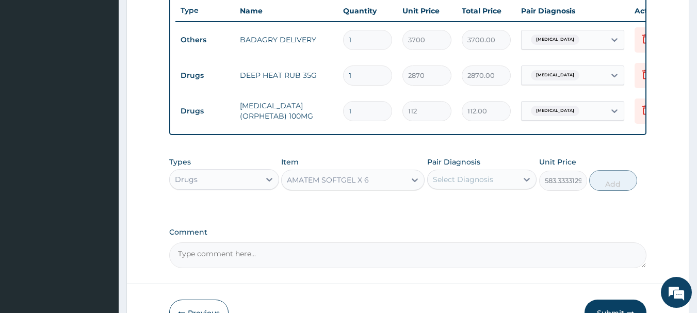
drag, startPoint x: 472, startPoint y: 198, endPoint x: 478, endPoint y: 182, distance: 16.7
click at [478, 182] on div "Pair Diagnosis Select Diagnosis" at bounding box center [482, 174] width 110 height 34
click at [478, 182] on div "Select Diagnosis" at bounding box center [463, 179] width 60 height 10
click at [491, 211] on div "Malaria" at bounding box center [482, 206] width 110 height 21
checkbox input "true"
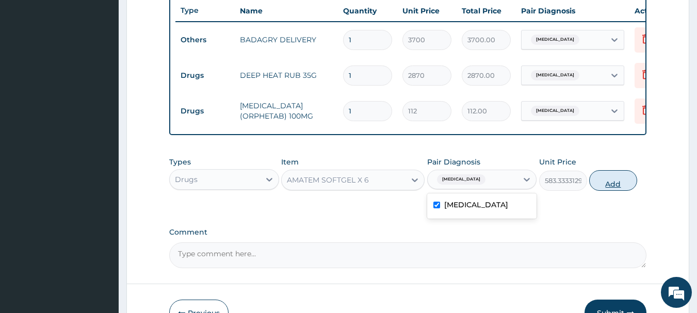
click at [618, 189] on button "Add" at bounding box center [613, 180] width 48 height 21
type input "0"
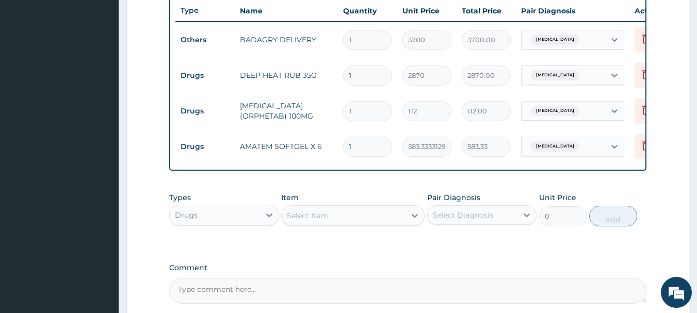
type input "0.00"
type input "6"
type input "3500.00"
type input "6"
click at [364, 104] on input "1" at bounding box center [367, 111] width 49 height 20
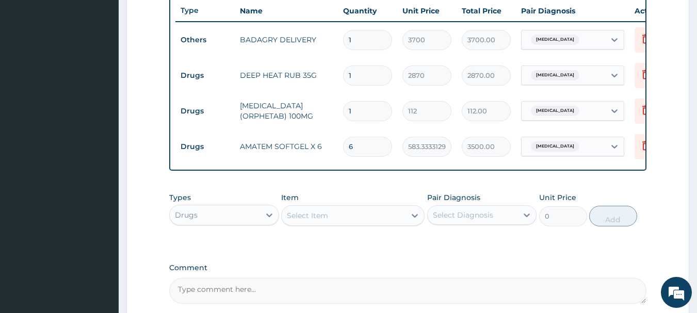
type input "16"
type input "1792.00"
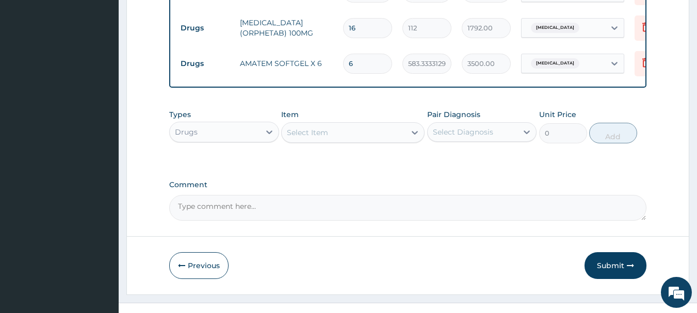
scroll to position [497, 0]
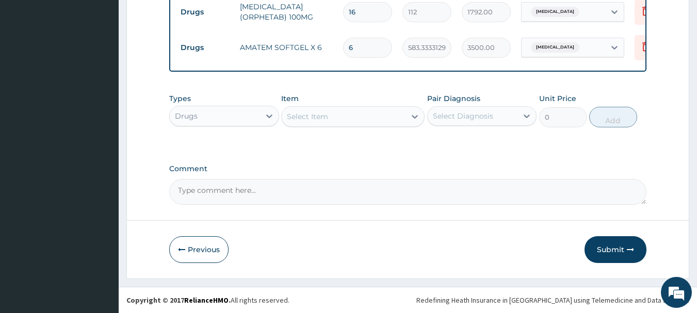
type input "16"
drag, startPoint x: 610, startPoint y: 266, endPoint x: 611, endPoint y: 248, distance: 17.6
click at [611, 248] on button "Submit" at bounding box center [616, 249] width 62 height 27
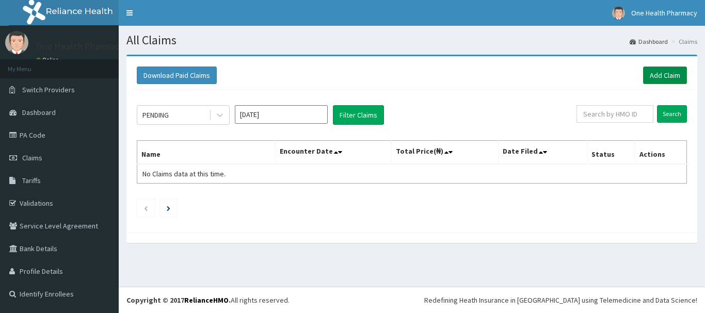
click at [668, 76] on link "Add Claim" at bounding box center [665, 76] width 44 height 18
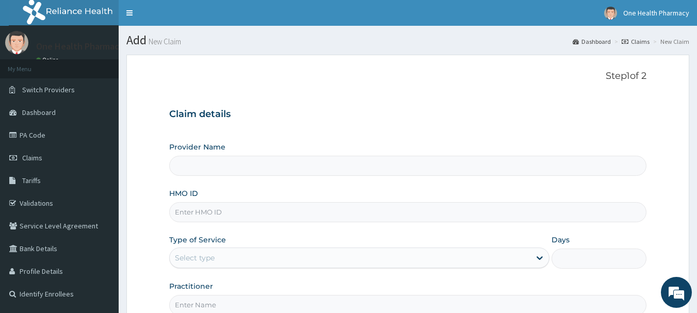
click at [325, 211] on input "HMO ID" at bounding box center [408, 212] width 478 height 20
paste input "BVD/10005/A"
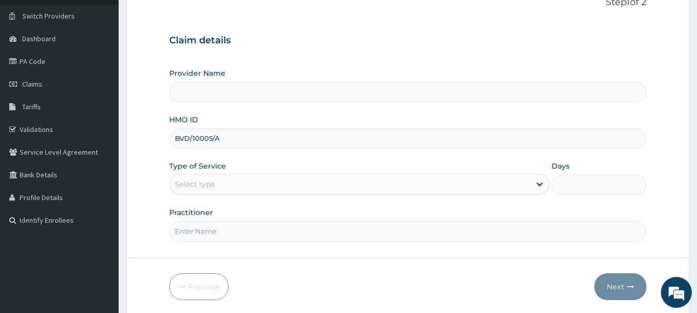
scroll to position [111, 0]
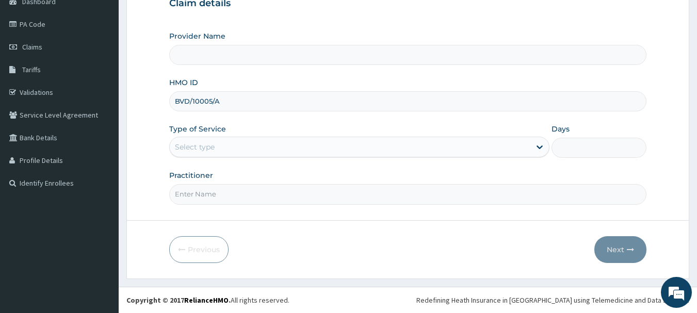
type input "BVD/10005/A"
click at [218, 150] on div "Select type" at bounding box center [350, 147] width 361 height 17
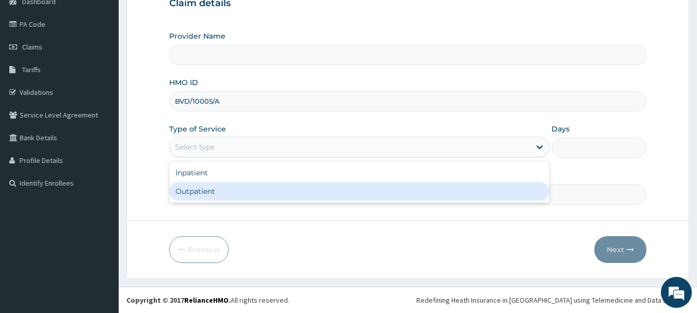
click at [226, 190] on div "Outpatient" at bounding box center [359, 191] width 380 height 19
click at [226, 190] on input "Practitioner" at bounding box center [408, 194] width 478 height 20
type input "1"
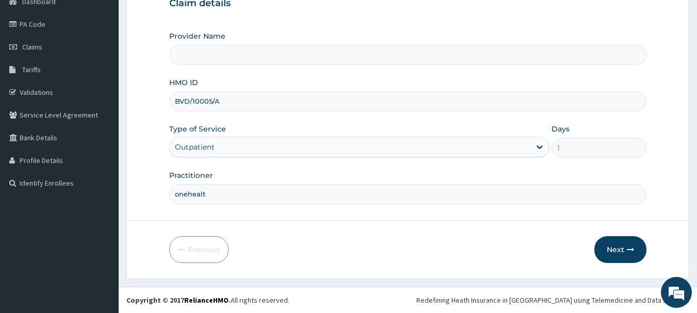
type input "onehealth"
click at [632, 243] on button "Next" at bounding box center [621, 249] width 52 height 27
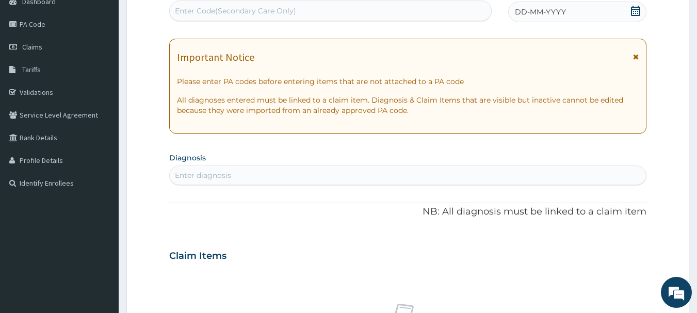
scroll to position [0, 0]
click at [419, 15] on div "Enter Code(Secondary Care Only)" at bounding box center [331, 11] width 322 height 17
paste input "PR/7A47CC0B"
type input "PR/7A47CC0B"
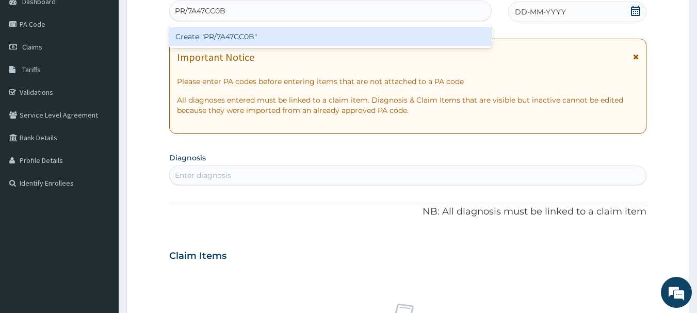
click at [420, 29] on div "Create "PR/7A47CC0B"" at bounding box center [330, 36] width 323 height 19
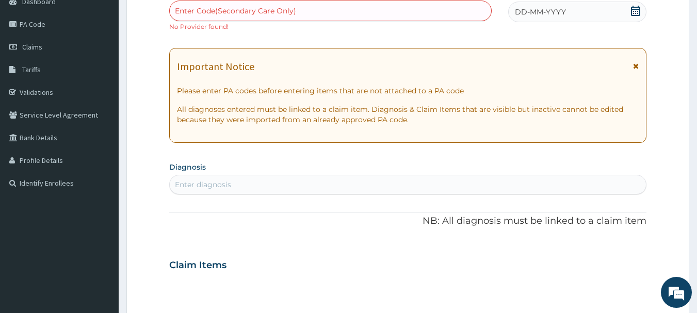
click at [574, 13] on div "DD-MM-YYYY" at bounding box center [577, 12] width 138 height 21
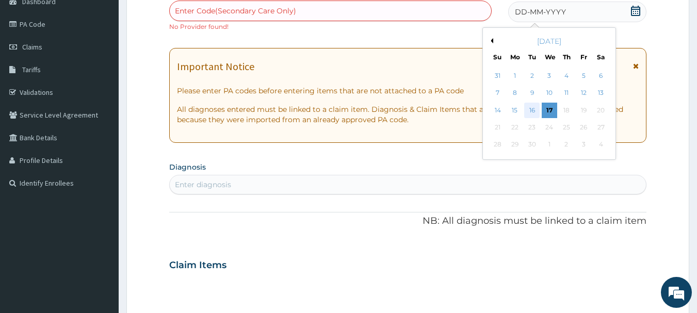
click at [530, 109] on div "16" at bounding box center [532, 110] width 15 height 15
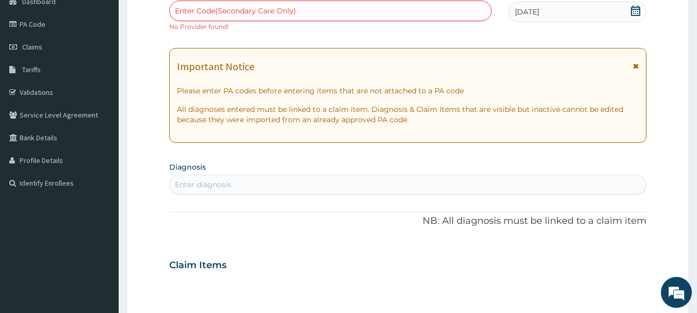
click at [362, 12] on div "Enter Code(Secondary Care Only)" at bounding box center [331, 11] width 322 height 17
paste input "PR/7A47CC0B"
type input "PR/7A47CC0B"
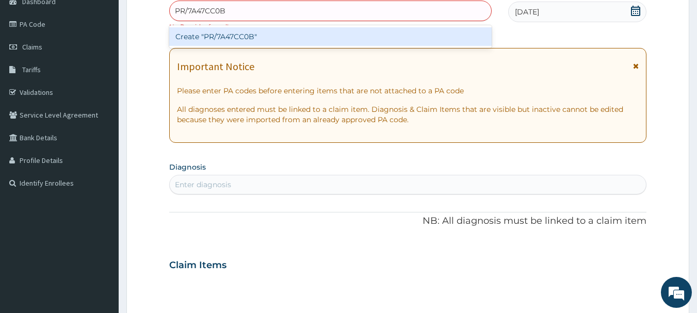
click at [365, 35] on div "Create "PR/7A47CC0B"" at bounding box center [330, 36] width 323 height 19
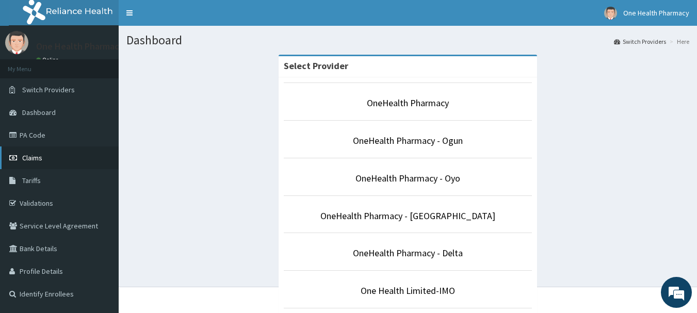
click at [25, 153] on link "Claims" at bounding box center [59, 158] width 119 height 23
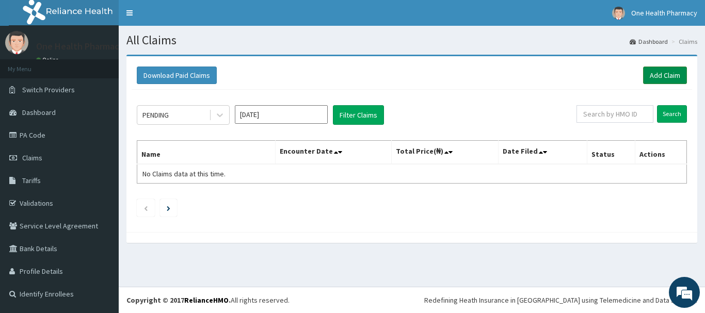
click at [656, 73] on link "Add Claim" at bounding box center [665, 76] width 44 height 18
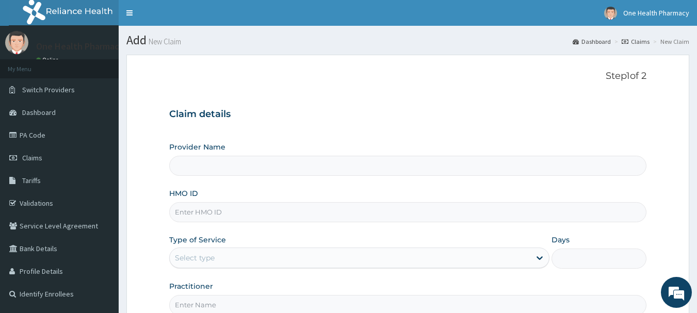
type input "OneHealth Pharmacy"
click at [273, 205] on input "HMO ID" at bounding box center [408, 212] width 478 height 20
paste input "PR/7A47CC0B"
click at [290, 215] on input "PR/7A47CC0B" at bounding box center [408, 212] width 478 height 20
paste input "BVD/10005/A"
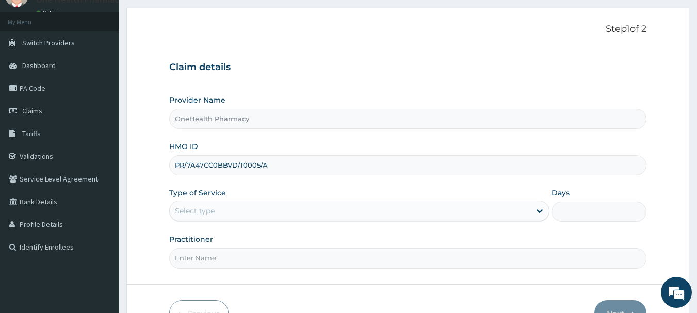
scroll to position [111, 0]
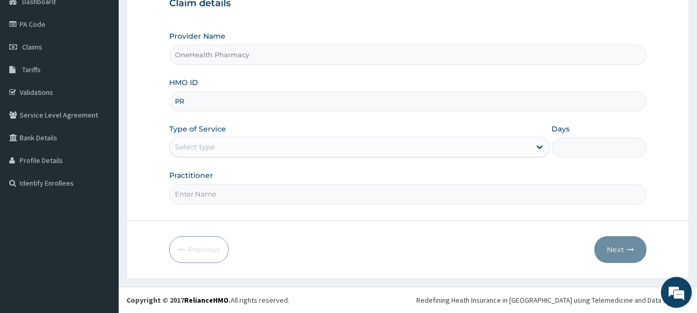
type input "P"
click at [229, 95] on input "HMO ID" at bounding box center [408, 101] width 478 height 20
paste input "BVD/10005/A"
type input "BVD/10005/A"
click at [230, 140] on div "Select type" at bounding box center [350, 147] width 361 height 17
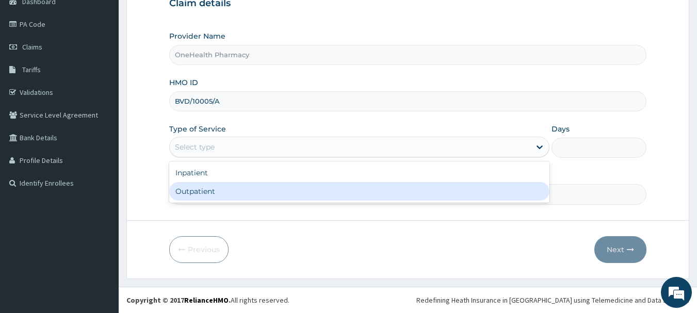
click at [233, 189] on div "Outpatient" at bounding box center [359, 191] width 380 height 19
click at [233, 189] on input "Practitioner" at bounding box center [408, 194] width 478 height 20
type input "1"
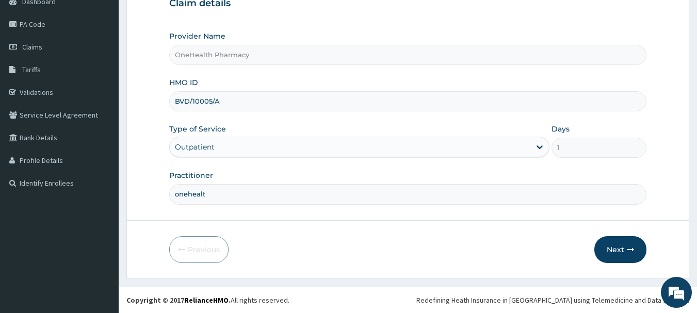
type input "onehealth"
click at [613, 248] on button "Next" at bounding box center [621, 249] width 52 height 27
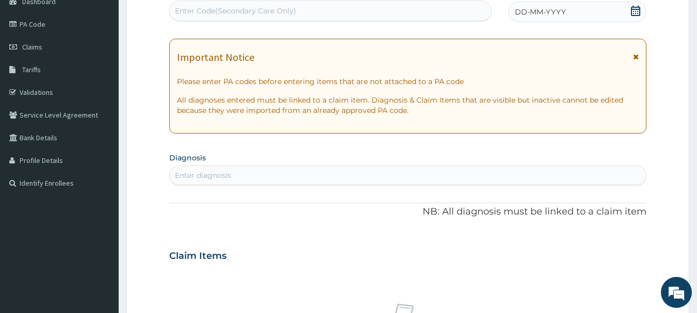
click at [426, 15] on div "Enter Code(Secondary Care Only)" at bounding box center [331, 11] width 322 height 17
paste input "PR/7A47CC0B"
type input "PR/7A47CC0B"
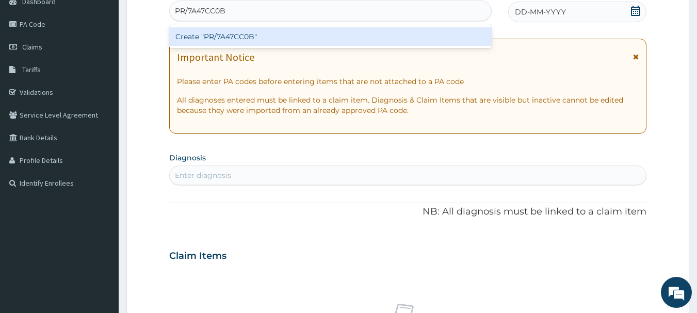
click at [425, 37] on div "Create "PR/7A47CC0B"" at bounding box center [330, 36] width 323 height 19
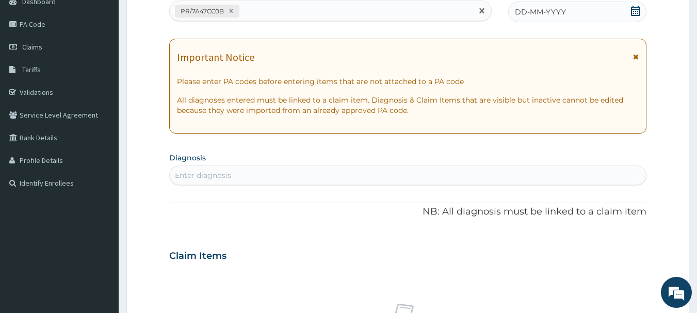
click at [573, 12] on div "DD-MM-YYYY" at bounding box center [577, 12] width 138 height 21
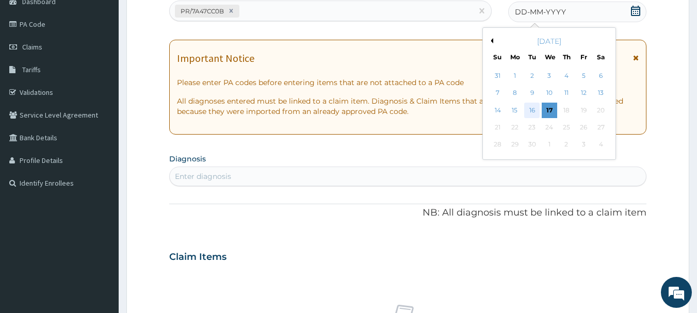
click at [529, 117] on div "16" at bounding box center [532, 110] width 15 height 15
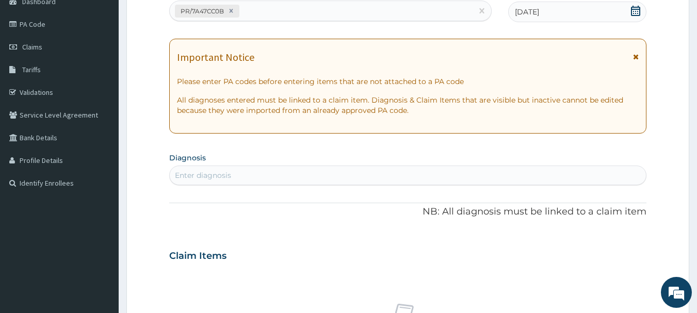
click at [535, 183] on div "Enter diagnosis" at bounding box center [408, 175] width 477 height 17
type input "[MEDICAL_DATA]"
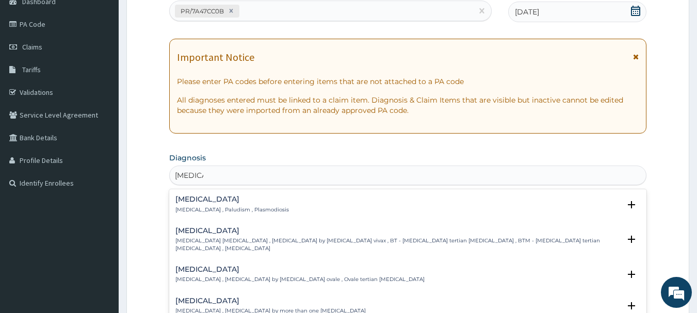
click at [214, 196] on h4 "[MEDICAL_DATA]" at bounding box center [232, 200] width 114 height 8
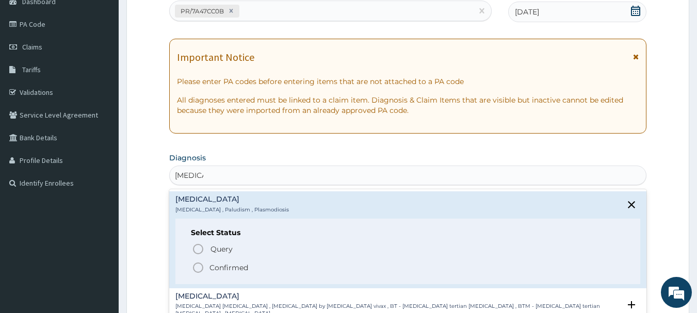
click at [200, 264] on circle "status option filled" at bounding box center [198, 267] width 9 height 9
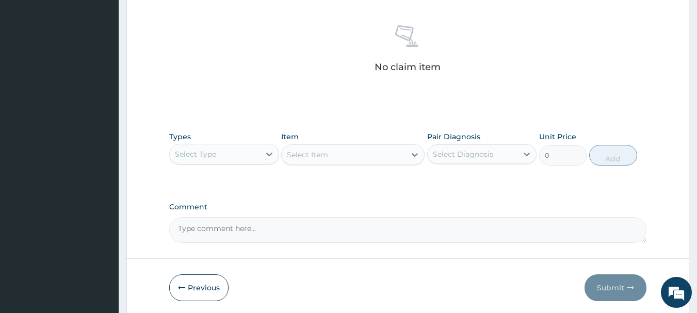
scroll to position [431, 0]
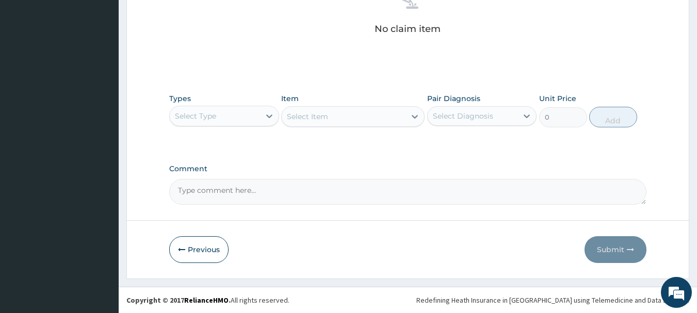
click at [213, 124] on div "Select Type" at bounding box center [215, 116] width 90 height 17
type input "o"
click at [259, 115] on div "Select Type" at bounding box center [215, 116] width 90 height 17
click at [265, 107] on div at bounding box center [269, 116] width 19 height 19
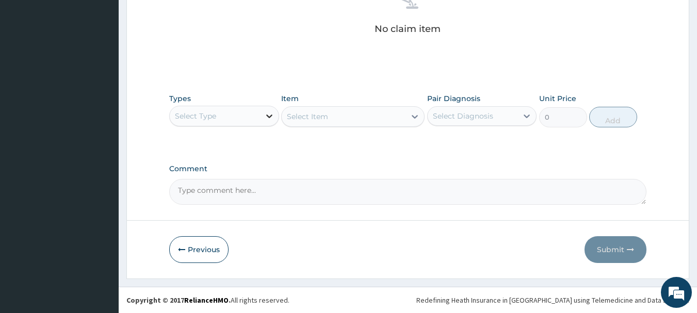
click at [265, 107] on div at bounding box center [269, 116] width 19 height 19
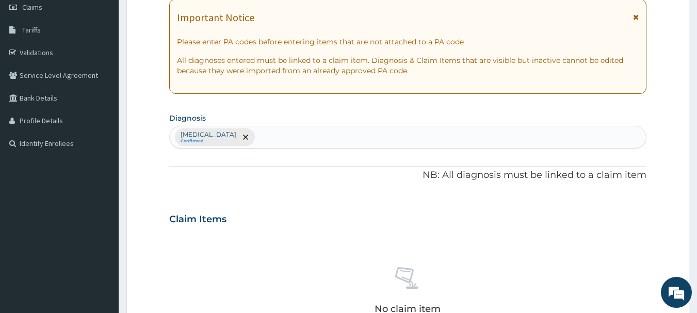
scroll to position [0, 0]
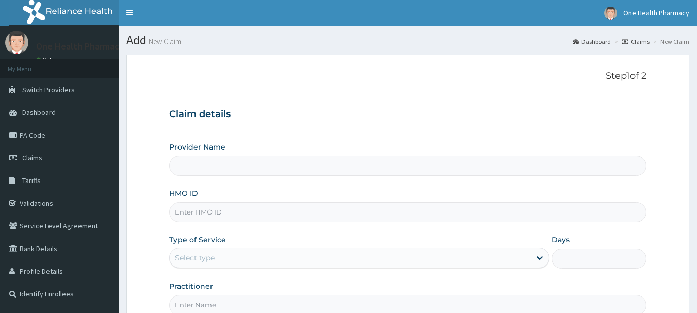
type input "OneHealth Pharmacy"
click at [337, 205] on input "HMO ID" at bounding box center [408, 212] width 478 height 20
paste input "BVD/10005/A"
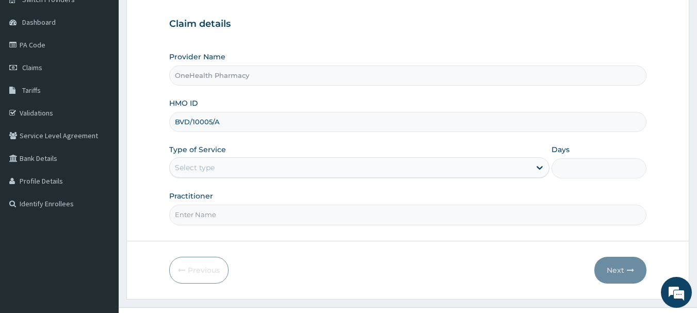
scroll to position [111, 0]
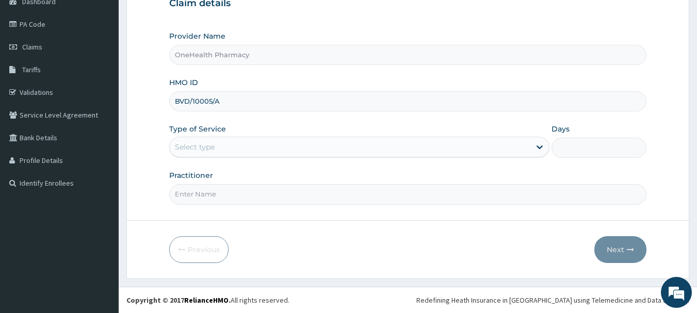
type input "BVD/10005/A"
click at [247, 157] on div "Select type" at bounding box center [359, 147] width 380 height 21
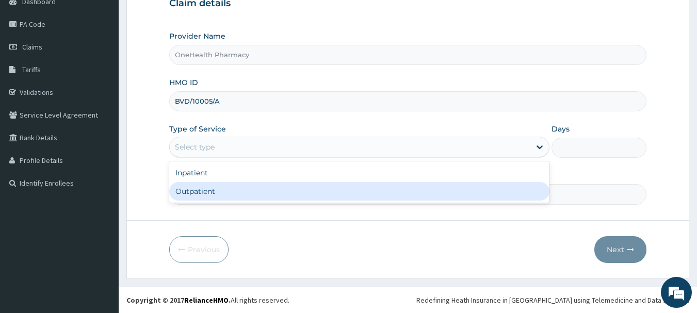
click at [247, 186] on div "Outpatient" at bounding box center [359, 191] width 380 height 19
click at [247, 186] on input "Practitioner" at bounding box center [408, 194] width 478 height 20
type input "1"
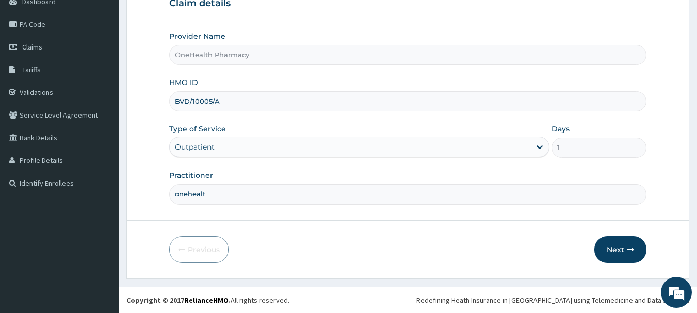
type input "onehealth"
click at [633, 260] on button "Next" at bounding box center [621, 249] width 52 height 27
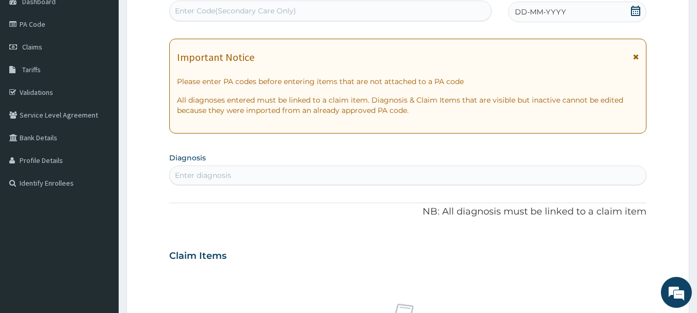
scroll to position [0, 0]
click at [423, 9] on div "Enter Code(Secondary Care Only)" at bounding box center [331, 11] width 322 height 17
paste input "PR/7A47CC0B"
type input "PR/7A47CC0B"
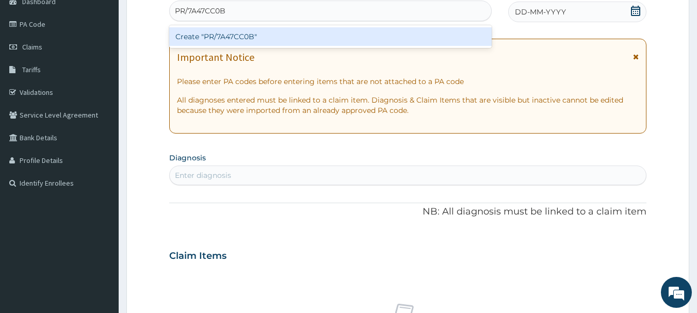
click at [423, 38] on div "Create "PR/7A47CC0B"" at bounding box center [330, 36] width 323 height 19
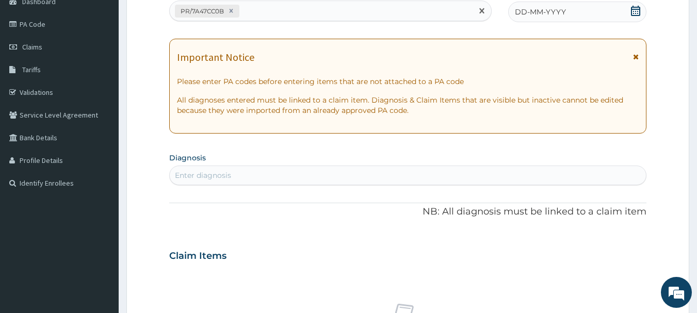
click at [555, 15] on span "DD-MM-YYYY" at bounding box center [540, 12] width 51 height 10
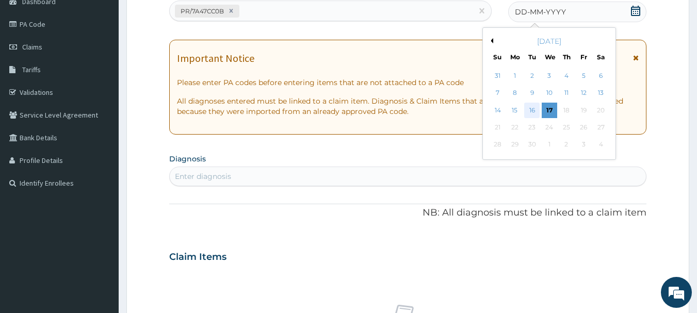
click at [525, 113] on div "16" at bounding box center [532, 110] width 15 height 15
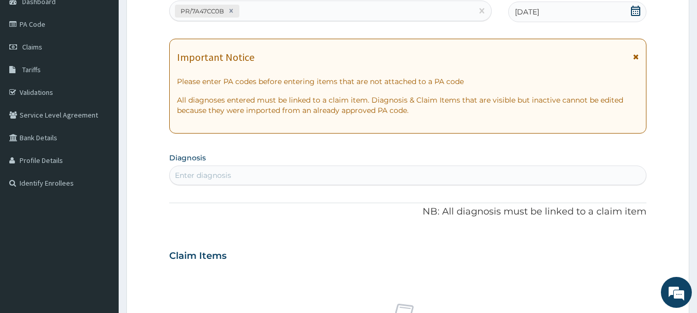
click at [527, 179] on div "Enter diagnosis" at bounding box center [408, 175] width 477 height 17
type input "[MEDICAL_DATA]"
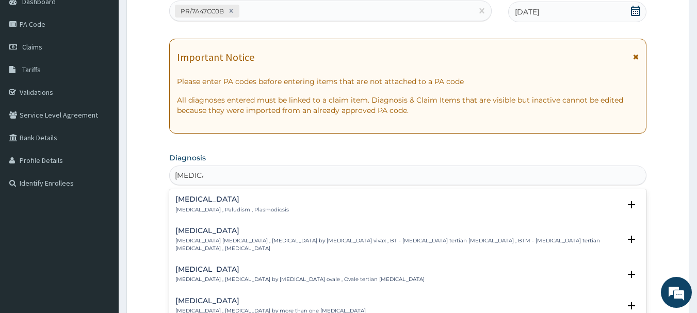
click at [209, 211] on p "[MEDICAL_DATA] , Paludism , Plasmodiosis" at bounding box center [232, 209] width 114 height 7
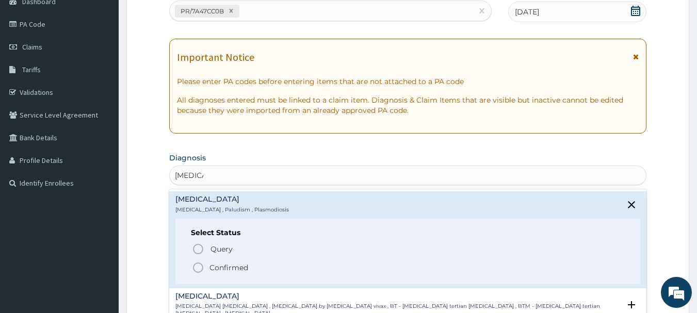
click at [201, 270] on circle "status option filled" at bounding box center [198, 267] width 9 height 9
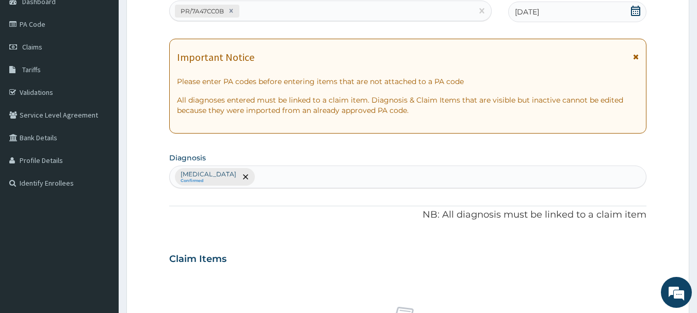
scroll to position [431, 0]
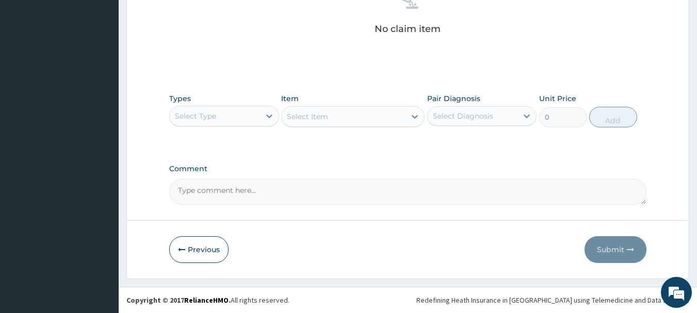
click at [246, 125] on div "Select Type" at bounding box center [224, 116] width 110 height 21
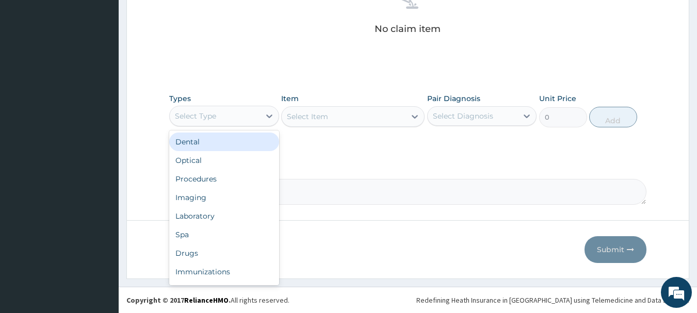
type input "o"
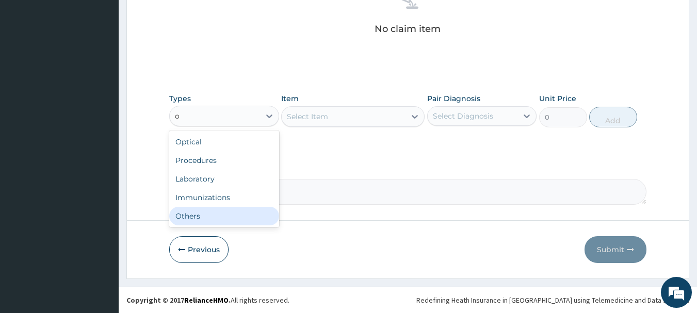
click at [255, 207] on div "Others" at bounding box center [224, 216] width 110 height 19
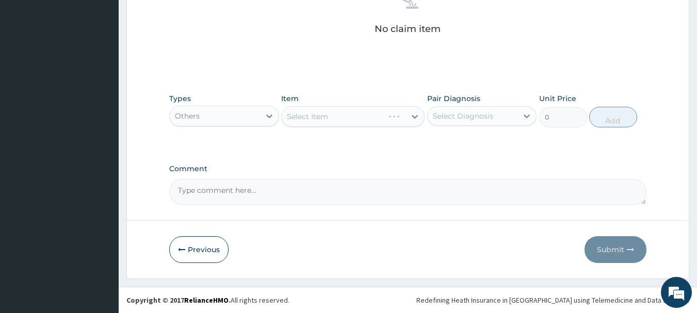
click at [356, 104] on div "Item Select Item" at bounding box center [352, 110] width 143 height 34
click at [359, 111] on div "Select Item" at bounding box center [344, 116] width 124 height 17
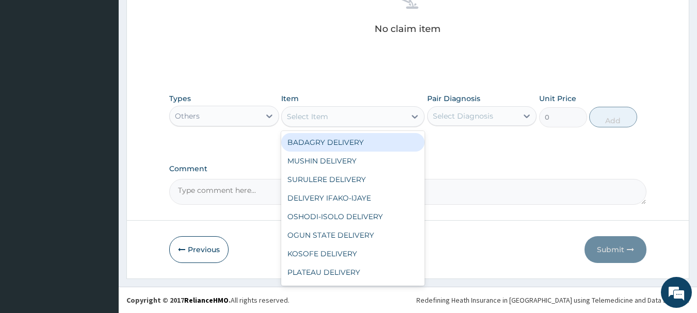
click at [362, 135] on div "BADAGRY DELIVERY" at bounding box center [352, 142] width 143 height 19
type input "3700"
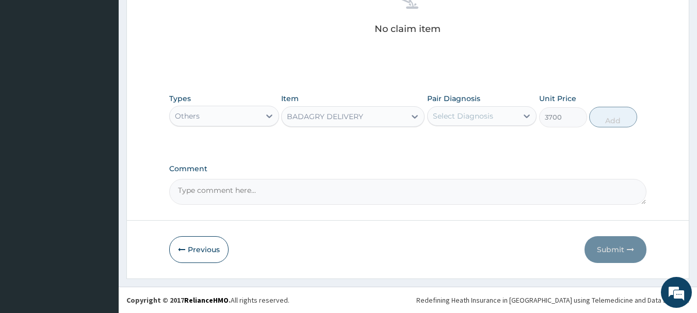
click at [468, 119] on div "Select Diagnosis" at bounding box center [463, 116] width 60 height 10
click at [487, 149] on div "[MEDICAL_DATA]" at bounding box center [482, 142] width 110 height 21
checkbox input "true"
click at [609, 122] on button "Add" at bounding box center [613, 117] width 48 height 21
type input "0"
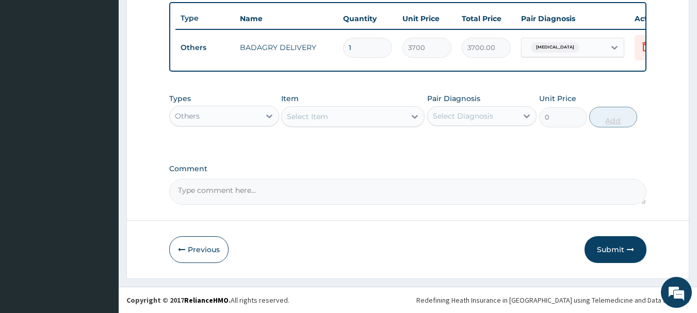
scroll to position [390, 0]
click at [251, 111] on div "Others" at bounding box center [215, 116] width 90 height 17
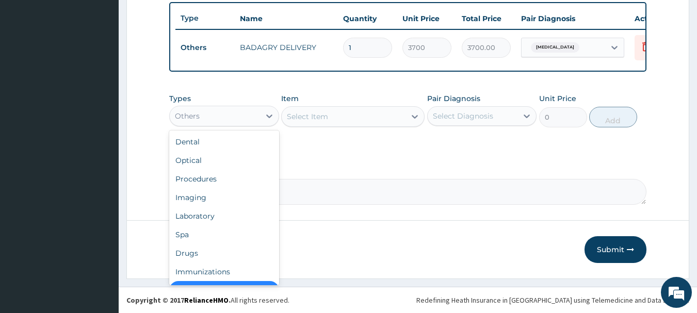
scroll to position [21, 0]
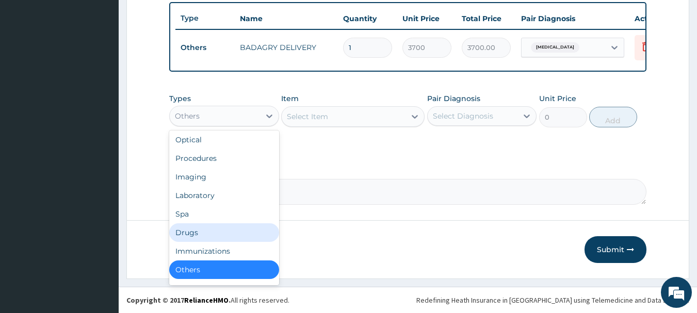
click at [196, 233] on div "Drugs" at bounding box center [224, 232] width 110 height 19
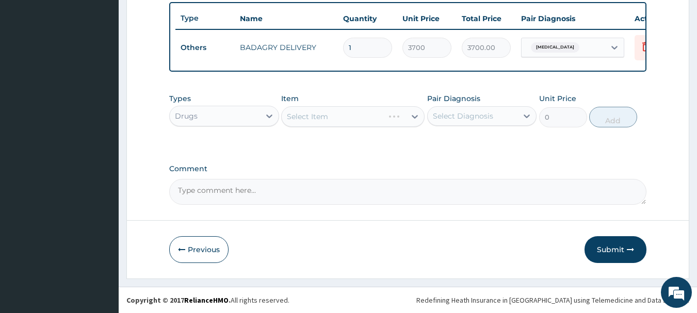
click at [380, 110] on div "Select Item" at bounding box center [352, 116] width 143 height 21
click at [380, 110] on div "Select Item" at bounding box center [344, 116] width 124 height 17
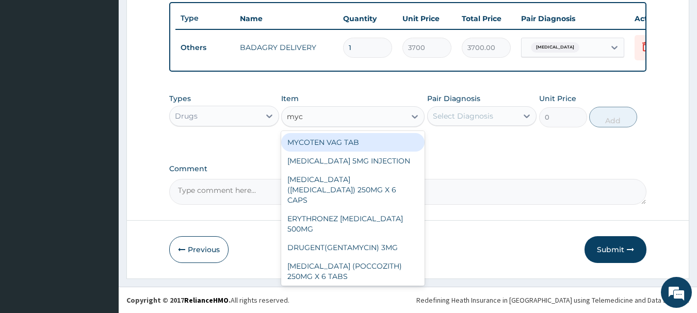
type input "myco"
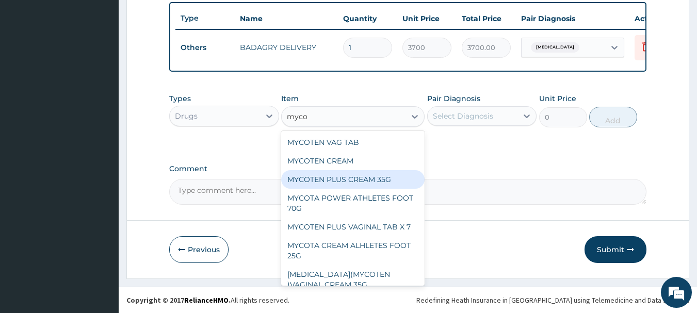
click at [384, 177] on div "MYCOTEN PLUS CREAM 35G" at bounding box center [352, 179] width 143 height 19
type input "3360"
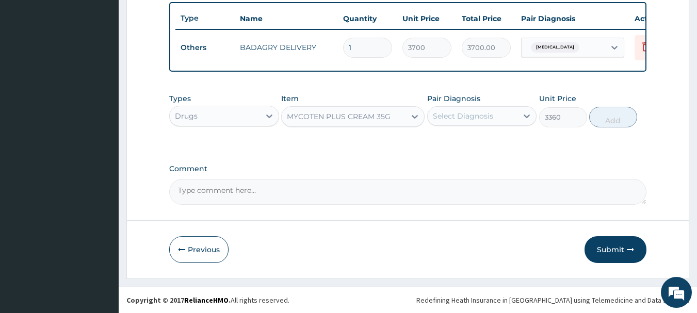
click at [465, 126] on div "Pair Diagnosis Select Diagnosis" at bounding box center [482, 110] width 110 height 34
drag, startPoint x: 484, startPoint y: 145, endPoint x: 484, endPoint y: 123, distance: 22.2
click at [484, 123] on div "Types Drugs Item MYCOTEN PLUS CREAM 35G Pair Diagnosis Select Diagnosis Unit Pr…" at bounding box center [408, 118] width 478 height 60
click at [484, 123] on div "Select Diagnosis" at bounding box center [473, 116] width 90 height 17
click at [498, 140] on div "[MEDICAL_DATA]" at bounding box center [482, 142] width 110 height 21
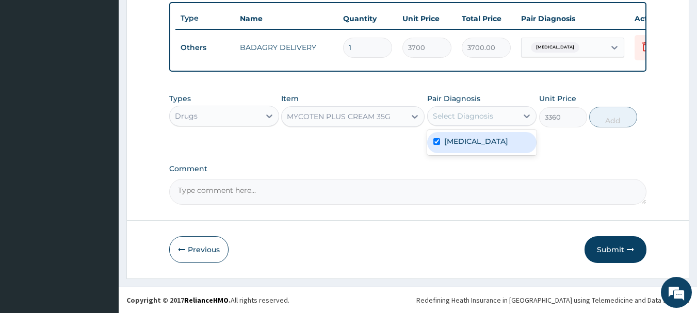
checkbox input "true"
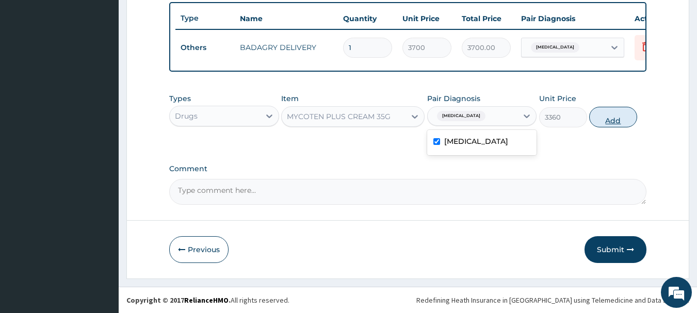
click at [622, 110] on button "Add" at bounding box center [613, 117] width 48 height 21
type input "0"
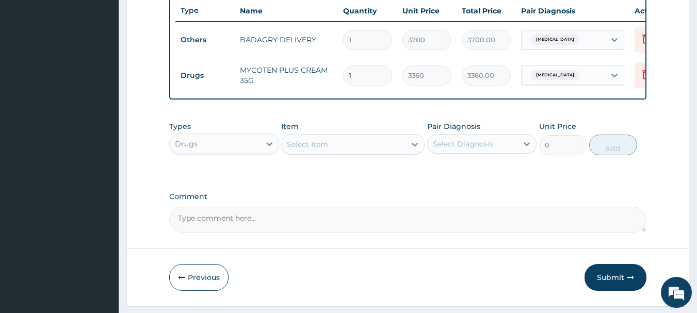
click at [359, 146] on div "Select Item" at bounding box center [344, 144] width 124 height 17
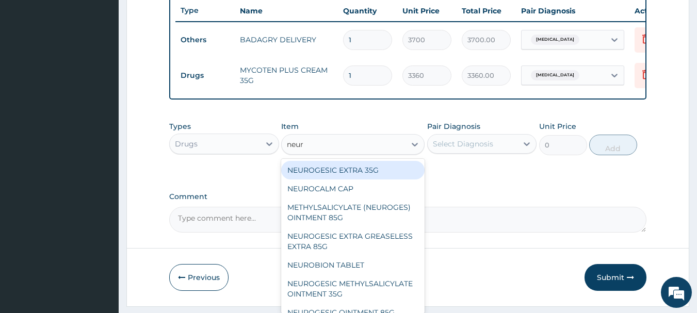
type input "neuro"
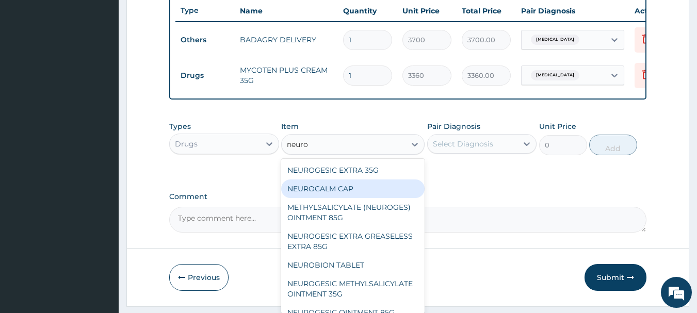
drag, startPoint x: 368, startPoint y: 194, endPoint x: 369, endPoint y: 183, distance: 11.5
click at [369, 183] on div "NEUROGESIC EXTRA 35G NEUROCALM CAP METHYLSALICYLATE (NEUROGES) OINTMENT 85G NEU…" at bounding box center [352, 236] width 143 height 155
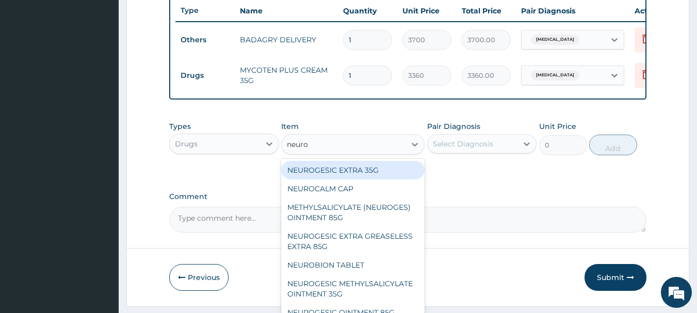
click at [369, 180] on div "NEUROGESIC EXTRA 35G" at bounding box center [352, 170] width 143 height 19
type input "1400"
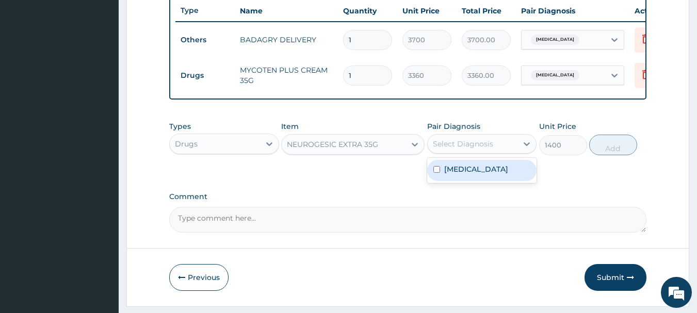
drag, startPoint x: 487, startPoint y: 156, endPoint x: 490, endPoint y: 161, distance: 6.0
click at [500, 154] on div "option [MEDICAL_DATA], selected. option [MEDICAL_DATA] focused, 1 of 1. 1 resul…" at bounding box center [482, 144] width 110 height 20
click at [500, 181] on div "[MEDICAL_DATA]" at bounding box center [482, 170] width 110 height 21
checkbox input "true"
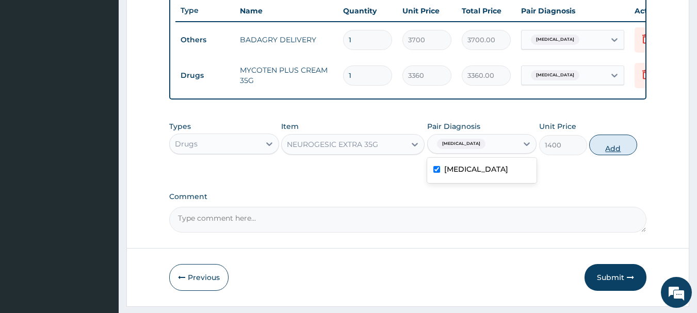
click at [622, 155] on button "Add" at bounding box center [613, 145] width 48 height 21
type input "0"
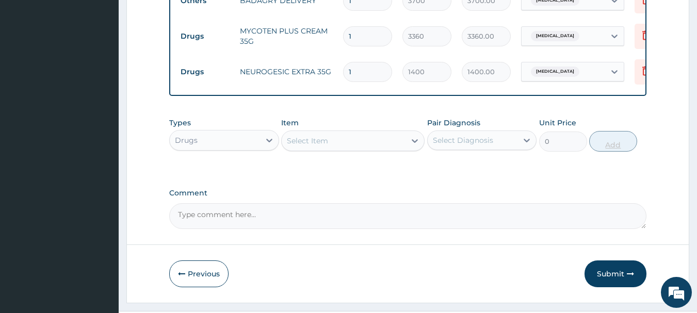
scroll to position [461, 0]
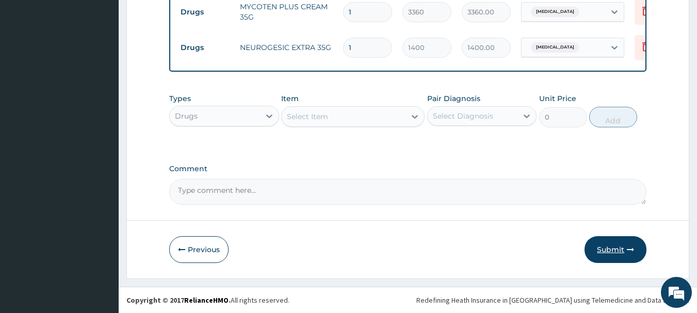
click at [617, 242] on button "Submit" at bounding box center [616, 249] width 62 height 27
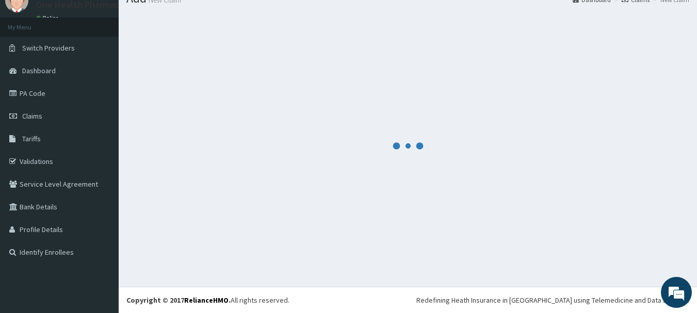
scroll to position [42, 0]
